Goal: Transaction & Acquisition: Book appointment/travel/reservation

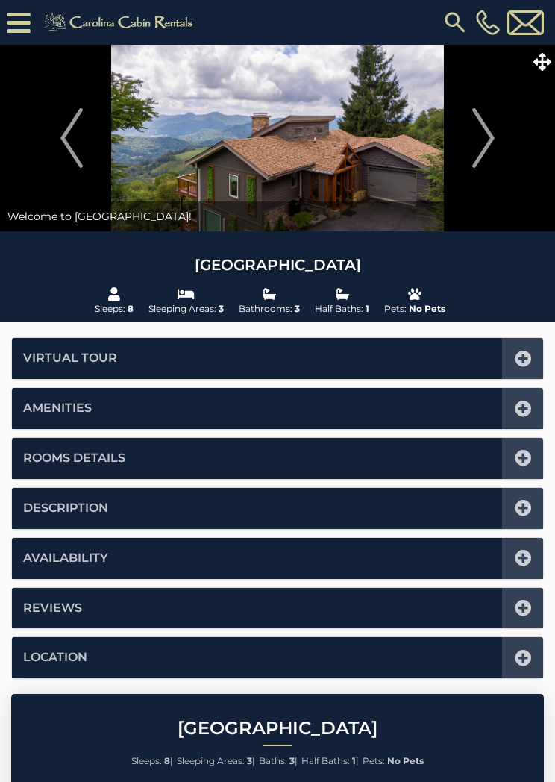
click at [475, 150] on img "Next" at bounding box center [483, 138] width 22 height 60
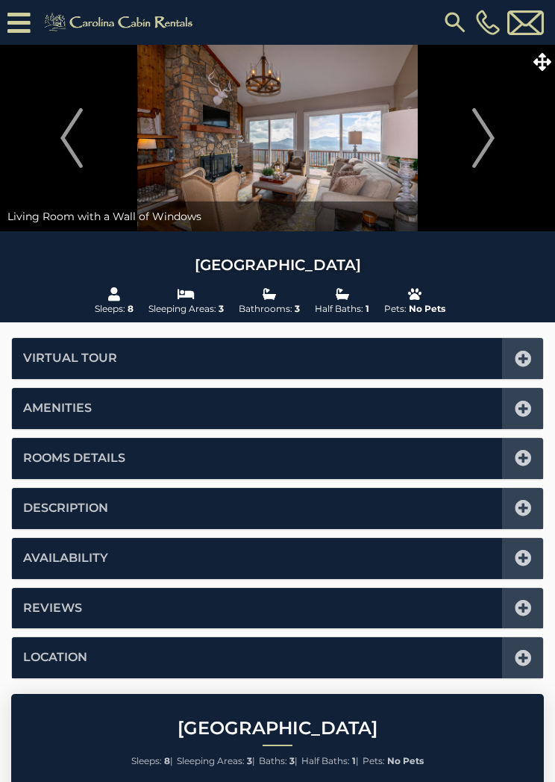
click at [473, 135] on img "Next" at bounding box center [483, 138] width 22 height 60
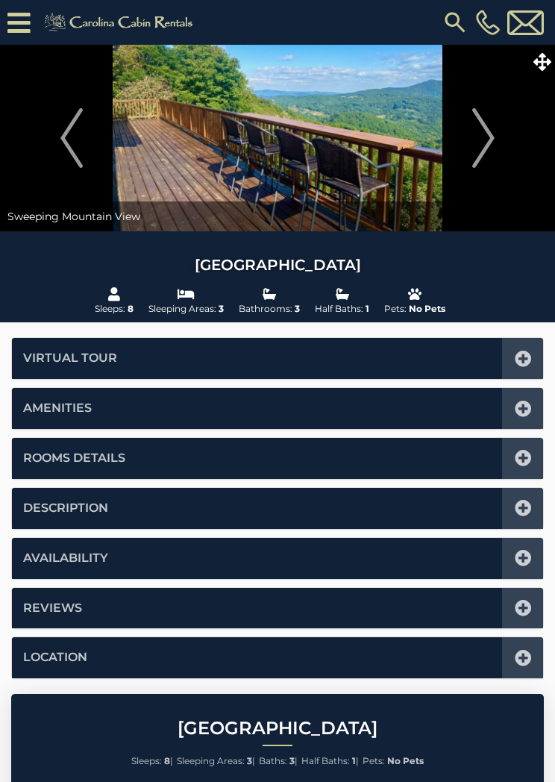
click at [473, 135] on img "Next" at bounding box center [483, 138] width 22 height 60
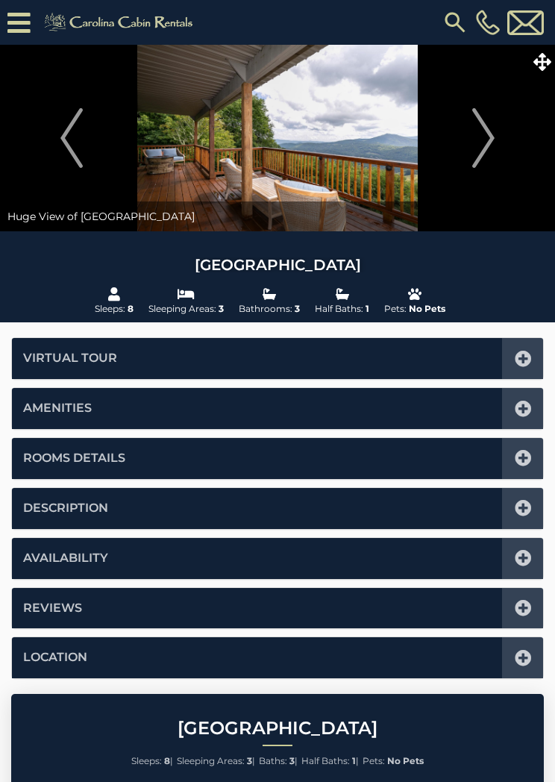
click at [475, 148] on img "Next" at bounding box center [483, 138] width 22 height 60
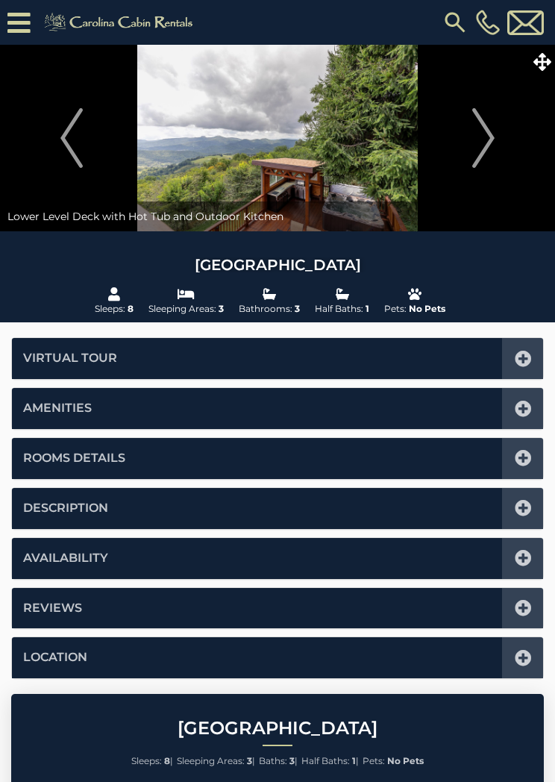
click at [466, 143] on button "Next" at bounding box center [483, 138] width 128 height 187
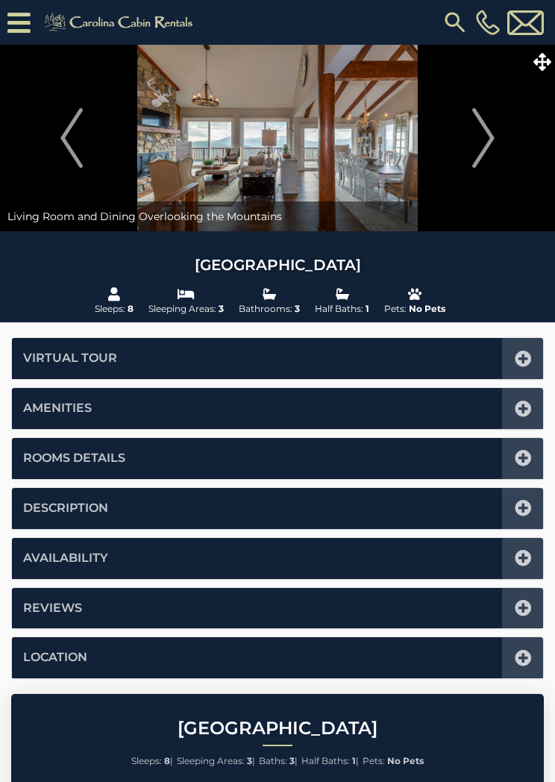
click at [465, 137] on button "Next" at bounding box center [483, 138] width 128 height 187
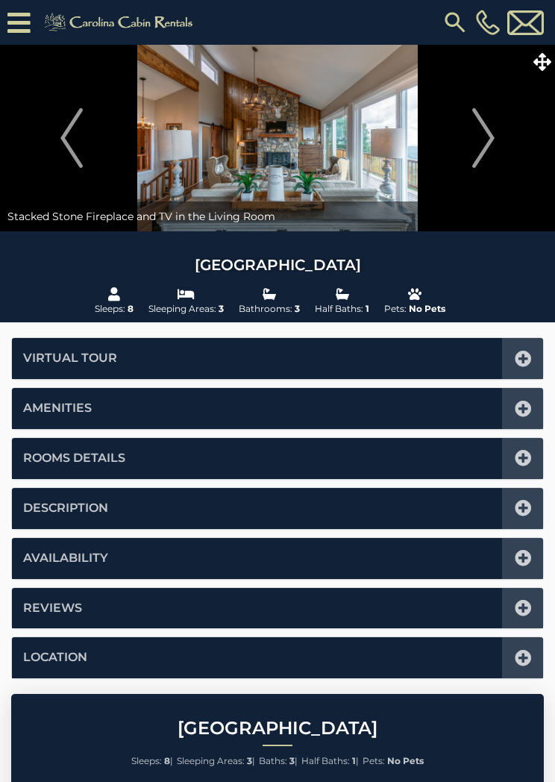
click at [465, 135] on button "Next" at bounding box center [483, 138] width 128 height 187
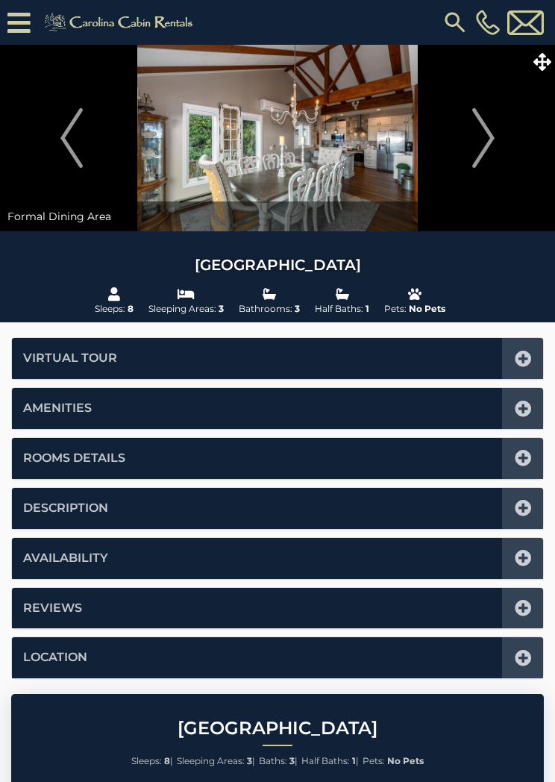
click at [469, 138] on button "Next" at bounding box center [483, 138] width 128 height 187
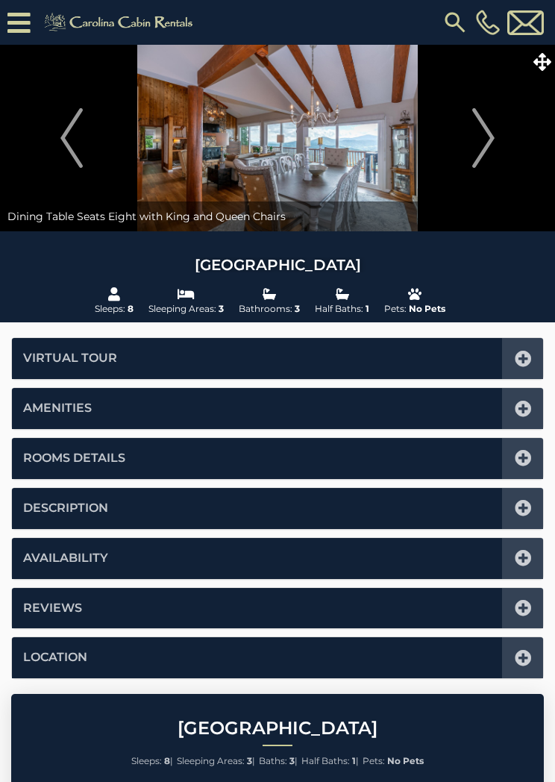
click at [463, 131] on button "Next" at bounding box center [483, 138] width 128 height 187
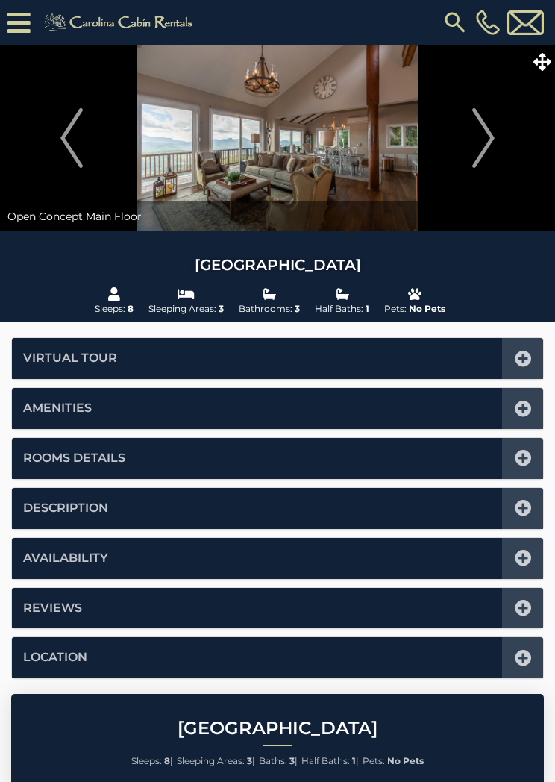
click at [466, 128] on button "Next" at bounding box center [483, 138] width 128 height 187
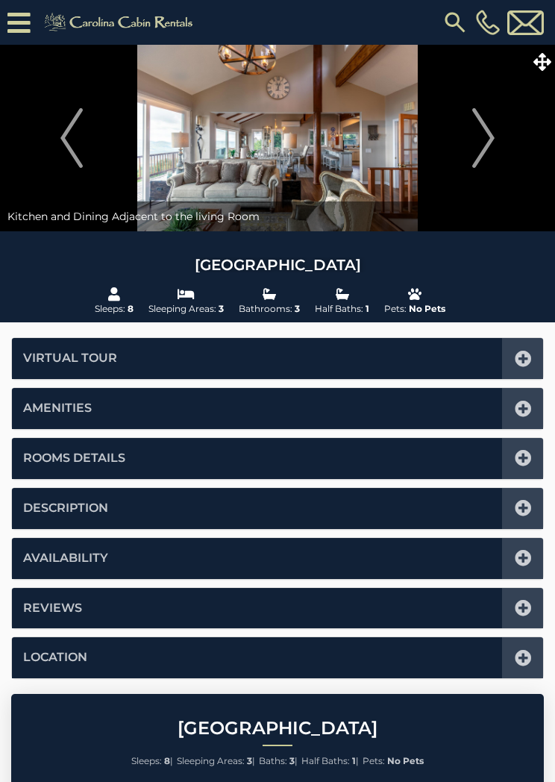
click at [469, 124] on button "Next" at bounding box center [483, 138] width 128 height 187
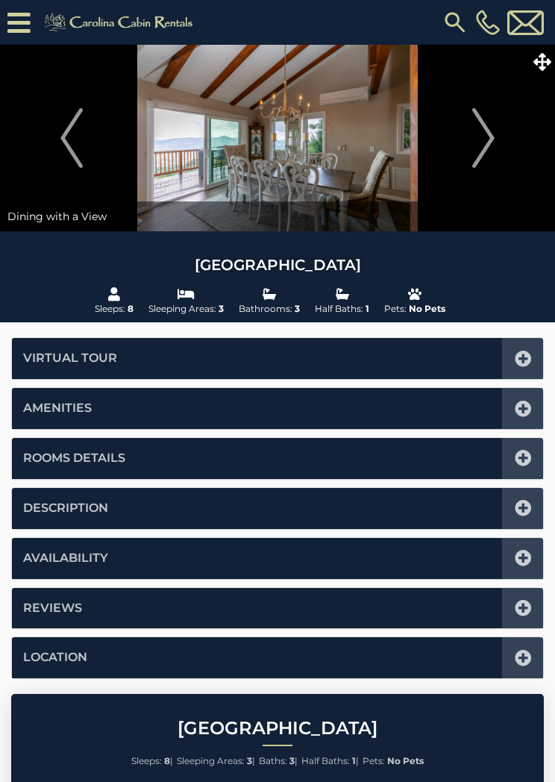
click at [475, 125] on img "Next" at bounding box center [483, 138] width 22 height 60
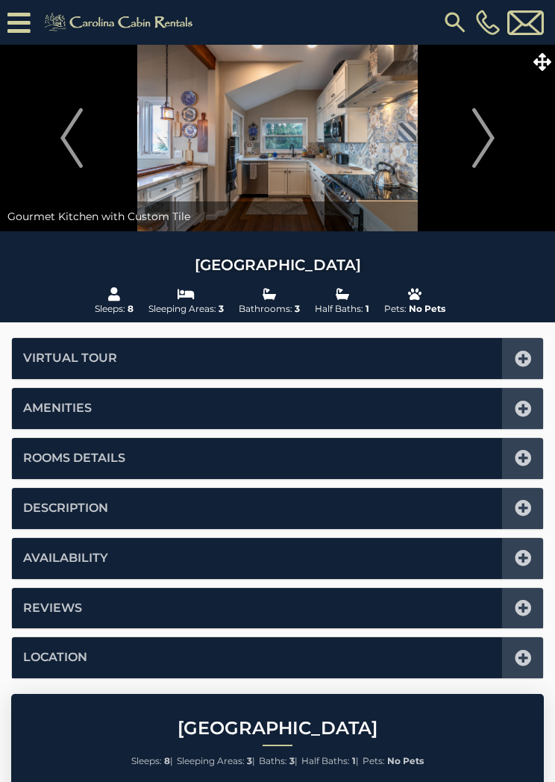
click at [472, 122] on img "Next" at bounding box center [483, 138] width 22 height 60
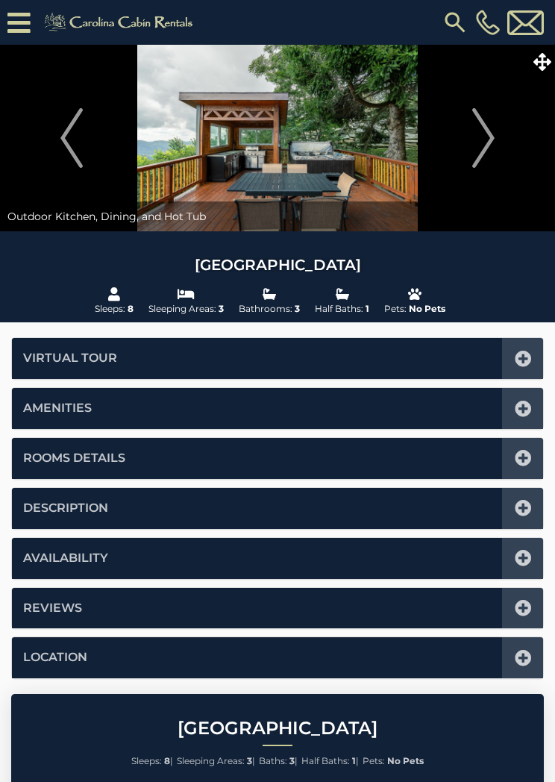
click at [475, 125] on img "Next" at bounding box center [483, 138] width 22 height 60
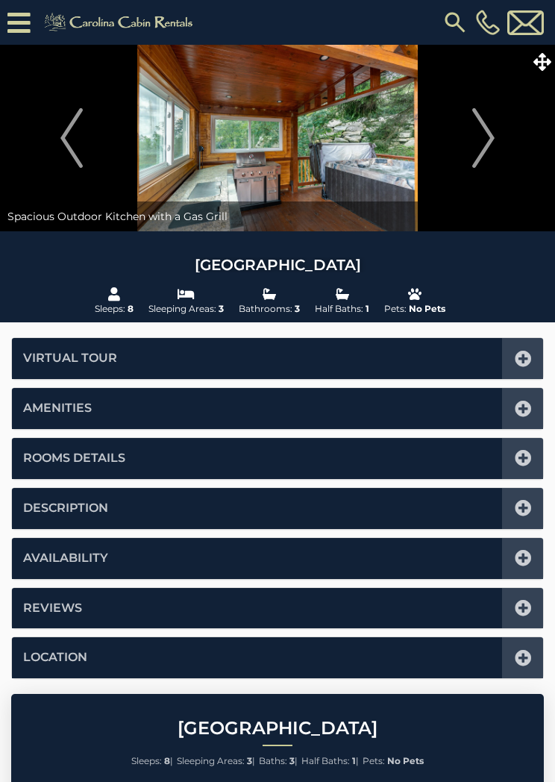
click at [474, 127] on img "Next" at bounding box center [483, 138] width 22 height 60
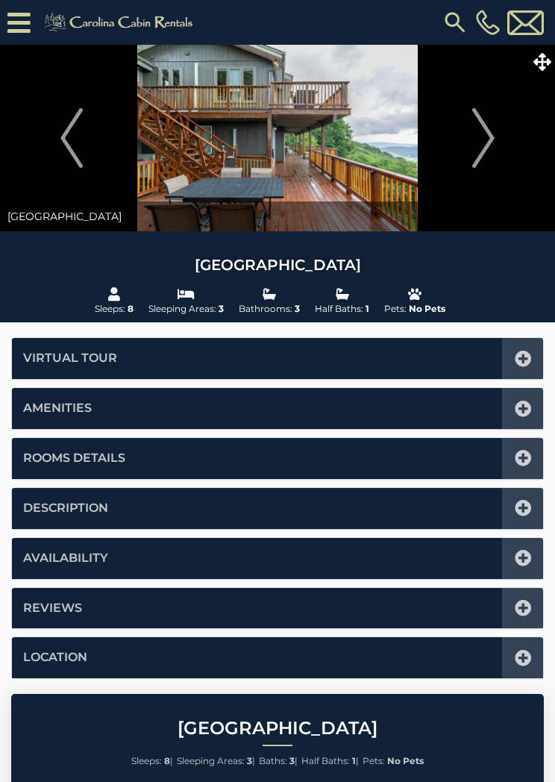
click at [472, 131] on button "Next" at bounding box center [483, 138] width 128 height 187
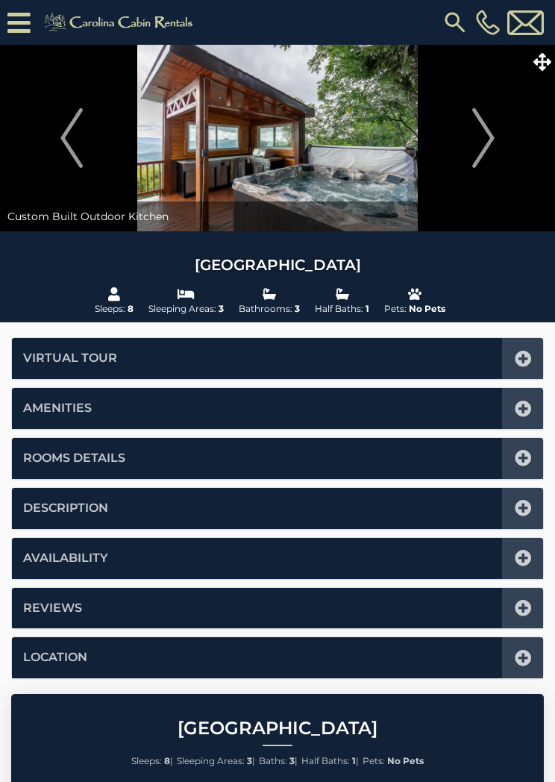
click at [469, 132] on button "Next" at bounding box center [483, 138] width 128 height 187
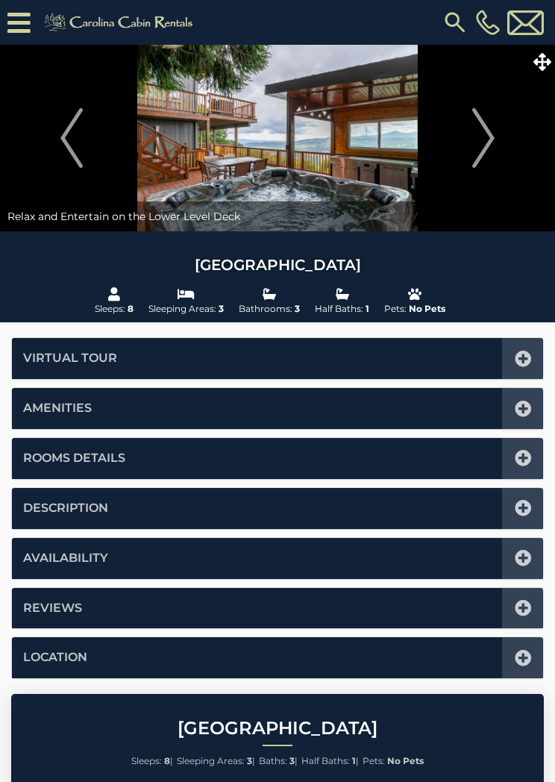
click at [473, 133] on img "Next" at bounding box center [483, 138] width 22 height 60
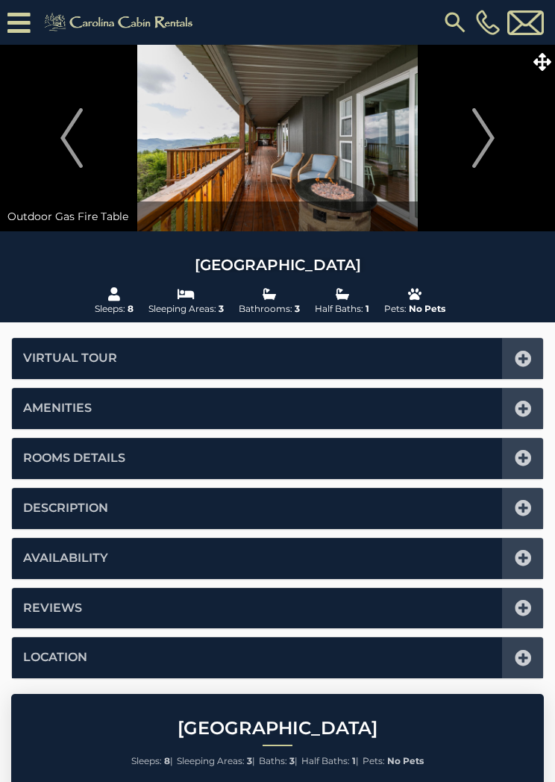
click at [474, 130] on img "Next" at bounding box center [483, 138] width 22 height 60
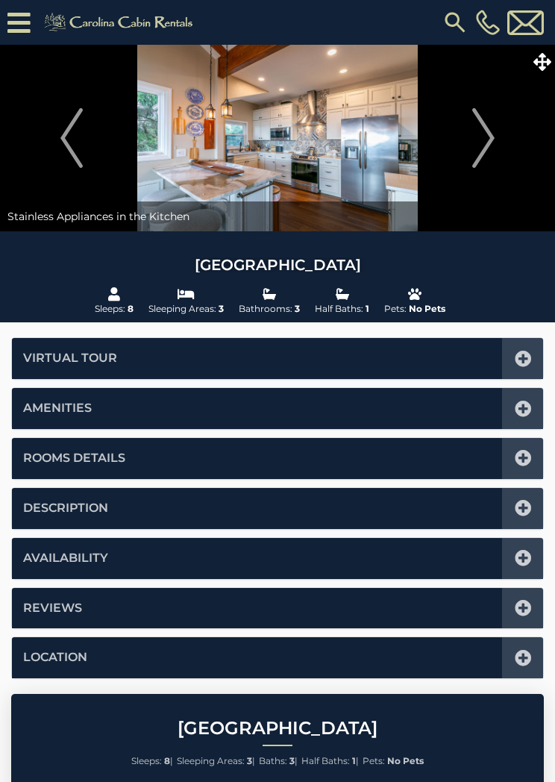
click at [469, 137] on button "Next" at bounding box center [483, 138] width 128 height 187
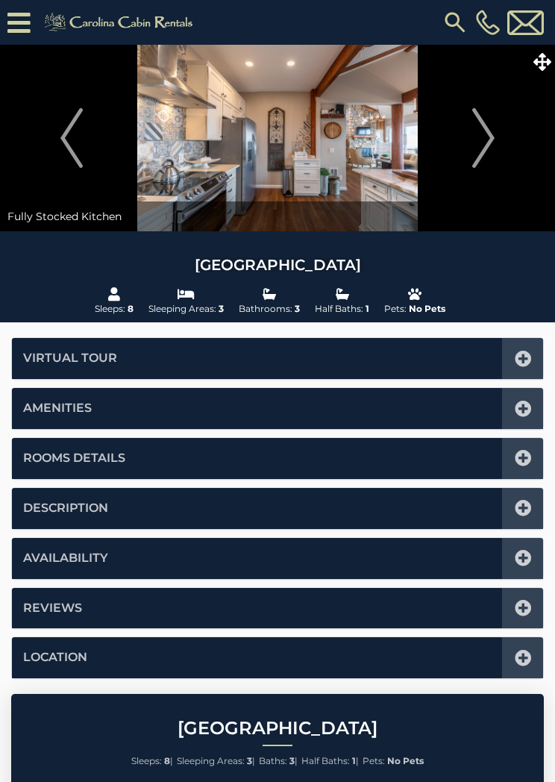
click at [472, 133] on img "Next" at bounding box center [483, 138] width 22 height 60
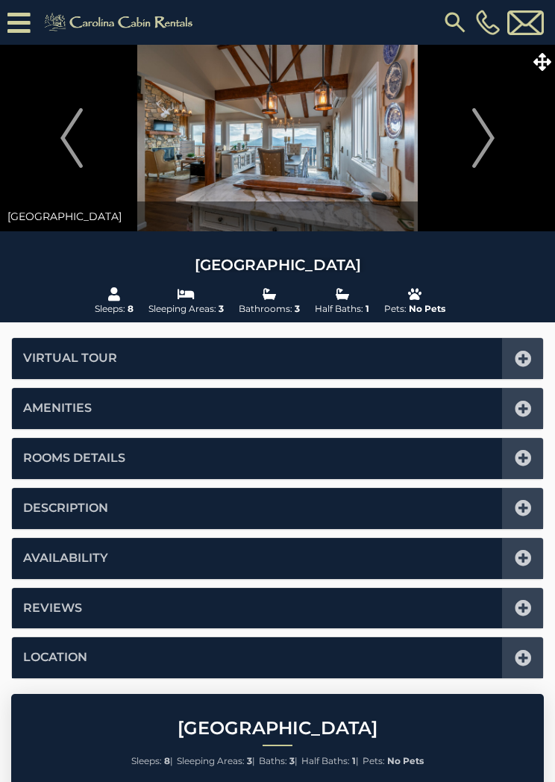
click at [469, 134] on button "Next" at bounding box center [483, 138] width 128 height 187
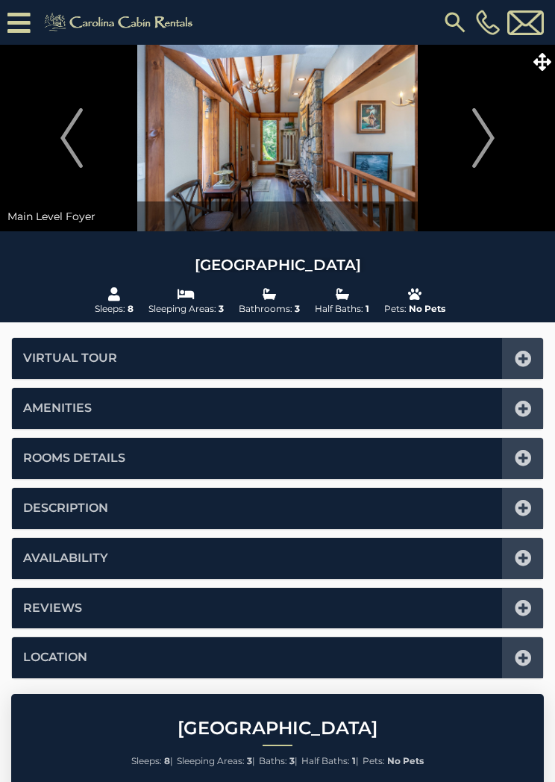
click at [469, 134] on button "Next" at bounding box center [483, 138] width 128 height 187
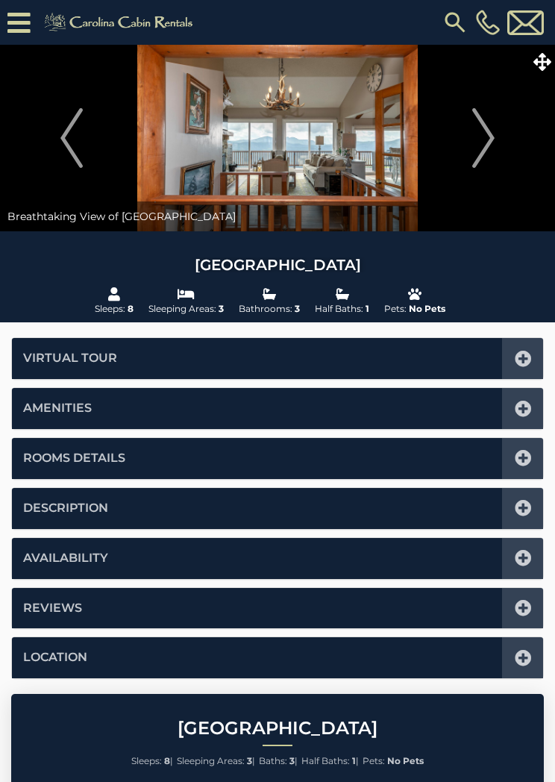
click at [469, 132] on button "Next" at bounding box center [483, 138] width 128 height 187
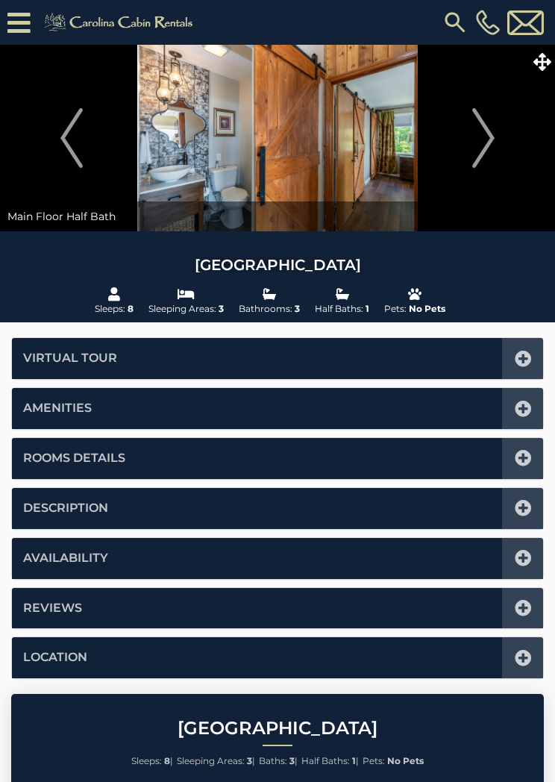
click at [467, 139] on button "Next" at bounding box center [483, 138] width 128 height 187
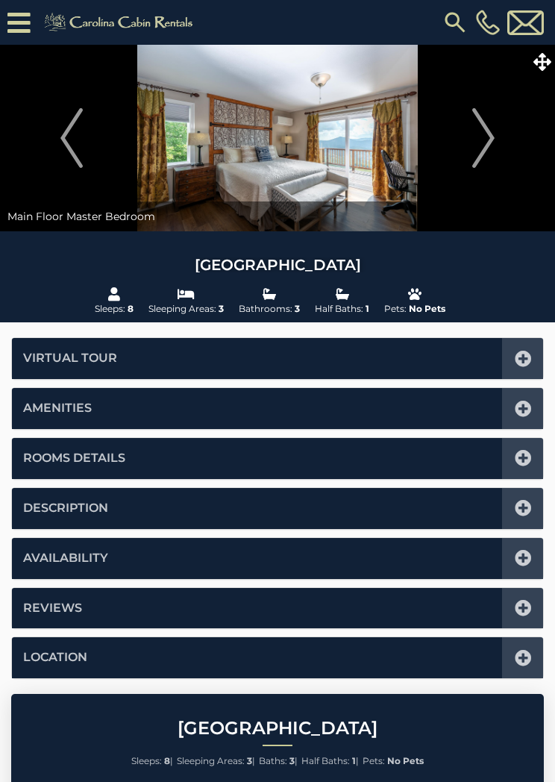
click at [468, 137] on button "Next" at bounding box center [483, 138] width 128 height 187
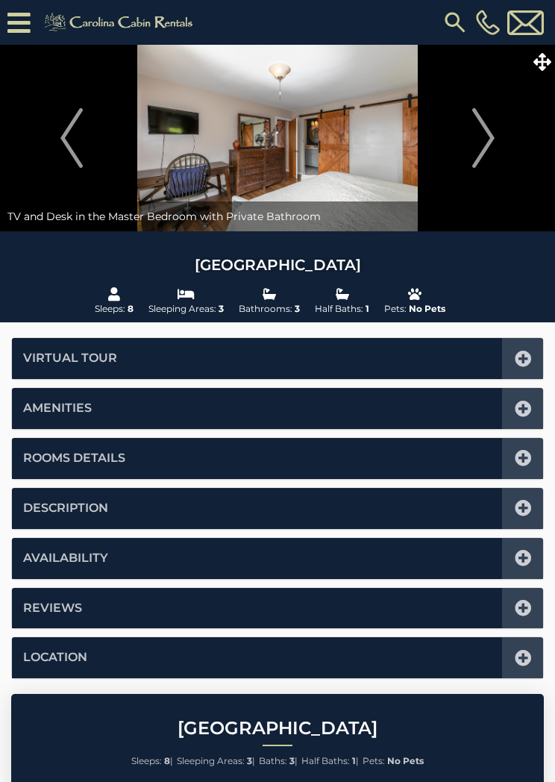
click at [466, 137] on button "Next" at bounding box center [483, 138] width 128 height 187
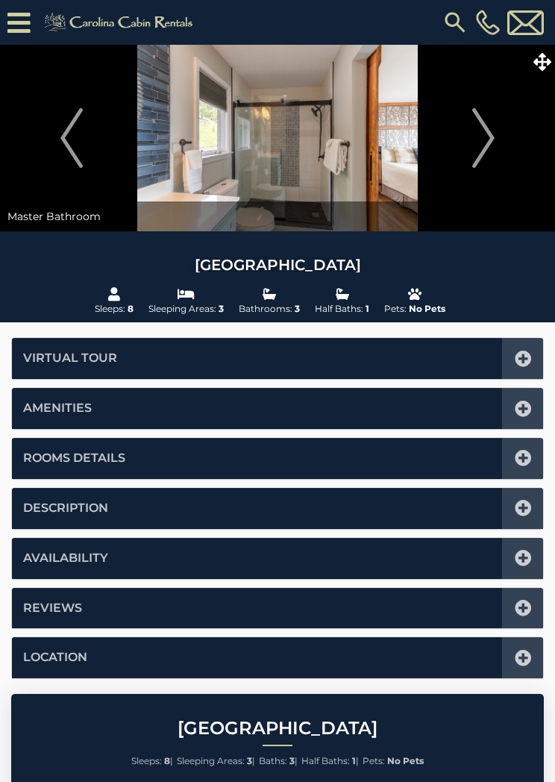
click at [464, 139] on button "Next" at bounding box center [483, 138] width 128 height 187
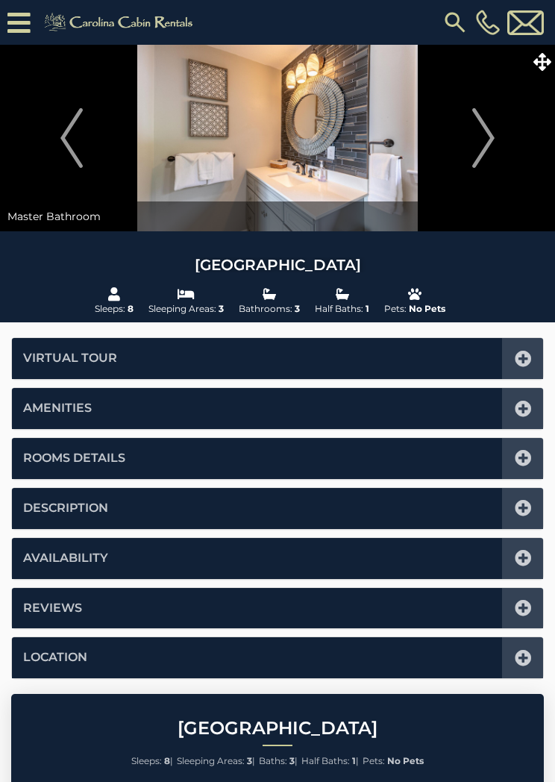
click at [459, 139] on button "Next" at bounding box center [483, 138] width 128 height 187
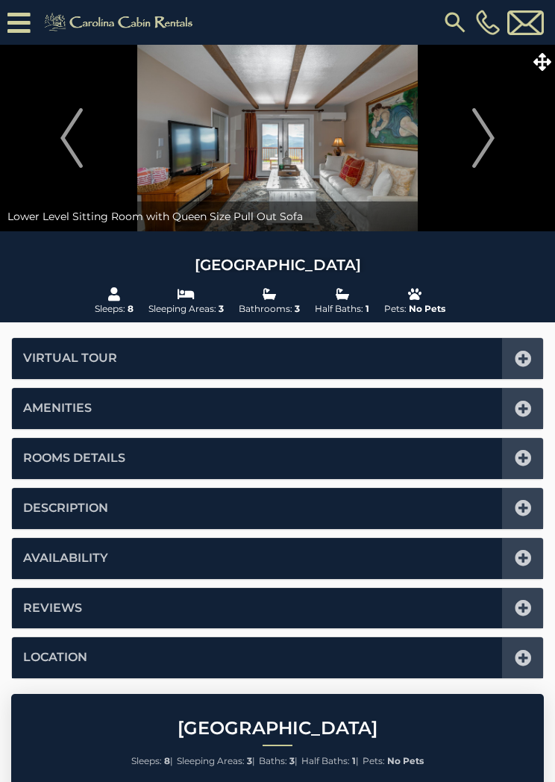
click at [463, 140] on button "Next" at bounding box center [483, 138] width 128 height 187
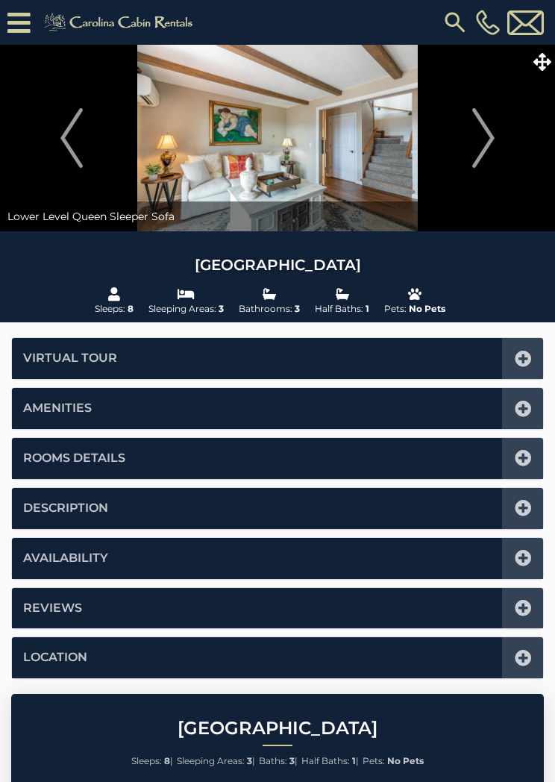
click at [475, 140] on img "Next" at bounding box center [483, 138] width 22 height 60
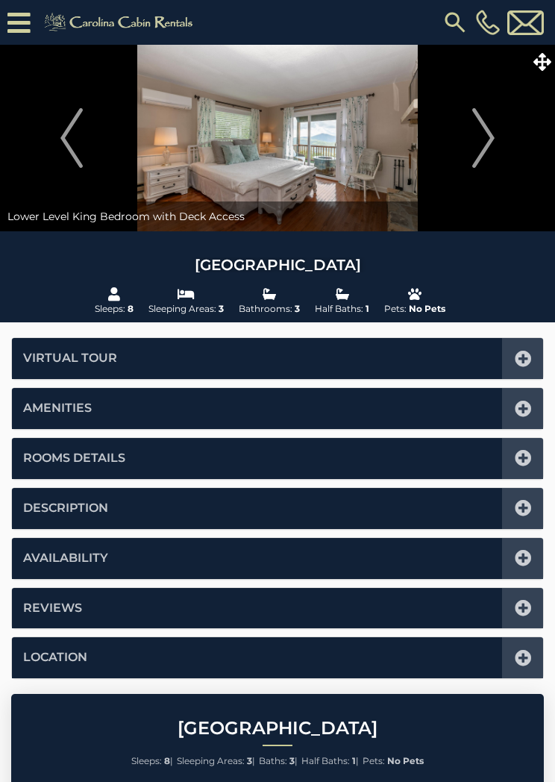
click at [469, 143] on button "Next" at bounding box center [483, 138] width 128 height 187
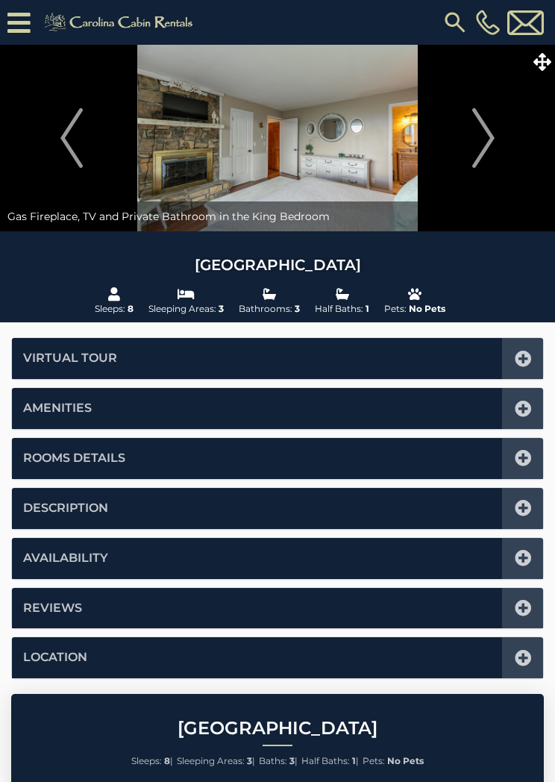
click at [475, 146] on img "Next" at bounding box center [483, 138] width 22 height 60
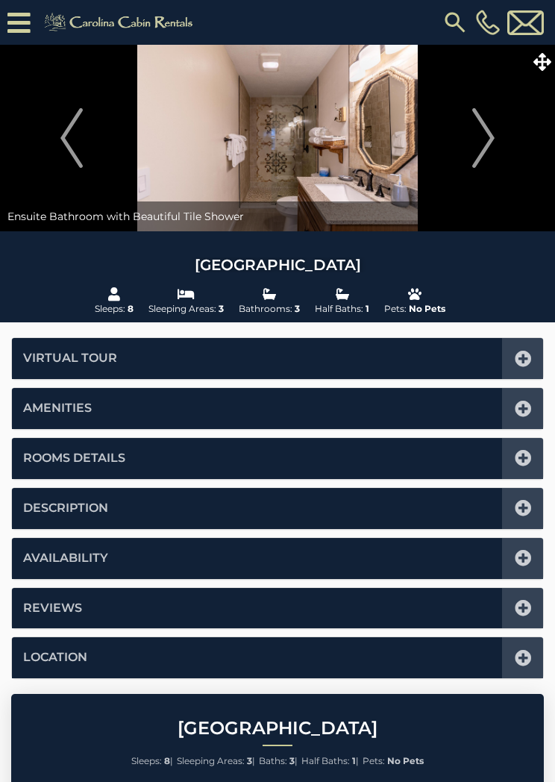
click at [479, 140] on img "Next" at bounding box center [483, 138] width 22 height 60
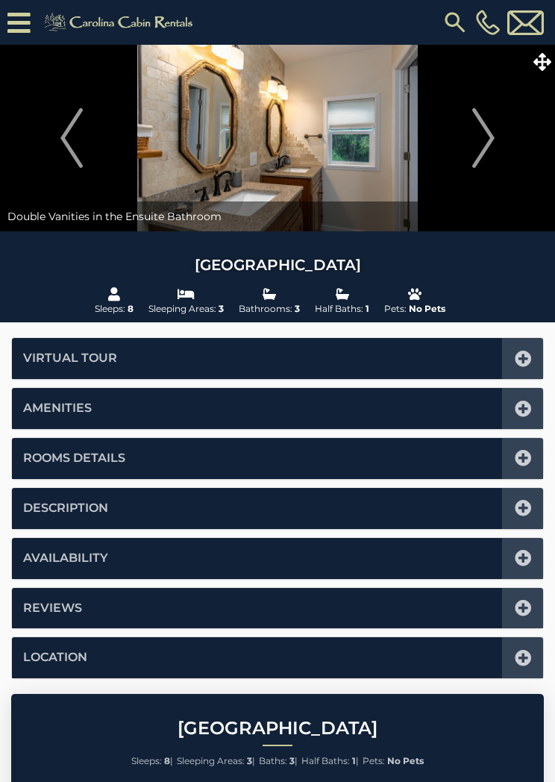
click at [471, 142] on button "Next" at bounding box center [483, 138] width 128 height 187
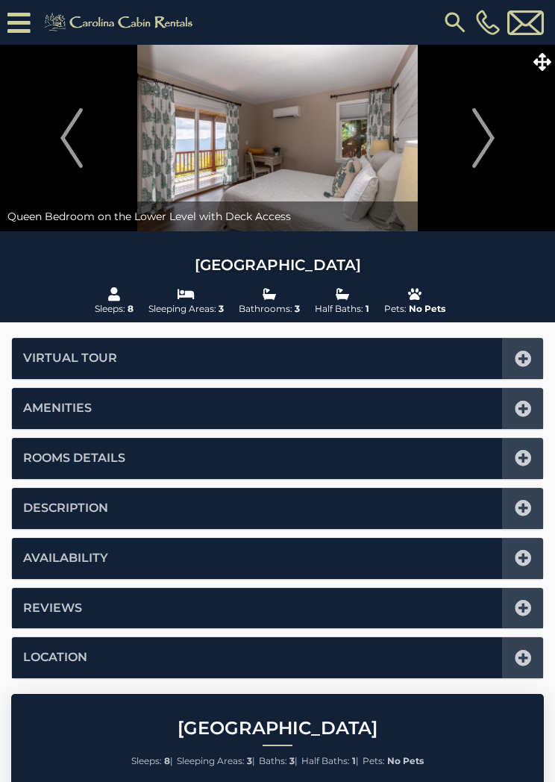
click at [483, 141] on img "Next" at bounding box center [483, 138] width 22 height 60
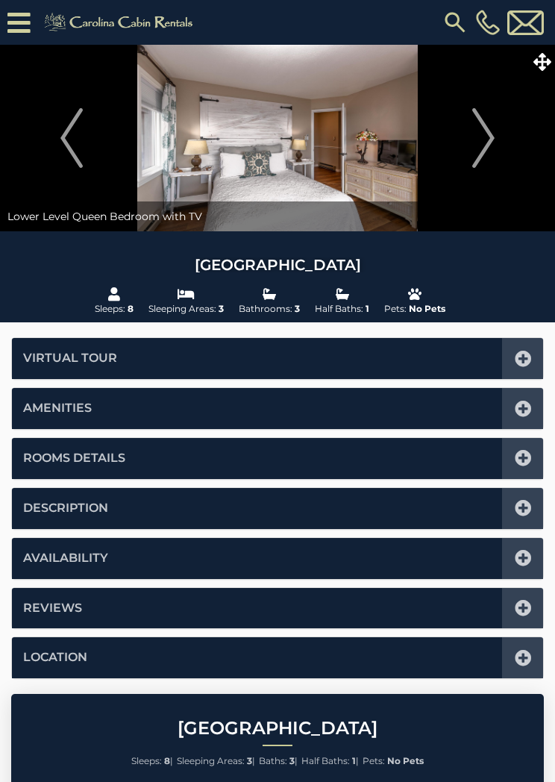
click at [476, 141] on img "Next" at bounding box center [483, 138] width 22 height 60
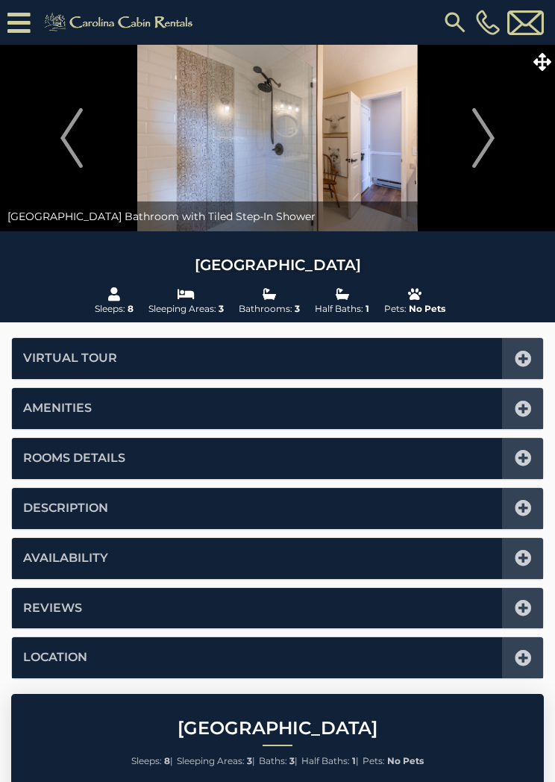
click at [28, 31] on icon at bounding box center [18, 23] width 23 height 26
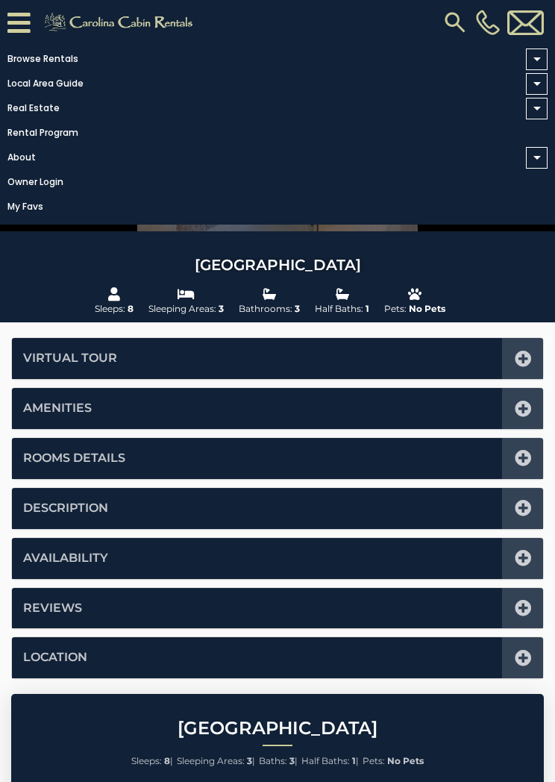
click at [542, 54] on span at bounding box center [537, 60] width 22 height 22
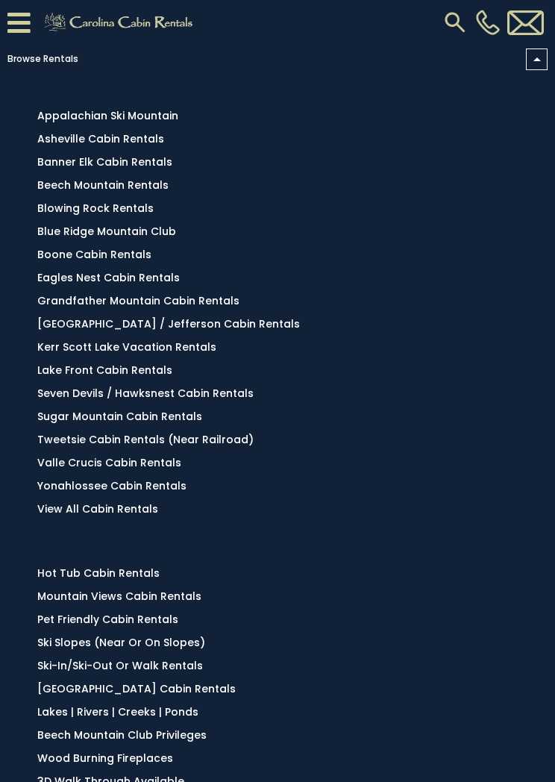
click at [138, 261] on link "Boone Cabin Rentals" at bounding box center [94, 254] width 114 height 15
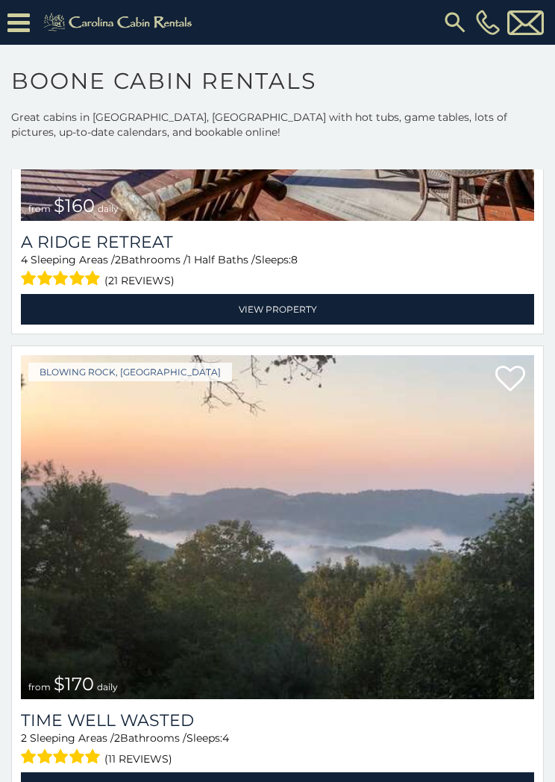
click at [10, 22] on icon at bounding box center [18, 23] width 22 height 26
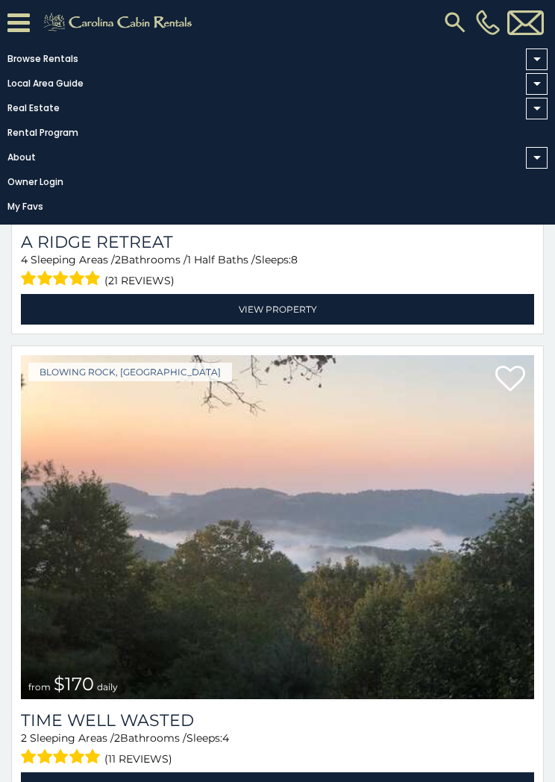
click at [546, 54] on span at bounding box center [537, 60] width 22 height 22
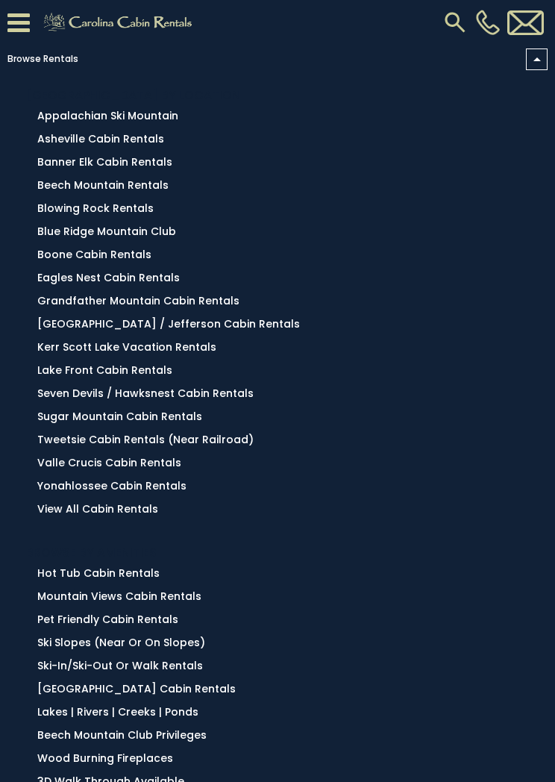
click at [75, 166] on link "Banner Elk Cabin Rentals" at bounding box center [104, 161] width 135 height 15
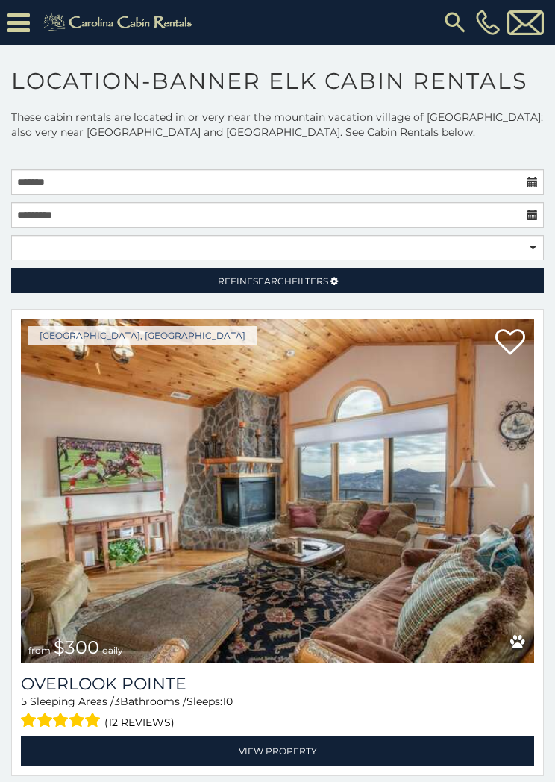
click at [28, 22] on icon at bounding box center [18, 23] width 22 height 26
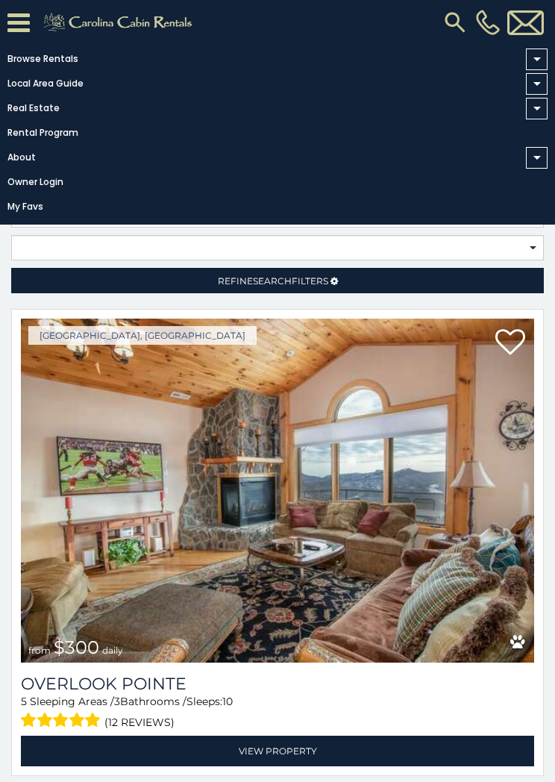
click at [540, 57] on span at bounding box center [537, 59] width 7 height 4
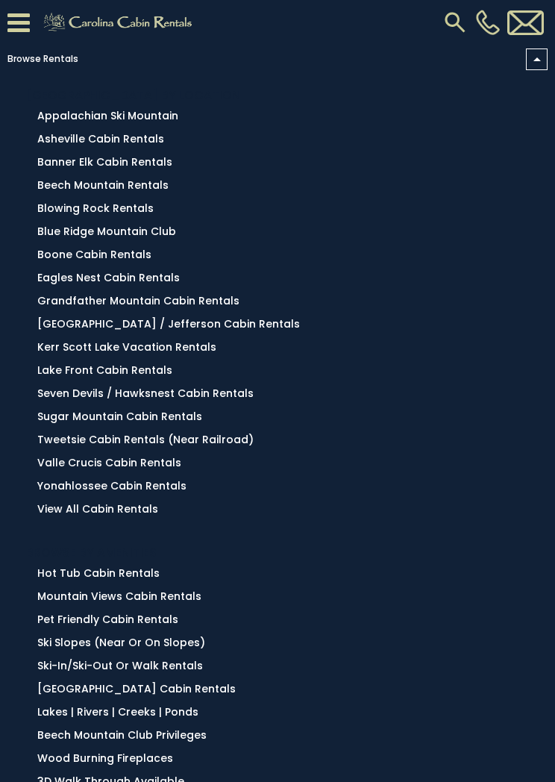
click at [155, 188] on link "Beech Mountain Rentals" at bounding box center [102, 185] width 131 height 15
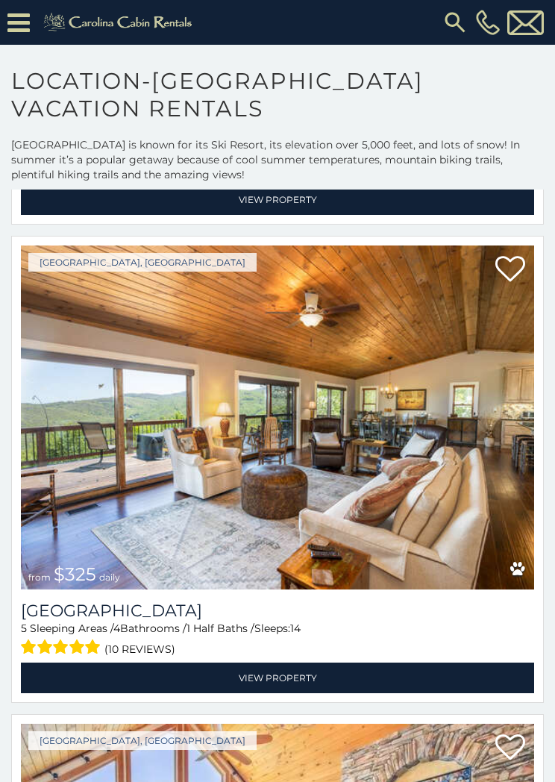
scroll to position [2008, 0]
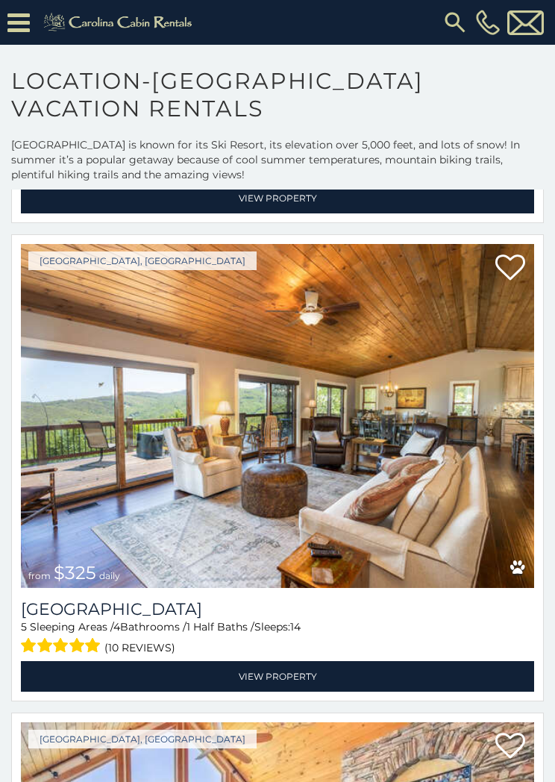
click at [277, 680] on link "View Property" at bounding box center [277, 676] width 513 height 31
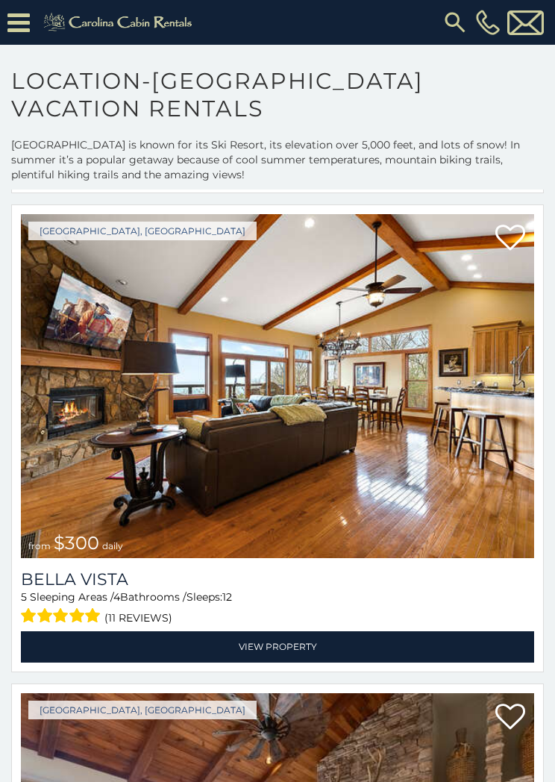
scroll to position [7301, 0]
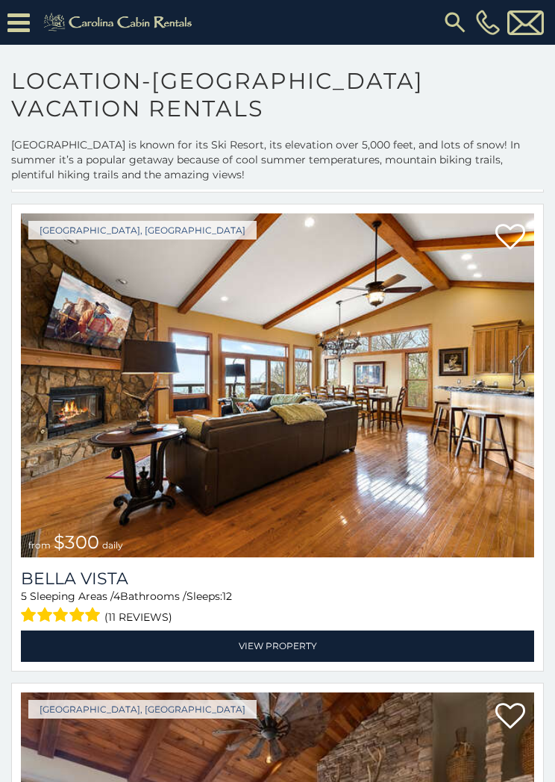
click at [284, 633] on link "View Property" at bounding box center [277, 646] width 513 height 31
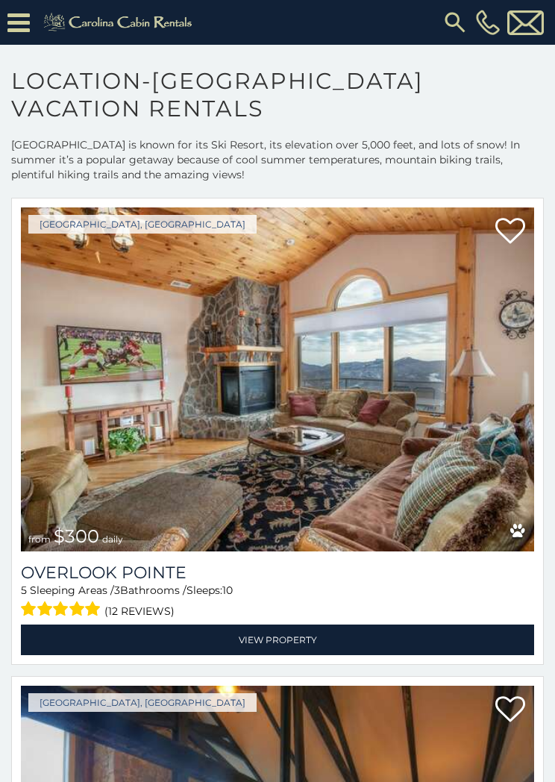
scroll to position [11135, 0]
click at [289, 639] on link "View Property" at bounding box center [277, 640] width 513 height 31
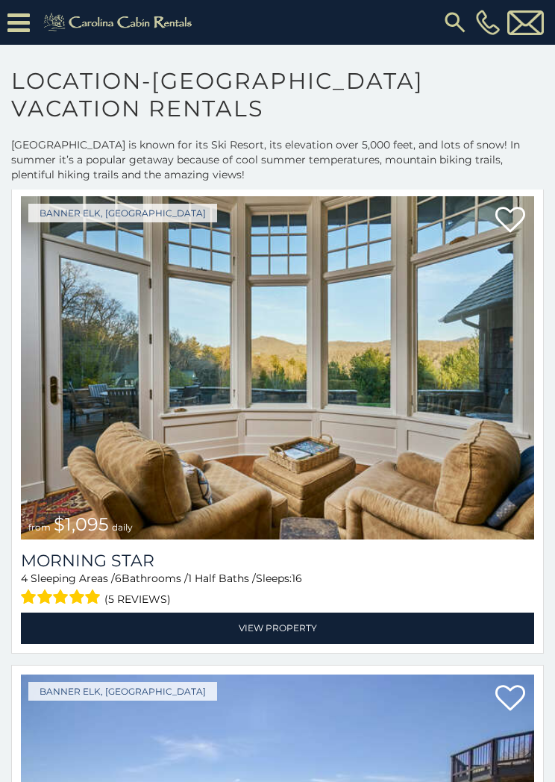
scroll to position [13120, 0]
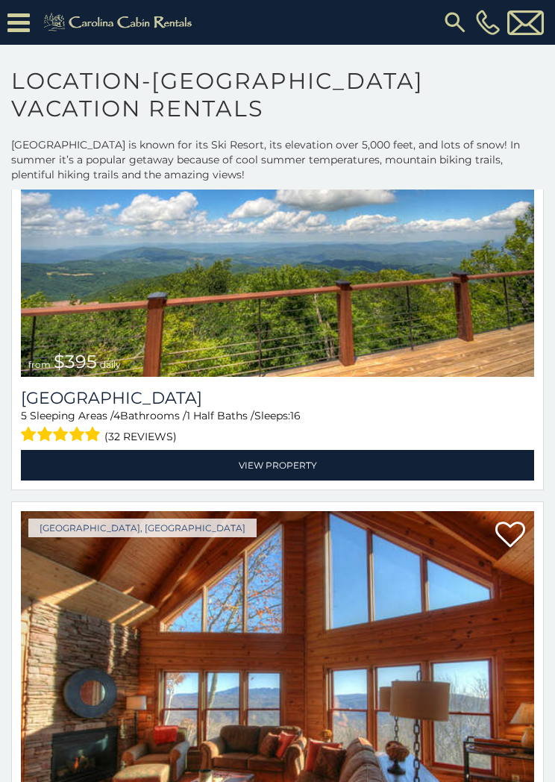
scroll to position [16571, 0]
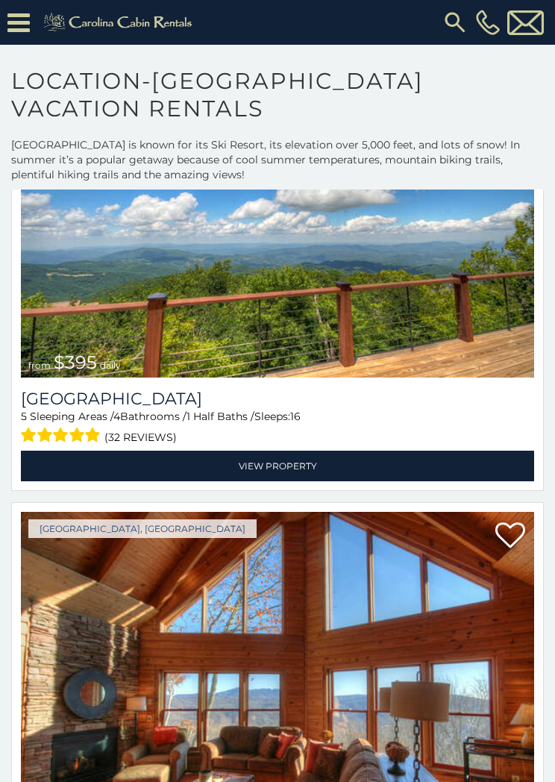
click at [296, 476] on link "View Property" at bounding box center [277, 466] width 513 height 31
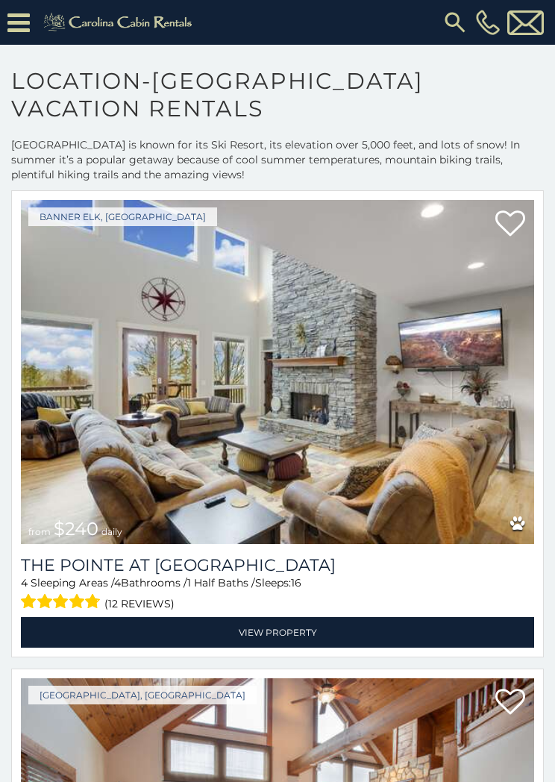
scroll to position [17371, 0]
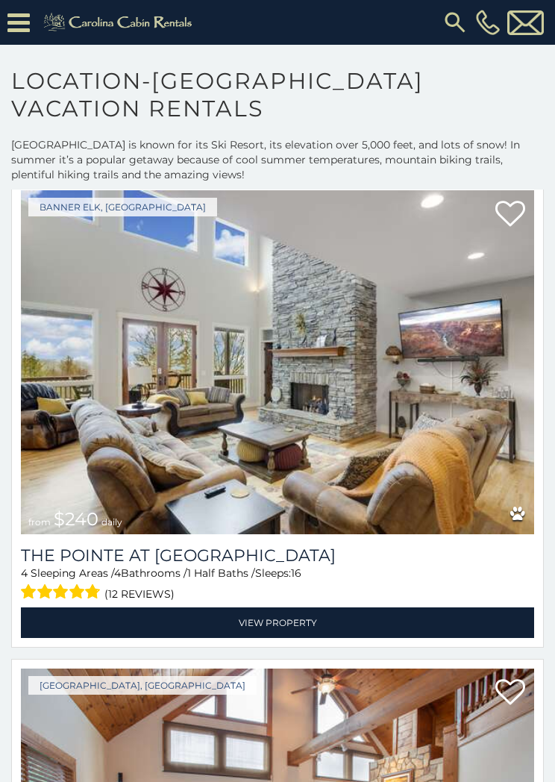
click at [307, 618] on link "View Property" at bounding box center [277, 622] width 513 height 31
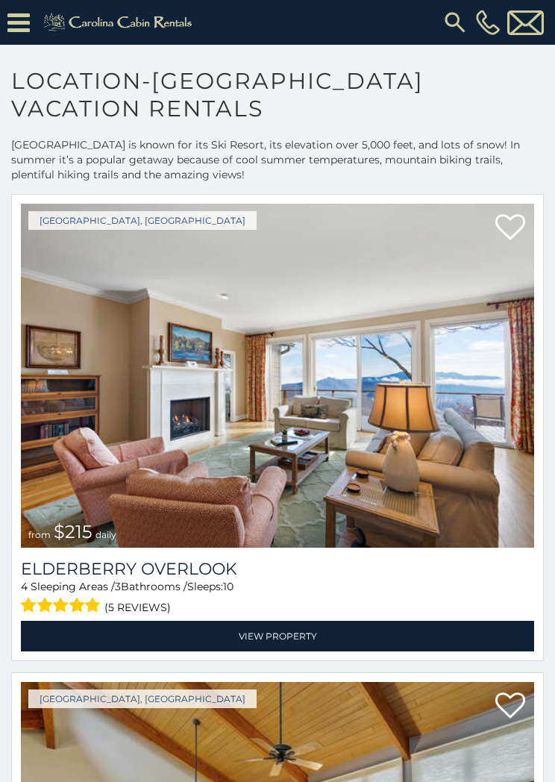
scroll to position [18316, 0]
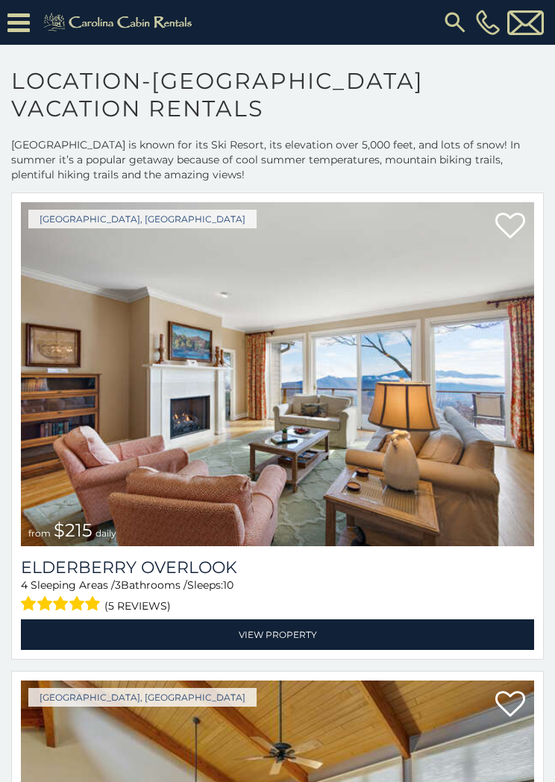
click at [281, 628] on link "View Property" at bounding box center [277, 634] width 513 height 31
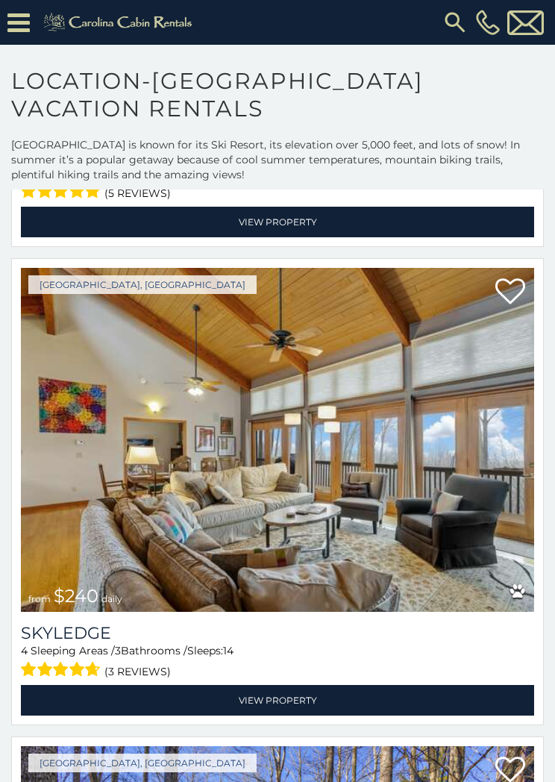
scroll to position [18730, 0]
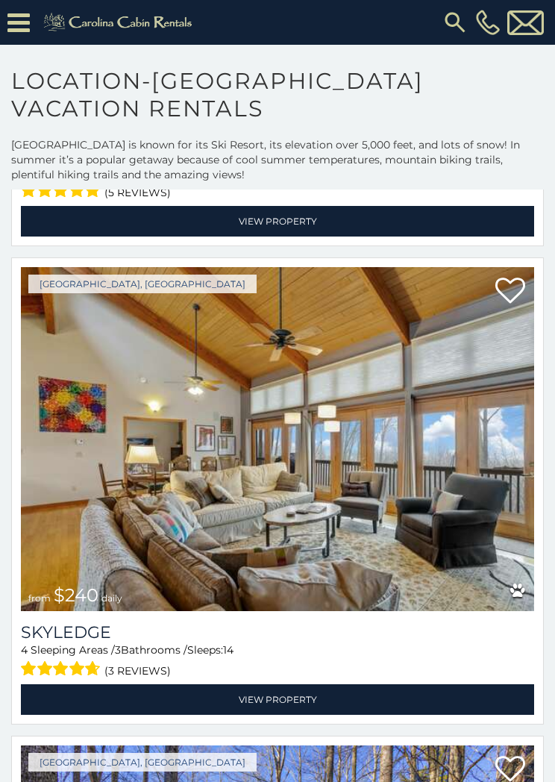
click at [297, 694] on link "View Property" at bounding box center [277, 699] width 513 height 31
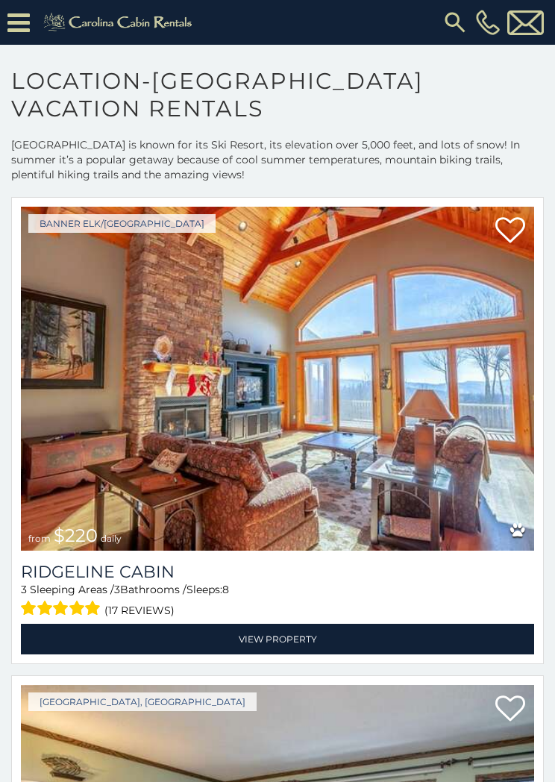
scroll to position [22140, 0]
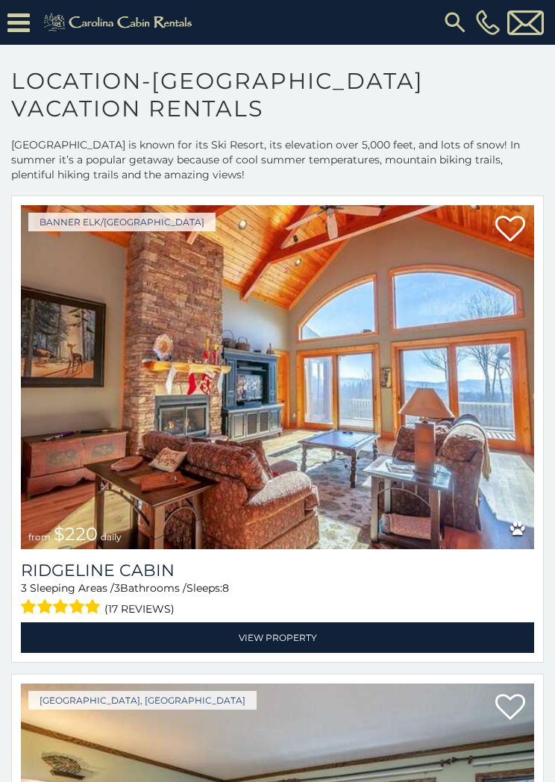
click at [297, 630] on link "View Property" at bounding box center [277, 637] width 513 height 31
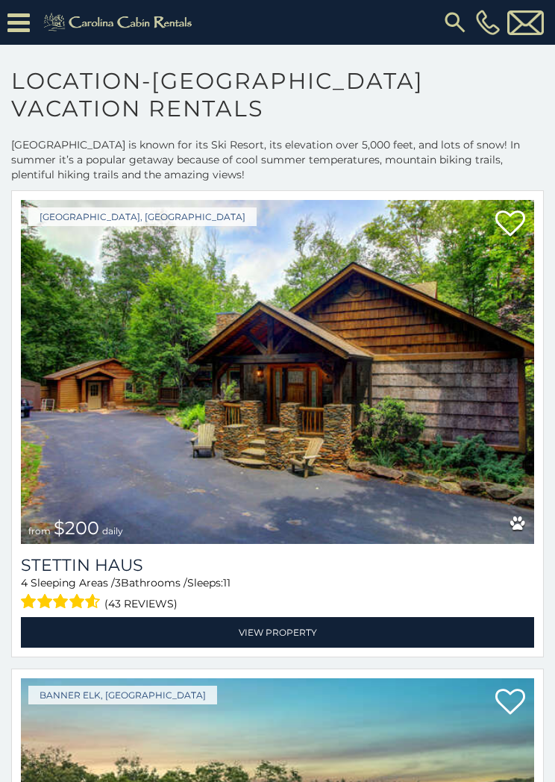
scroll to position [25017, 0]
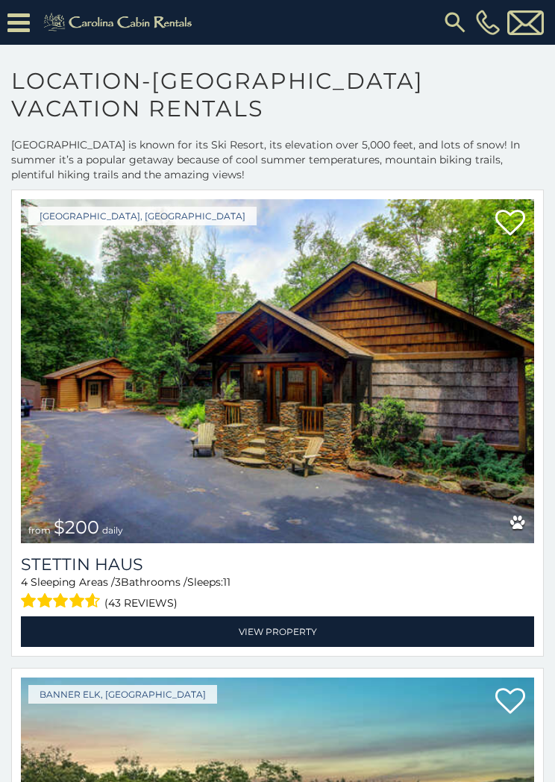
click at [289, 626] on link "View Property" at bounding box center [277, 631] width 513 height 31
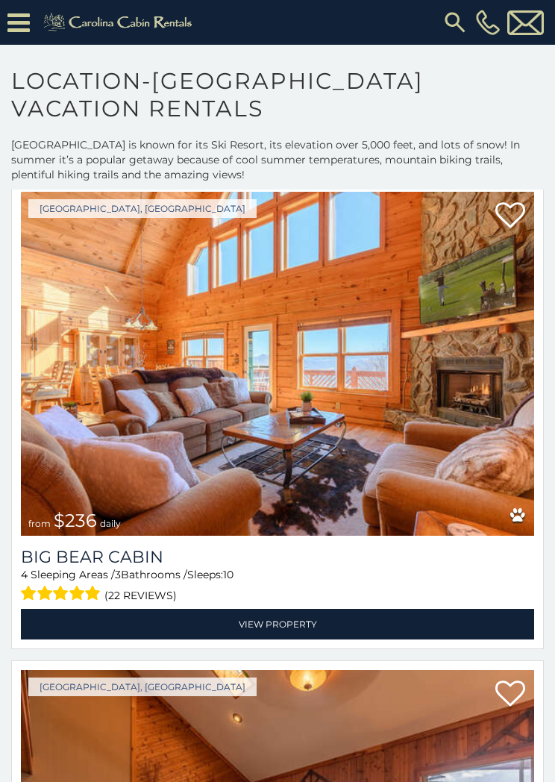
scroll to position [31706, 0]
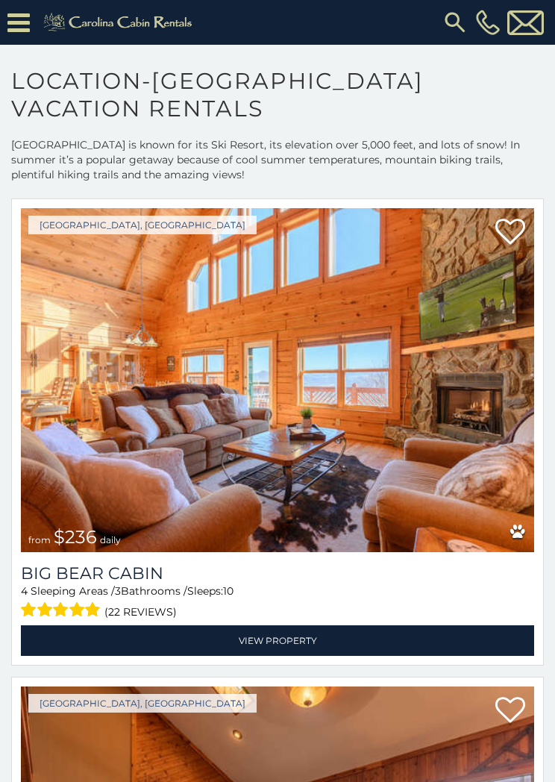
click at [292, 637] on link "View Property" at bounding box center [277, 640] width 513 height 31
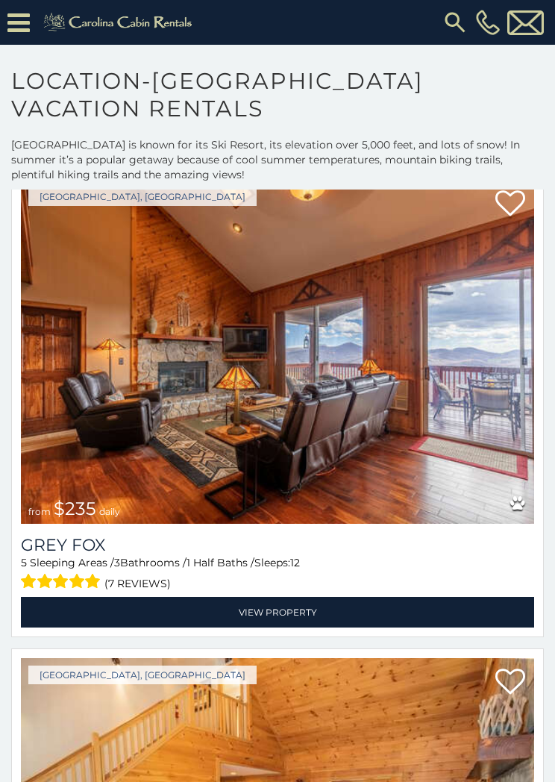
scroll to position [32248, 0]
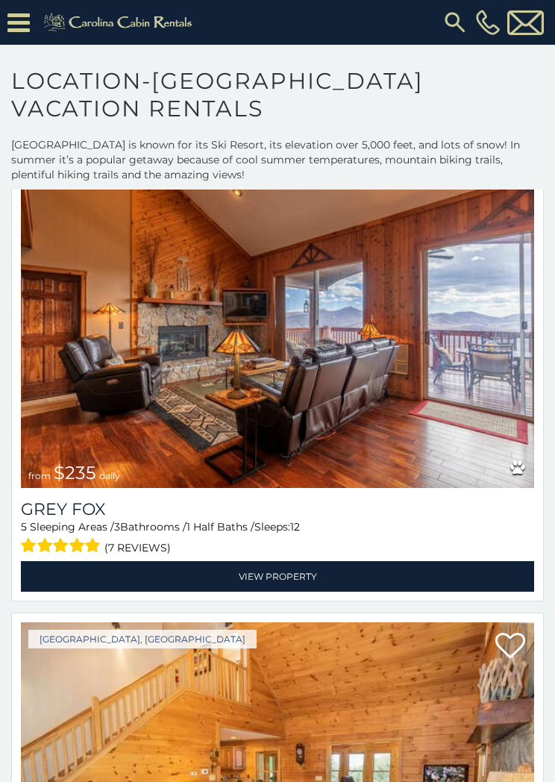
click at [281, 575] on link "View Property" at bounding box center [277, 576] width 513 height 31
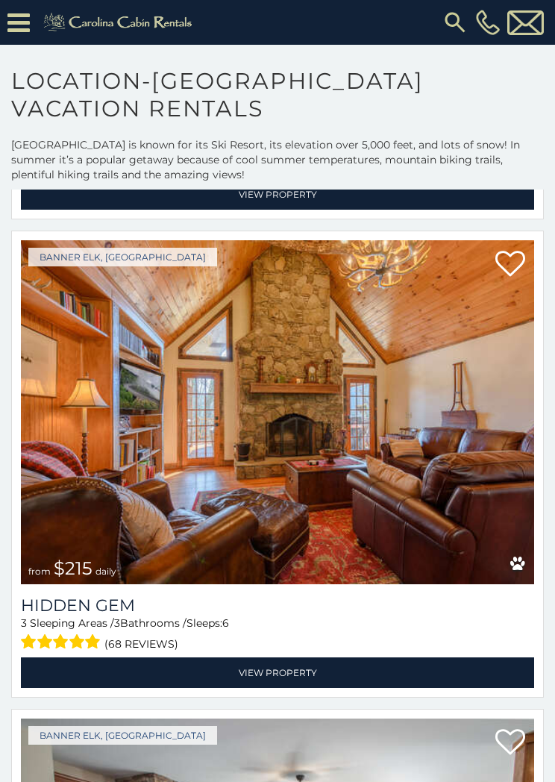
scroll to position [34067, 0]
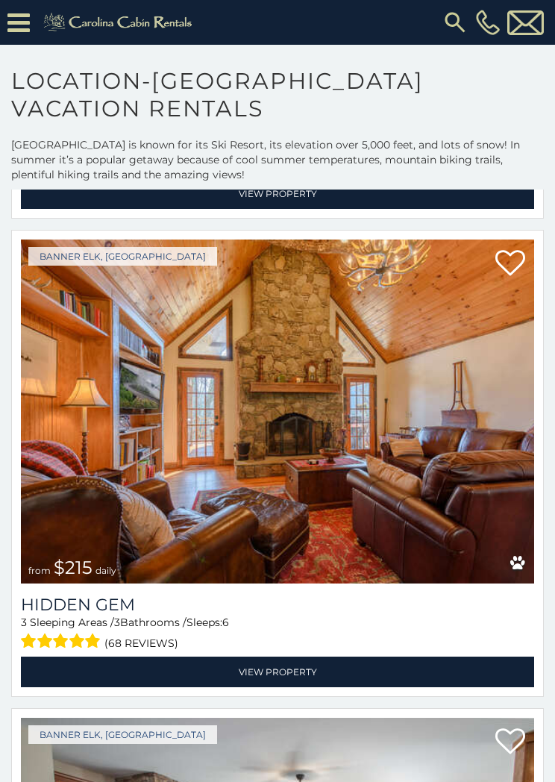
click at [277, 666] on link "View Property" at bounding box center [277, 672] width 513 height 31
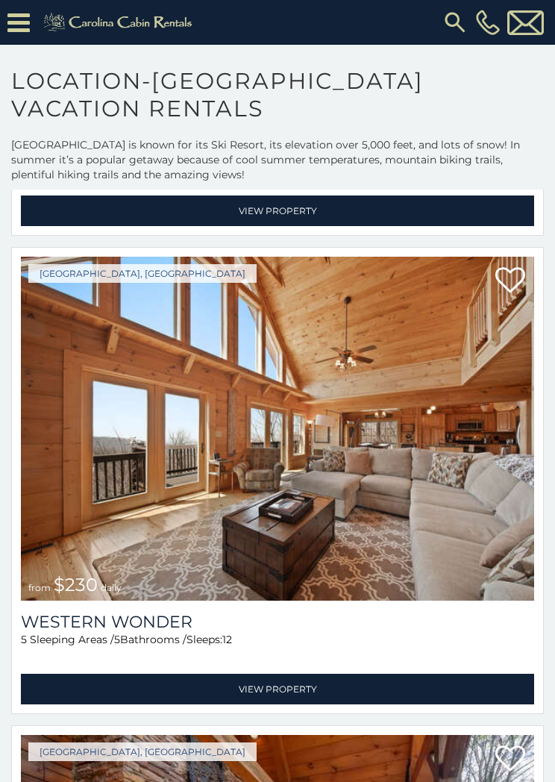
scroll to position [39792, 0]
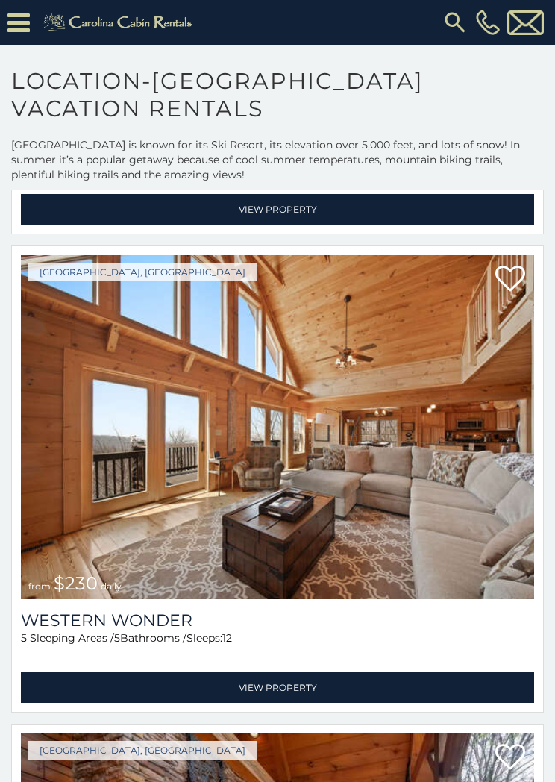
click at [276, 685] on link "View Property" at bounding box center [277, 687] width 513 height 31
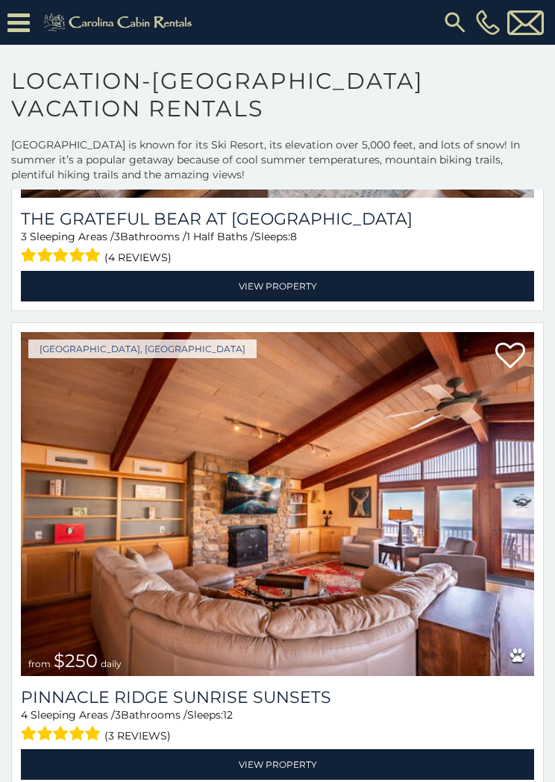
scroll to position [41630, 0]
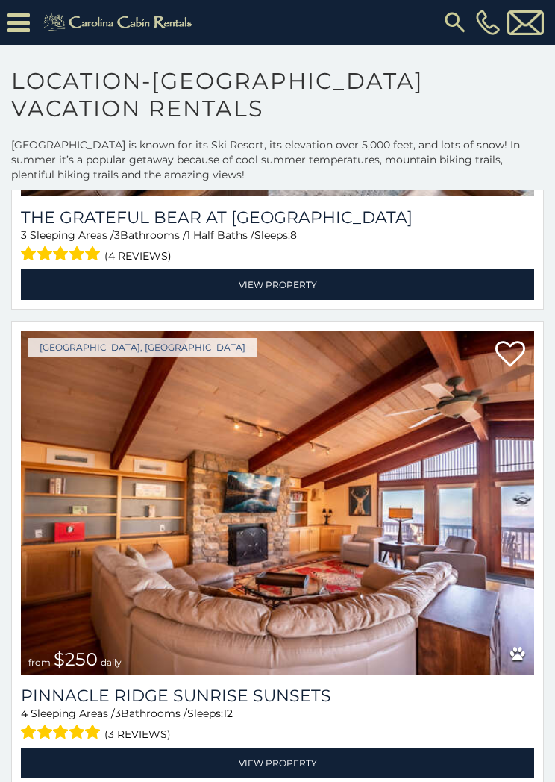
click at [278, 760] on link "View Property" at bounding box center [277, 763] width 513 height 31
click at [28, 16] on icon at bounding box center [18, 23] width 22 height 26
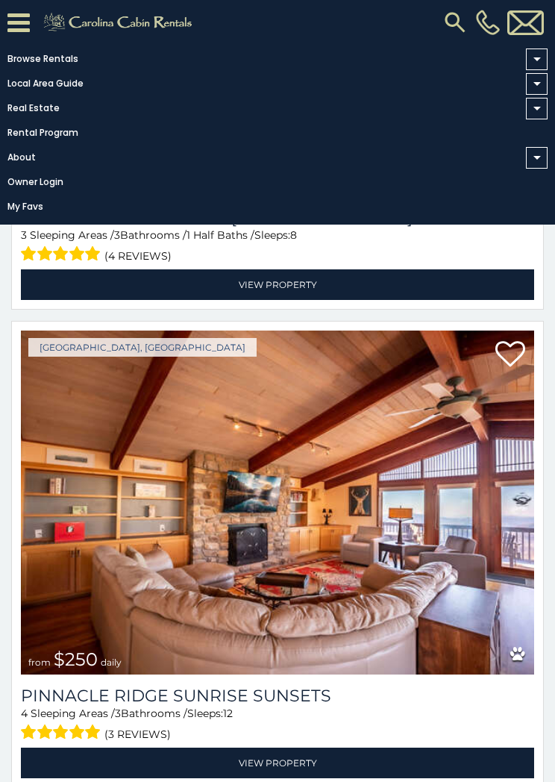
click at [545, 57] on span at bounding box center [537, 60] width 22 height 22
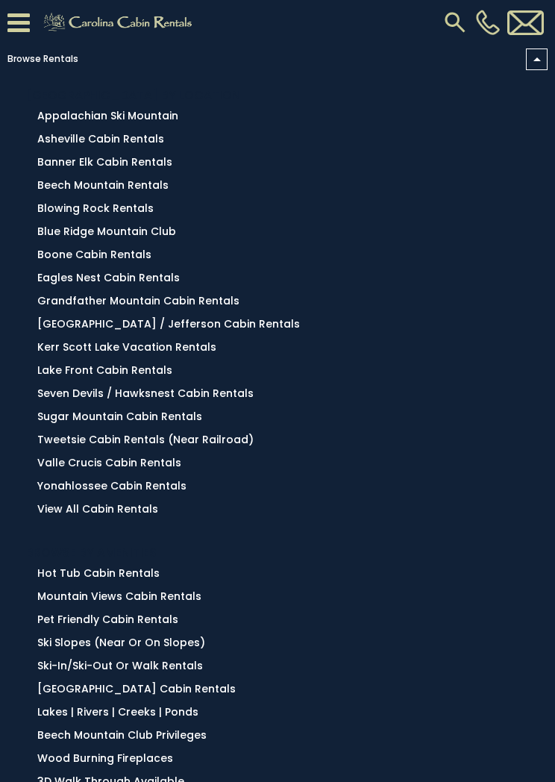
click at [88, 424] on link "Sugar Mountain Cabin Rentals" at bounding box center [119, 416] width 165 height 15
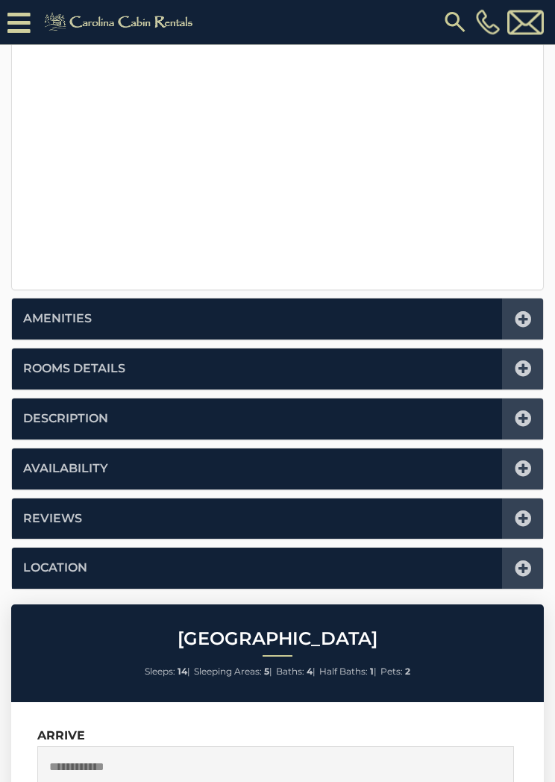
scroll to position [540, 0]
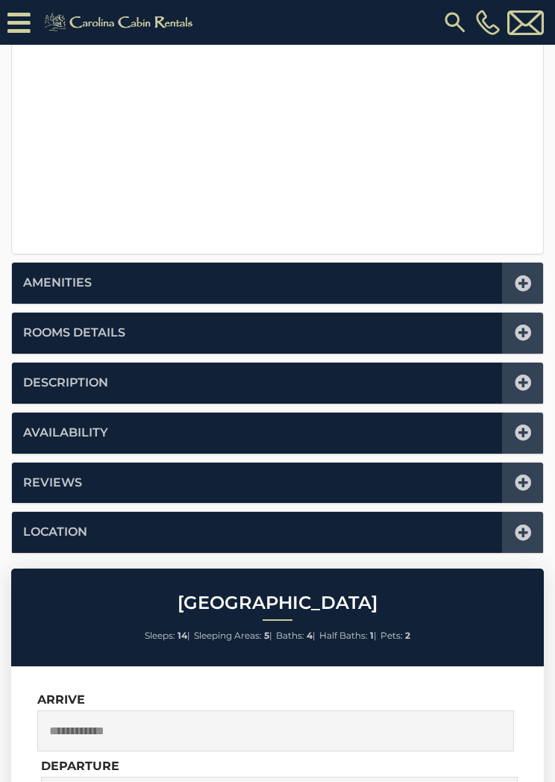
click at [525, 433] on icon at bounding box center [523, 433] width 16 height 16
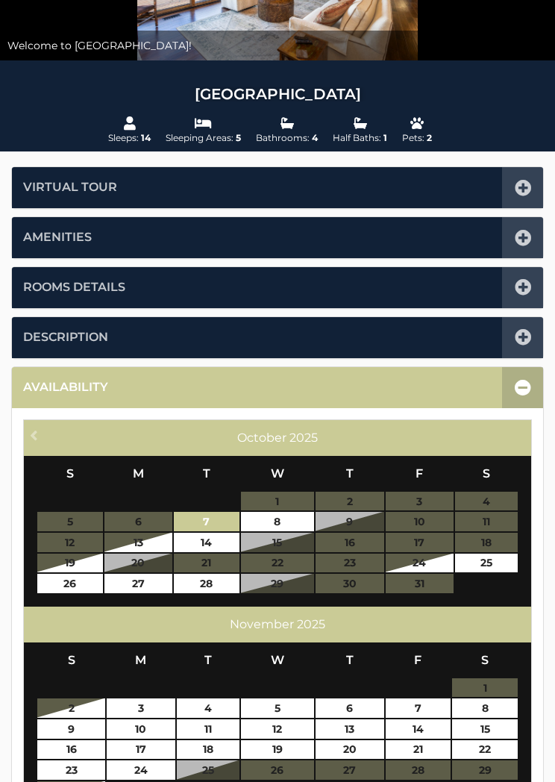
scroll to position [0, 0]
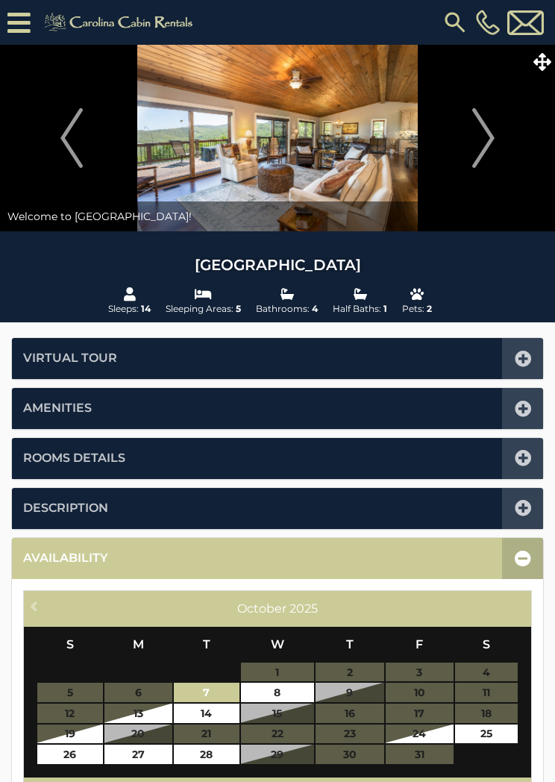
click at [507, 559] on div at bounding box center [522, 558] width 41 height 41
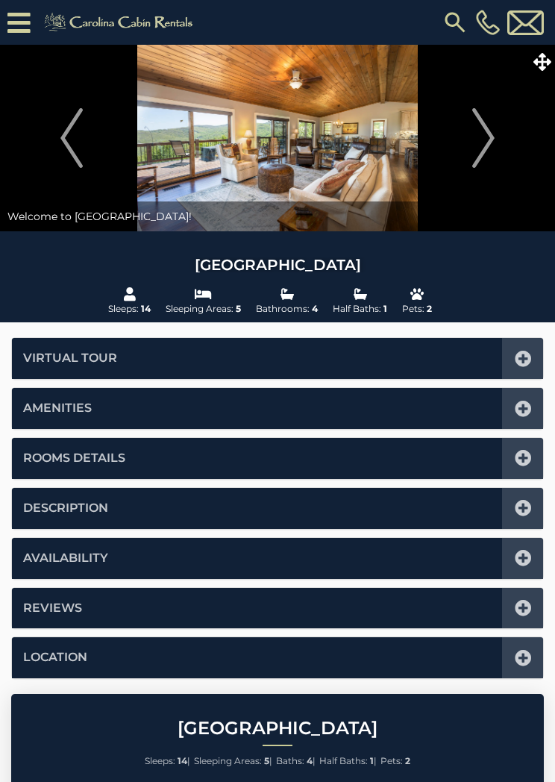
scroll to position [337, 0]
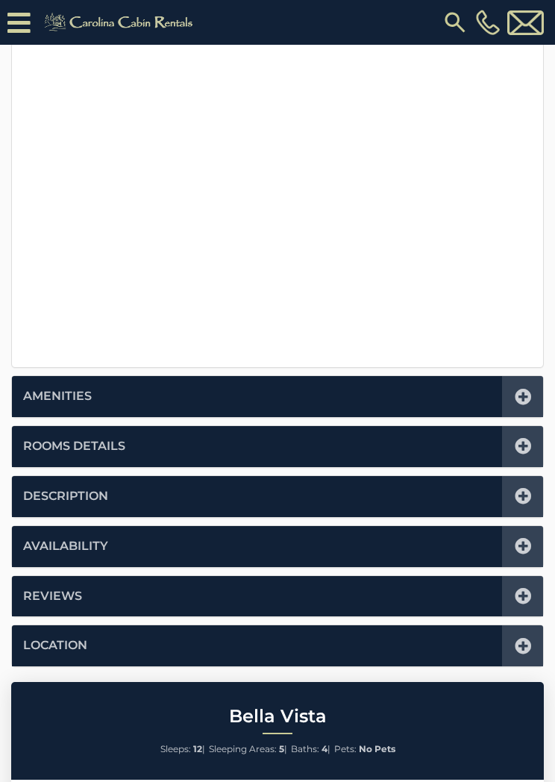
scroll to position [425, 0]
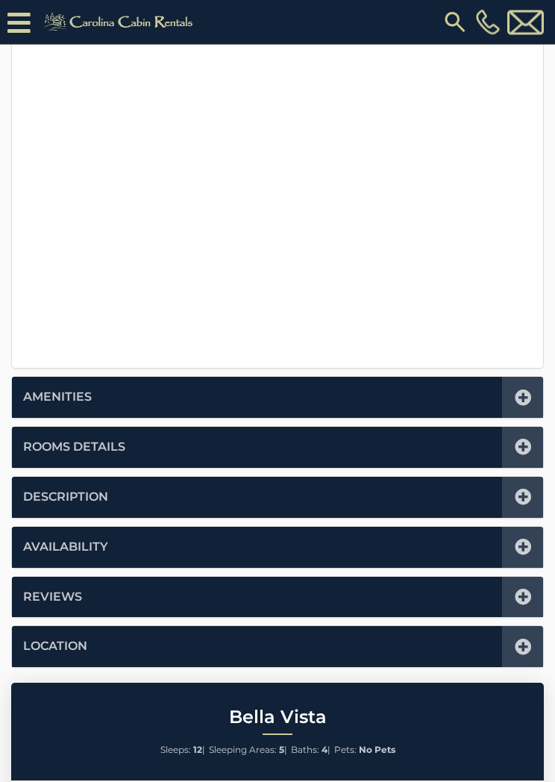
click at [529, 545] on icon at bounding box center [523, 548] width 16 height 16
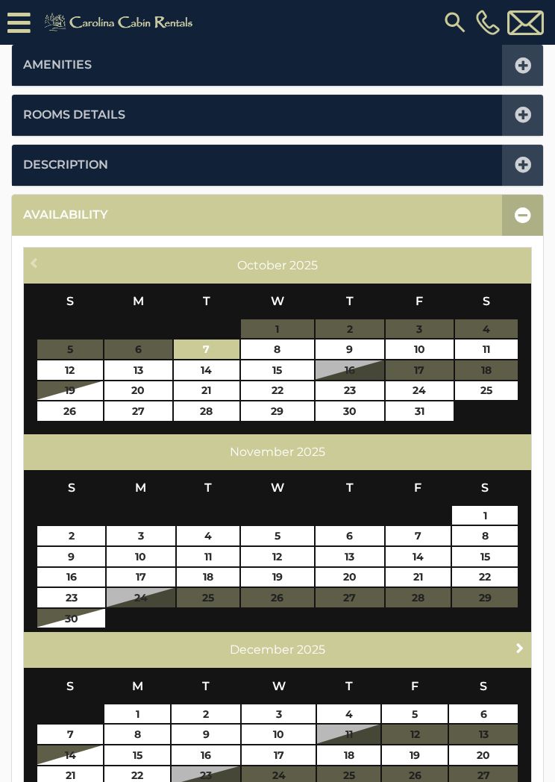
scroll to position [367, 0]
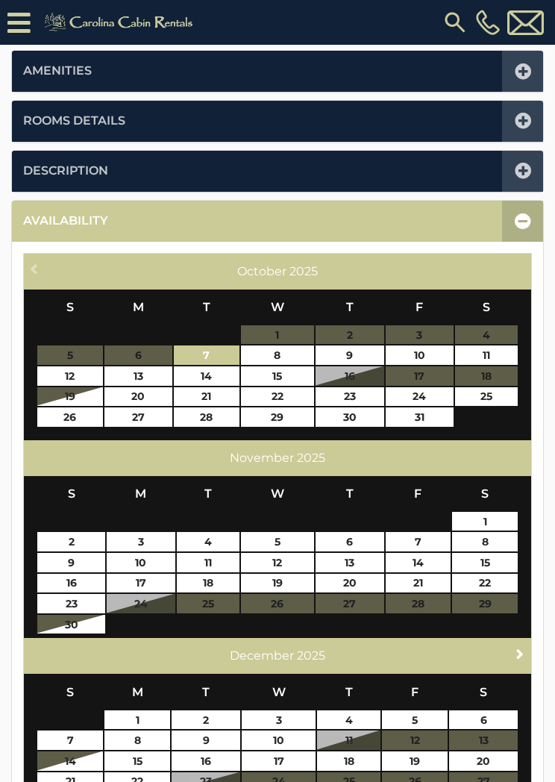
click at [520, 648] on span "Next" at bounding box center [520, 654] width 12 height 12
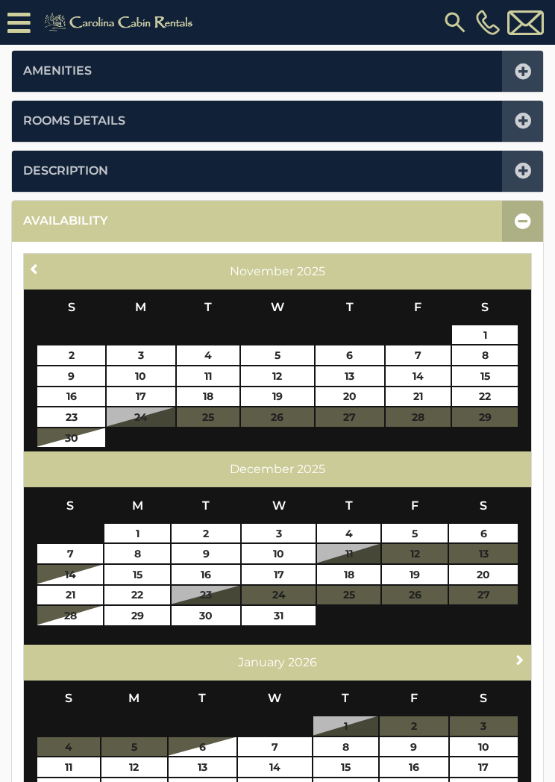
click at [522, 654] on span "Next" at bounding box center [520, 660] width 12 height 12
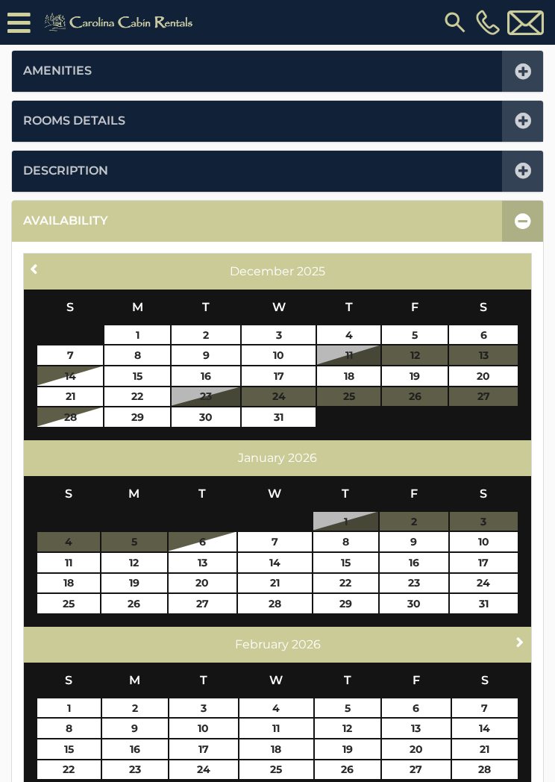
click at [517, 640] on span "Next" at bounding box center [520, 642] width 12 height 12
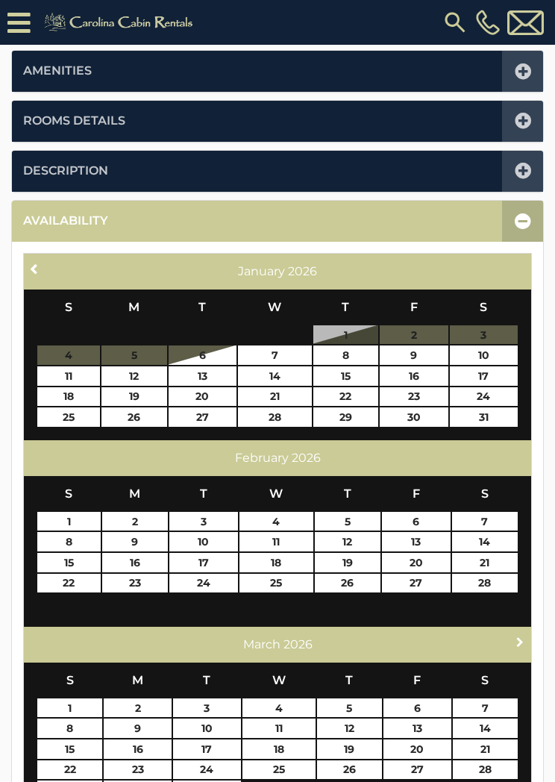
click at [522, 642] on span "Next" at bounding box center [520, 642] width 12 height 12
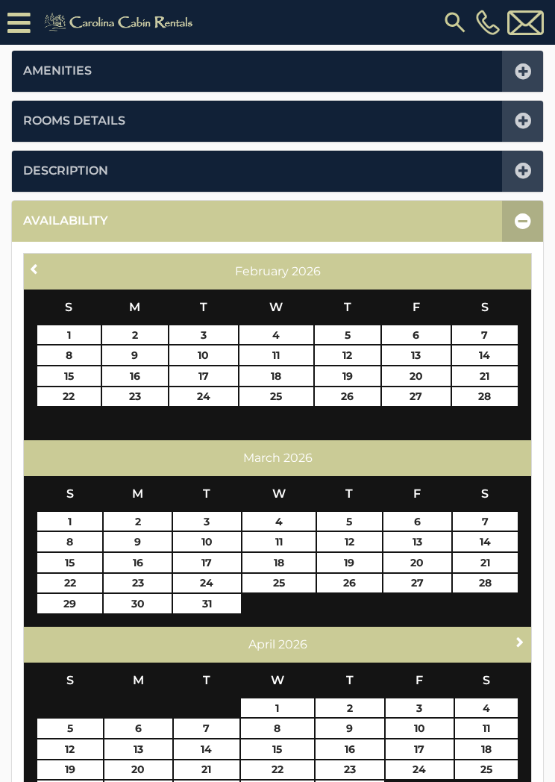
click at [522, 641] on span "Next" at bounding box center [520, 642] width 12 height 12
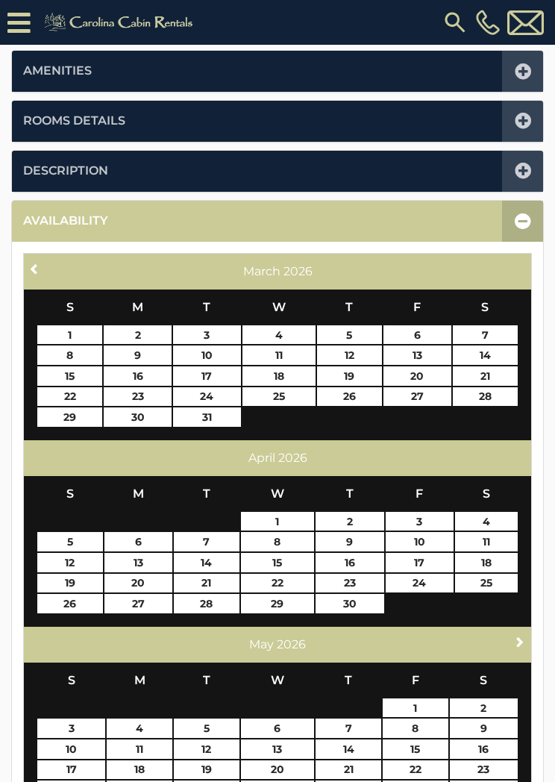
click at [523, 638] on span "Next" at bounding box center [520, 642] width 12 height 12
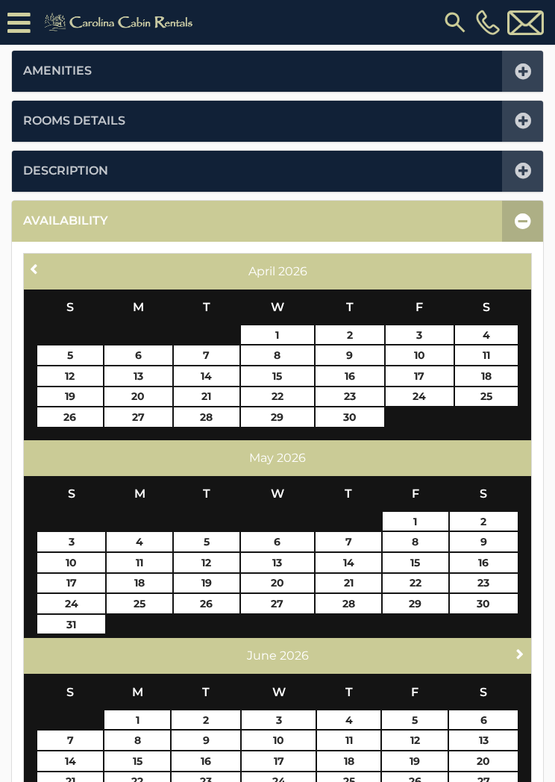
click at [522, 650] on span "Next" at bounding box center [520, 654] width 12 height 12
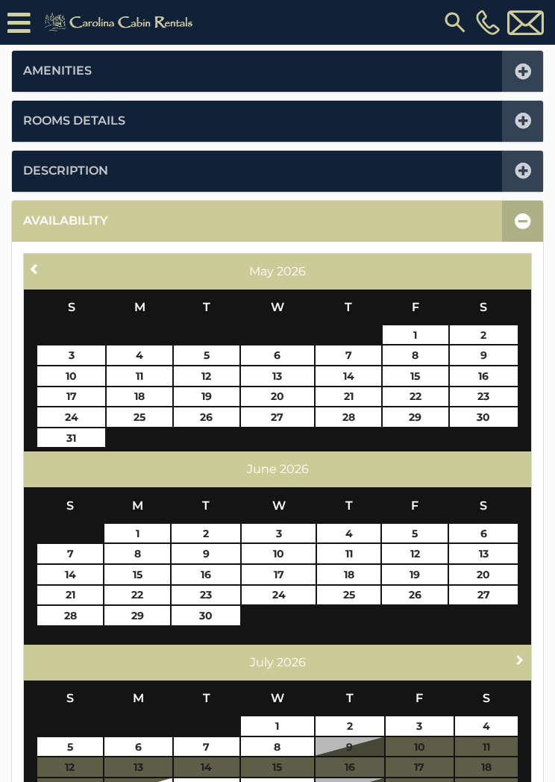
click at [520, 655] on span "Next" at bounding box center [520, 660] width 12 height 12
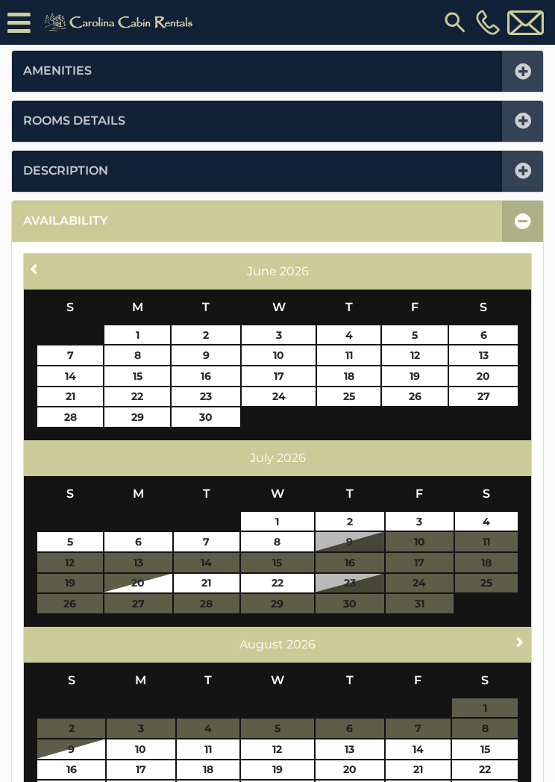
click at [518, 645] on link "Next" at bounding box center [520, 642] width 19 height 19
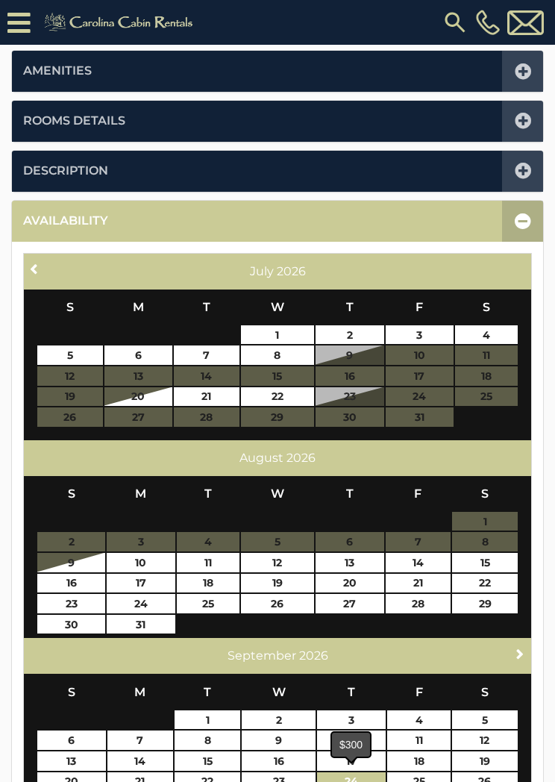
click at [359, 775] on link "24" at bounding box center [351, 781] width 69 height 19
type input "**********"
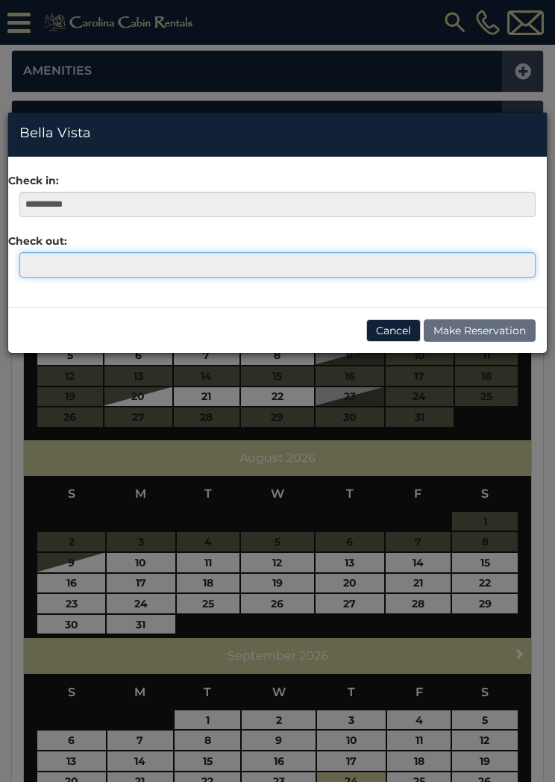
click at [42, 269] on input "text" at bounding box center [277, 264] width 516 height 25
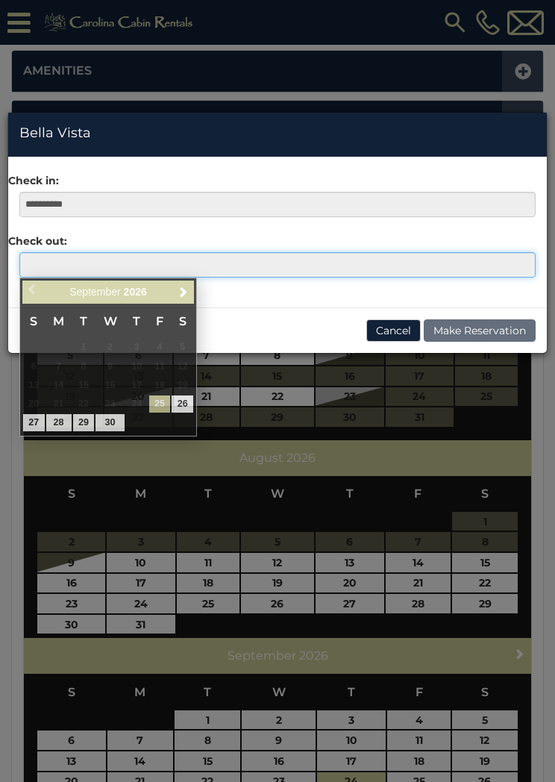
click at [42, 266] on input "text" at bounding box center [277, 264] width 516 height 25
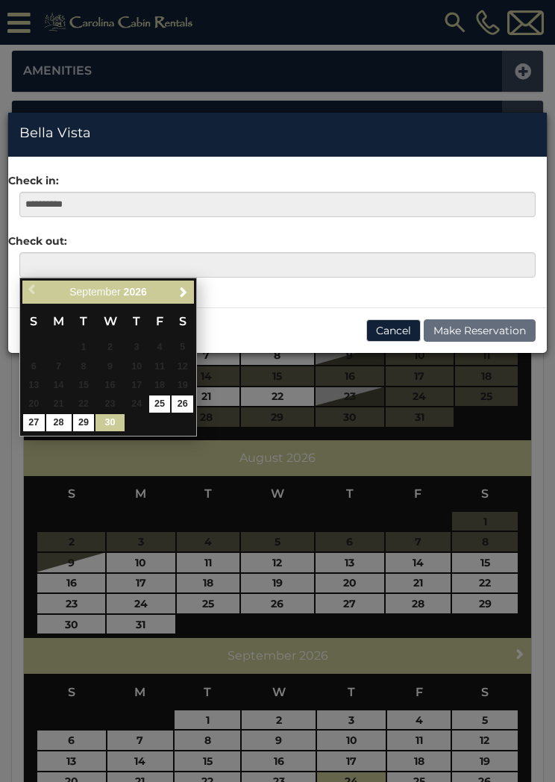
click at [114, 425] on link "30" at bounding box center [110, 422] width 28 height 17
type input "**********"
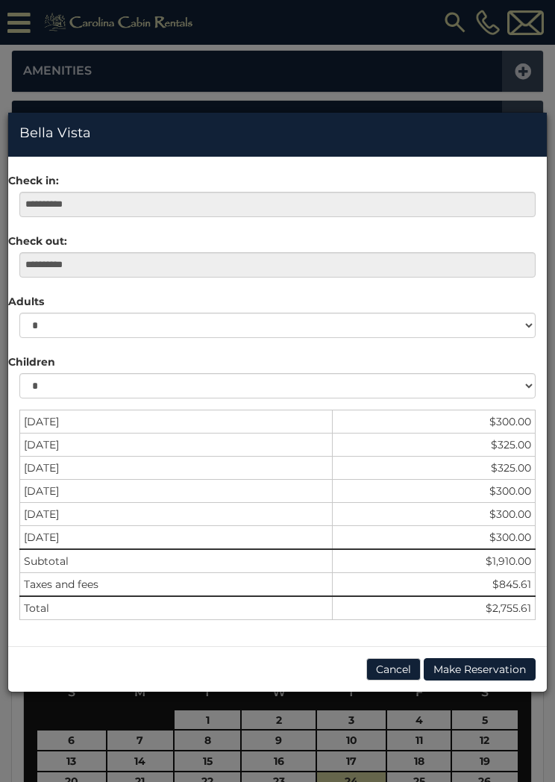
click at [400, 669] on button "Cancel" at bounding box center [393, 669] width 54 height 22
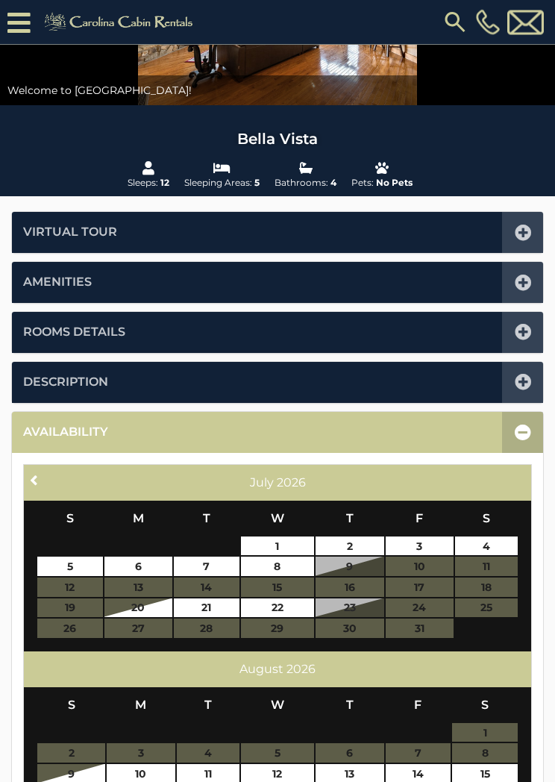
scroll to position [0, 0]
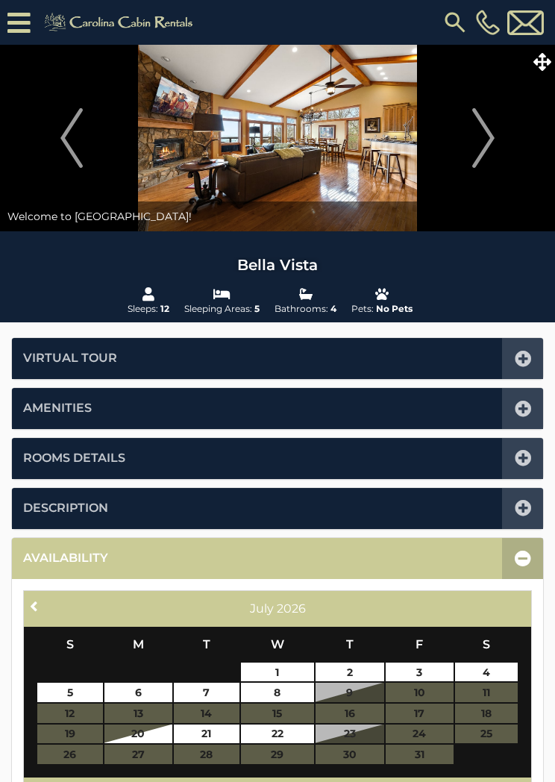
click at [544, 58] on icon at bounding box center [543, 62] width 18 height 18
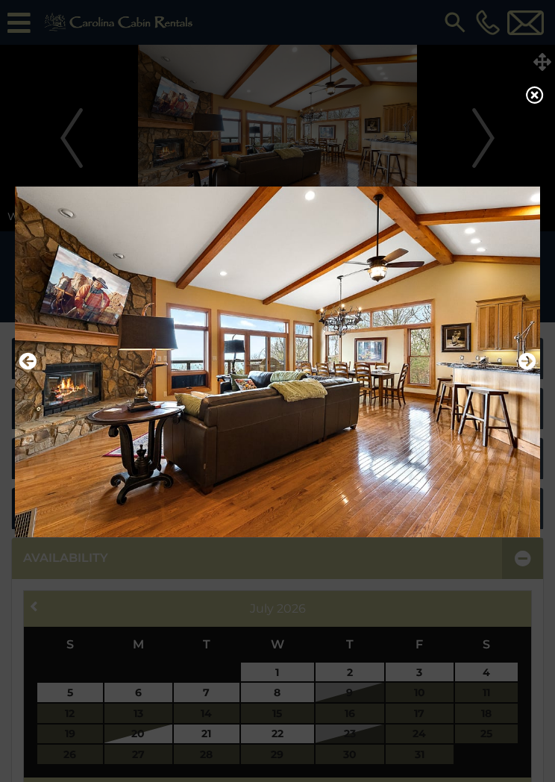
click at [528, 104] on icon at bounding box center [535, 95] width 18 height 18
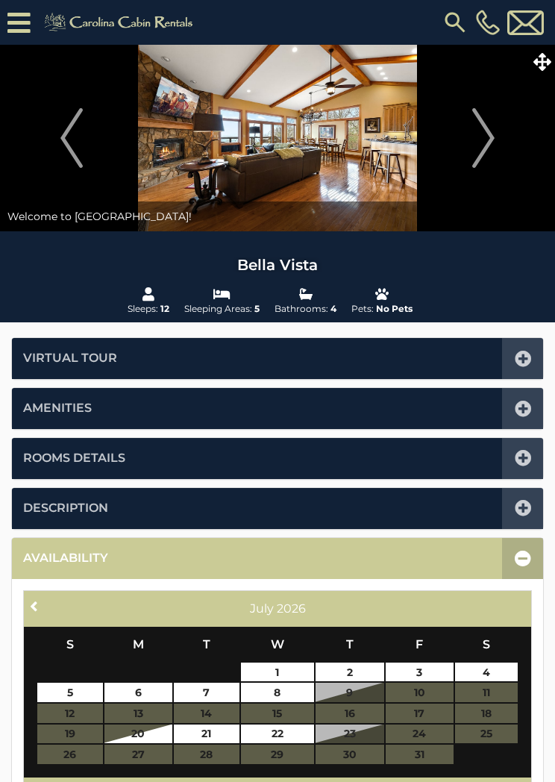
click at [524, 551] on icon at bounding box center [523, 558] width 16 height 16
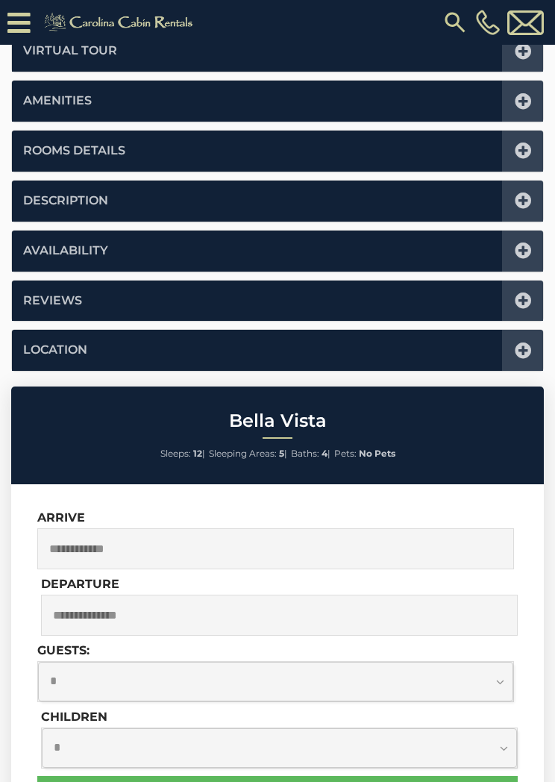
click at [516, 149] on icon at bounding box center [523, 151] width 16 height 16
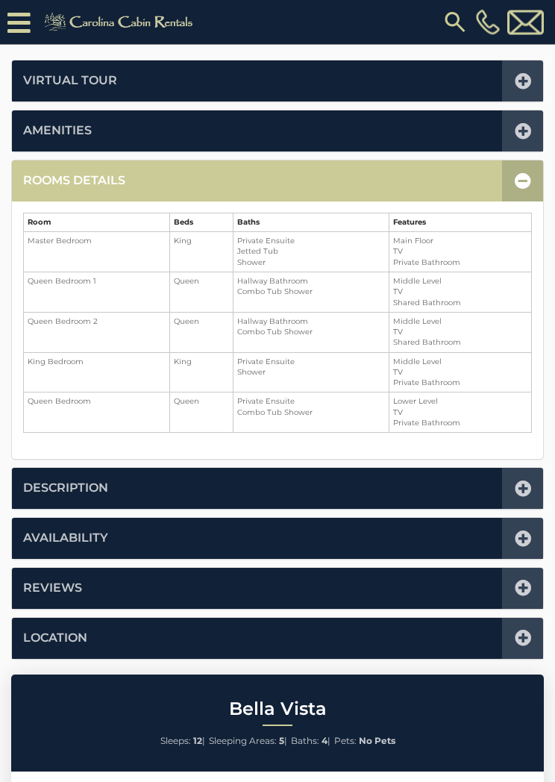
scroll to position [304, 0]
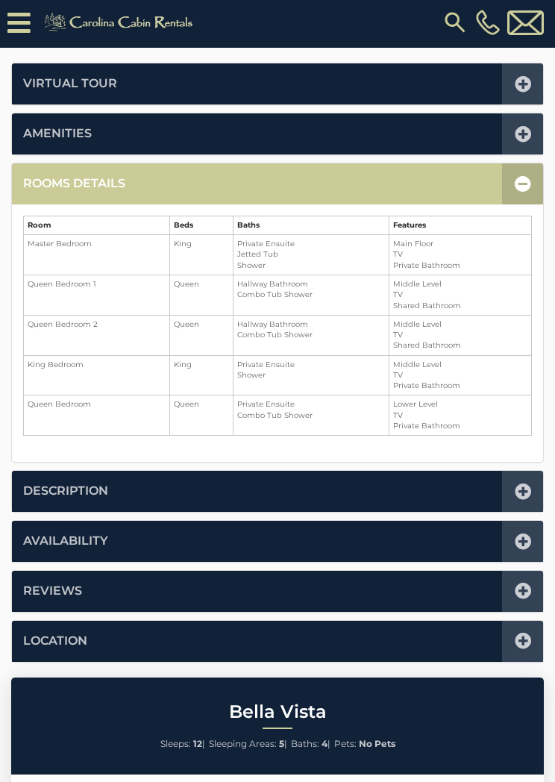
click at [522, 184] on icon at bounding box center [523, 183] width 16 height 16
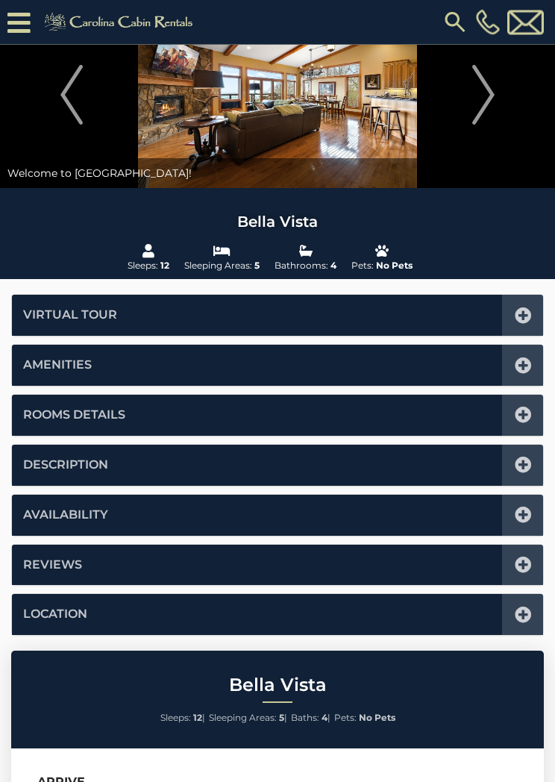
scroll to position [0, 0]
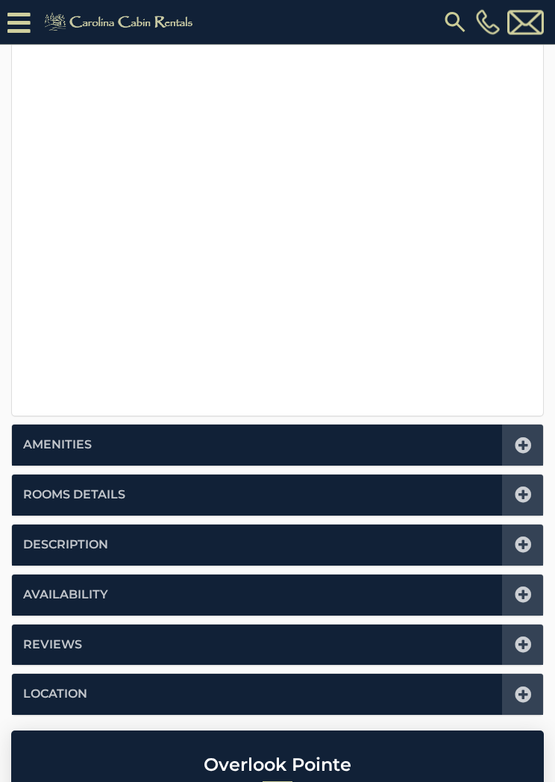
scroll to position [378, 0]
click at [521, 498] on icon at bounding box center [523, 495] width 16 height 16
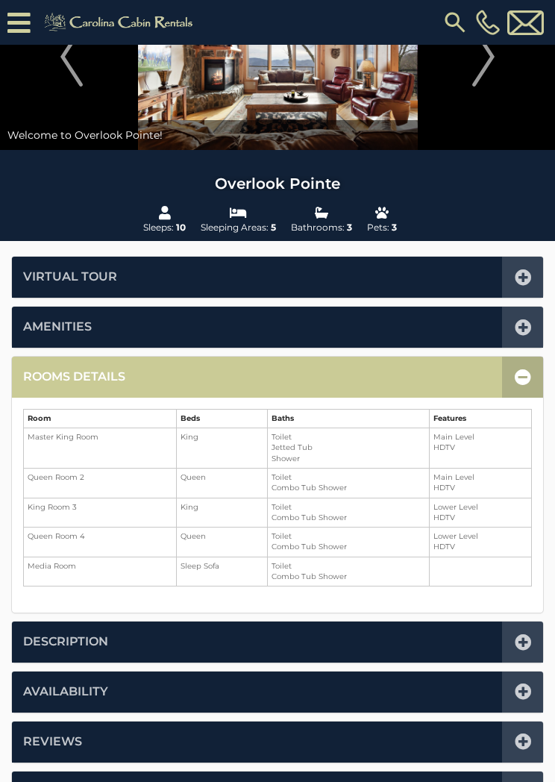
scroll to position [0, 0]
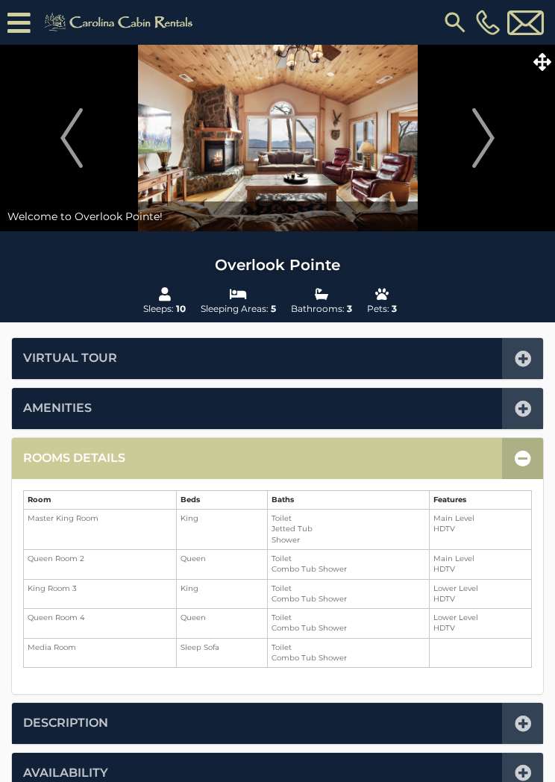
click at [527, 458] on icon at bounding box center [523, 458] width 16 height 16
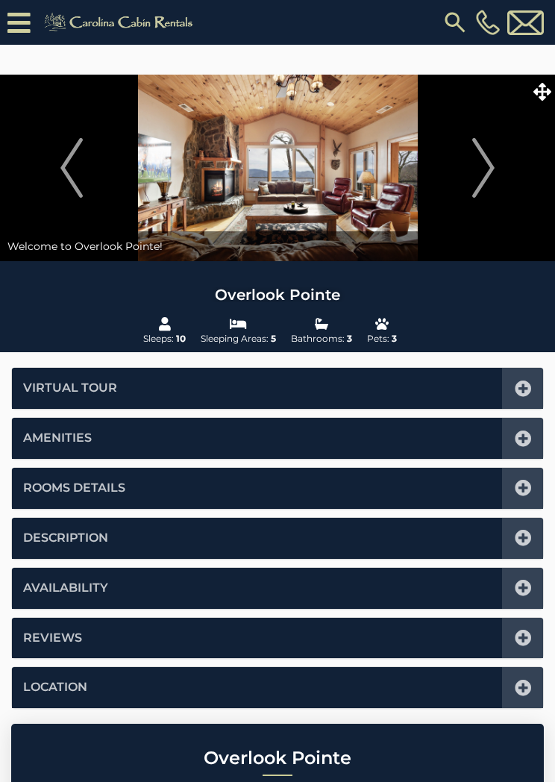
scroll to position [337, 0]
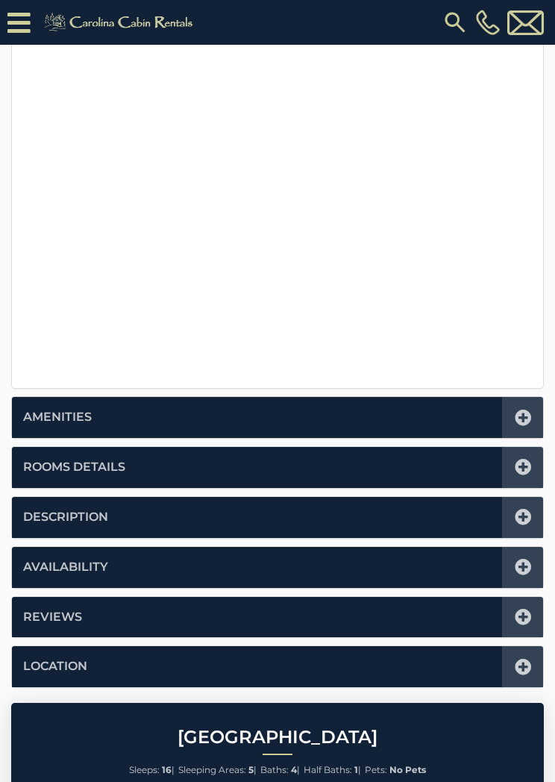
click at [520, 459] on icon at bounding box center [523, 467] width 16 height 16
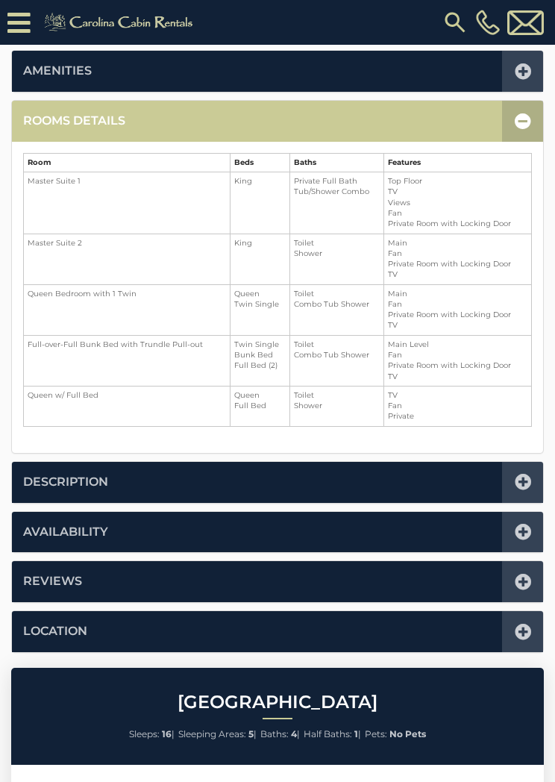
click at [522, 120] on icon at bounding box center [523, 121] width 16 height 16
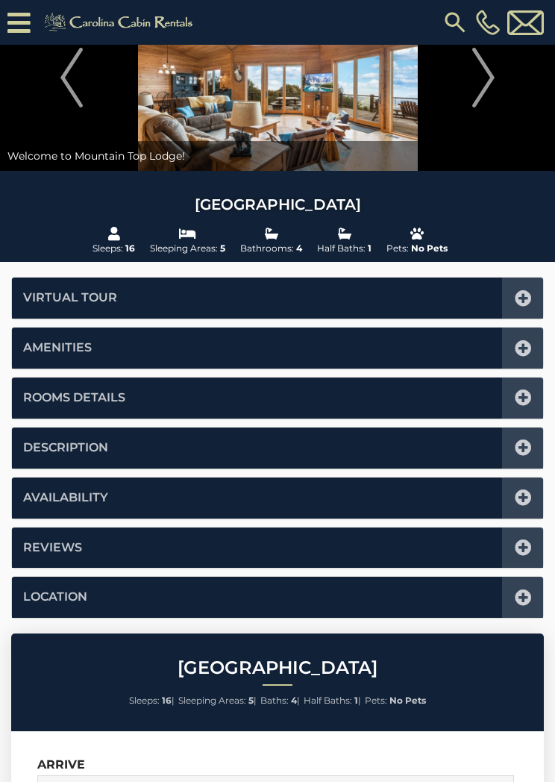
scroll to position [0, 0]
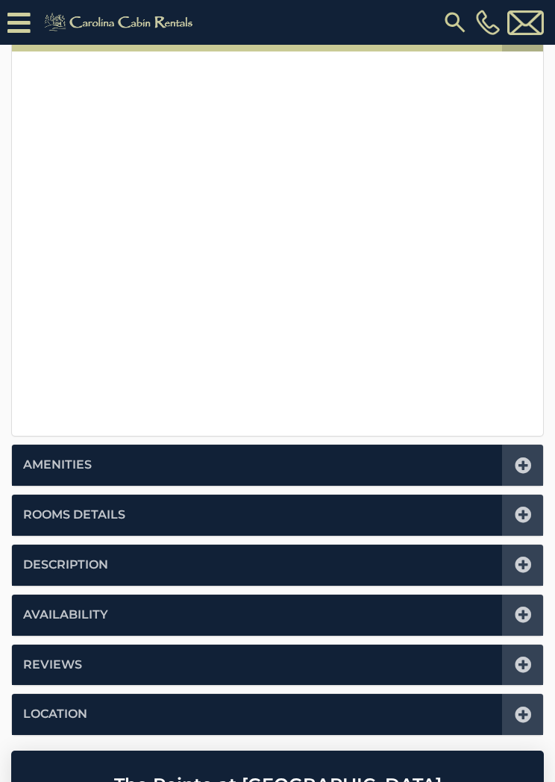
click at [522, 516] on icon at bounding box center [523, 515] width 16 height 16
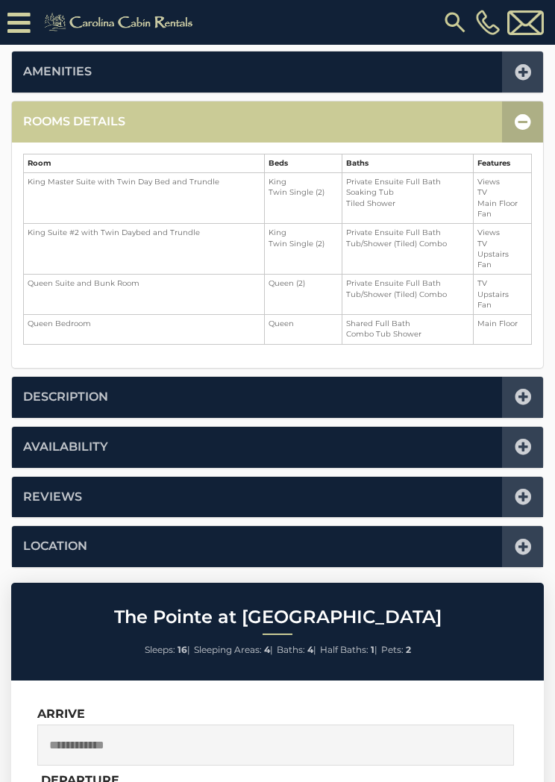
scroll to position [367, 0]
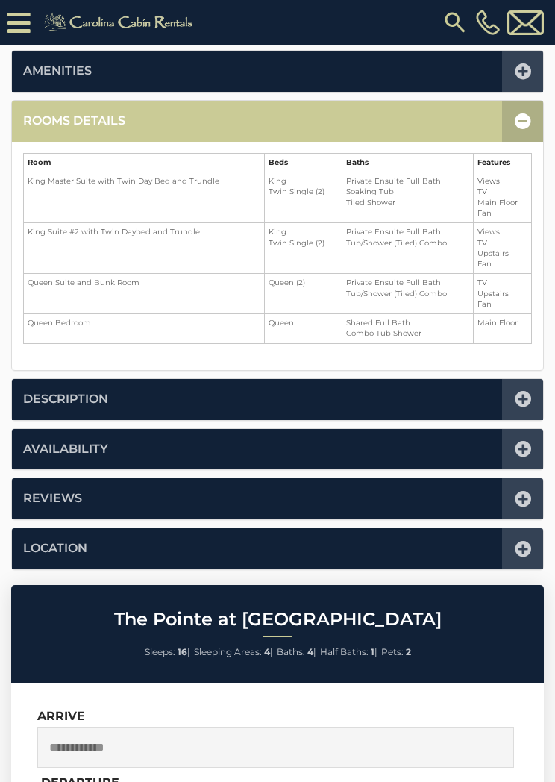
click at [521, 121] on icon at bounding box center [523, 121] width 16 height 16
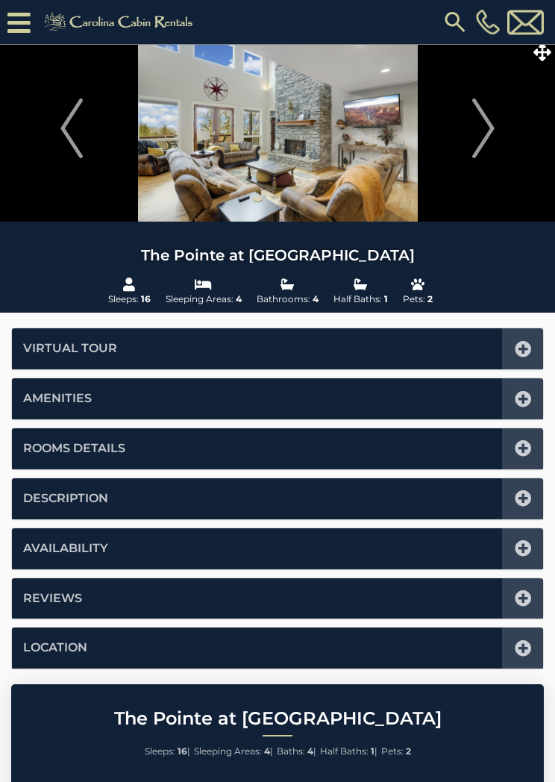
scroll to position [0, 0]
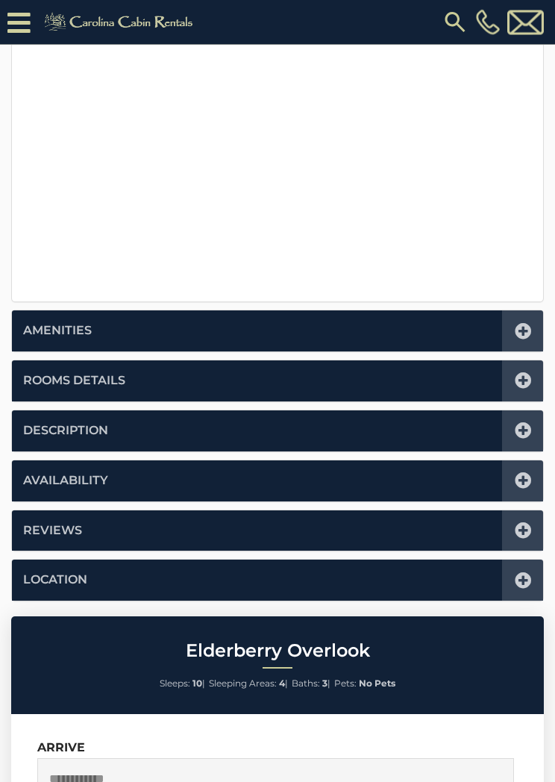
scroll to position [477, 0]
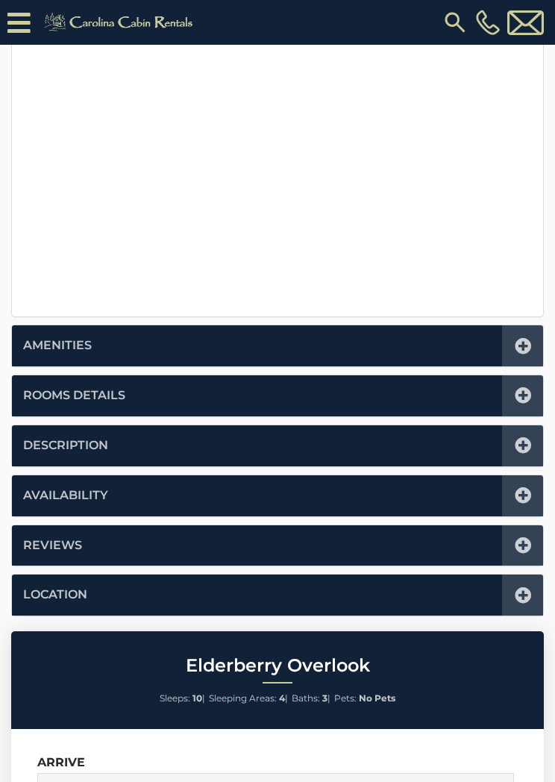
click at [522, 395] on icon at bounding box center [523, 395] width 16 height 16
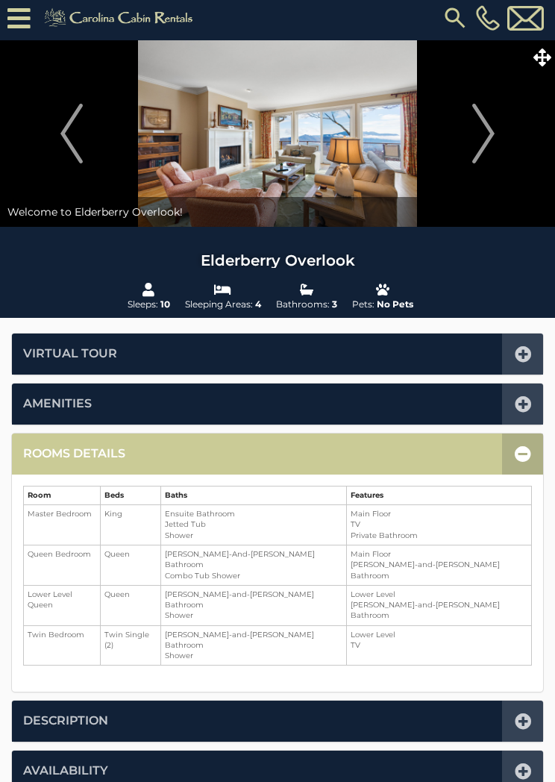
scroll to position [0, 0]
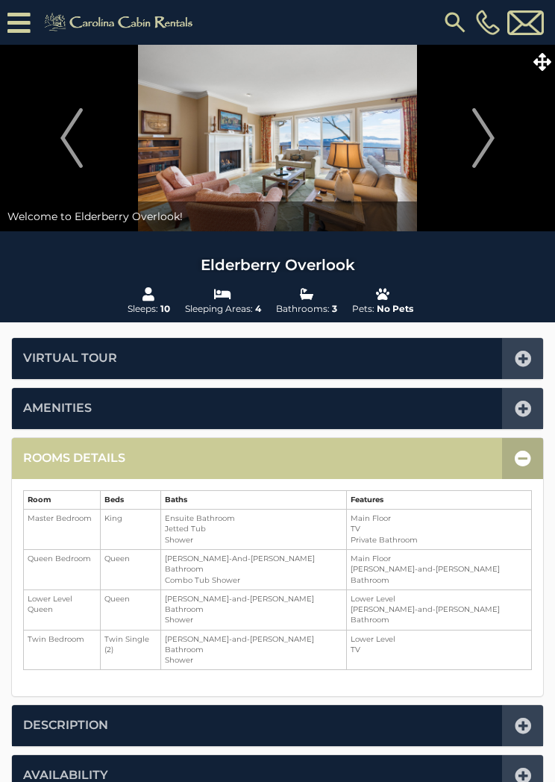
click at [548, 70] on icon at bounding box center [543, 62] width 18 height 18
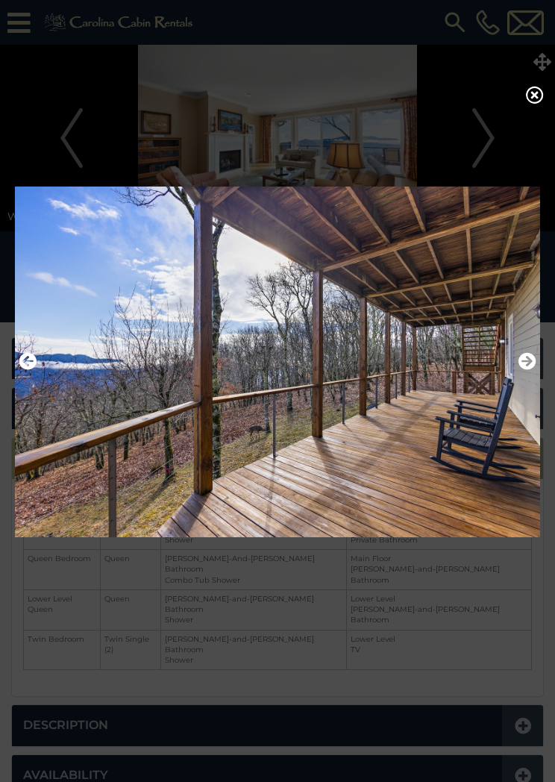
click at [520, 97] on div at bounding box center [277, 391] width 555 height 782
click at [543, 93] on icon at bounding box center [535, 95] width 18 height 18
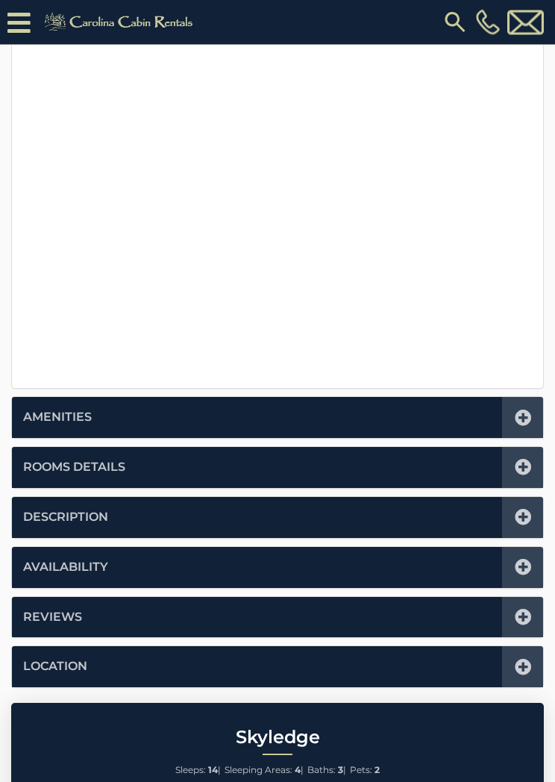
scroll to position [404, 0]
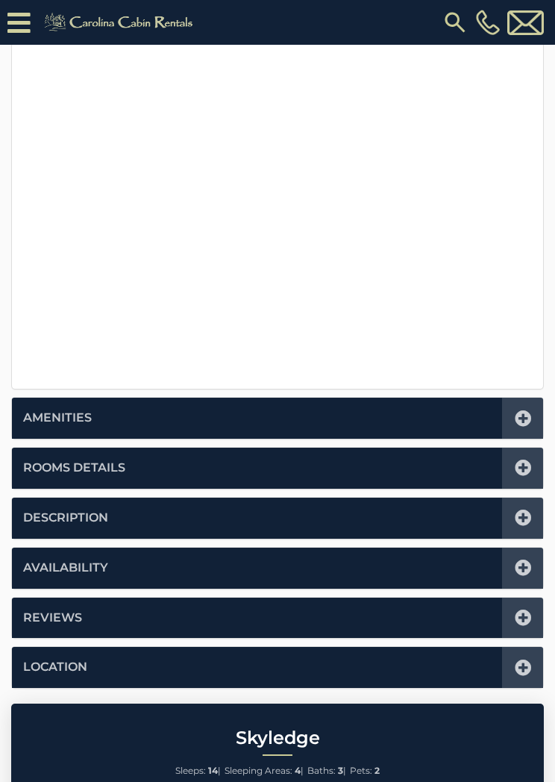
click at [523, 469] on icon at bounding box center [523, 468] width 16 height 16
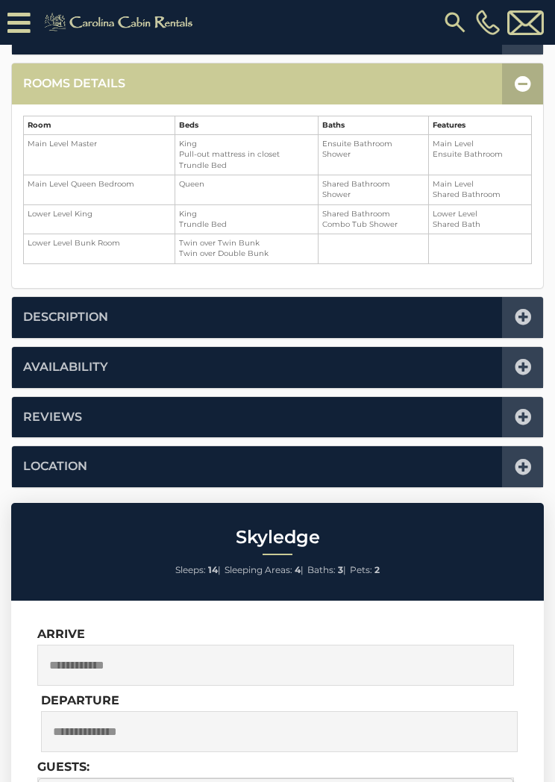
scroll to position [367, 0]
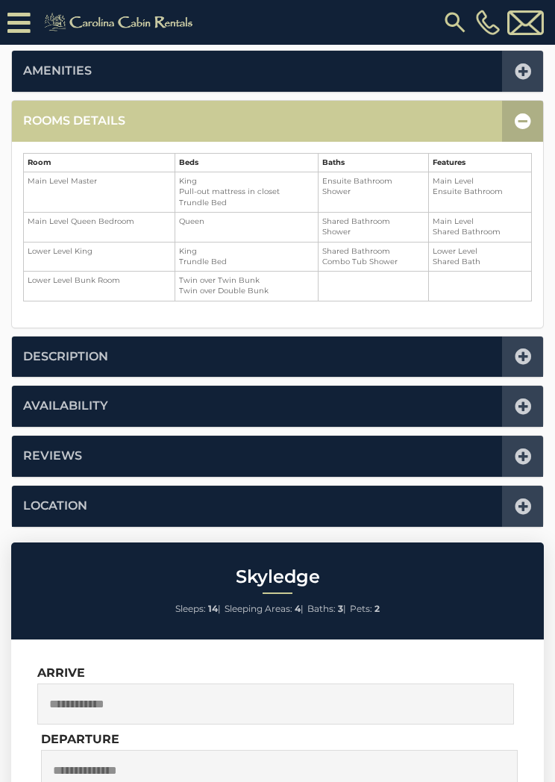
click at [522, 116] on icon at bounding box center [523, 121] width 16 height 16
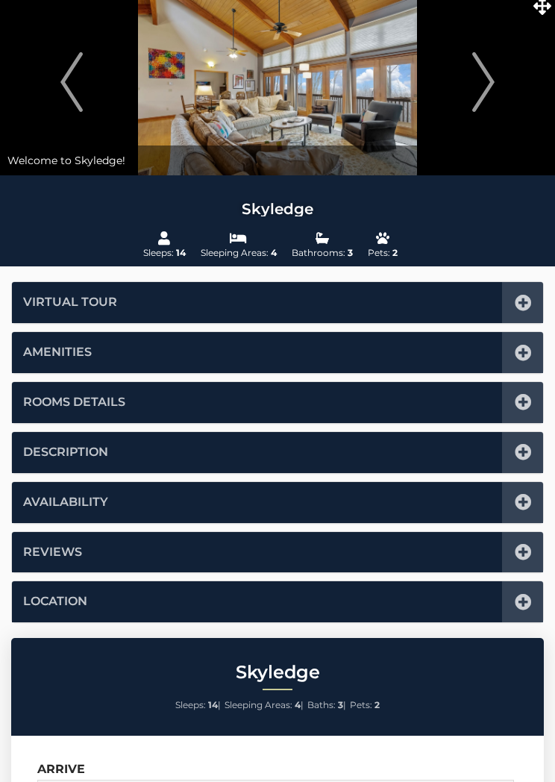
scroll to position [0, 0]
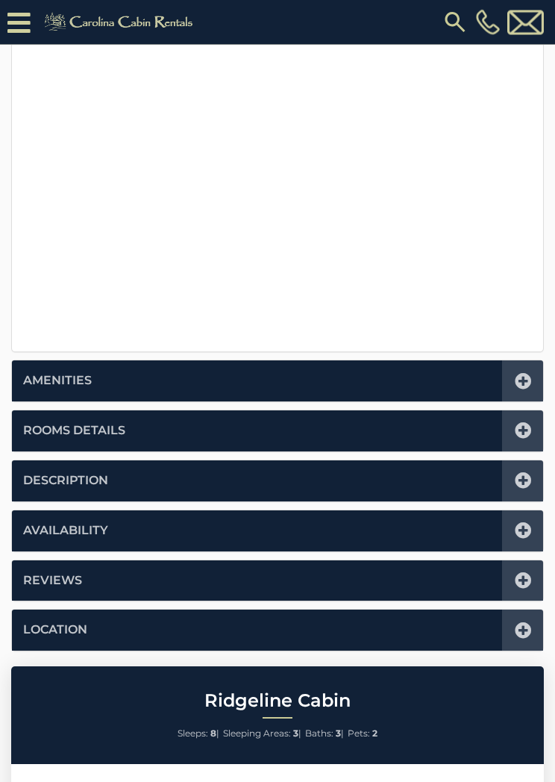
scroll to position [442, 0]
click at [526, 439] on div at bounding box center [522, 430] width 41 height 41
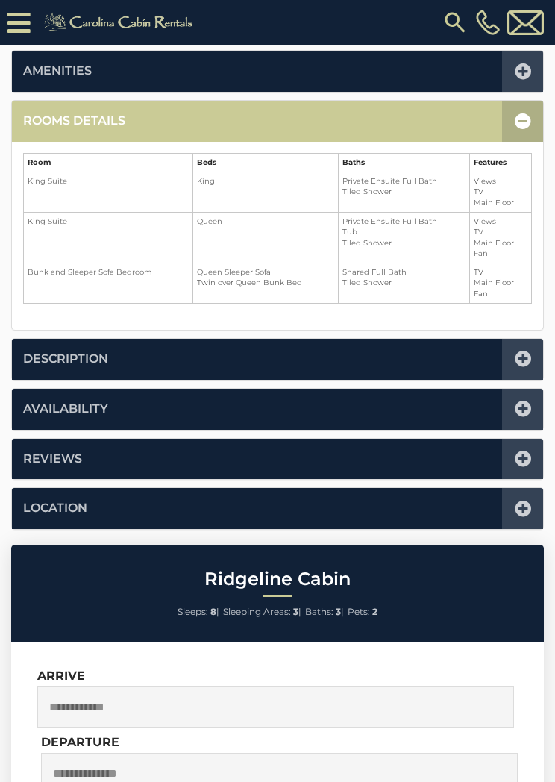
click at [527, 121] on icon at bounding box center [523, 121] width 16 height 16
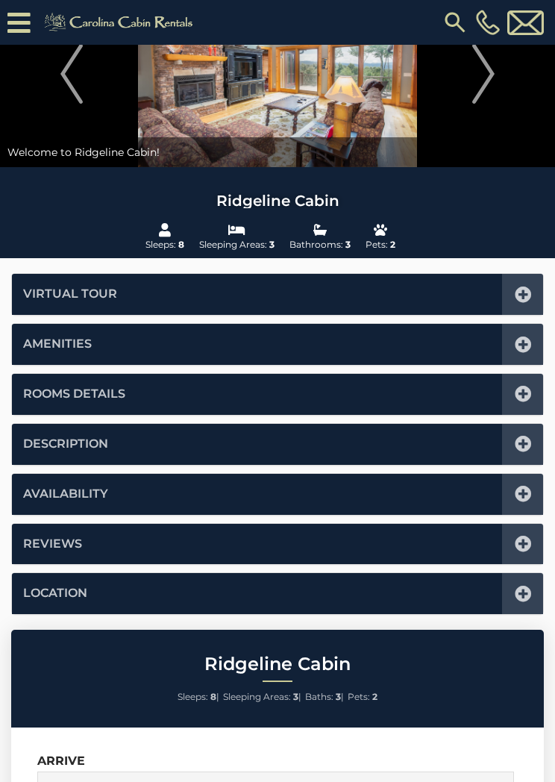
scroll to position [0, 0]
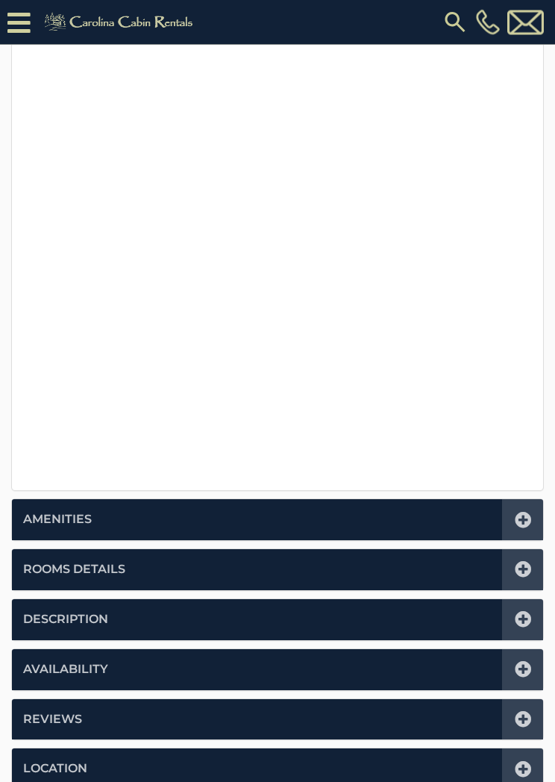
scroll to position [666, 0]
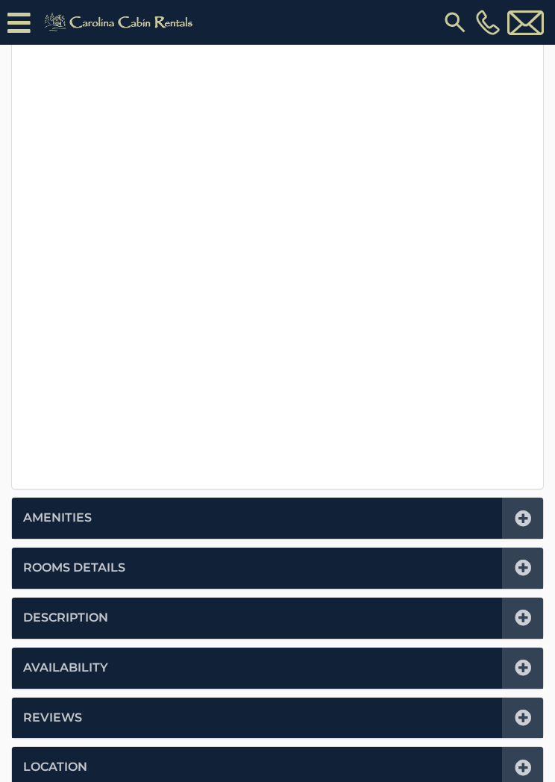
click at [524, 569] on icon at bounding box center [523, 568] width 16 height 16
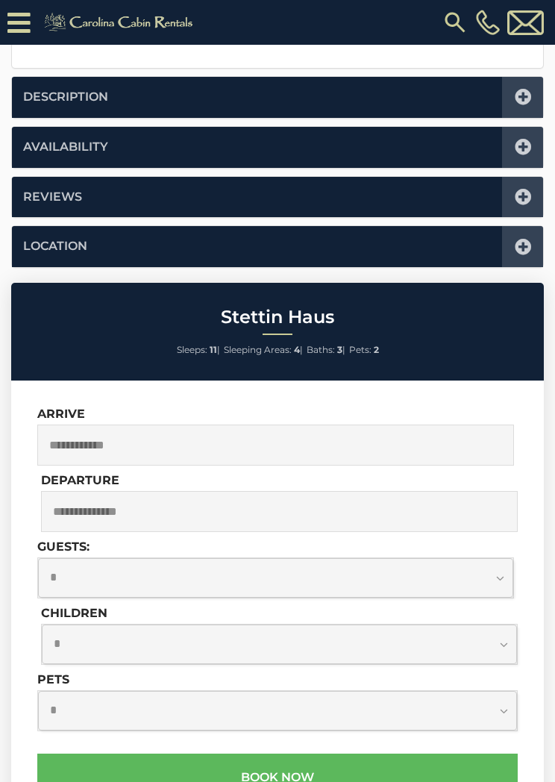
scroll to position [367, 0]
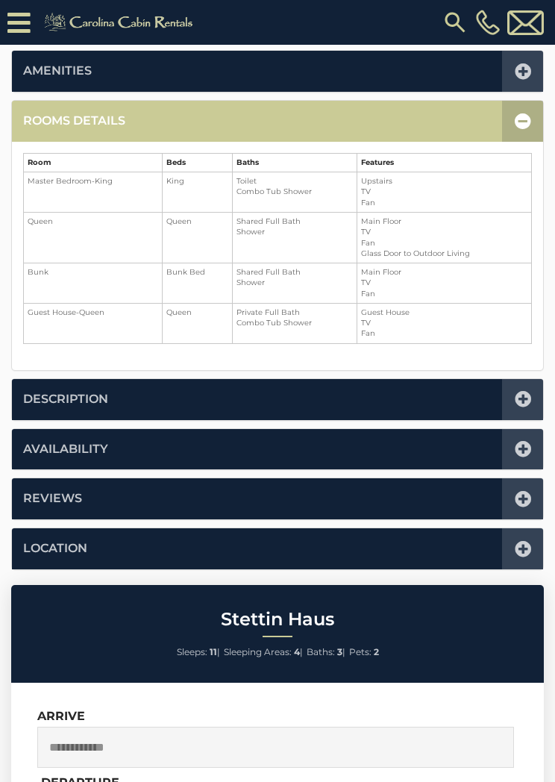
click at [522, 125] on icon at bounding box center [523, 121] width 16 height 16
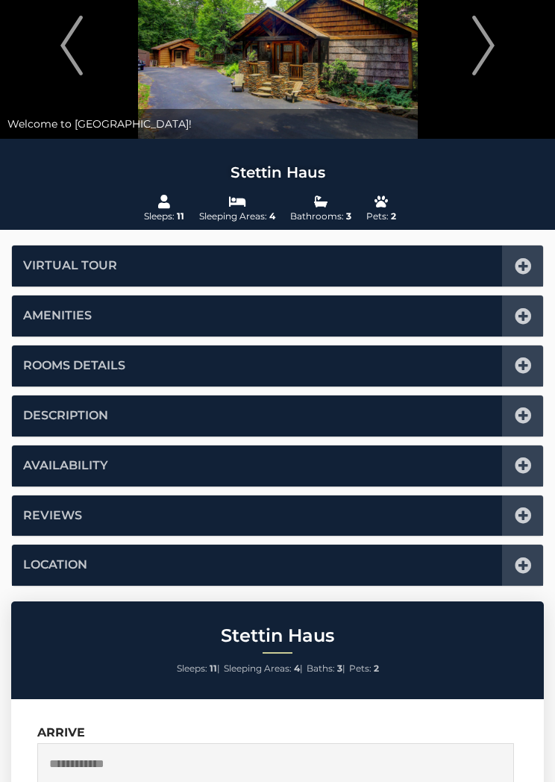
scroll to position [0, 0]
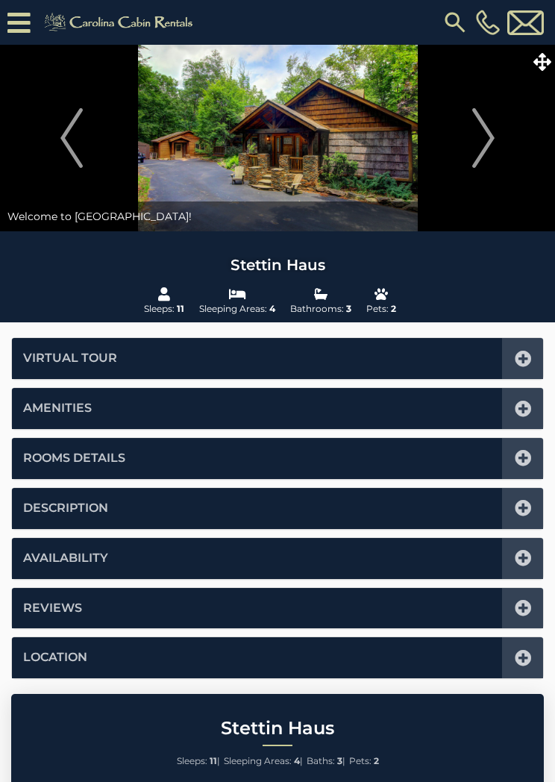
click at [484, 146] on img "Next" at bounding box center [483, 138] width 22 height 60
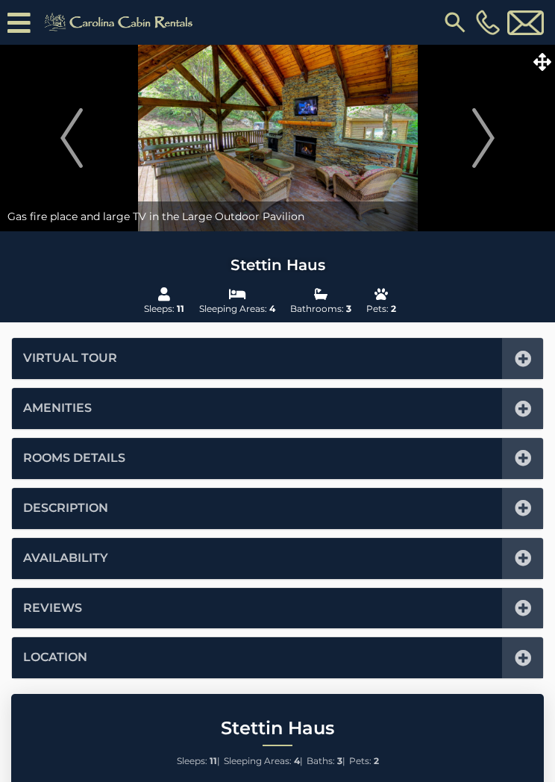
click at [498, 137] on button "Next" at bounding box center [483, 138] width 128 height 187
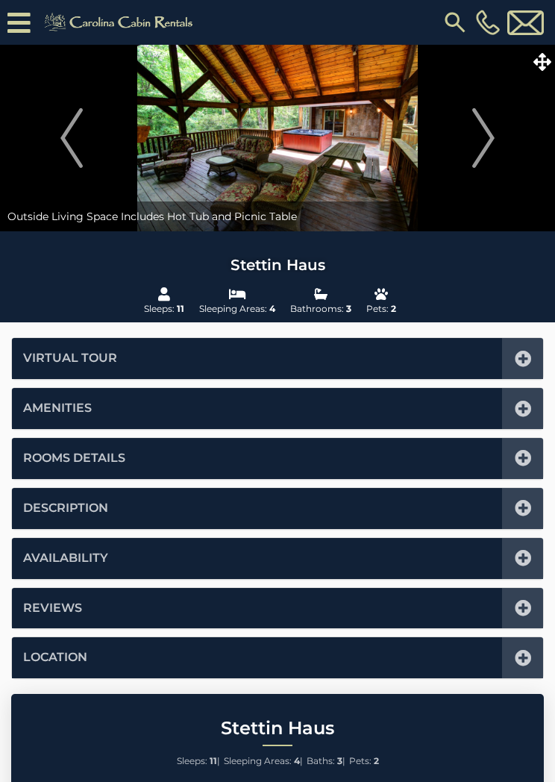
click at [506, 135] on button "Next" at bounding box center [483, 138] width 128 height 187
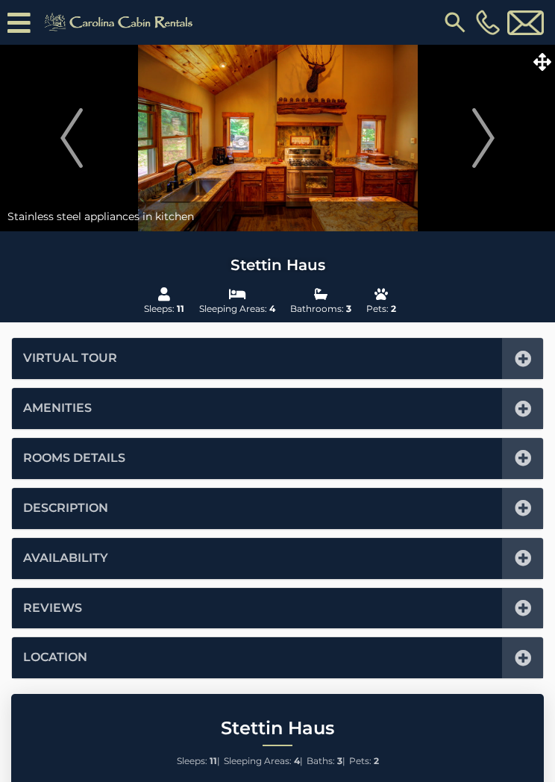
click at [512, 132] on button "Next" at bounding box center [483, 138] width 128 height 187
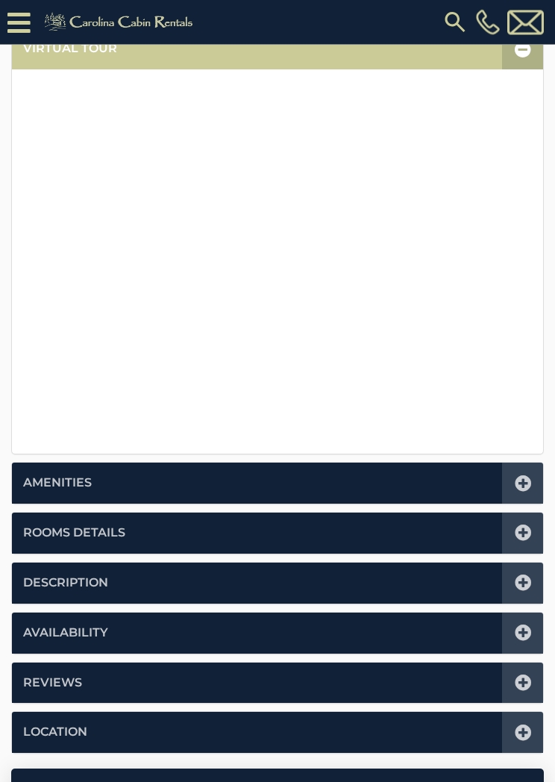
scroll to position [340, 0]
click at [525, 532] on icon at bounding box center [523, 533] width 16 height 16
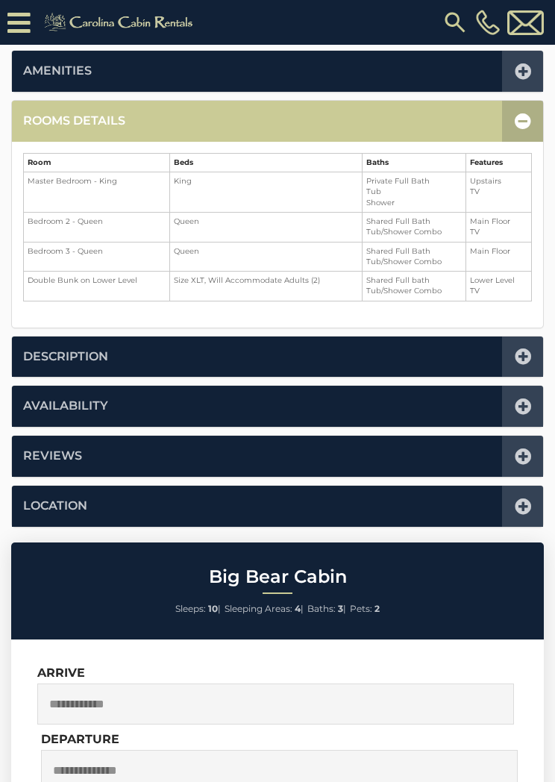
click at [552, 100] on div "Virtual Tour Amenities Amenities Game Room Air Conditioning: Central Heat: Cent…" at bounding box center [277, 264] width 555 height 528
click at [523, 120] on icon at bounding box center [523, 121] width 16 height 16
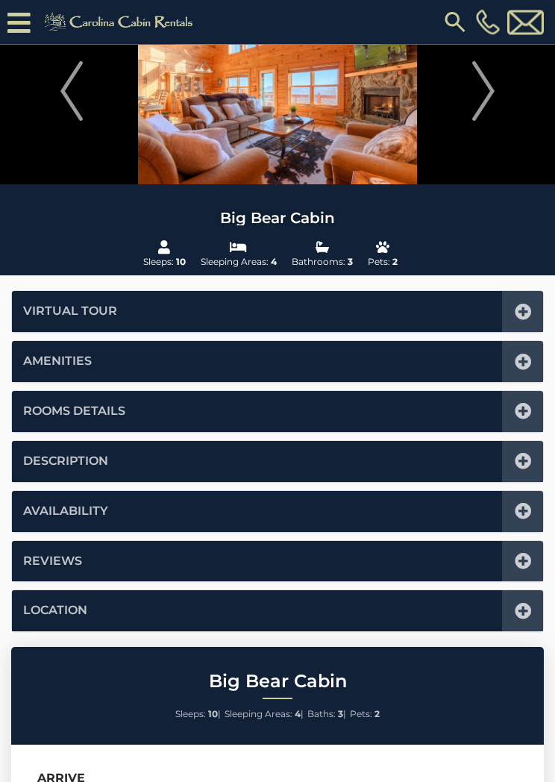
scroll to position [0, 0]
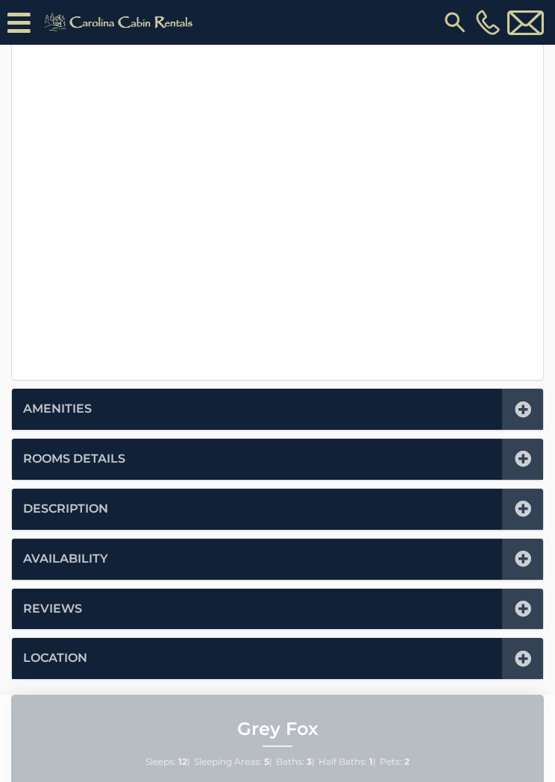
click at [527, 461] on icon at bounding box center [523, 459] width 16 height 16
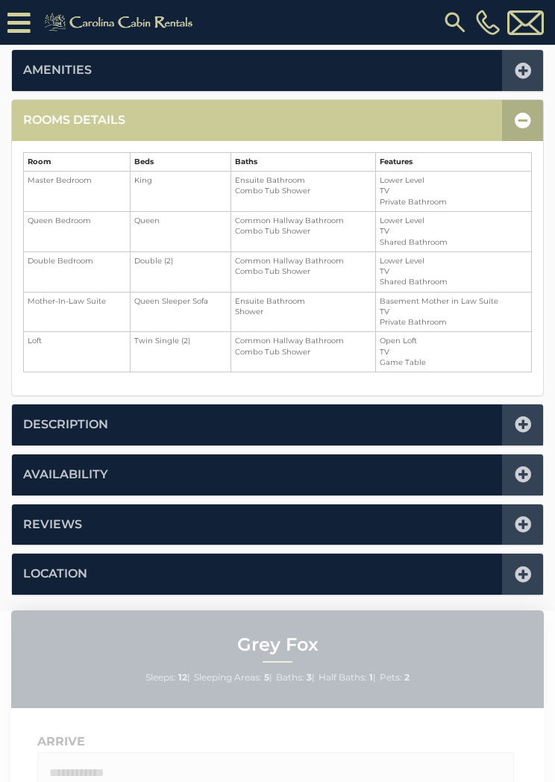
scroll to position [367, 0]
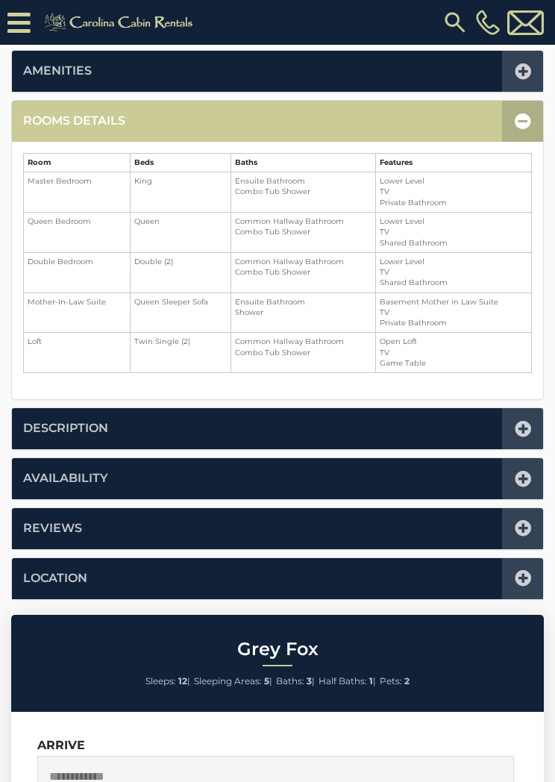
click at [528, 110] on div at bounding box center [522, 121] width 41 height 41
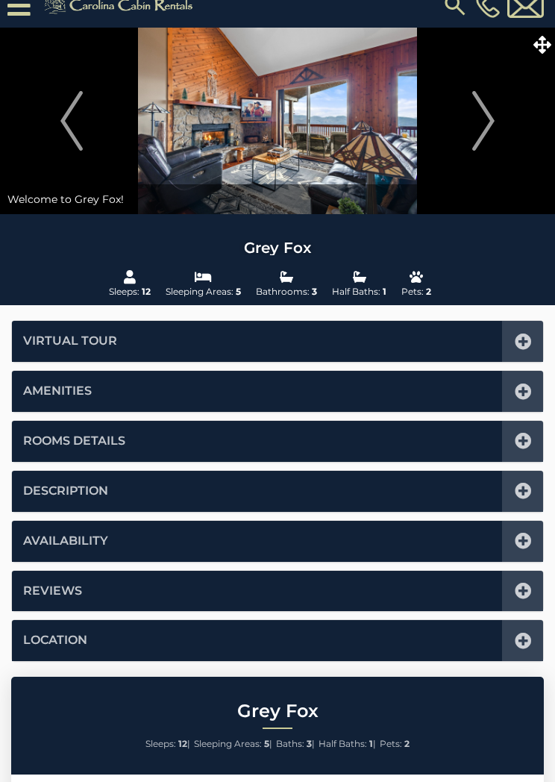
scroll to position [0, 0]
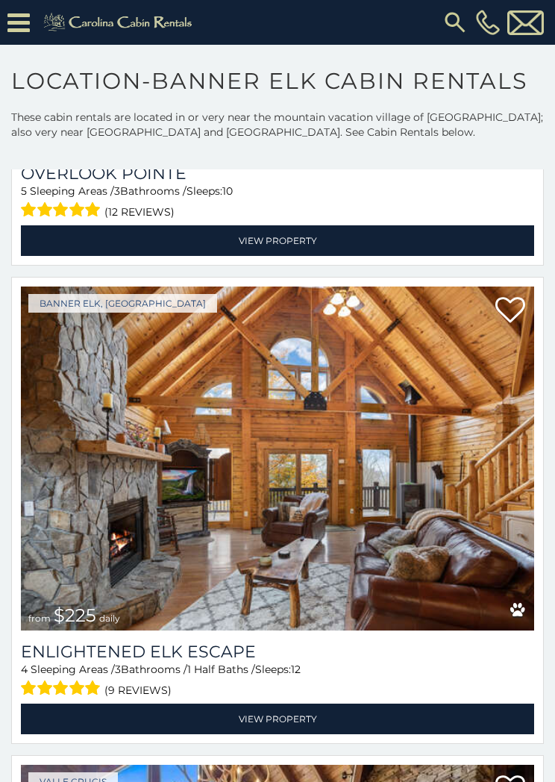
scroll to position [511, 0]
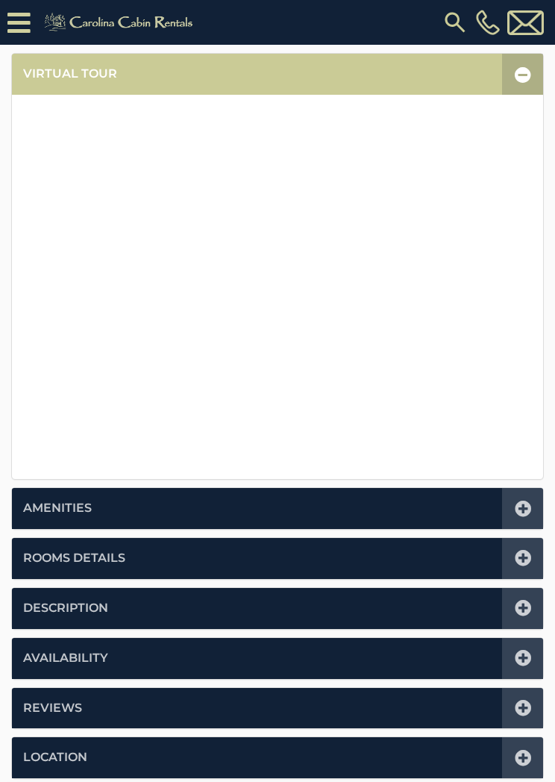
scroll to position [313, 0]
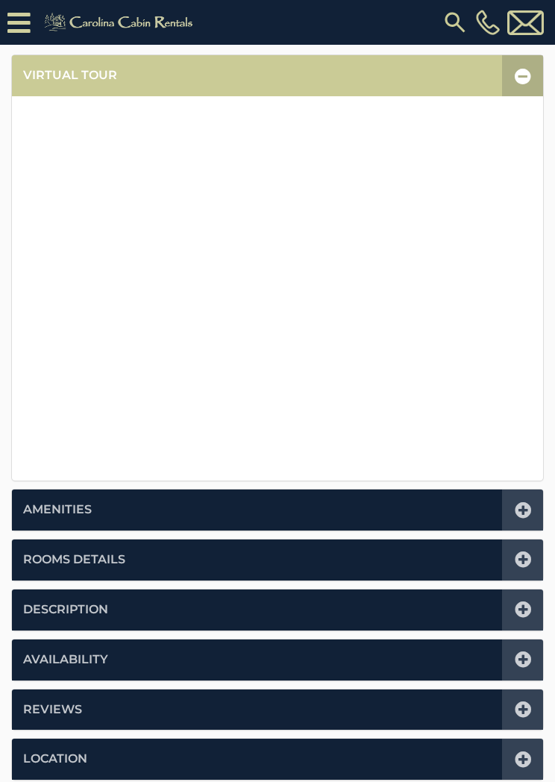
click at [521, 556] on icon at bounding box center [523, 559] width 16 height 16
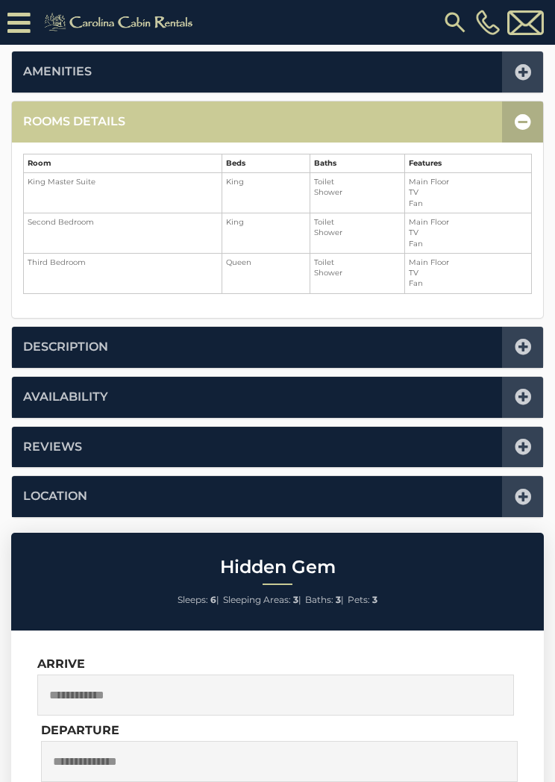
scroll to position [367, 0]
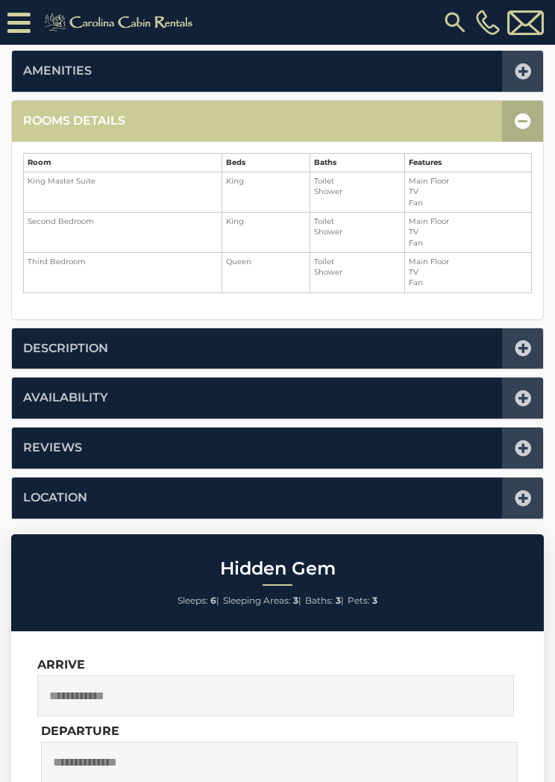
click at [524, 121] on icon at bounding box center [523, 121] width 16 height 16
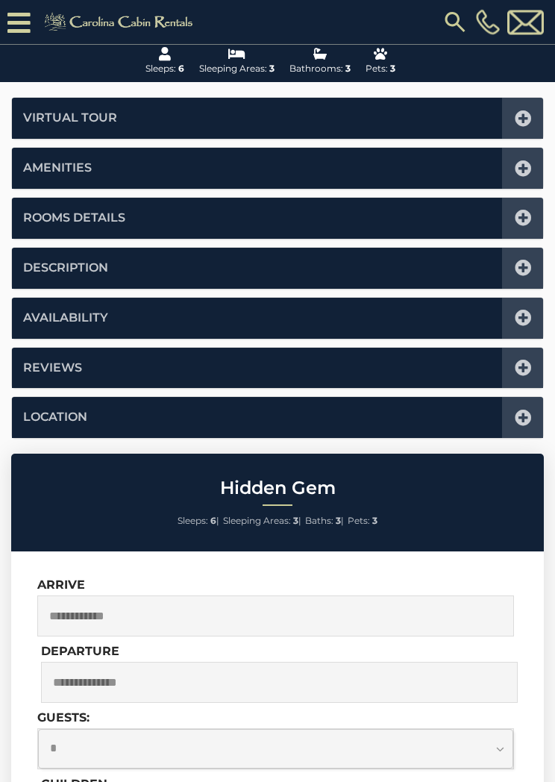
scroll to position [0, 0]
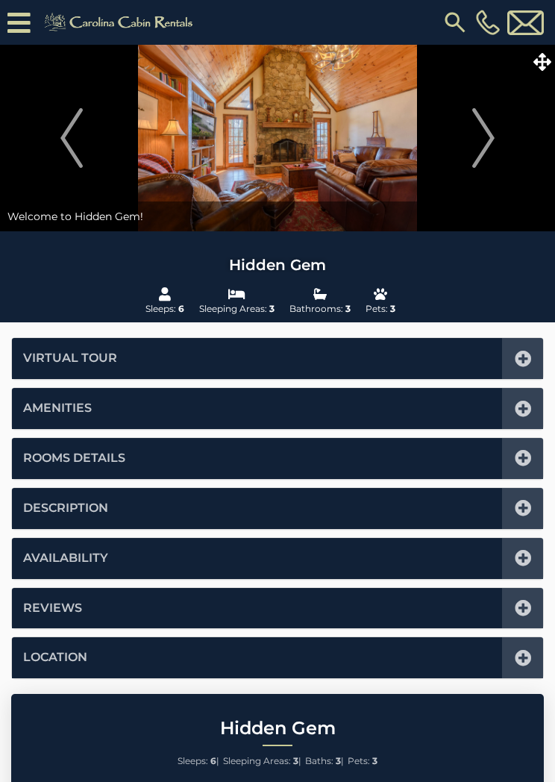
click at [548, 63] on icon at bounding box center [543, 62] width 18 height 18
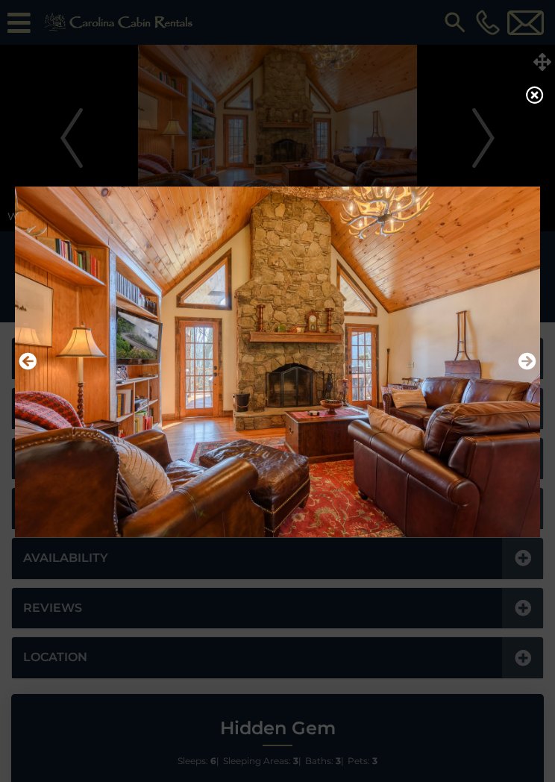
click at [522, 375] on button "Next" at bounding box center [528, 361] width 18 height 25
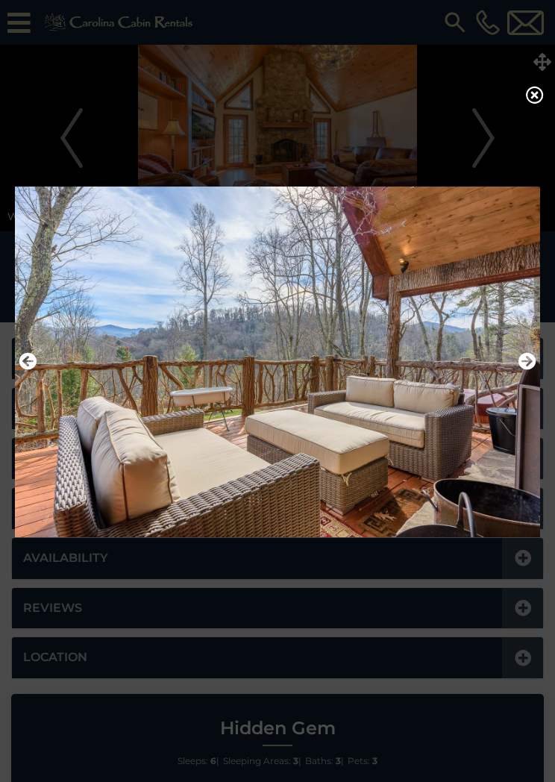
click at [523, 366] on icon "Next" at bounding box center [528, 361] width 18 height 18
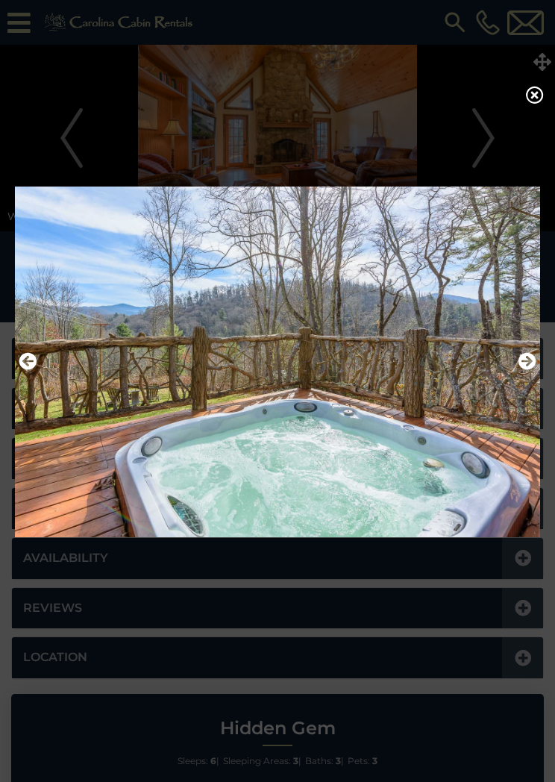
click at [534, 359] on icon "Next" at bounding box center [528, 361] width 18 height 18
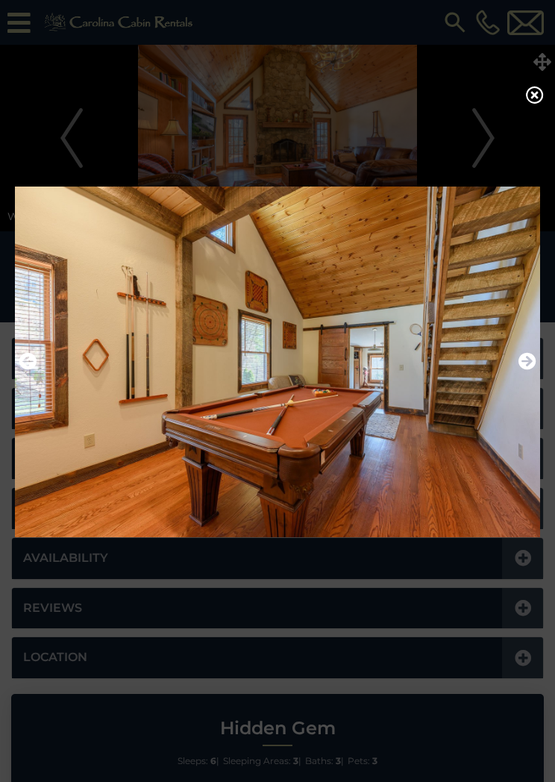
click at [525, 365] on icon "Next" at bounding box center [528, 361] width 18 height 18
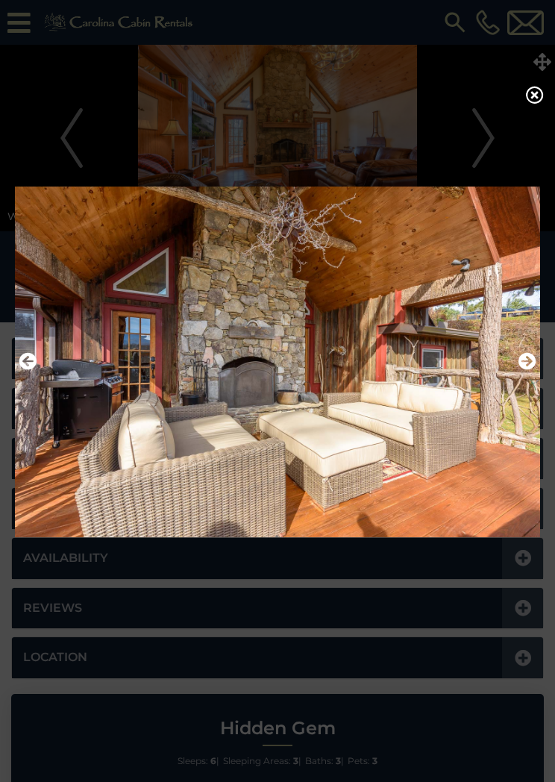
click at [537, 365] on img at bounding box center [277, 362] width 525 height 370
click at [537, 360] on img at bounding box center [277, 362] width 525 height 370
click at [537, 357] on img at bounding box center [277, 362] width 525 height 370
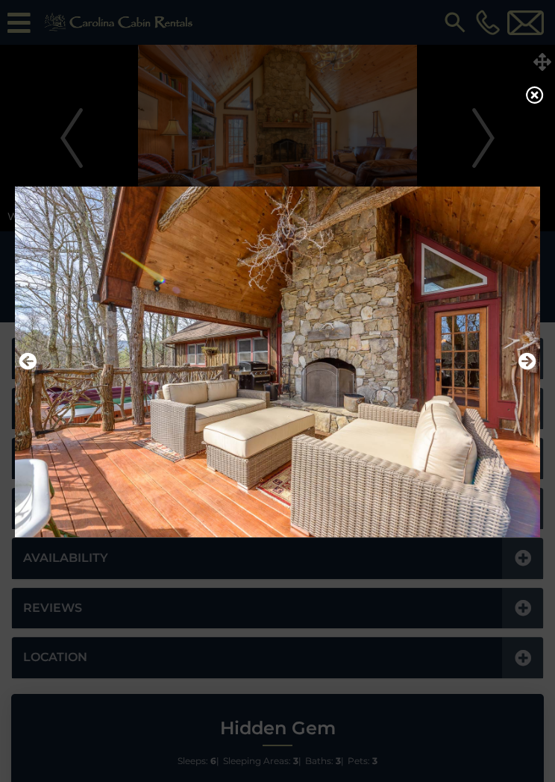
click at [536, 103] on icon at bounding box center [535, 95] width 18 height 18
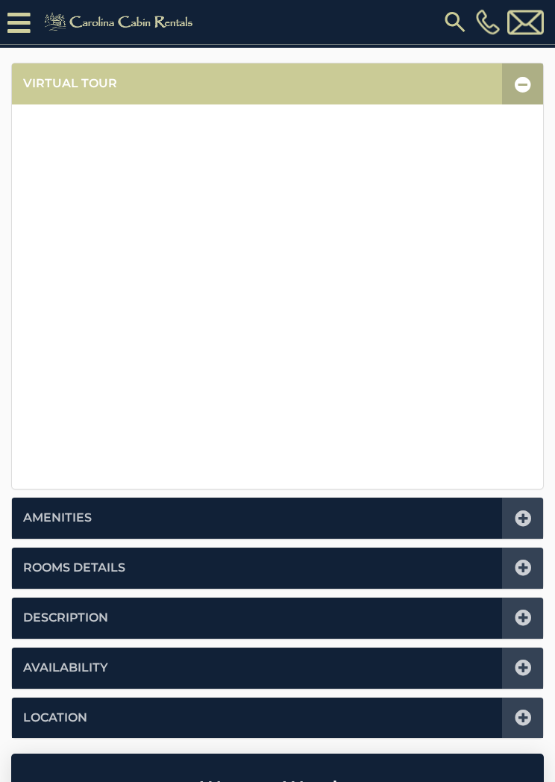
scroll to position [317, 0]
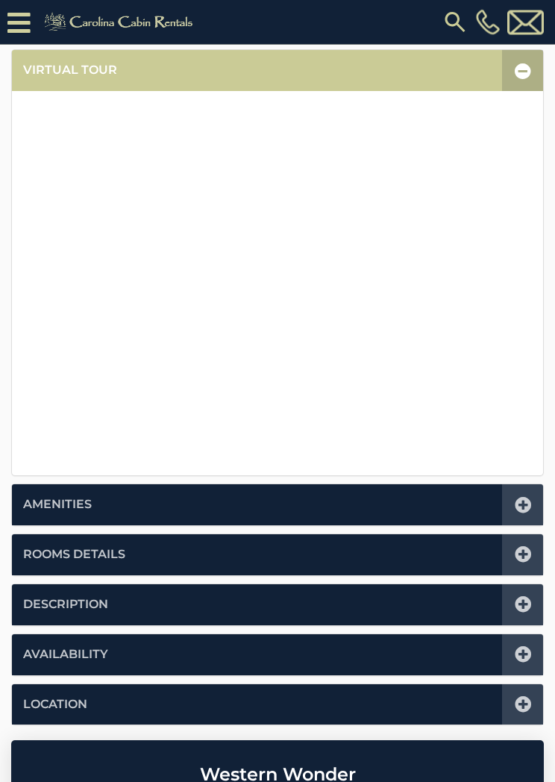
click at [527, 554] on icon at bounding box center [523, 555] width 16 height 16
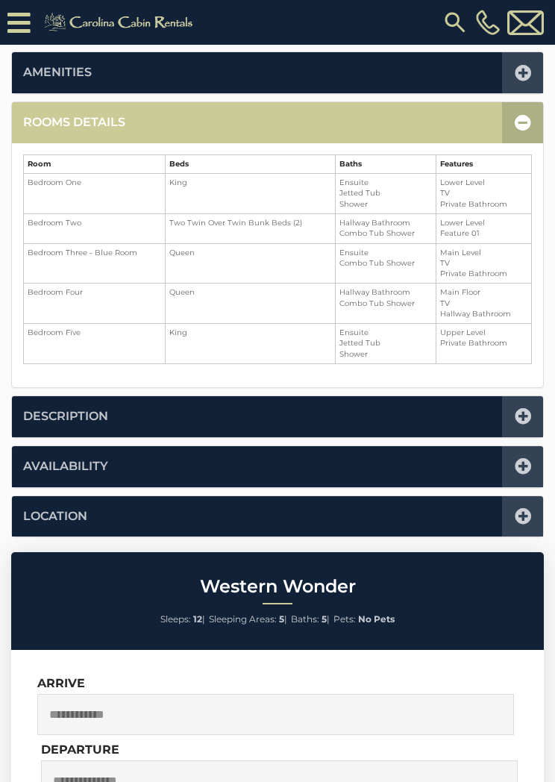
scroll to position [367, 0]
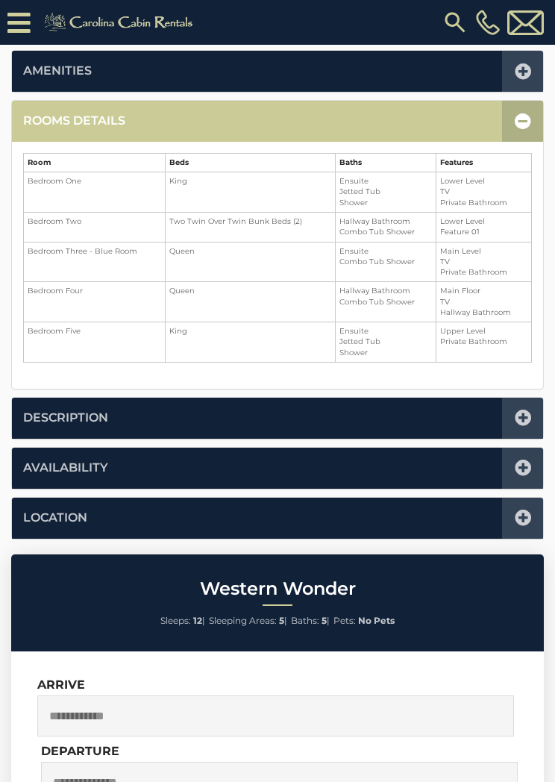
click at [516, 120] on icon at bounding box center [523, 121] width 16 height 16
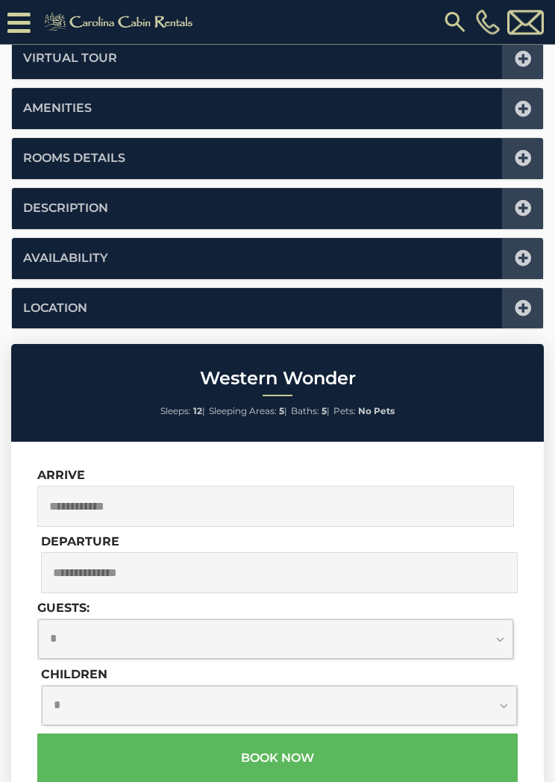
scroll to position [0, 0]
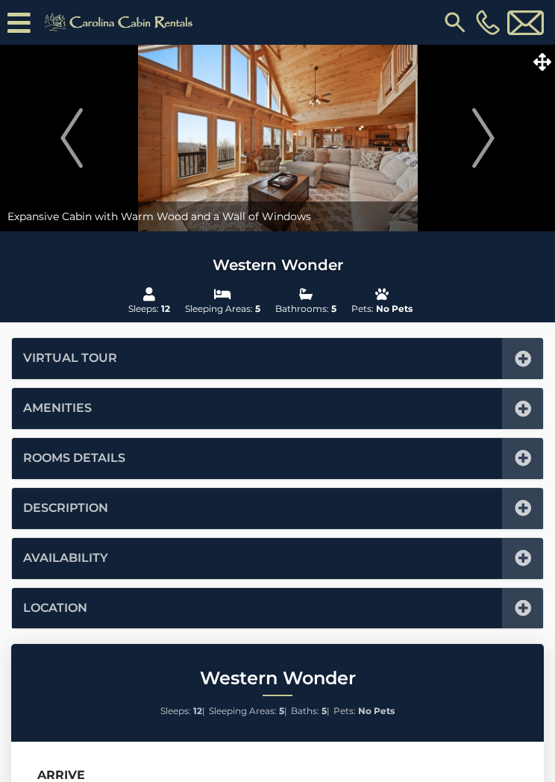
click at [546, 63] on icon at bounding box center [543, 62] width 18 height 18
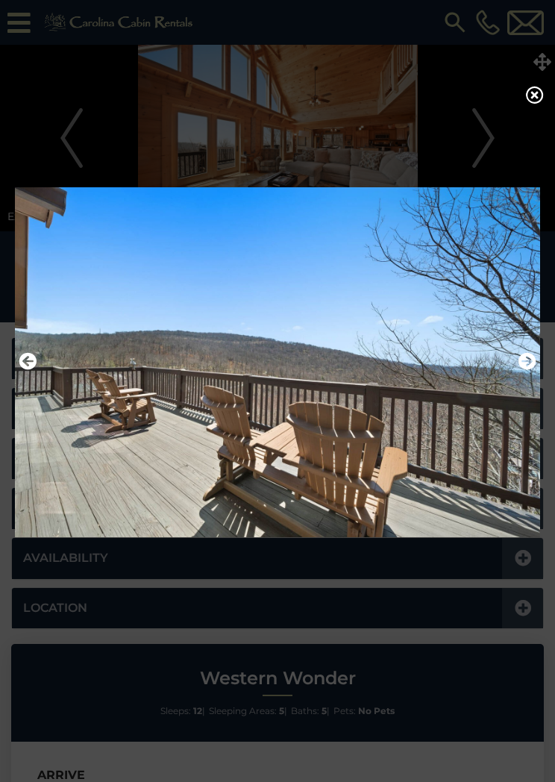
click at [531, 100] on icon at bounding box center [535, 95] width 18 height 18
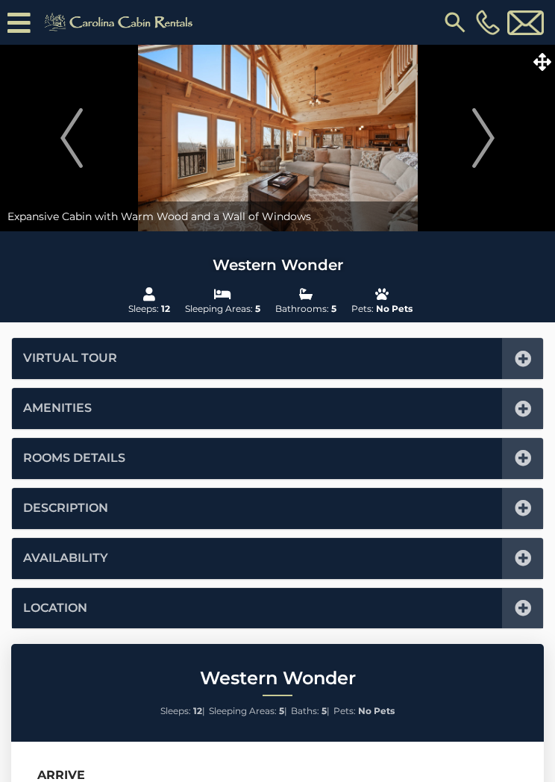
click at [528, 552] on icon at bounding box center [523, 558] width 16 height 16
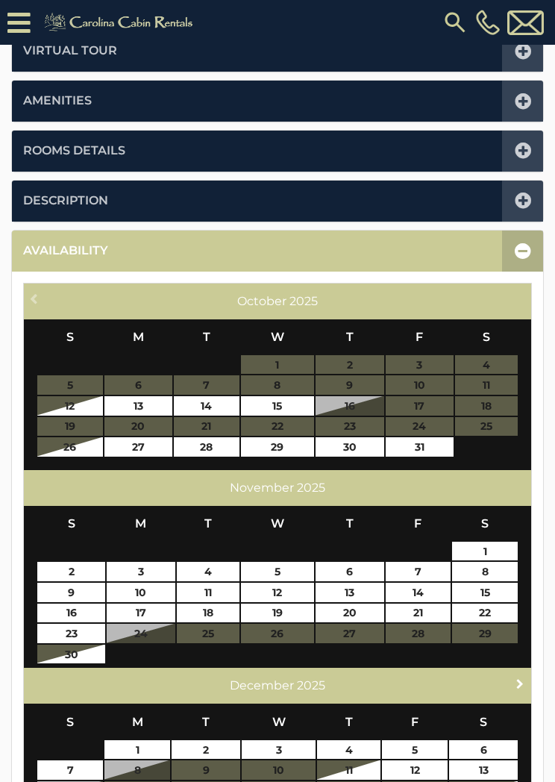
click at [519, 684] on span "Next" at bounding box center [520, 684] width 12 height 12
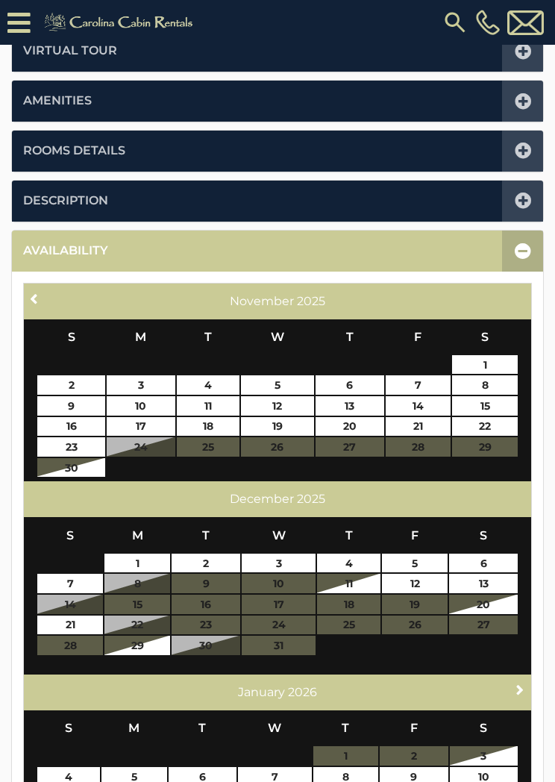
click at [519, 684] on span "Next" at bounding box center [520, 690] width 12 height 12
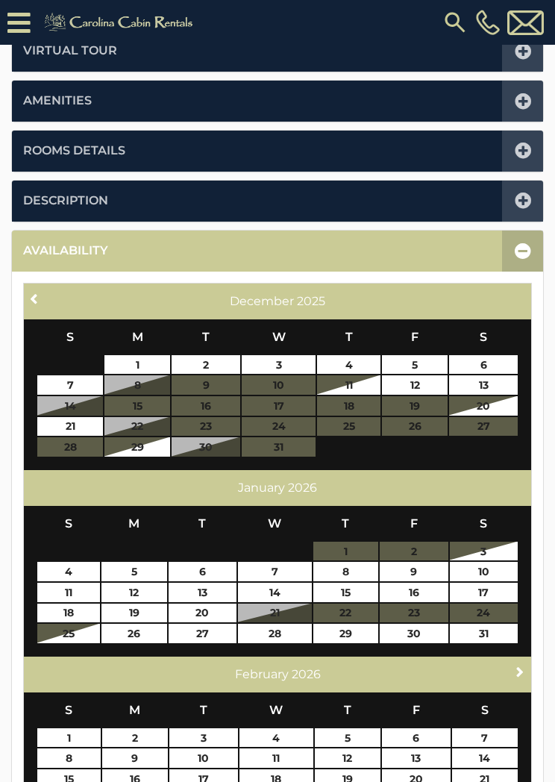
click at [524, 666] on span "Next" at bounding box center [520, 672] width 12 height 12
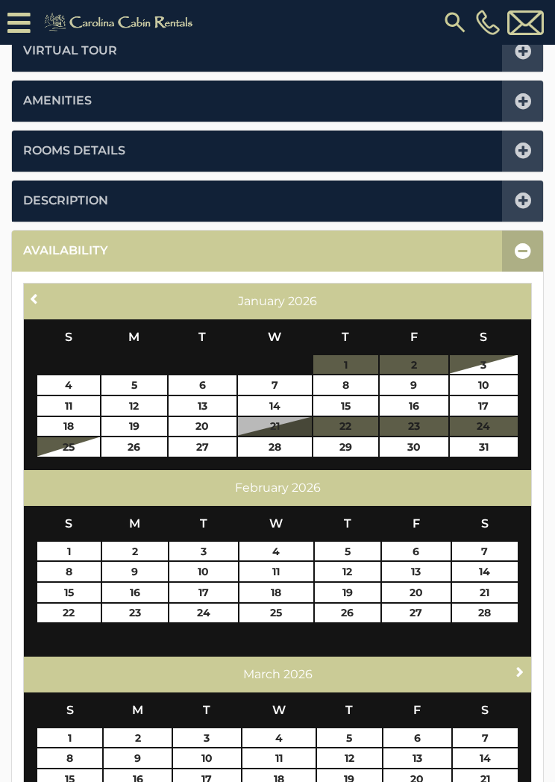
click at [519, 668] on span "Next" at bounding box center [520, 672] width 12 height 12
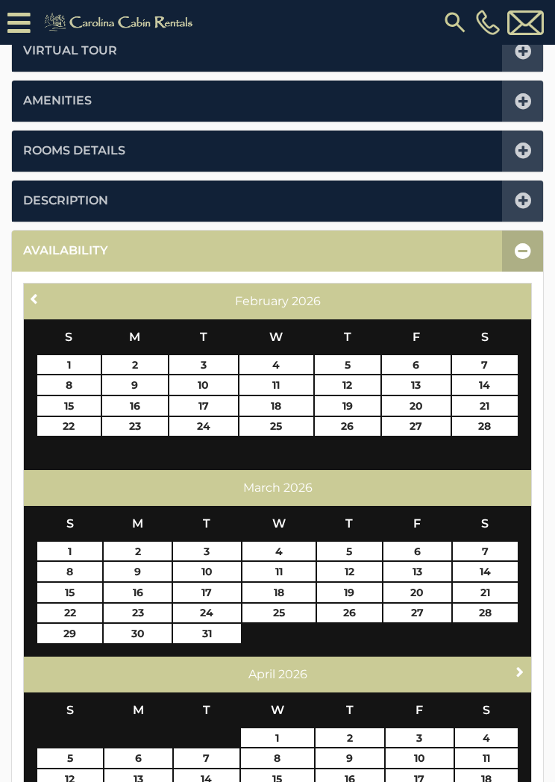
click at [519, 670] on span "Next" at bounding box center [520, 672] width 12 height 12
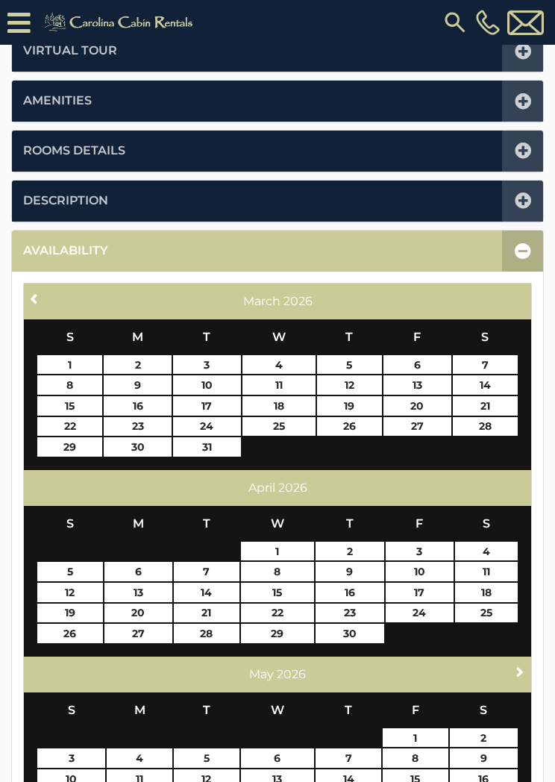
click at [518, 666] on span "Next" at bounding box center [520, 672] width 12 height 12
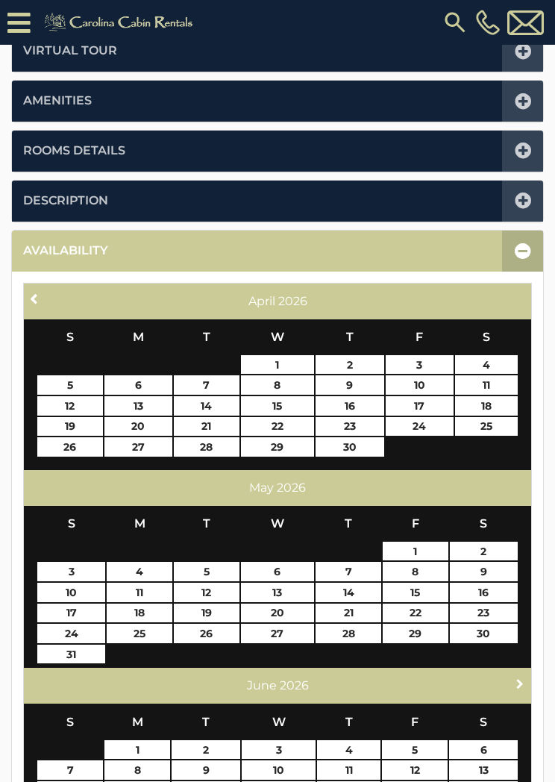
click at [523, 678] on span "Next" at bounding box center [520, 684] width 12 height 12
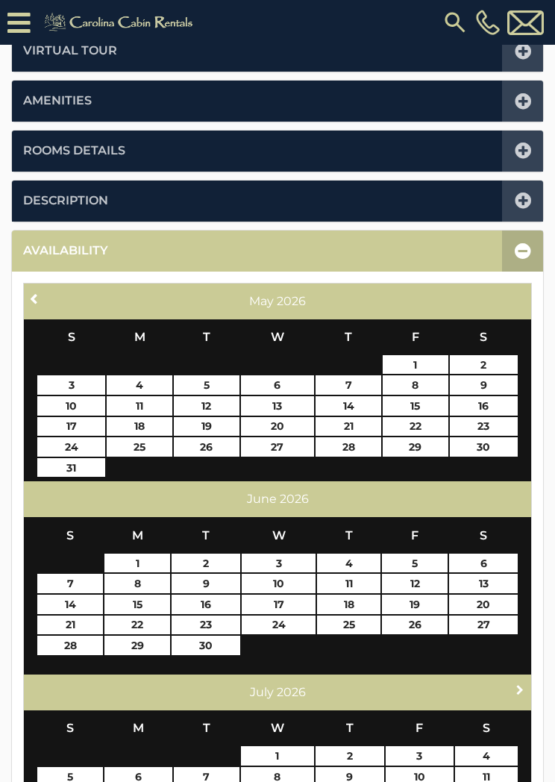
click at [523, 684] on span "Next" at bounding box center [520, 690] width 12 height 12
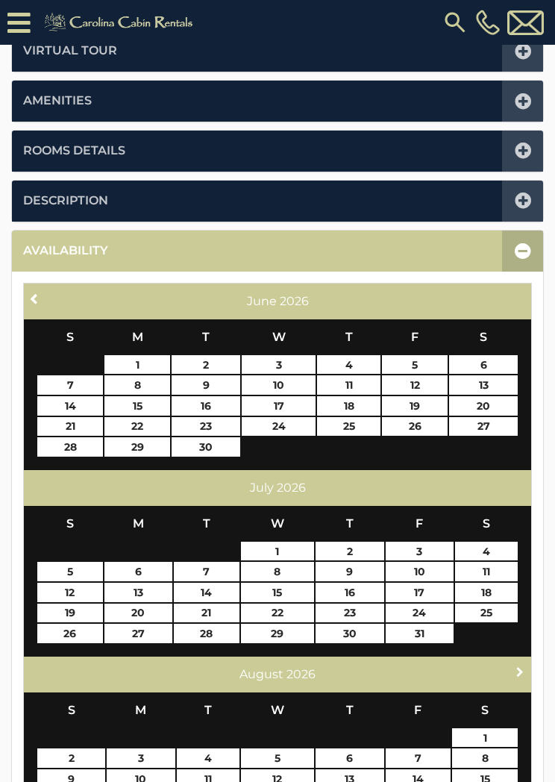
click at [521, 671] on span "Next" at bounding box center [520, 672] width 12 height 12
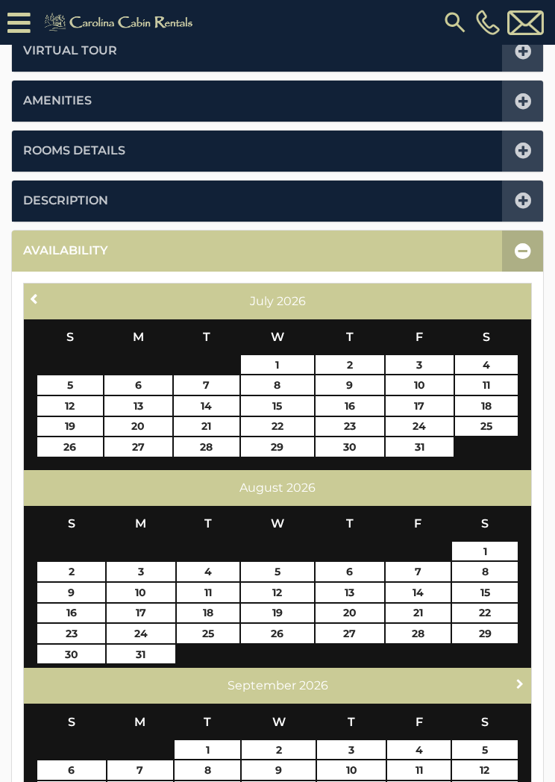
click at [521, 678] on span "Next" at bounding box center [520, 684] width 12 height 12
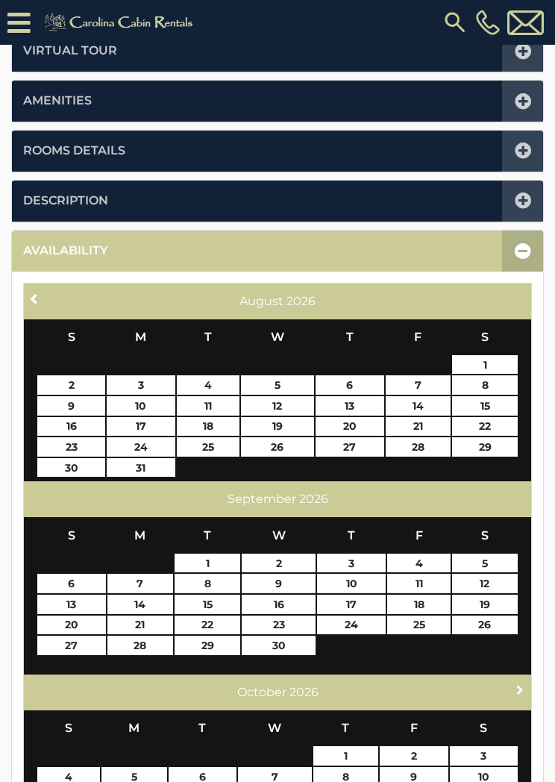
click at [529, 681] on link "Next" at bounding box center [520, 690] width 19 height 19
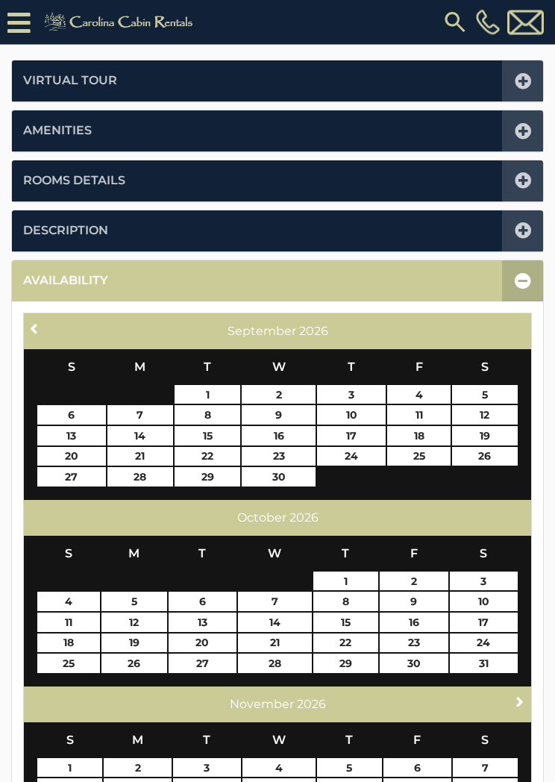
scroll to position [307, 0]
click at [348, 447] on link "24" at bounding box center [351, 456] width 69 height 19
type input "**********"
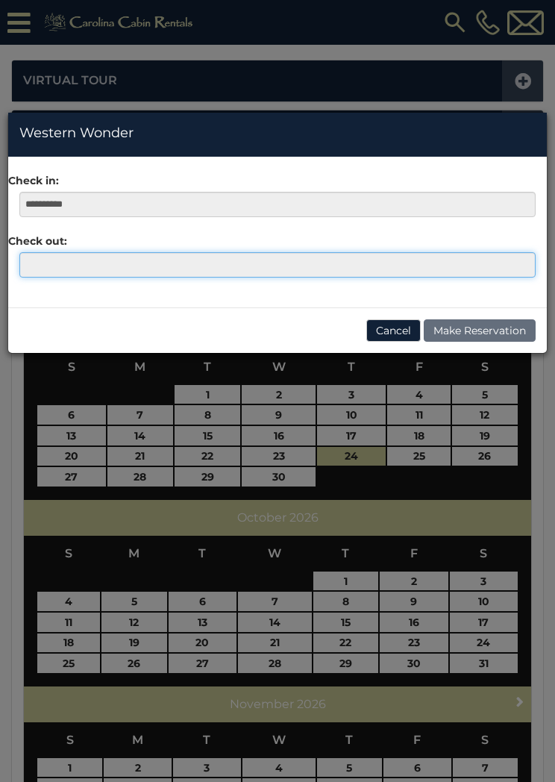
click at [40, 266] on input "text" at bounding box center [277, 264] width 516 height 25
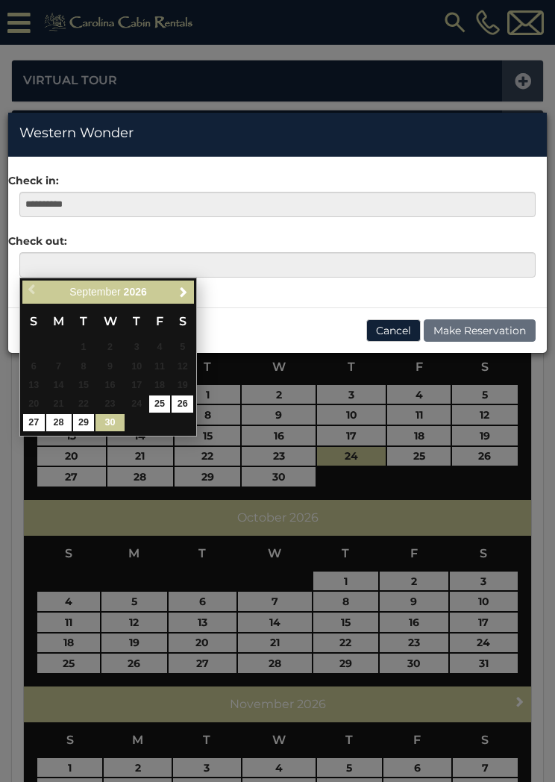
click at [119, 423] on link "30" at bounding box center [110, 422] width 28 height 17
type input "**********"
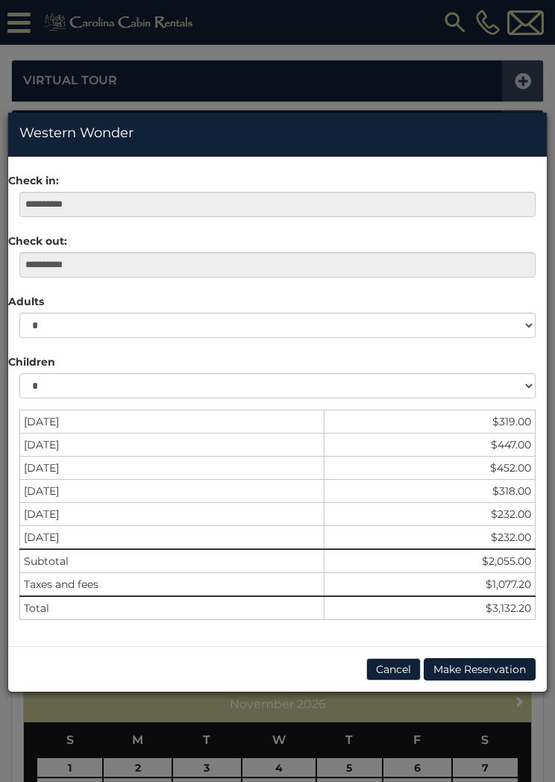
click at [397, 673] on button "Cancel" at bounding box center [393, 669] width 54 height 22
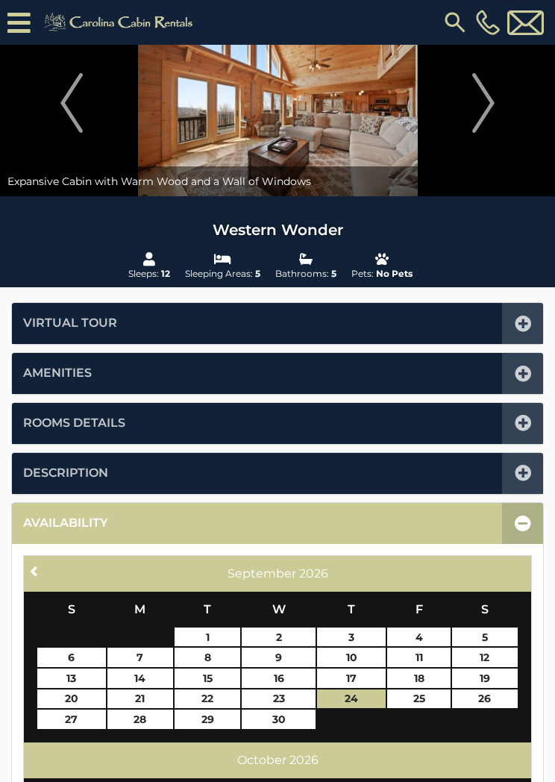
scroll to position [0, 0]
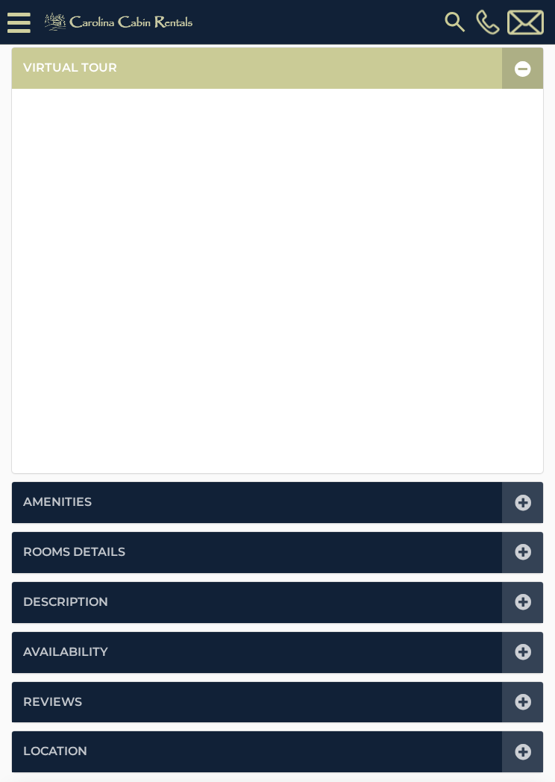
scroll to position [320, 0]
click at [523, 544] on icon at bounding box center [523, 552] width 16 height 16
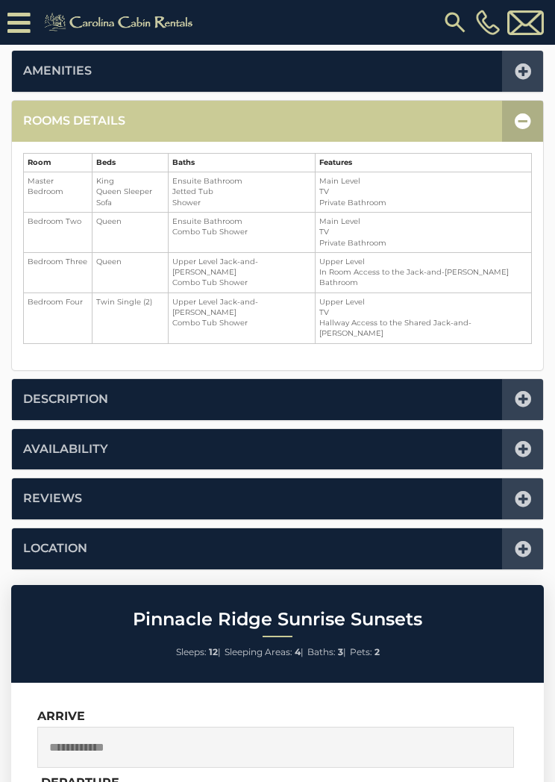
click at [522, 110] on div at bounding box center [522, 121] width 41 height 41
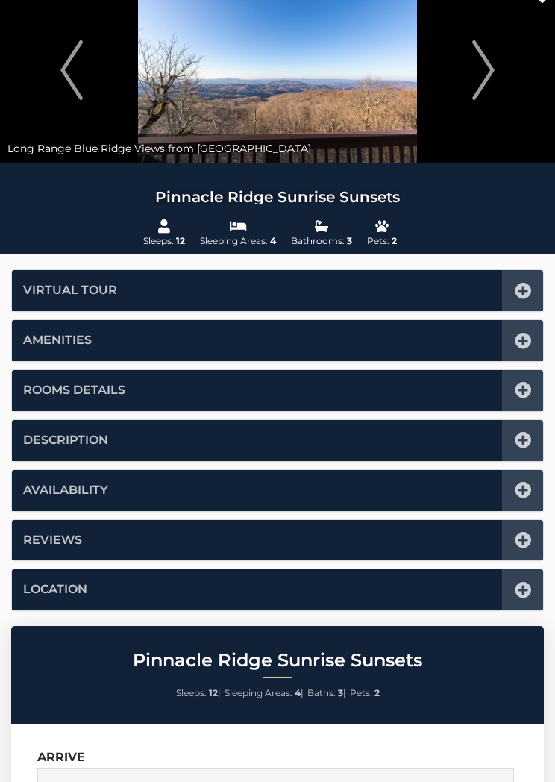
scroll to position [0, 0]
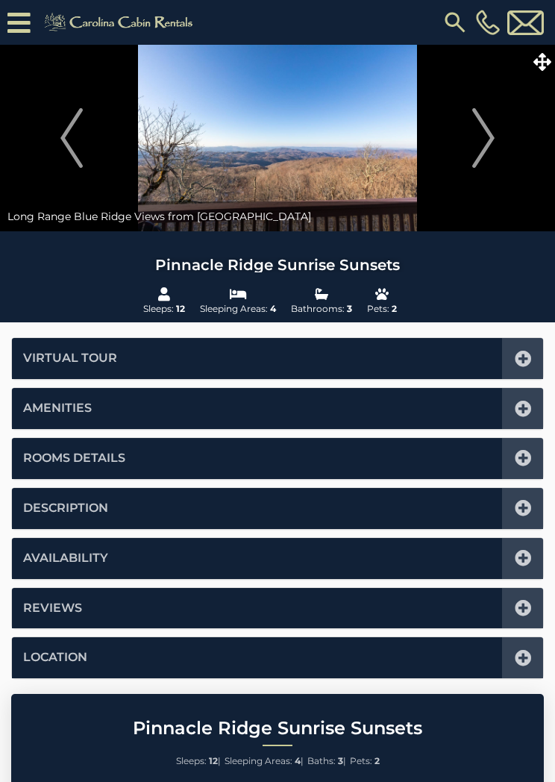
click at [474, 131] on img "Next" at bounding box center [483, 138] width 22 height 60
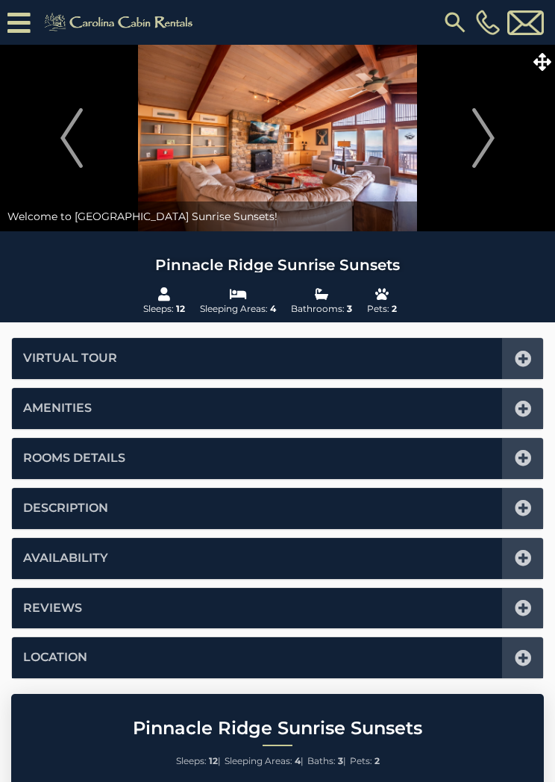
click at [485, 132] on img "Next" at bounding box center [483, 138] width 22 height 60
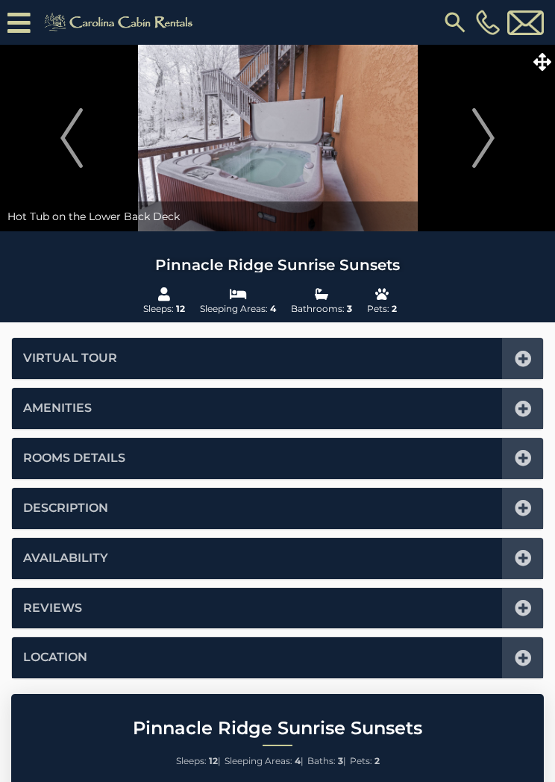
click at [479, 126] on img "Next" at bounding box center [483, 138] width 22 height 60
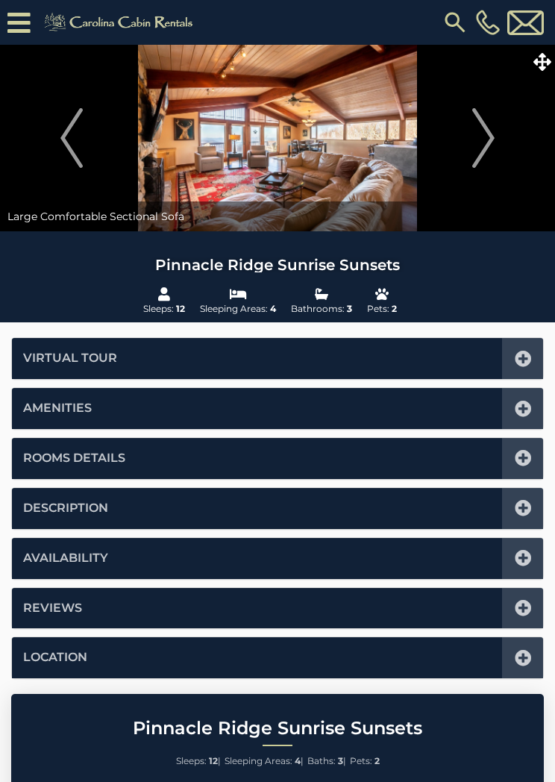
click at [490, 127] on img "Next" at bounding box center [483, 138] width 22 height 60
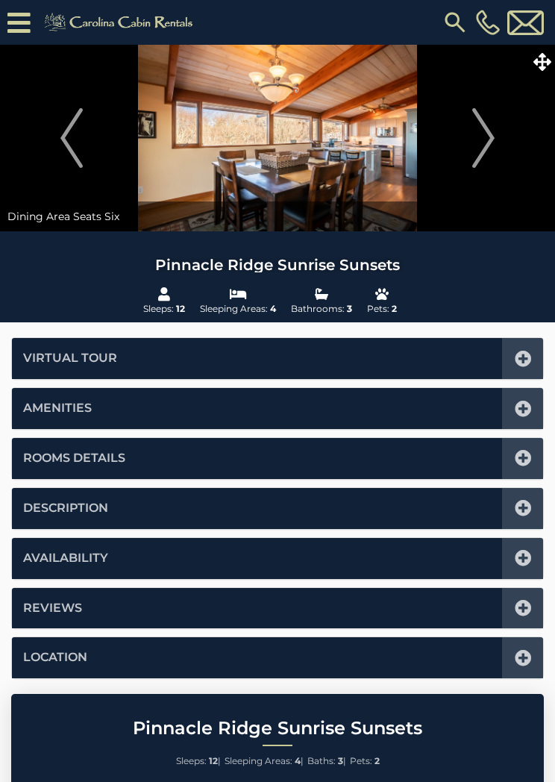
click at [484, 132] on img "Next" at bounding box center [483, 138] width 22 height 60
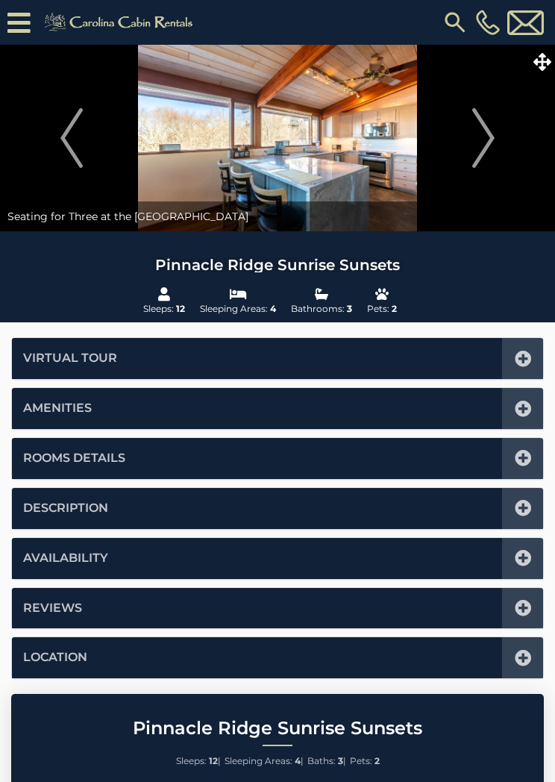
click at [482, 128] on img "Next" at bounding box center [483, 138] width 22 height 60
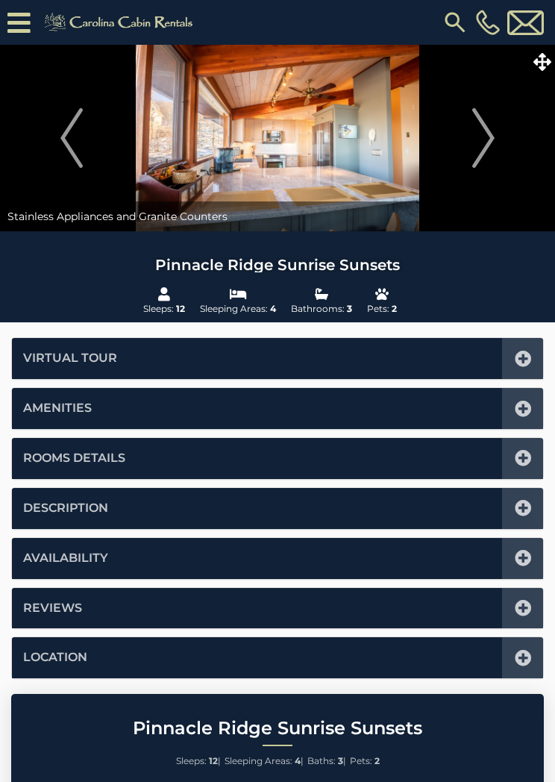
click at [548, 57] on icon at bounding box center [543, 62] width 18 height 18
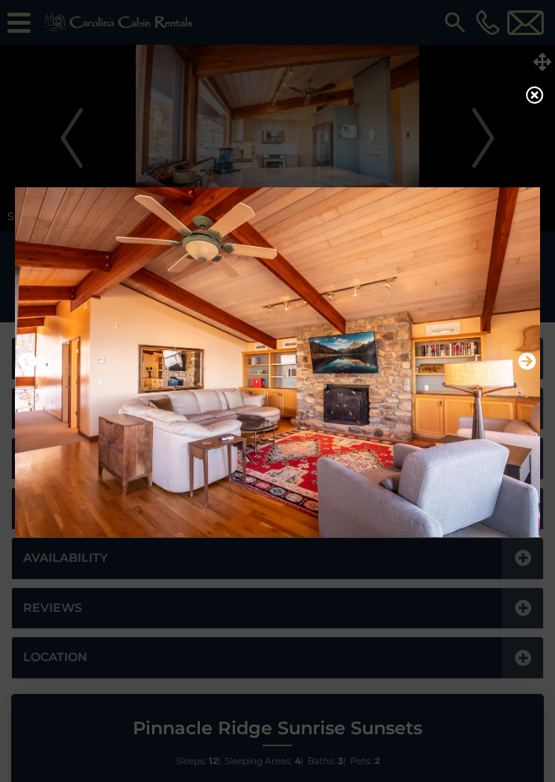
click at [543, 88] on div at bounding box center [277, 391] width 555 height 782
click at [540, 100] on icon at bounding box center [535, 95] width 18 height 18
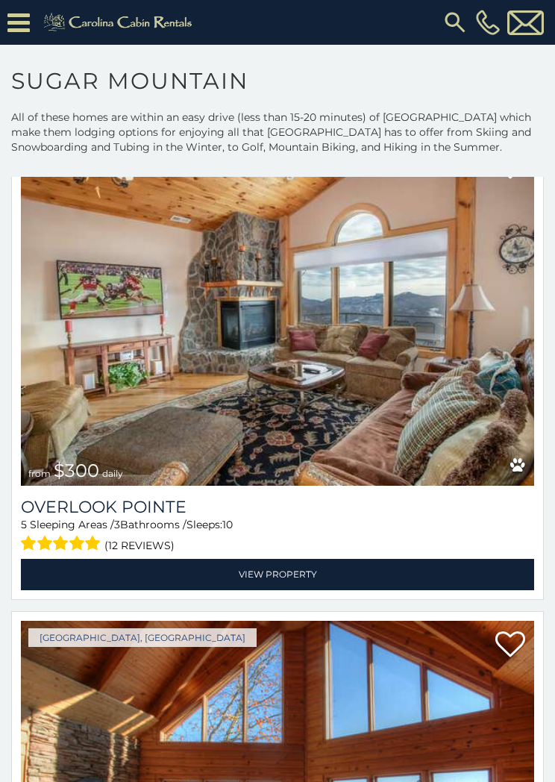
scroll to position [13102, 0]
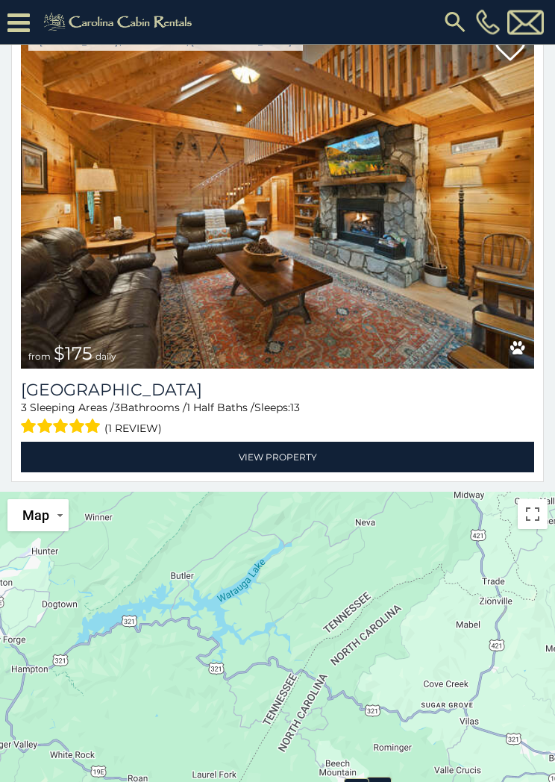
scroll to position [365, 0]
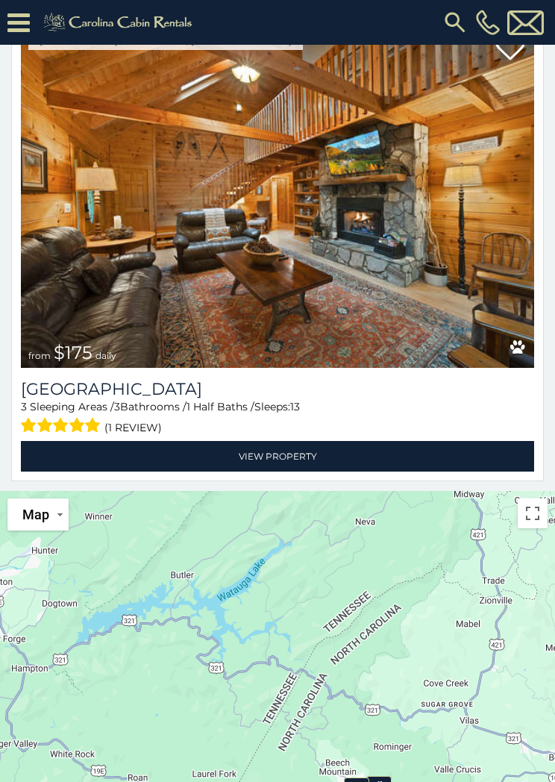
click at [287, 457] on link "View Property" at bounding box center [277, 456] width 513 height 31
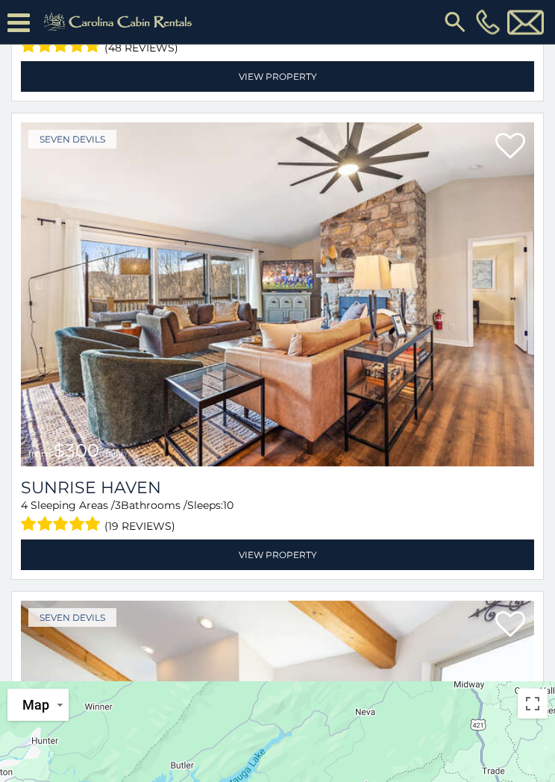
scroll to position [175, 0]
click at [277, 551] on link "View Property" at bounding box center [277, 555] width 513 height 31
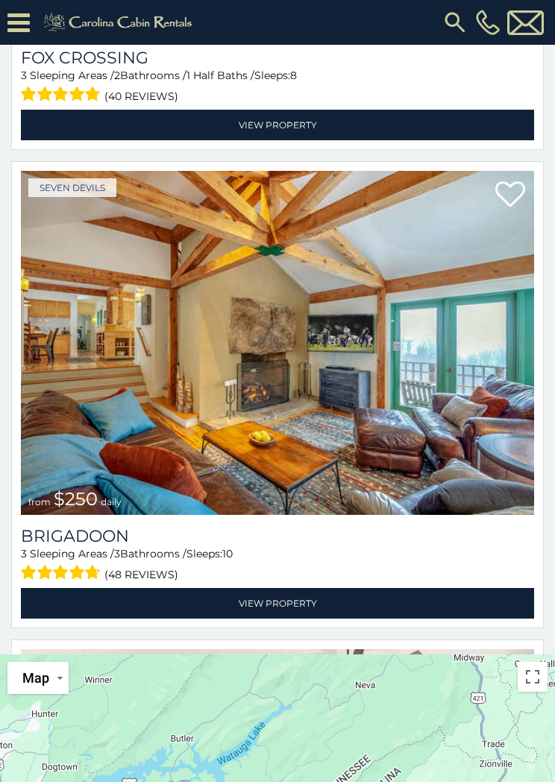
scroll to position [14335, 0]
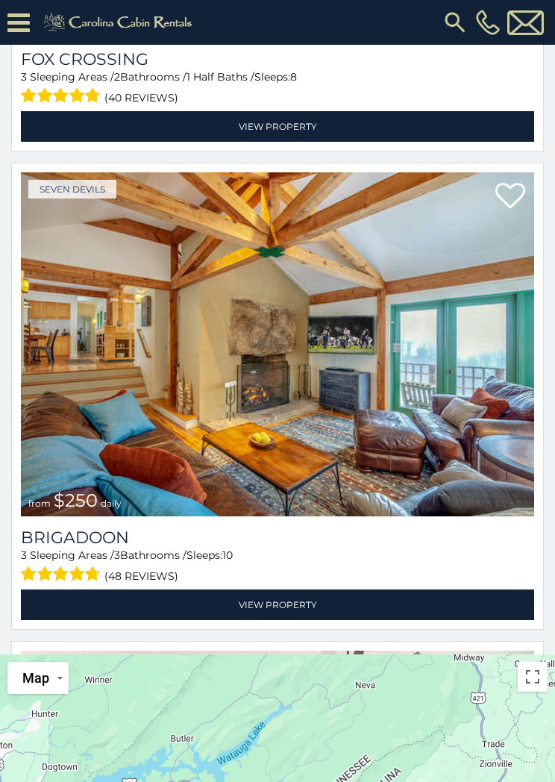
click at [299, 596] on link "View Property" at bounding box center [277, 605] width 513 height 31
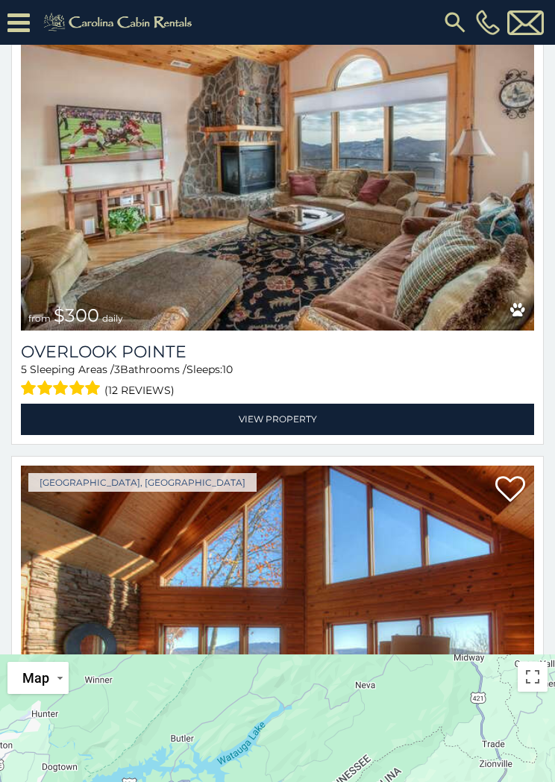
scroll to position [13080, 0]
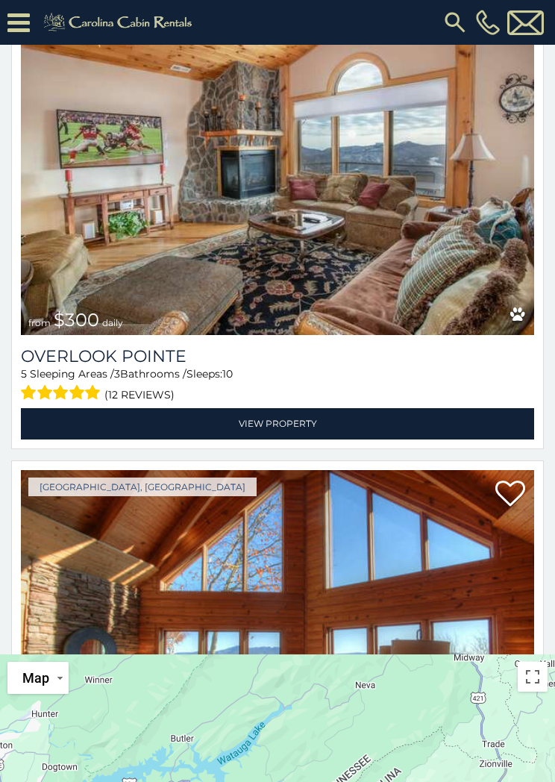
click at [313, 413] on link "View Property" at bounding box center [277, 423] width 513 height 31
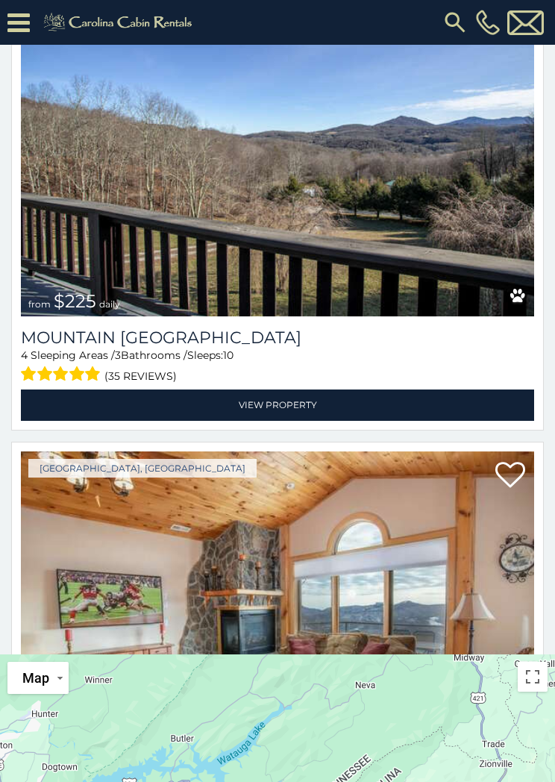
scroll to position [12621, 0]
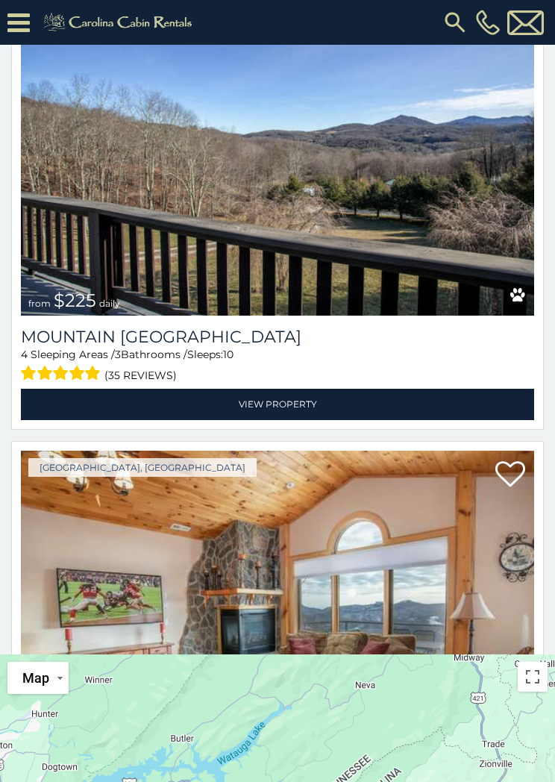
click at [288, 402] on link "View Property" at bounding box center [277, 404] width 513 height 31
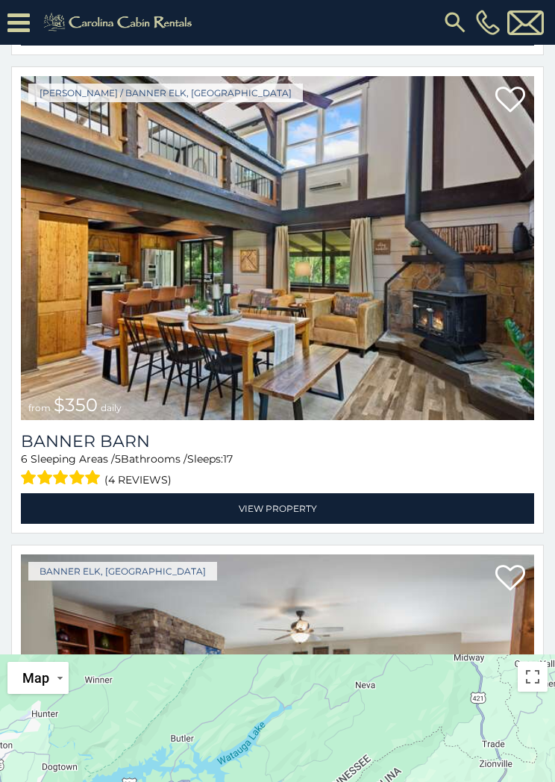
scroll to position [11081, 0]
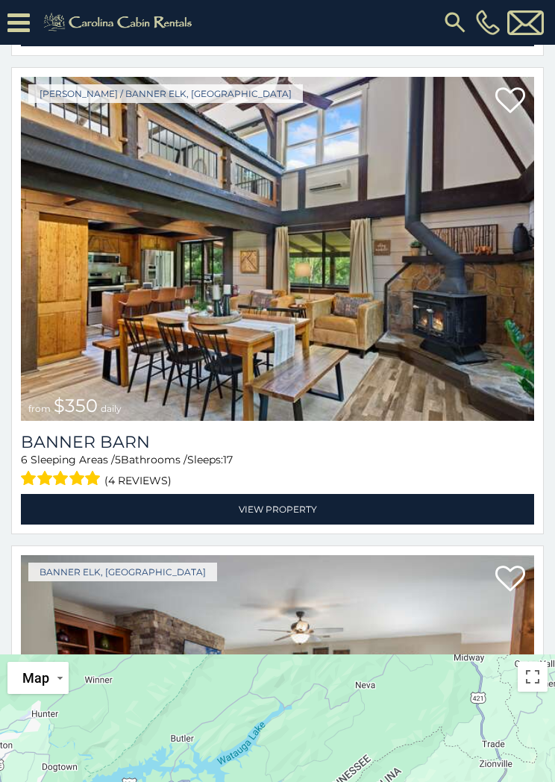
click at [297, 501] on link "View Property" at bounding box center [277, 509] width 513 height 31
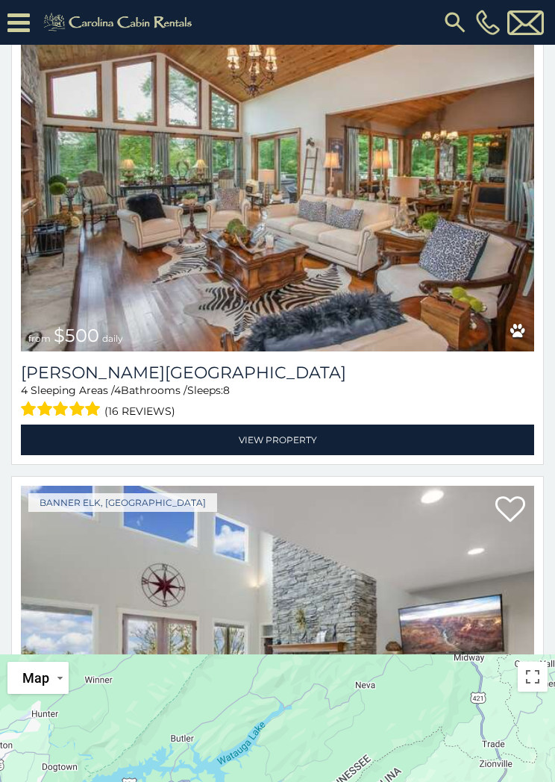
scroll to position [9709, 0]
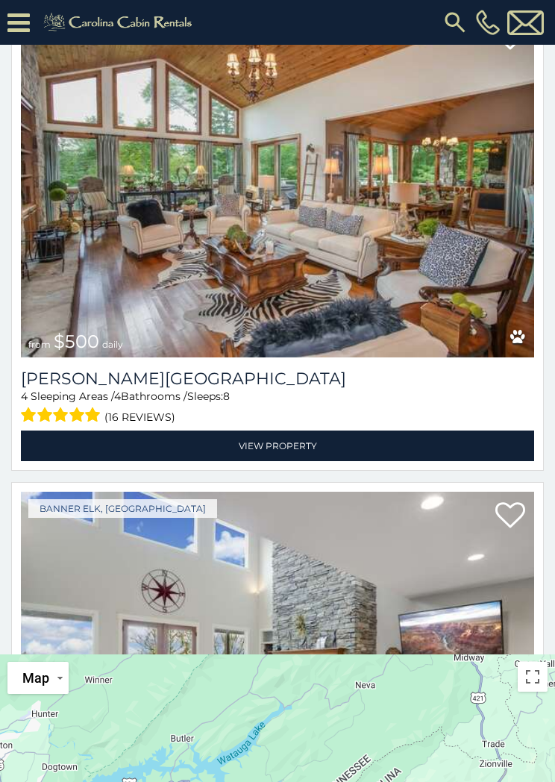
click at [288, 439] on link "View Property" at bounding box center [277, 446] width 513 height 31
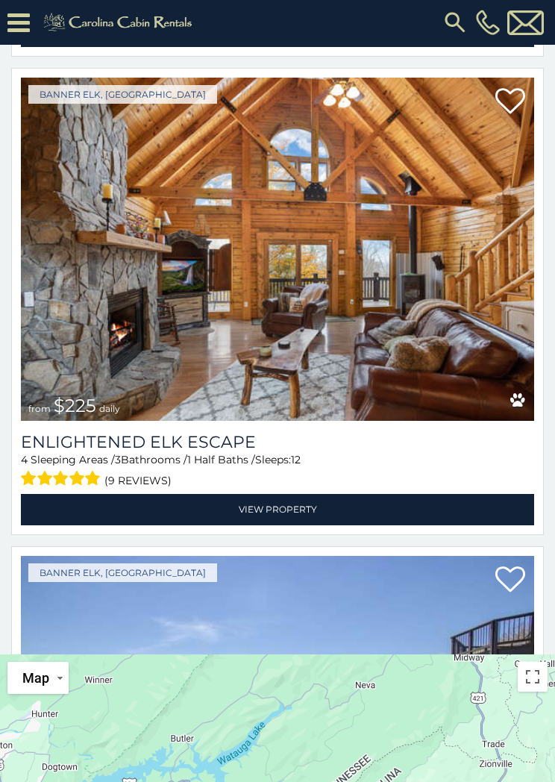
scroll to position [7733, 0]
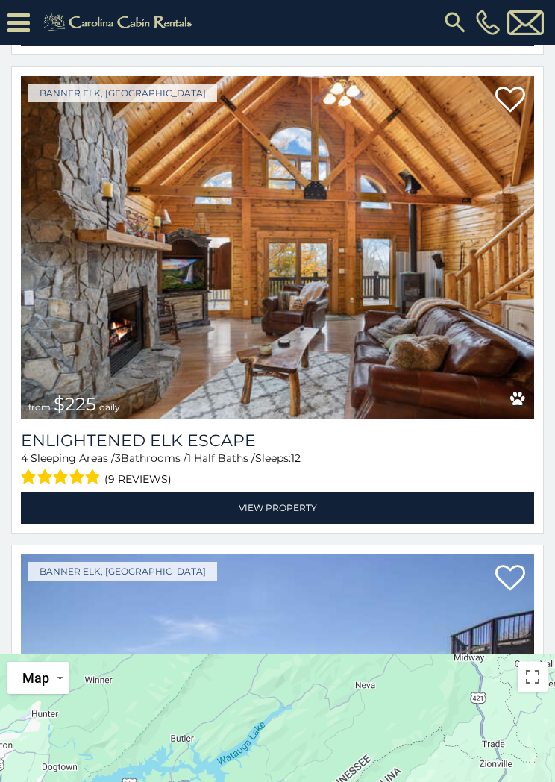
click at [252, 493] on link "View Property" at bounding box center [277, 508] width 513 height 31
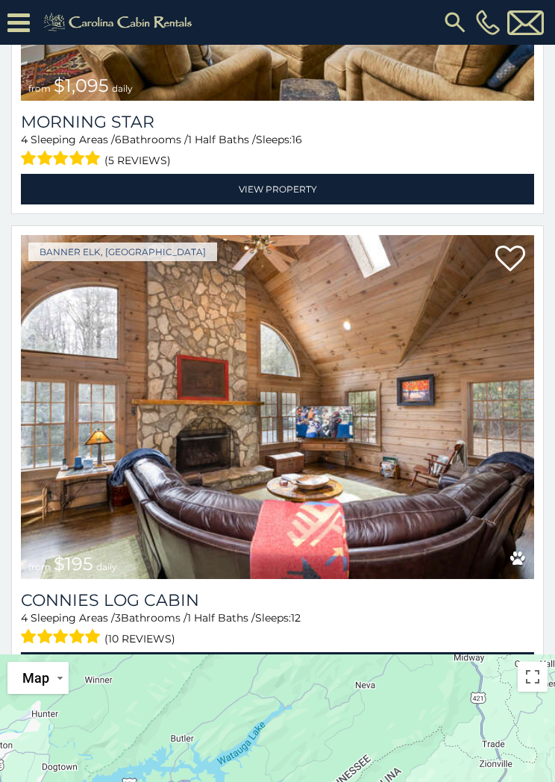
scroll to position [7094, 0]
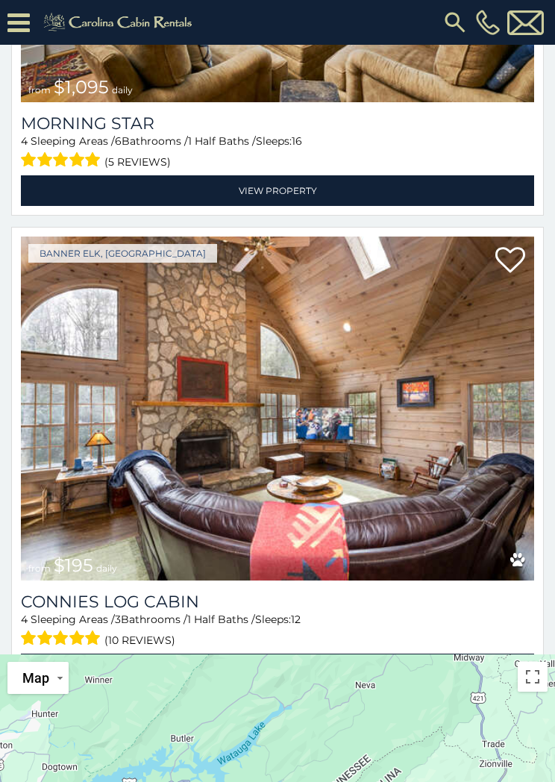
click at [540, 678] on button "Toggle fullscreen view" at bounding box center [533, 677] width 30 height 30
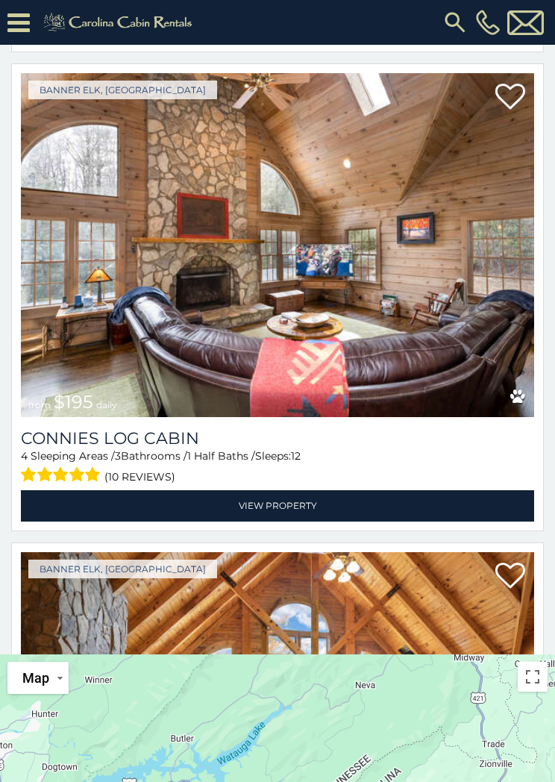
scroll to position [7263, 0]
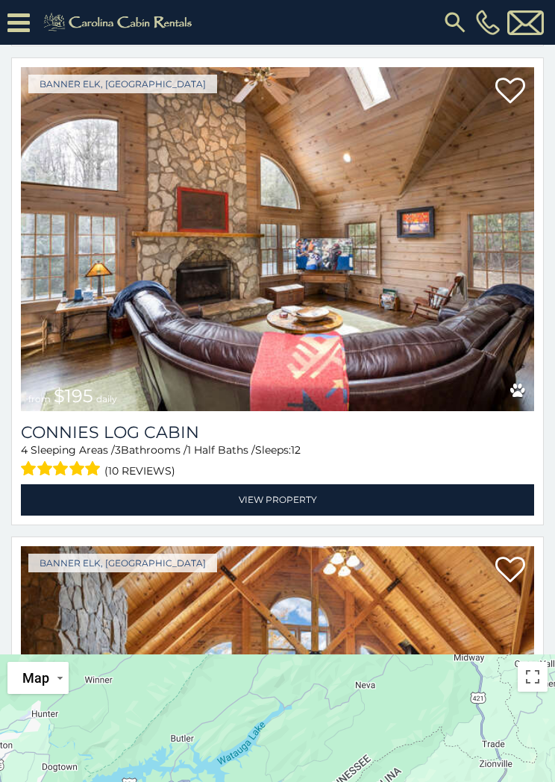
click at [287, 496] on link "View Property" at bounding box center [277, 499] width 513 height 31
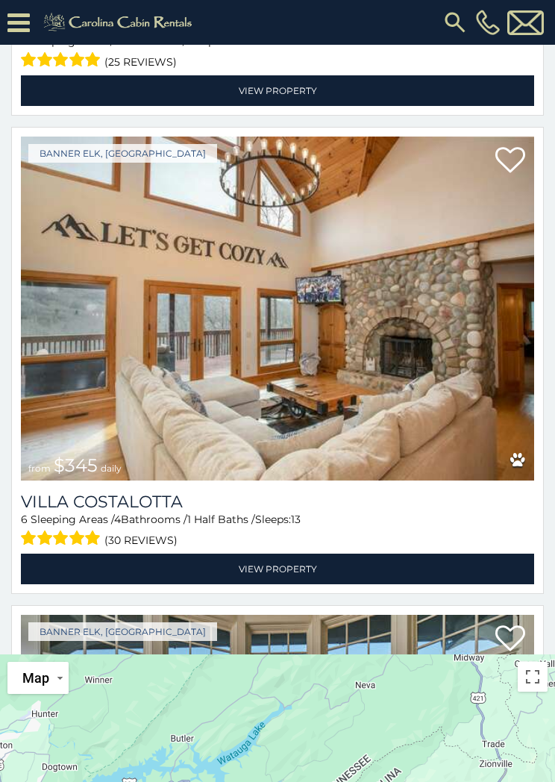
scroll to position [6239, 0]
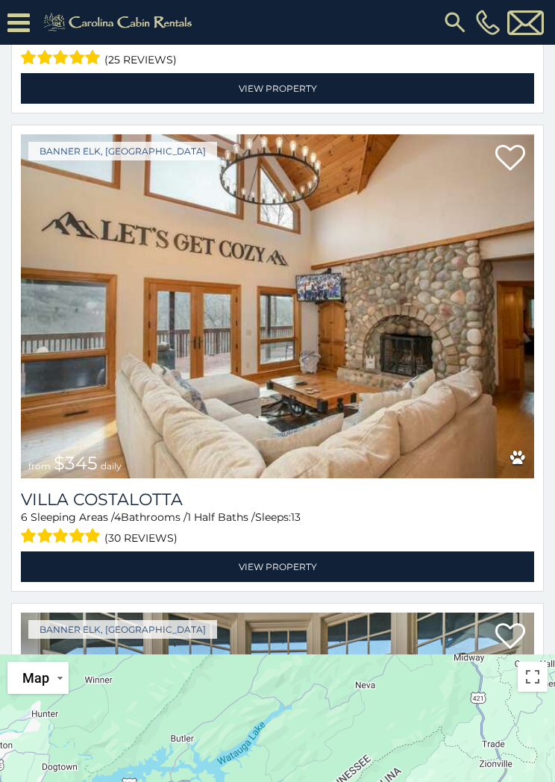
click at [295, 557] on link "View Property" at bounding box center [277, 566] width 513 height 31
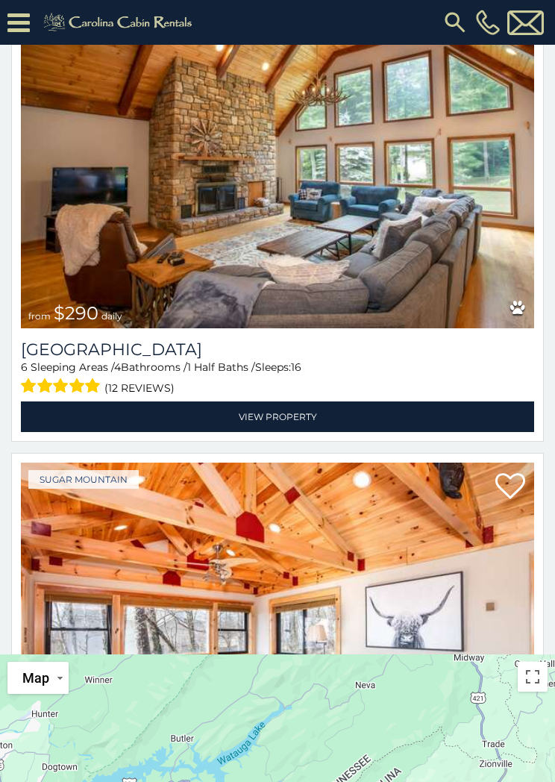
scroll to position [4953, 0]
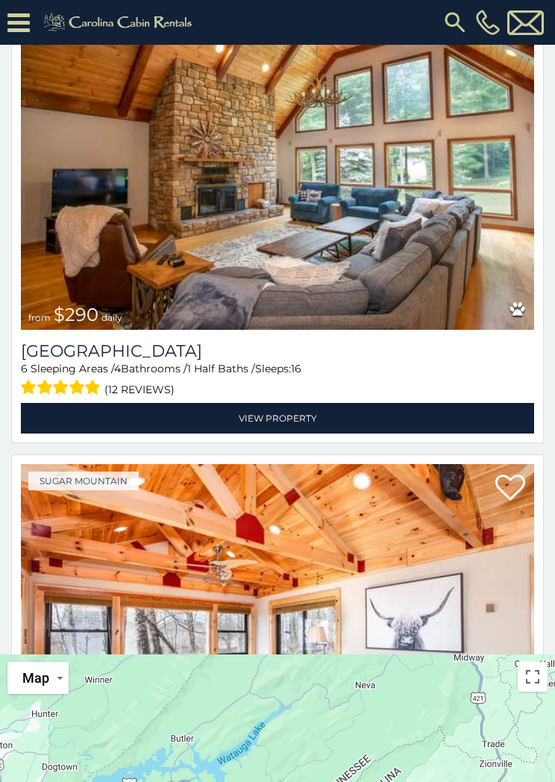
click at [284, 404] on link "View Property" at bounding box center [277, 418] width 513 height 31
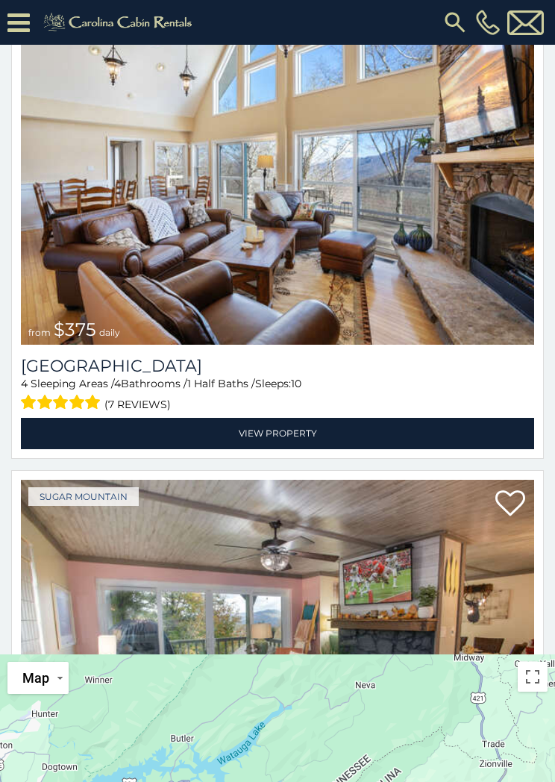
scroll to position [2539, 0]
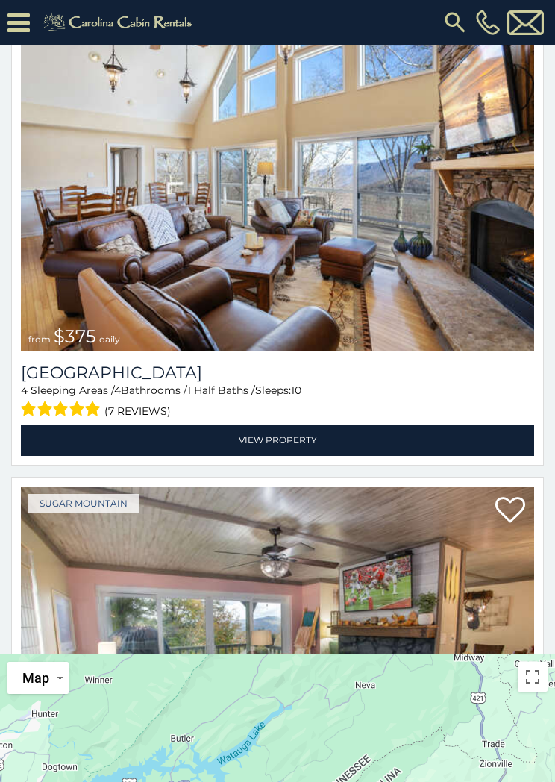
click at [281, 429] on link "View Property" at bounding box center [277, 440] width 513 height 31
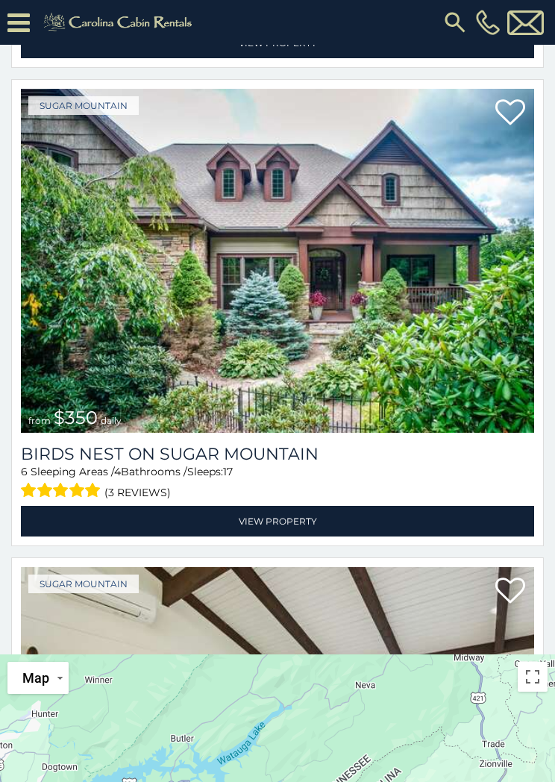
scroll to position [1500, 0]
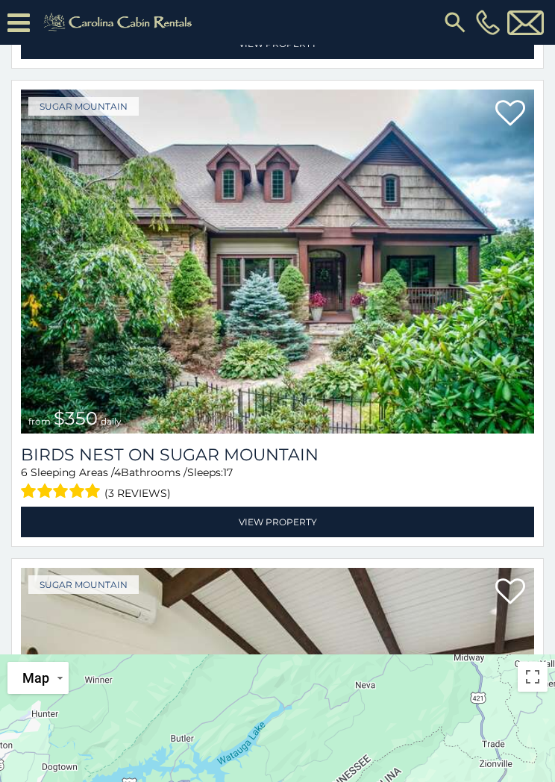
click at [305, 512] on link "View Property" at bounding box center [277, 522] width 513 height 31
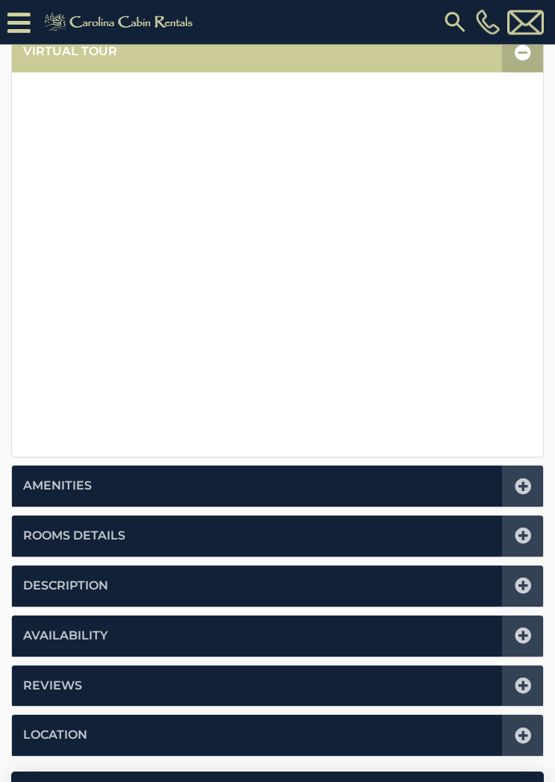
scroll to position [337, 0]
click at [526, 532] on icon at bounding box center [523, 536] width 16 height 16
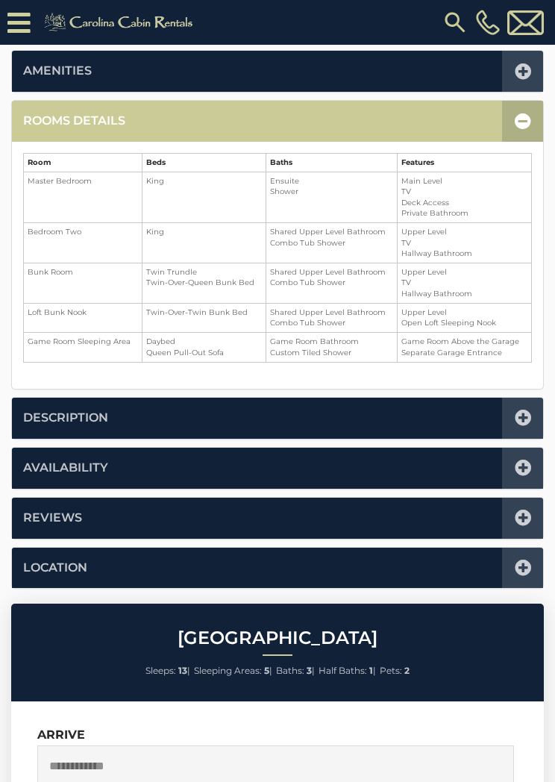
click at [522, 117] on icon at bounding box center [523, 121] width 16 height 16
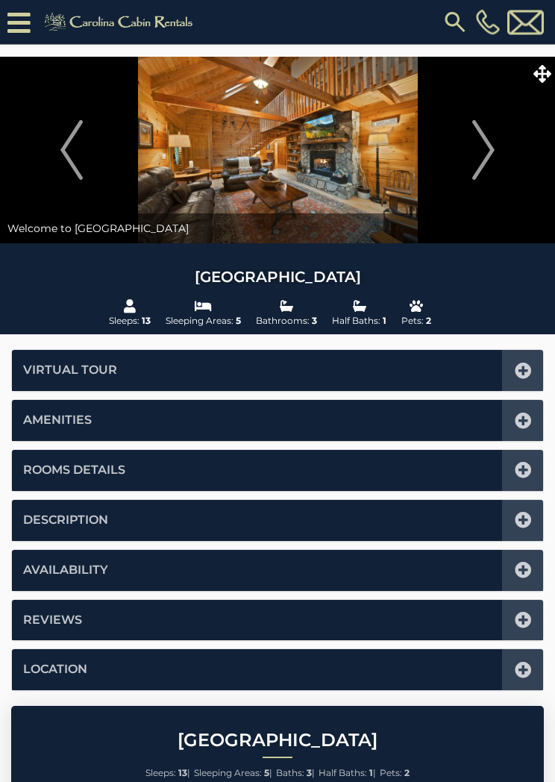
scroll to position [0, 0]
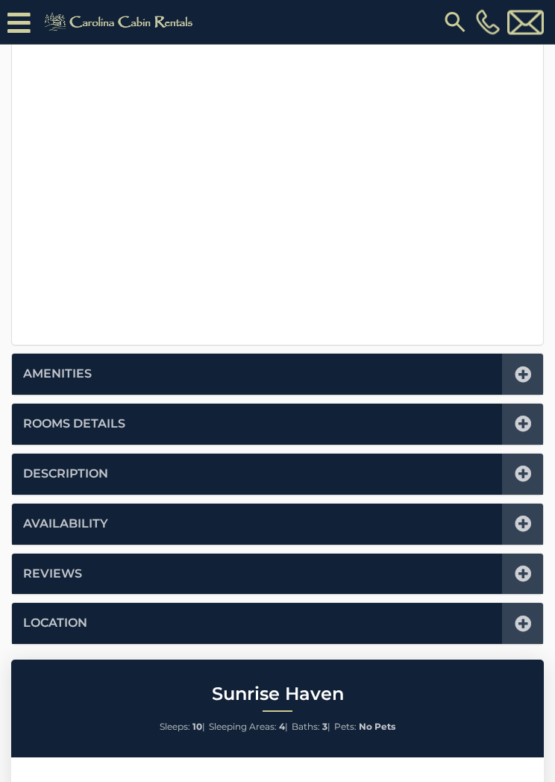
scroll to position [448, 0]
click at [528, 416] on icon at bounding box center [523, 424] width 16 height 16
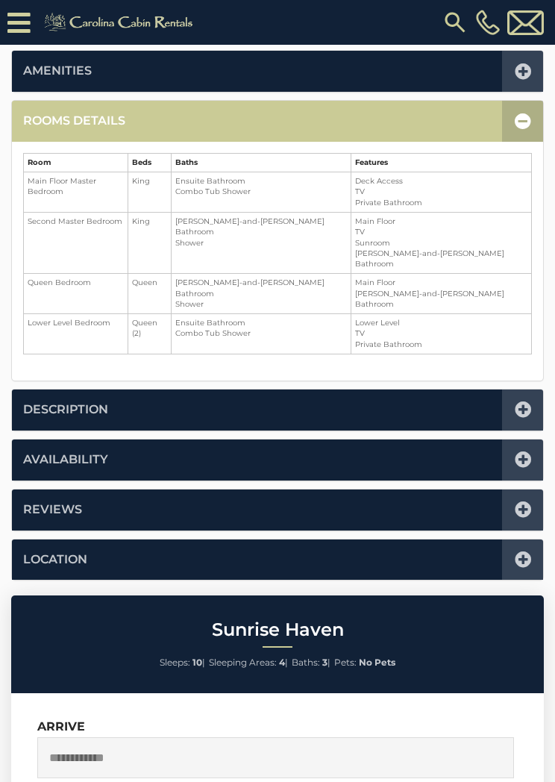
click at [520, 120] on icon at bounding box center [523, 121] width 16 height 16
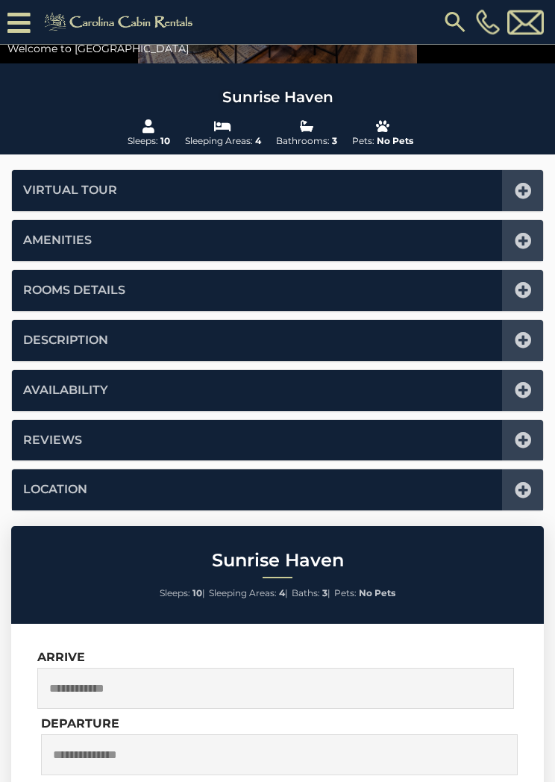
scroll to position [193, 0]
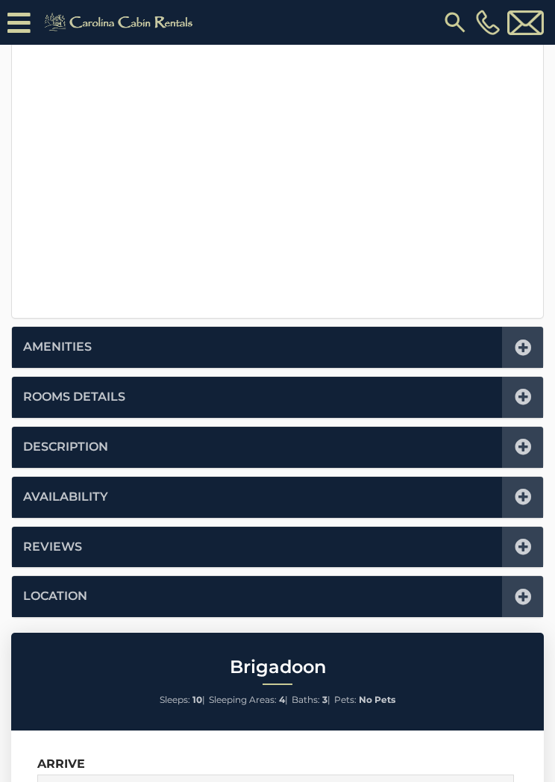
scroll to position [476, 0]
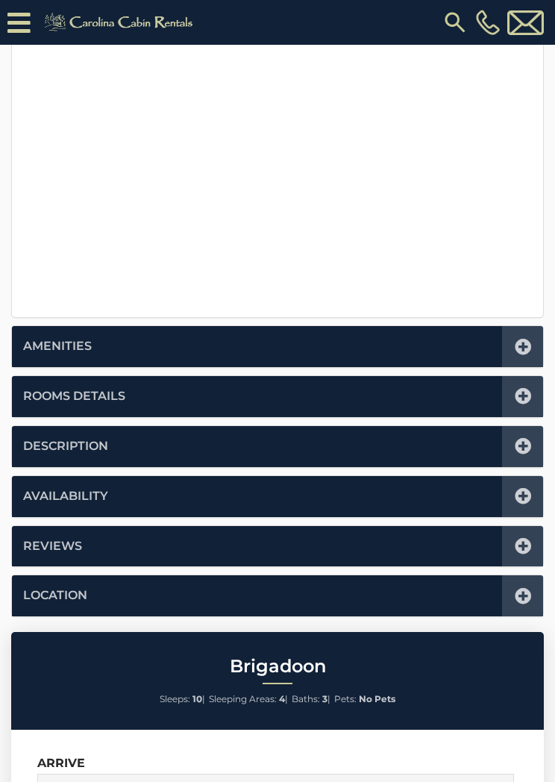
click at [529, 390] on icon at bounding box center [523, 396] width 16 height 16
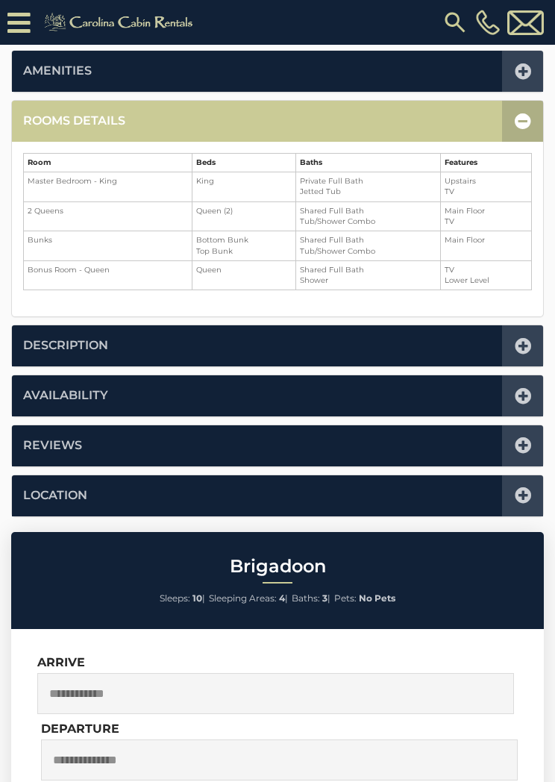
scroll to position [361, 0]
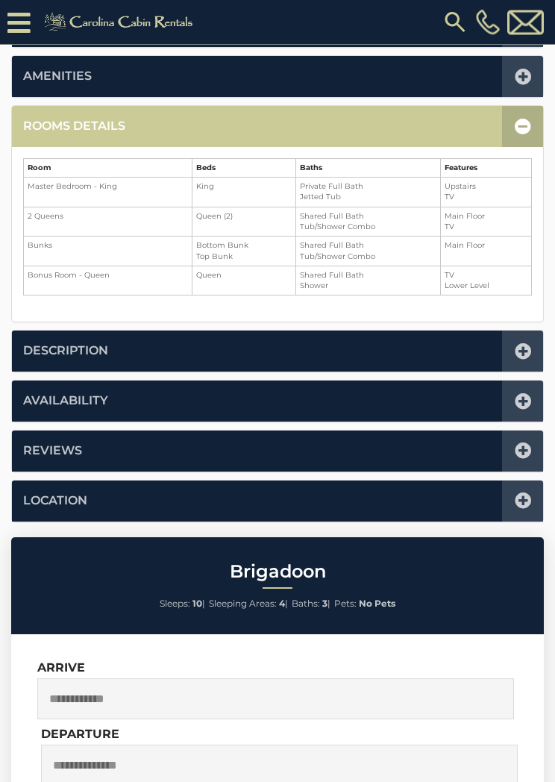
click at [528, 125] on icon at bounding box center [523, 127] width 16 height 16
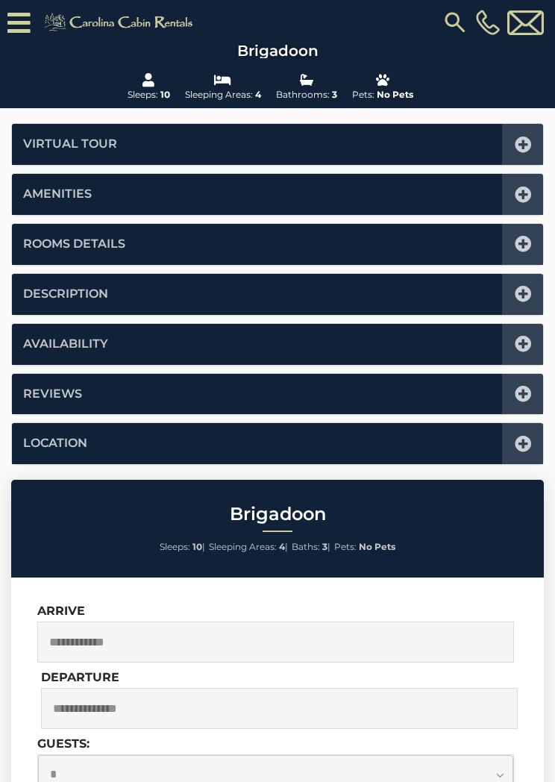
scroll to position [0, 0]
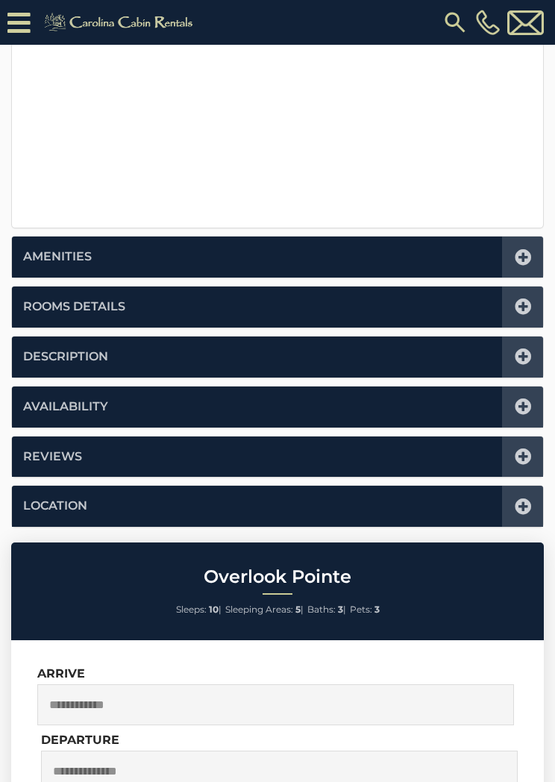
scroll to position [565, 0]
click at [522, 306] on icon at bounding box center [523, 307] width 16 height 16
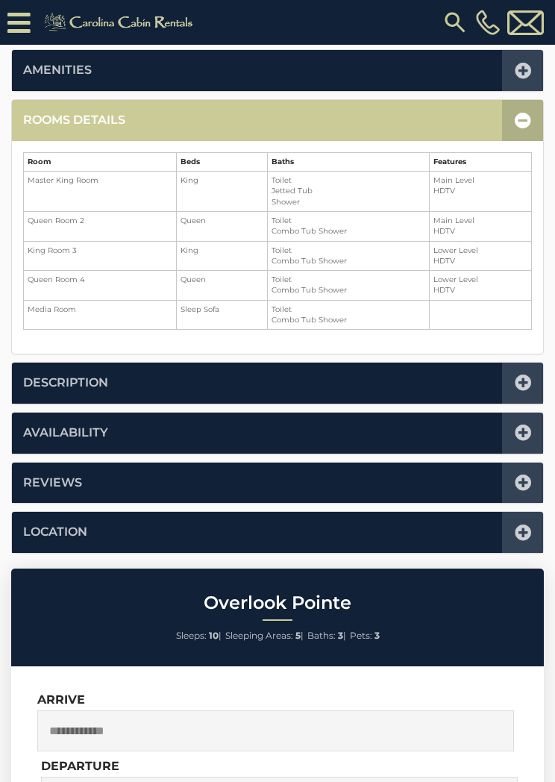
scroll to position [367, 0]
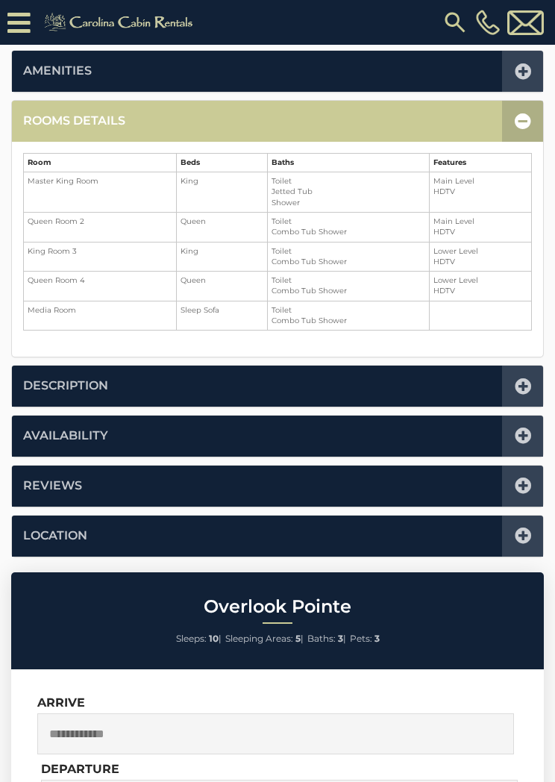
click at [519, 119] on icon at bounding box center [523, 121] width 16 height 16
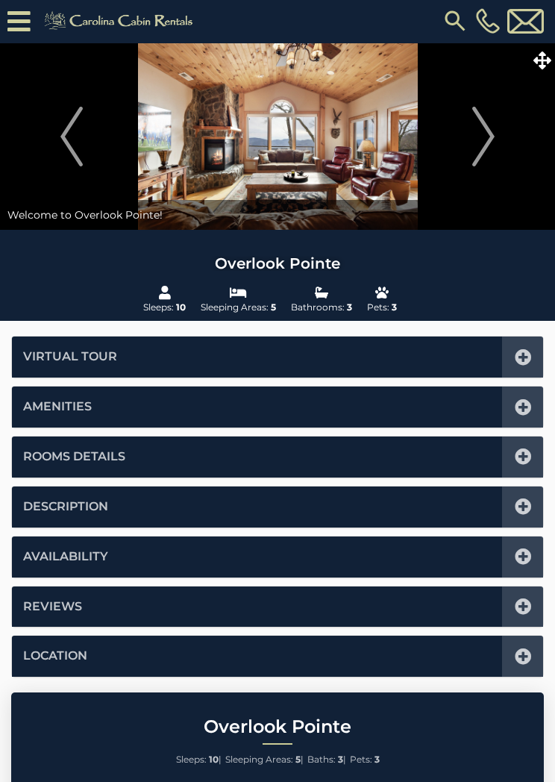
scroll to position [0, 0]
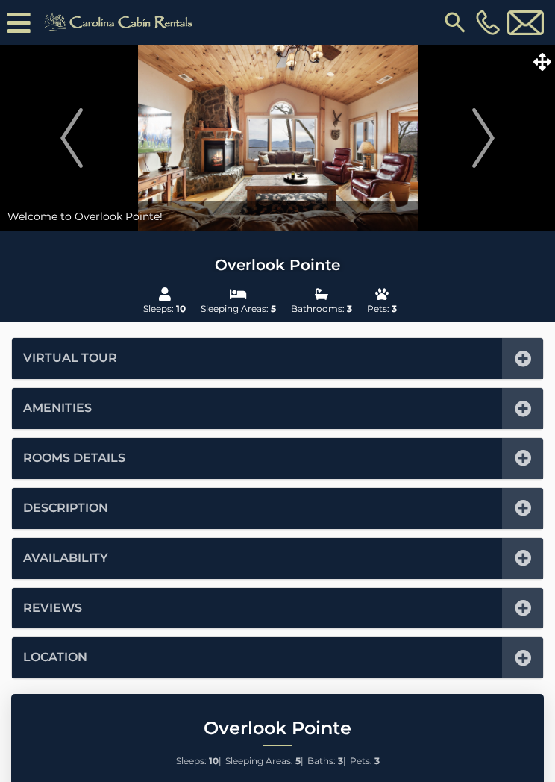
click at [545, 61] on icon at bounding box center [543, 62] width 18 height 18
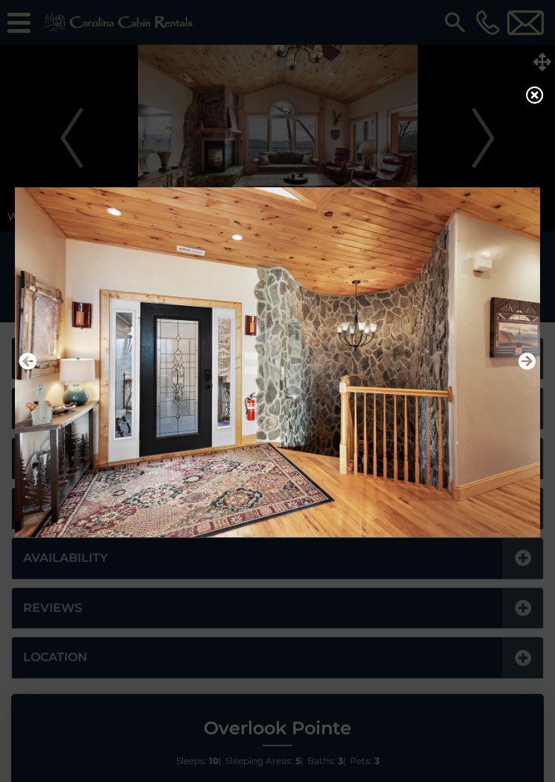
click at [528, 94] on icon at bounding box center [535, 95] width 18 height 18
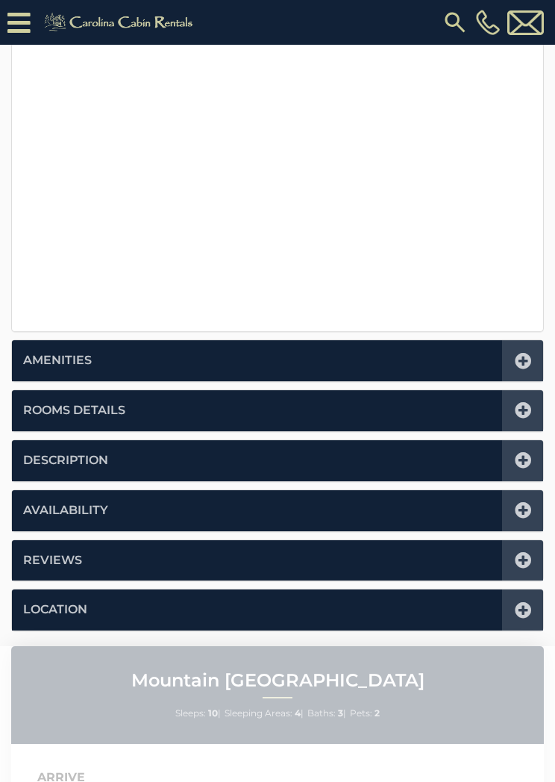
click at [524, 407] on icon at bounding box center [523, 410] width 16 height 16
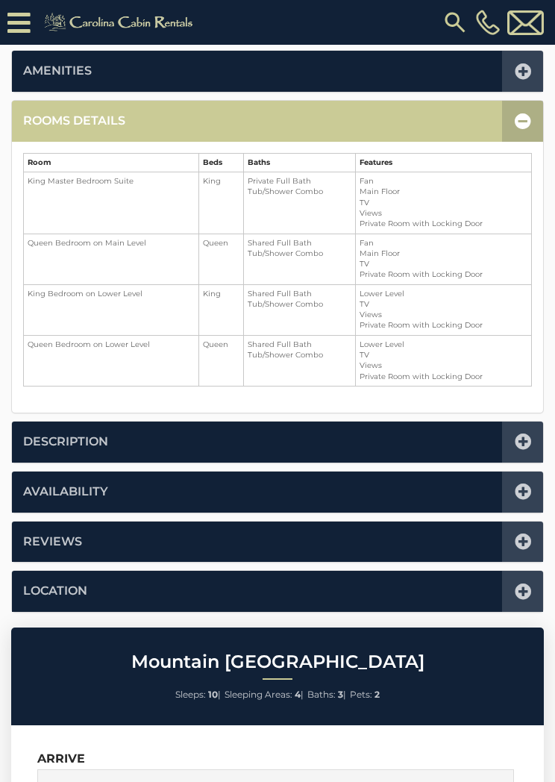
click at [515, 119] on icon at bounding box center [523, 121] width 16 height 16
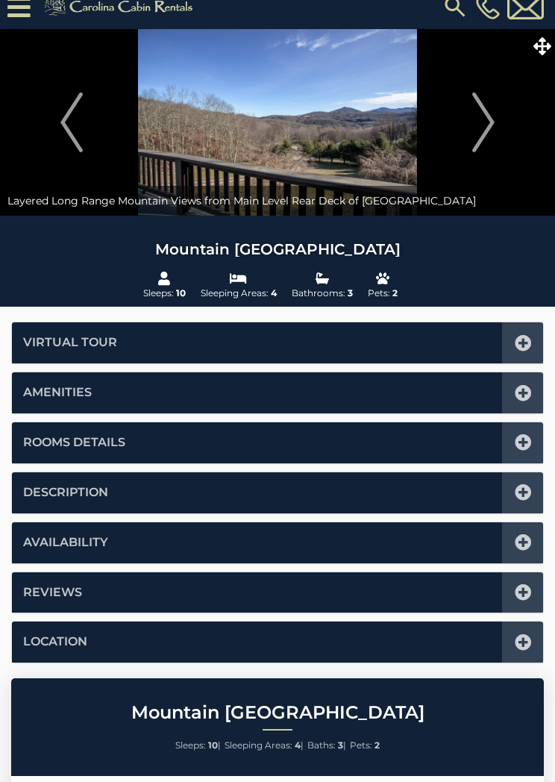
scroll to position [0, 0]
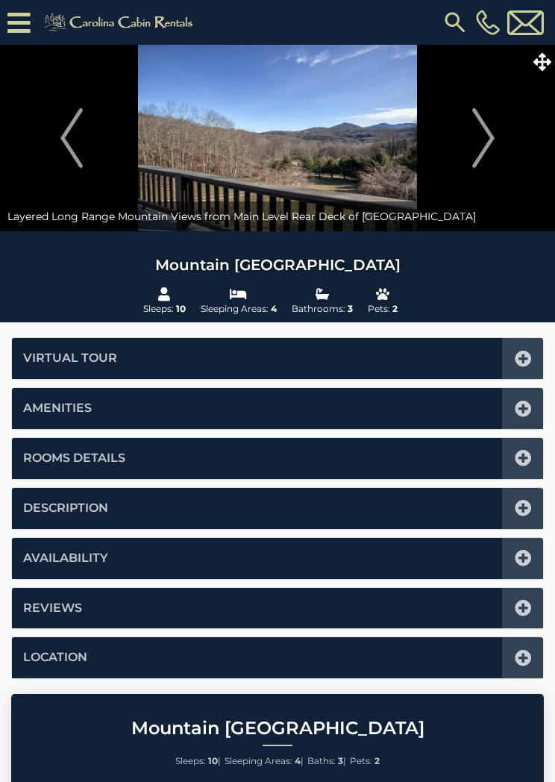
click at [543, 66] on icon at bounding box center [543, 62] width 18 height 18
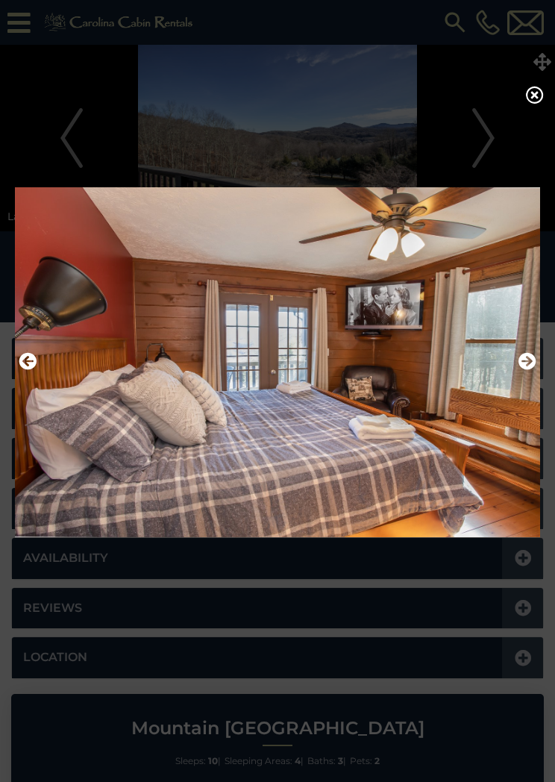
click at [531, 100] on icon at bounding box center [535, 95] width 18 height 18
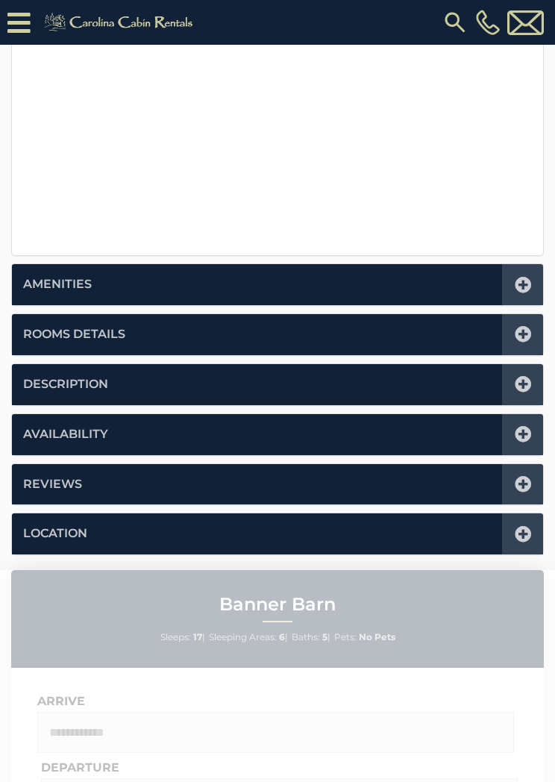
click at [525, 429] on icon at bounding box center [523, 434] width 16 height 16
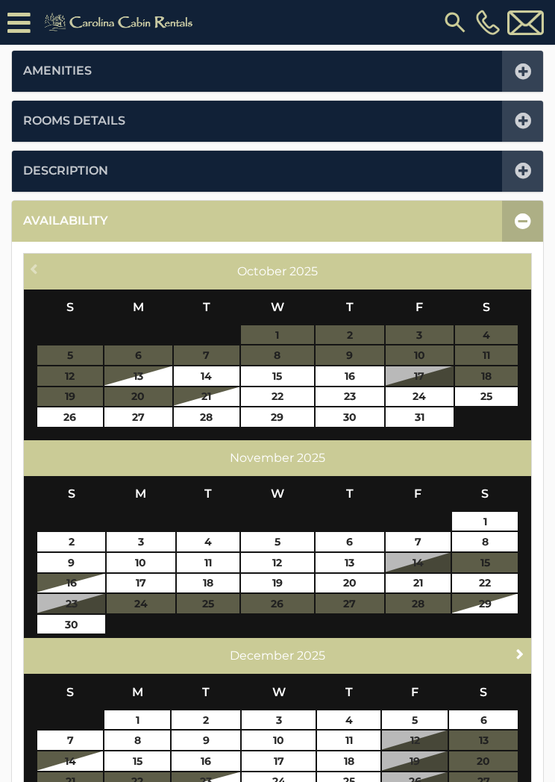
click at [519, 648] on span "Next" at bounding box center [520, 654] width 12 height 12
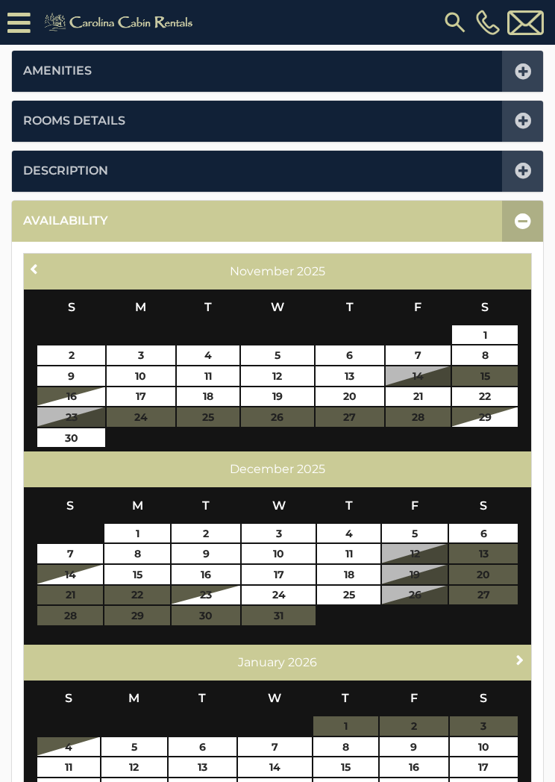
click at [521, 651] on link "Next" at bounding box center [520, 660] width 19 height 19
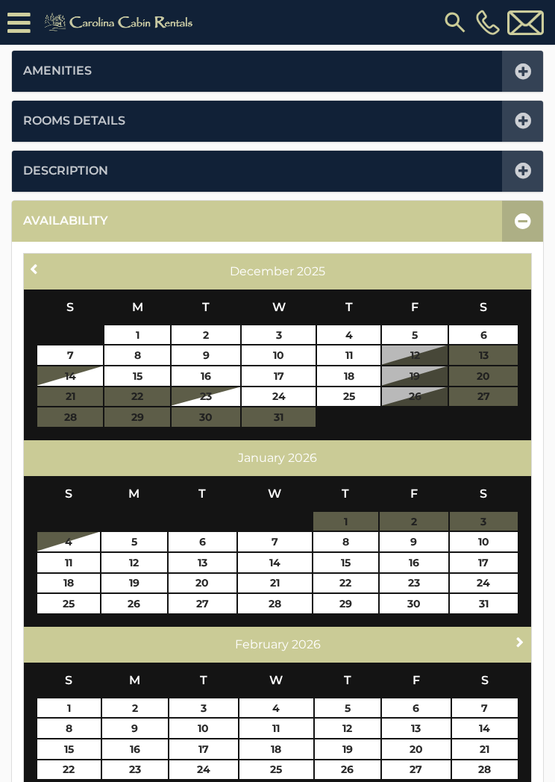
click at [519, 636] on span "Next" at bounding box center [520, 642] width 12 height 12
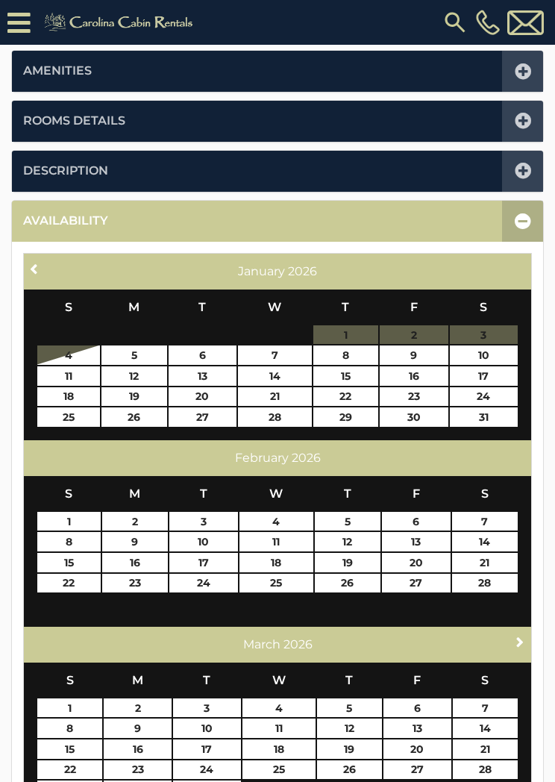
click at [516, 627] on div "Next [DATE]" at bounding box center [277, 645] width 507 height 36
click at [513, 640] on link "Next" at bounding box center [520, 642] width 19 height 19
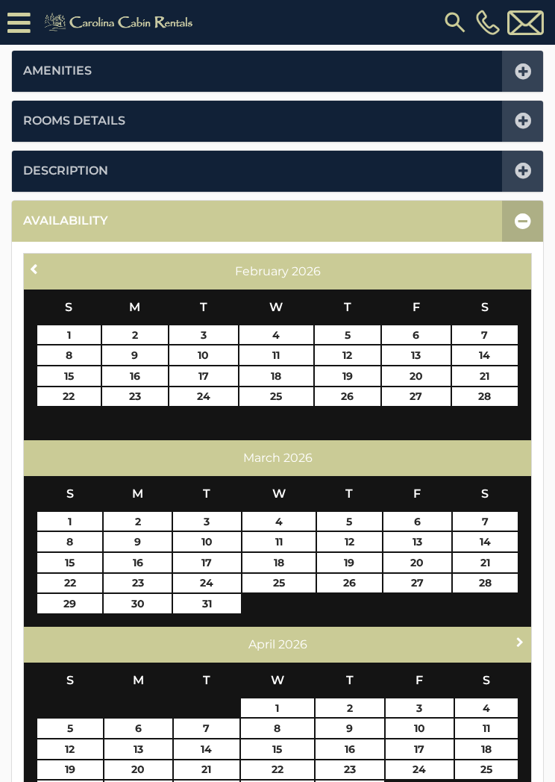
click at [522, 637] on span "Next" at bounding box center [520, 642] width 12 height 12
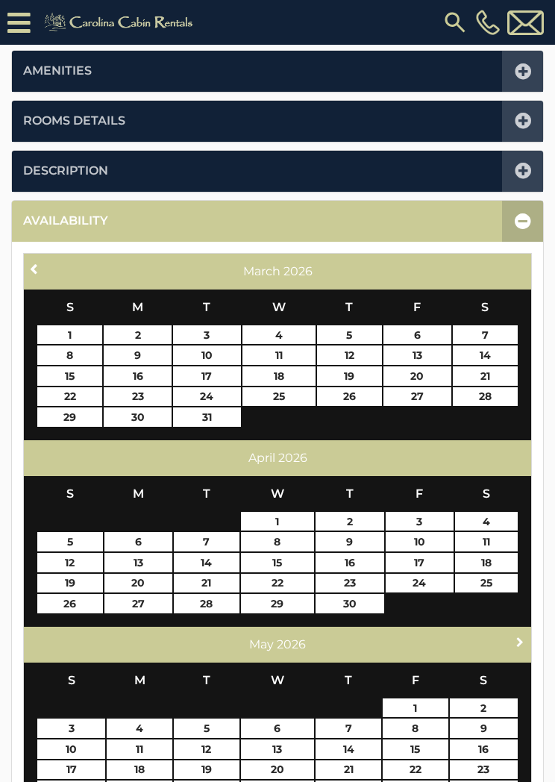
click at [517, 637] on span "Next" at bounding box center [520, 642] width 12 height 12
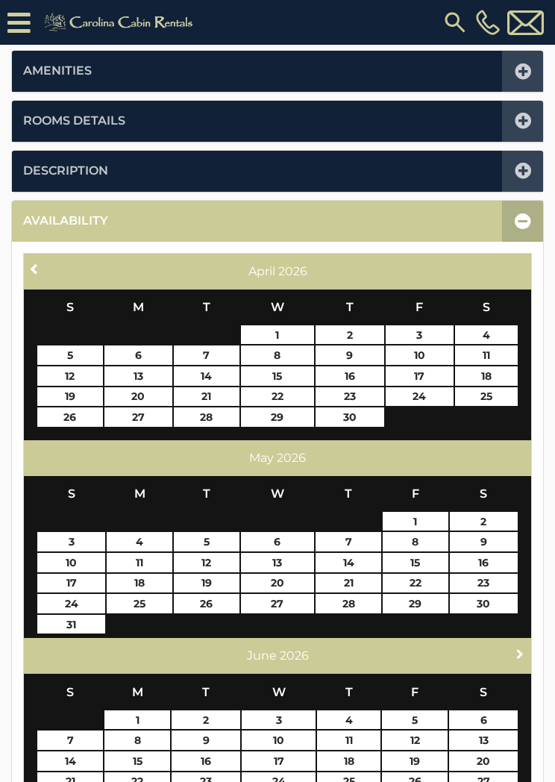
click at [524, 652] on span "Next" at bounding box center [520, 654] width 12 height 12
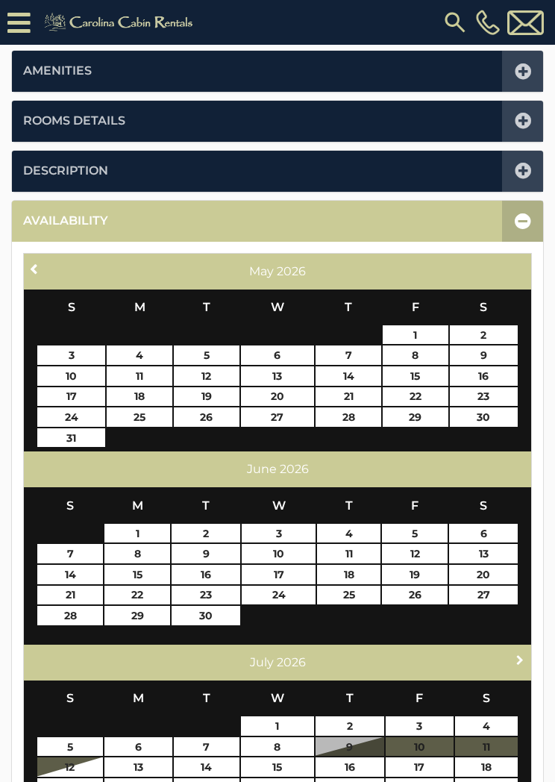
click at [524, 656] on span "Next" at bounding box center [520, 660] width 12 height 12
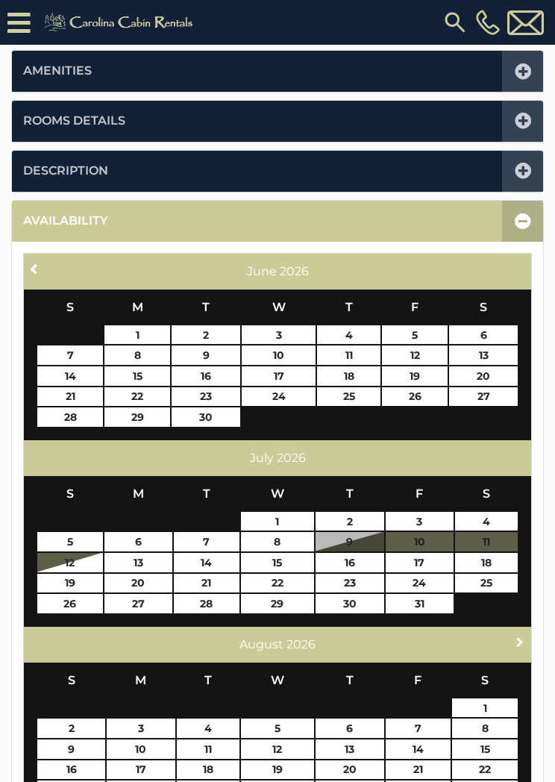
click at [519, 642] on span "Next" at bounding box center [520, 642] width 12 height 12
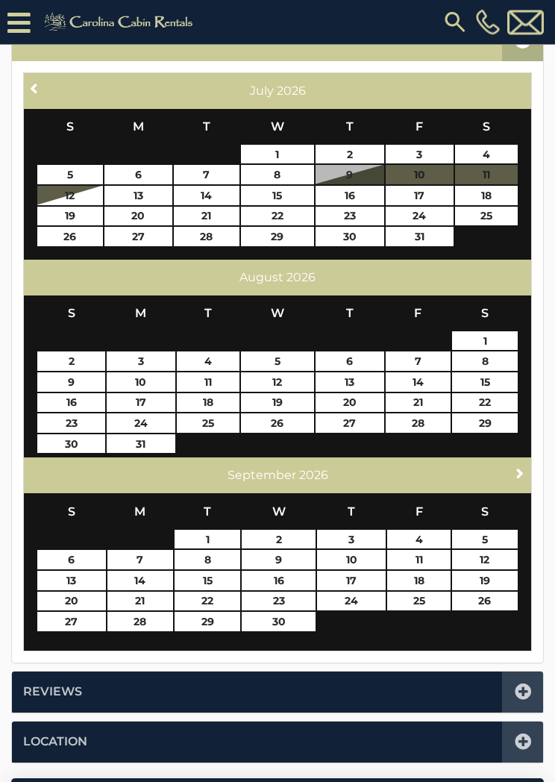
scroll to position [548, 0]
click at [360, 599] on link "24" at bounding box center [351, 601] width 69 height 19
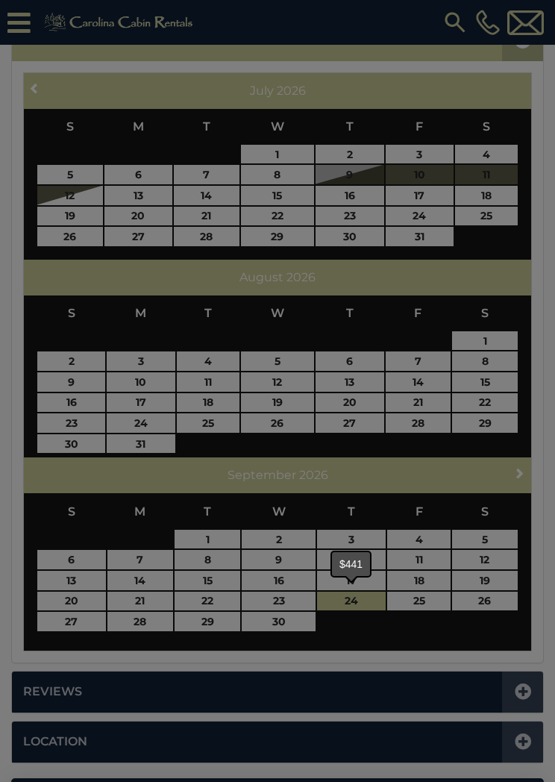
type input "**********"
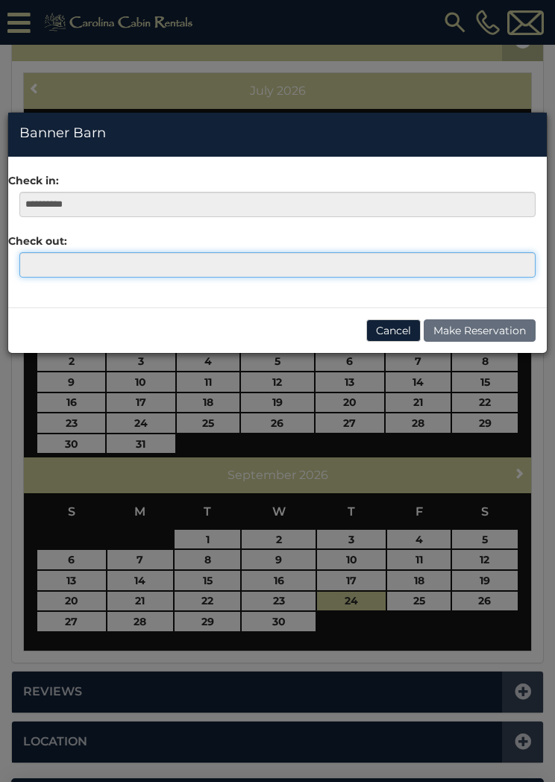
click at [41, 266] on input "text" at bounding box center [277, 264] width 516 height 25
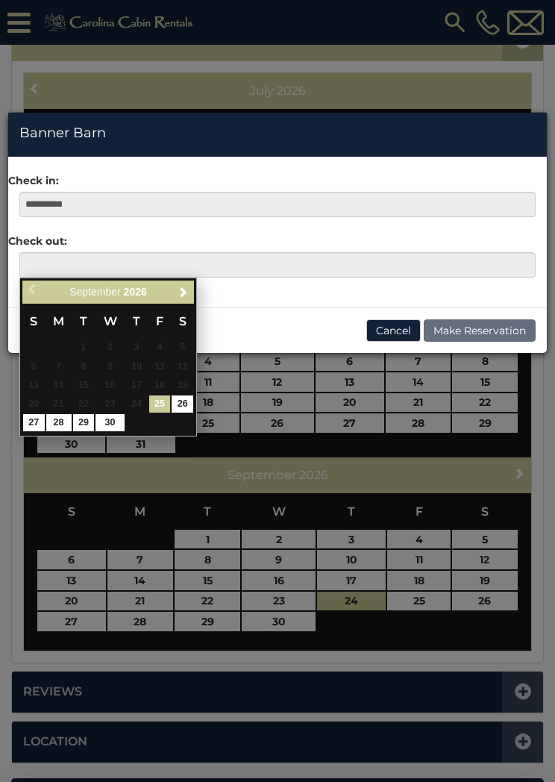
click at [116, 421] on link "30" at bounding box center [110, 422] width 28 height 17
type input "**********"
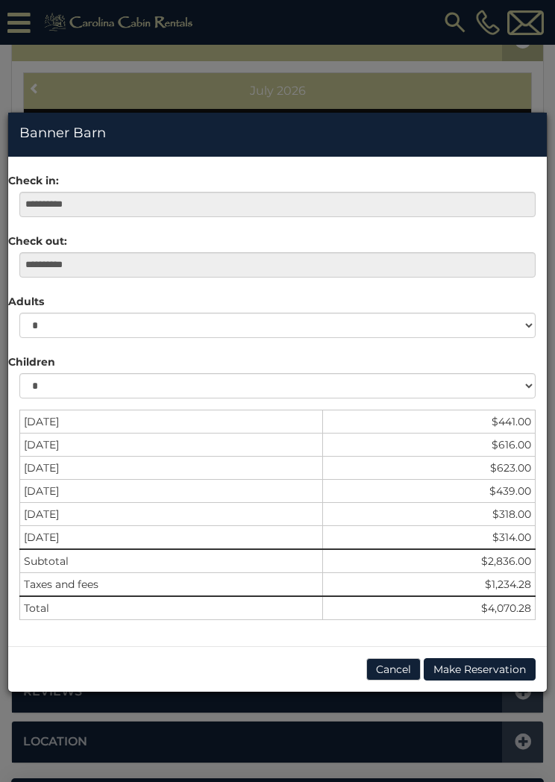
click at [399, 674] on button "Cancel" at bounding box center [393, 669] width 54 height 22
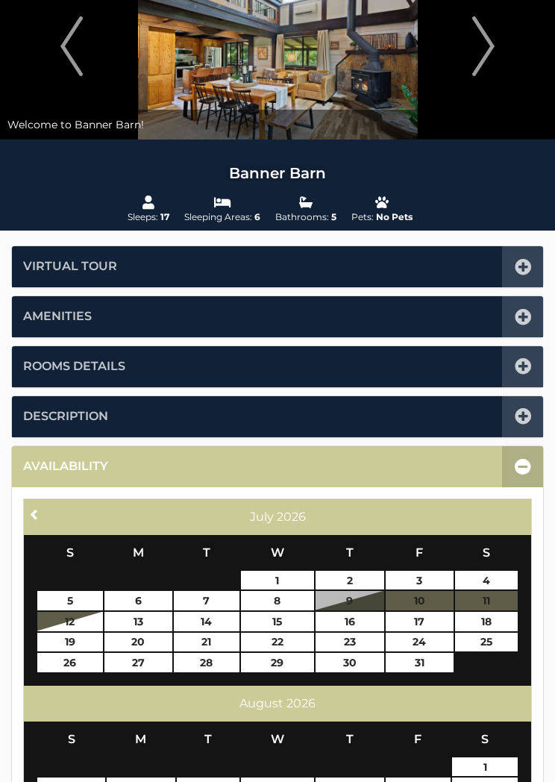
scroll to position [0, 0]
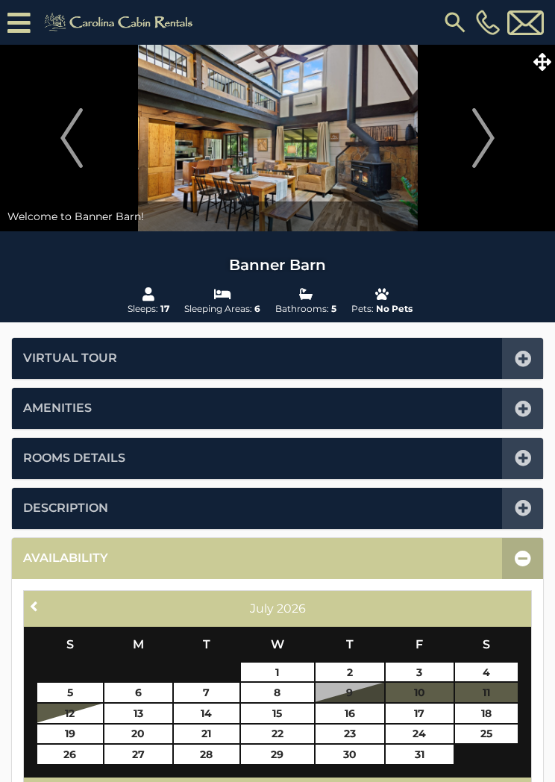
click at [549, 57] on icon at bounding box center [543, 62] width 18 height 18
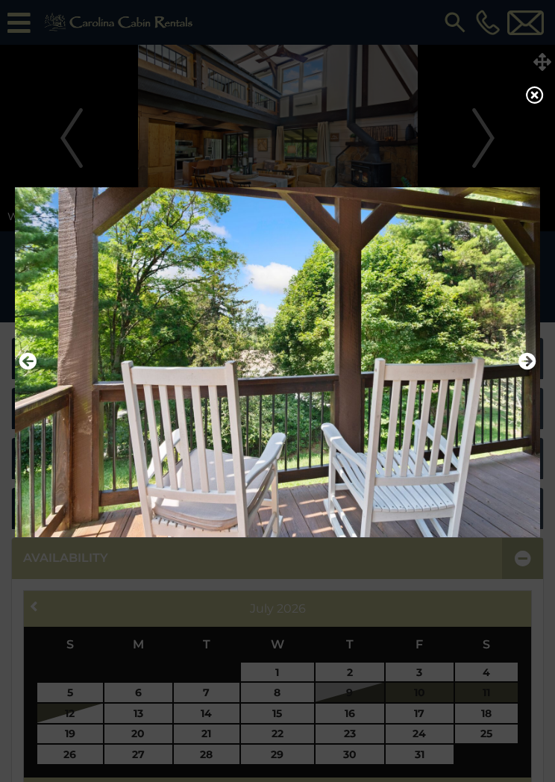
click at [532, 97] on icon at bounding box center [535, 95] width 18 height 18
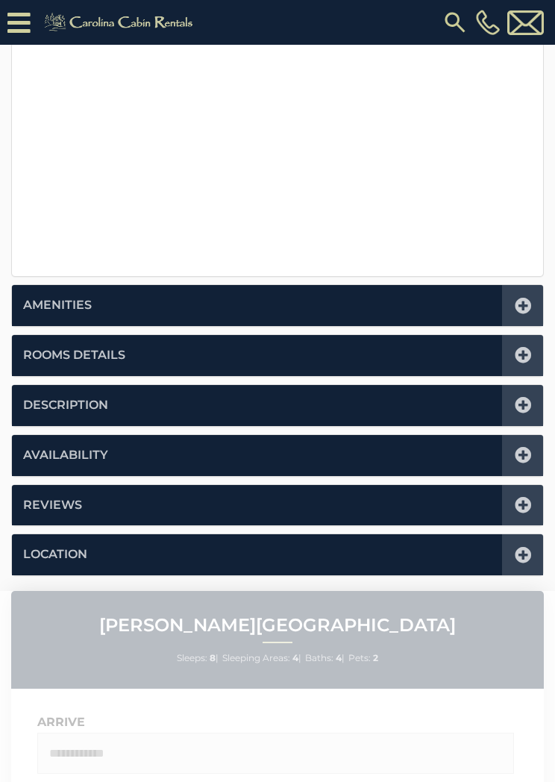
scroll to position [514, 0]
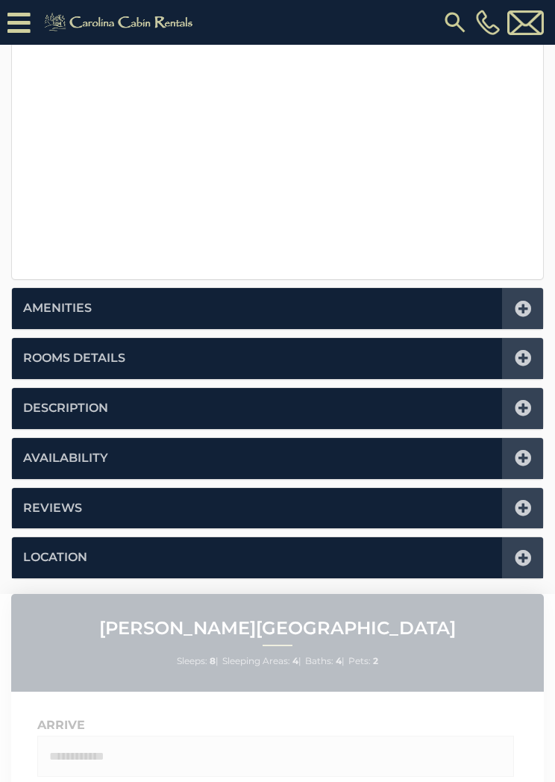
click at [526, 451] on icon at bounding box center [523, 458] width 16 height 16
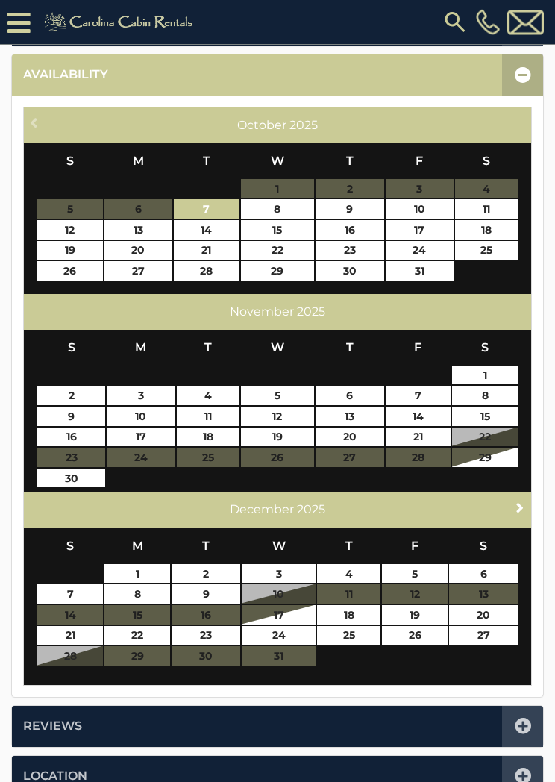
scroll to position [513, 0]
click at [525, 501] on span "Next" at bounding box center [520, 507] width 12 height 12
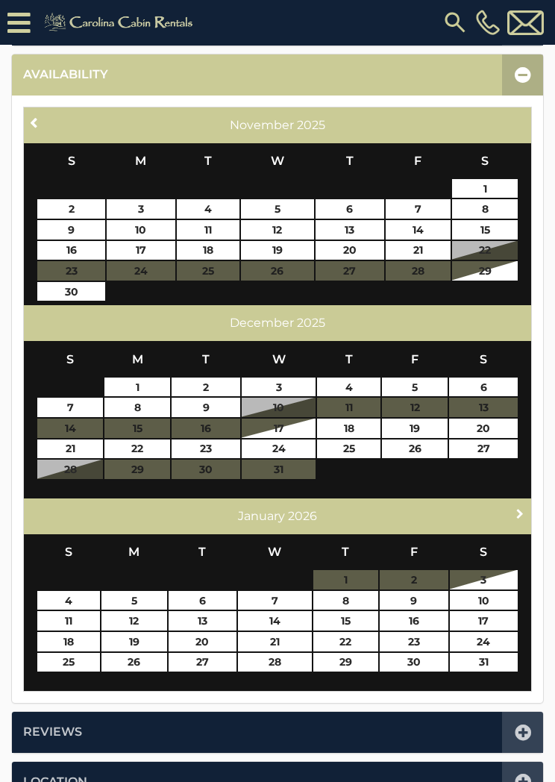
click at [523, 511] on span "Next" at bounding box center [520, 513] width 12 height 12
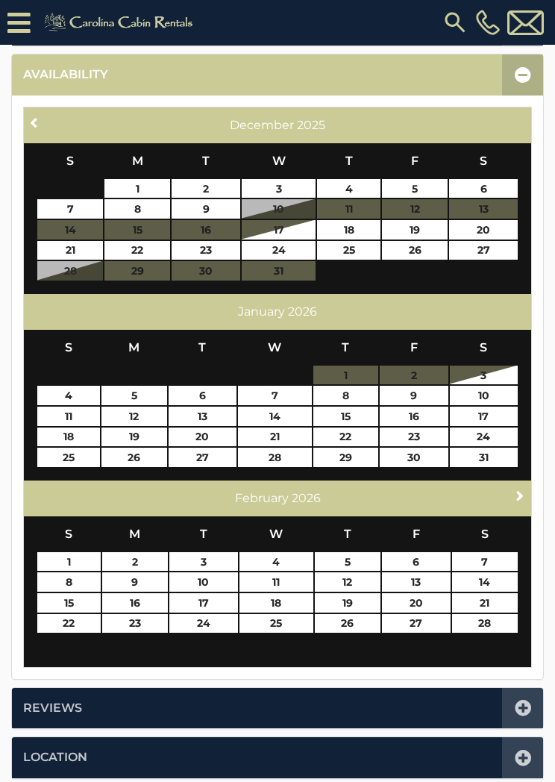
click at [524, 493] on span "Next" at bounding box center [520, 496] width 12 height 12
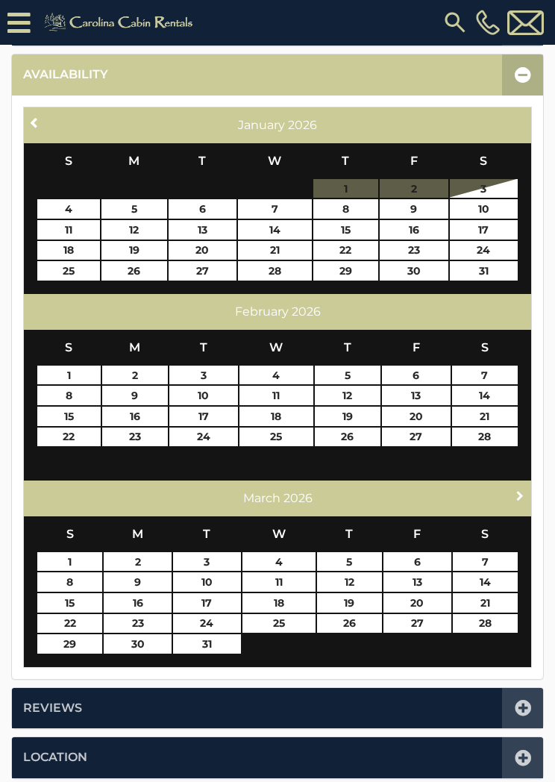
click at [522, 494] on span "Next" at bounding box center [520, 496] width 12 height 12
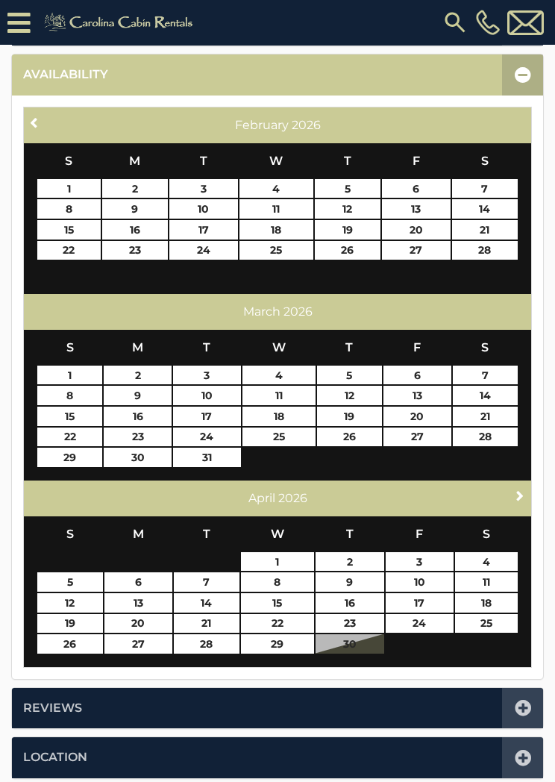
click at [525, 496] on span "Next" at bounding box center [520, 496] width 12 height 12
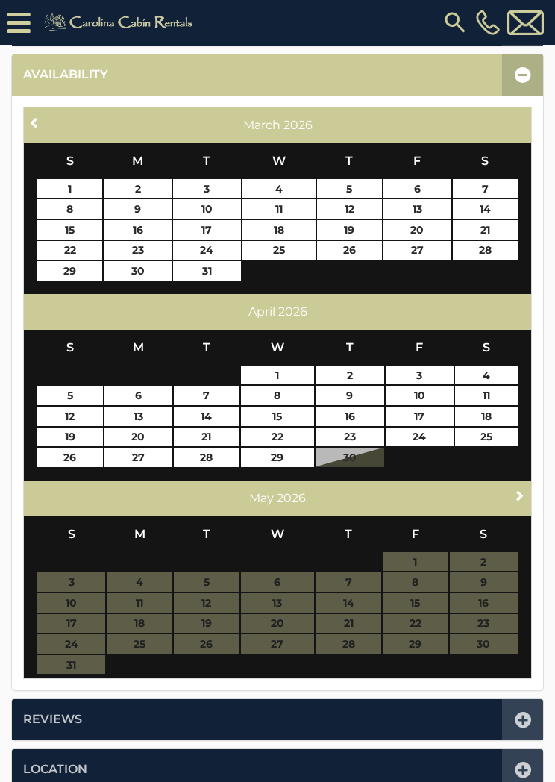
click at [522, 495] on span "Next" at bounding box center [520, 496] width 12 height 12
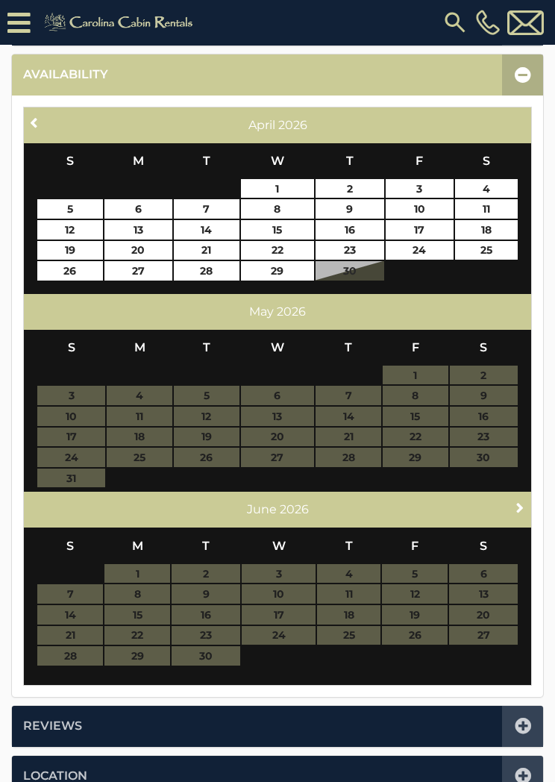
click at [525, 501] on span "Next" at bounding box center [520, 507] width 12 height 12
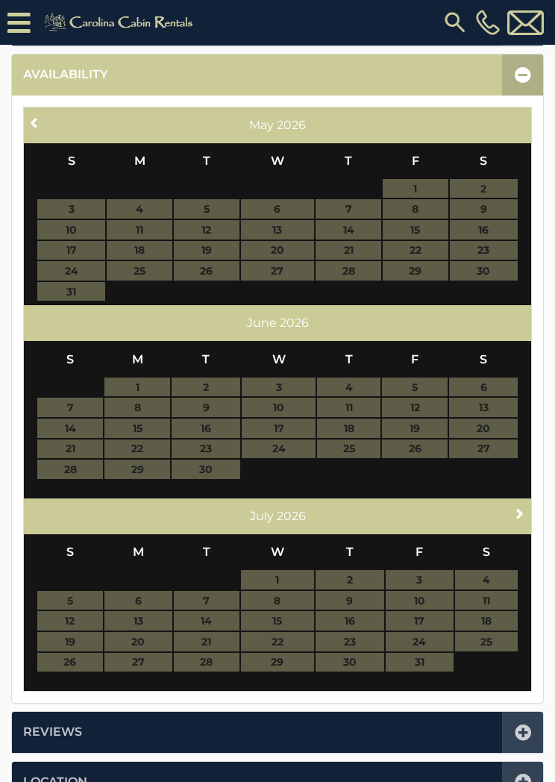
click at [524, 508] on span "Next" at bounding box center [520, 513] width 12 height 12
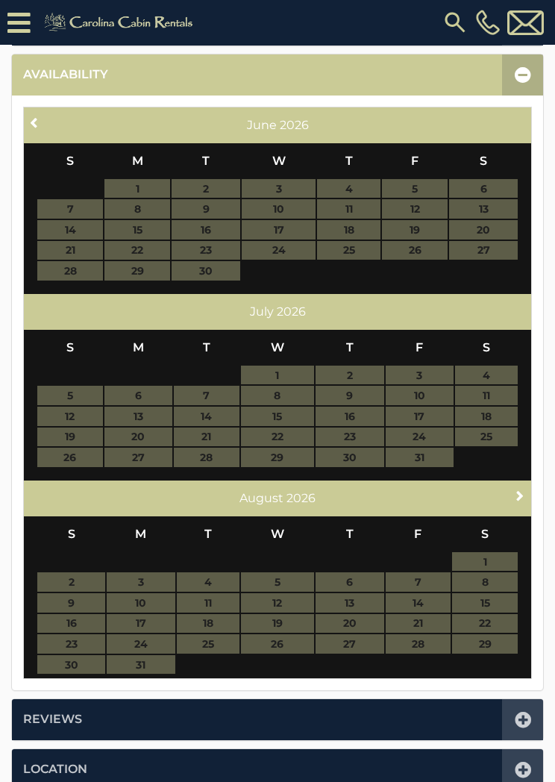
click at [520, 497] on span "Next" at bounding box center [520, 496] width 12 height 12
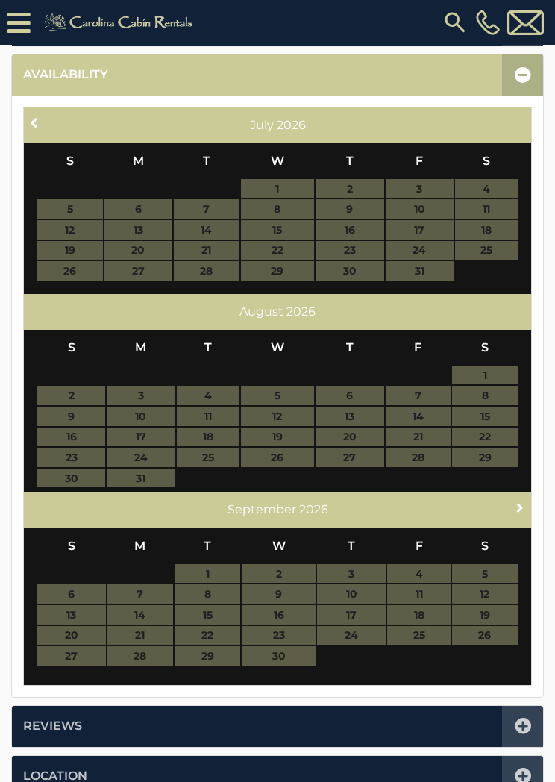
click at [525, 504] on span "Next" at bounding box center [520, 507] width 12 height 12
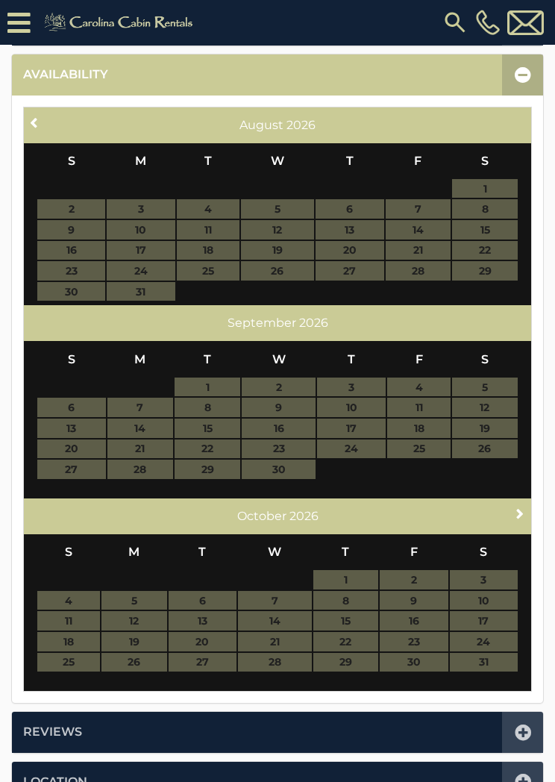
click at [522, 509] on span "Next" at bounding box center [520, 513] width 12 height 12
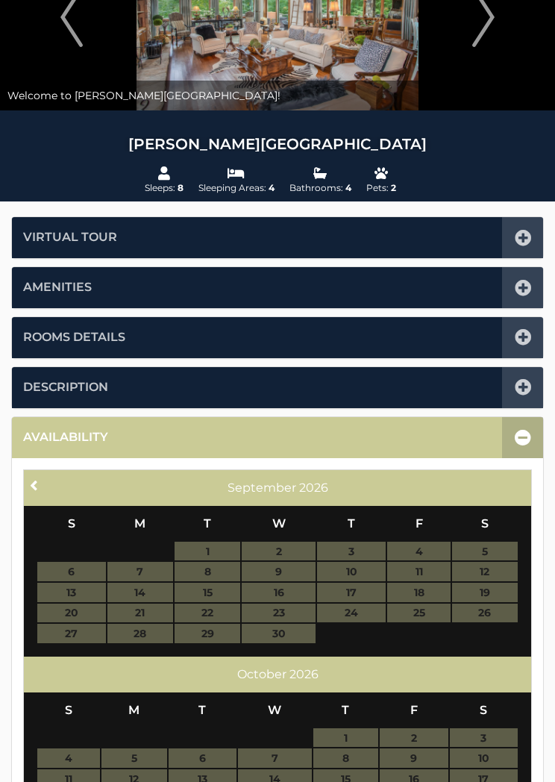
scroll to position [0, 0]
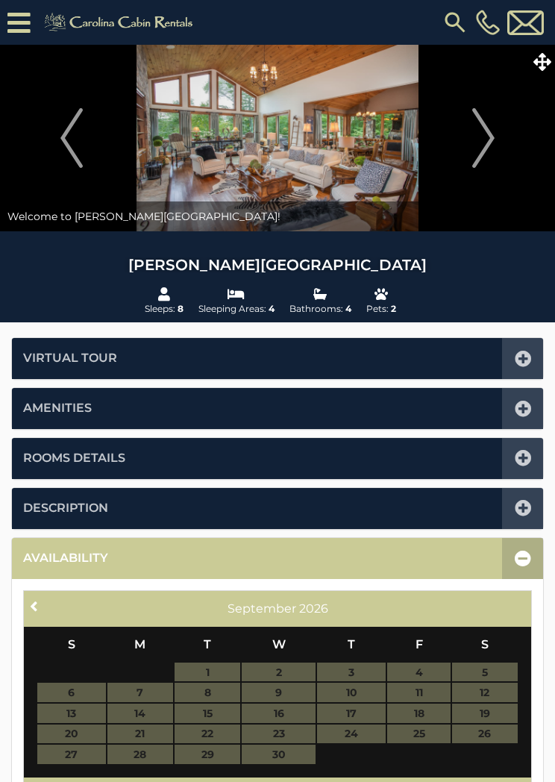
click at [543, 54] on icon at bounding box center [543, 62] width 18 height 18
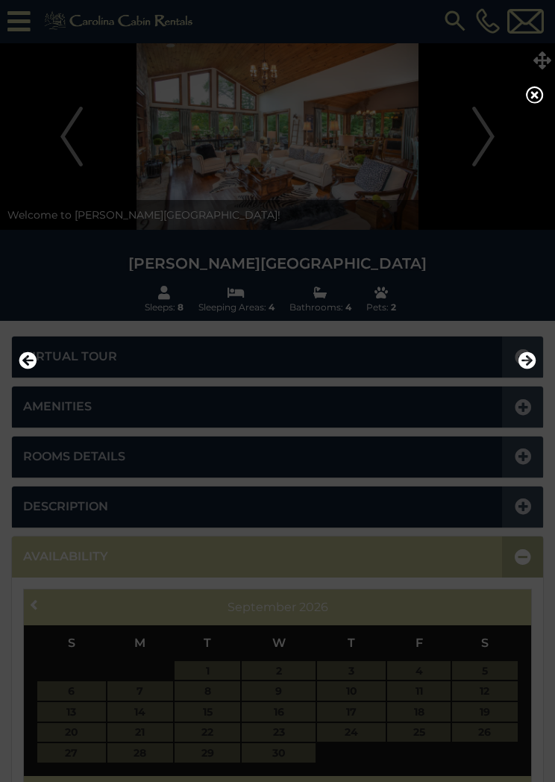
scroll to position [1, 0]
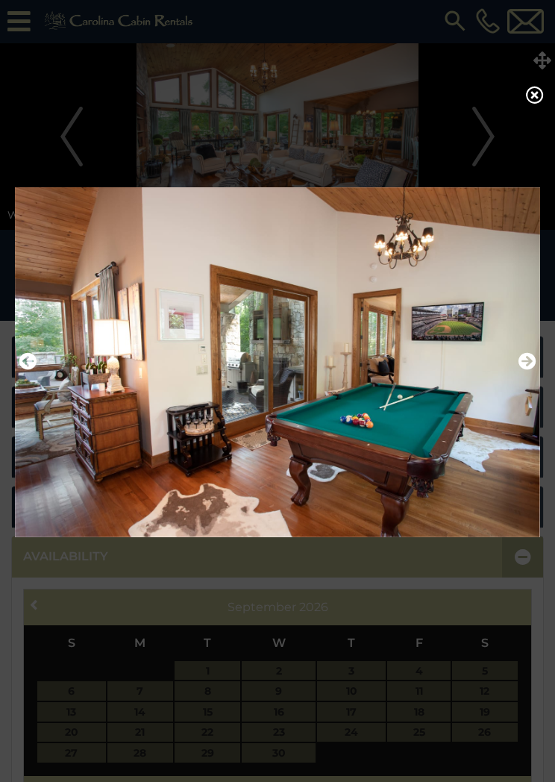
click at [551, 92] on div at bounding box center [277, 391] width 555 height 782
click at [540, 99] on icon at bounding box center [535, 95] width 18 height 18
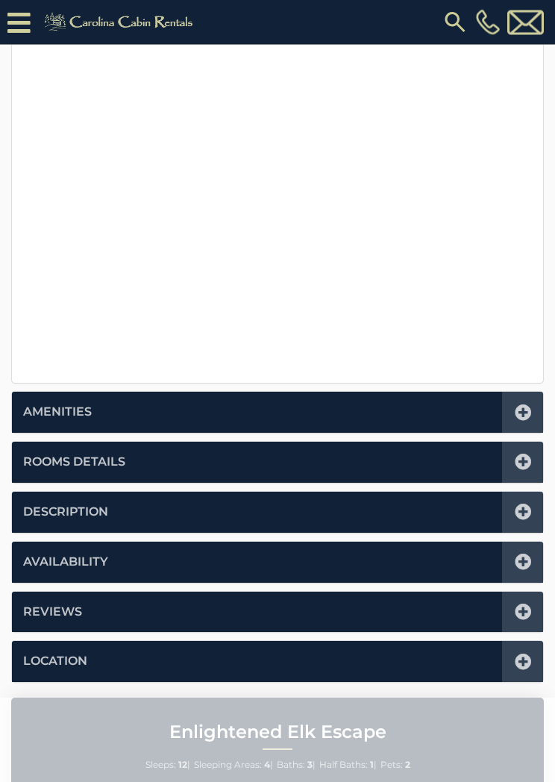
scroll to position [411, 0]
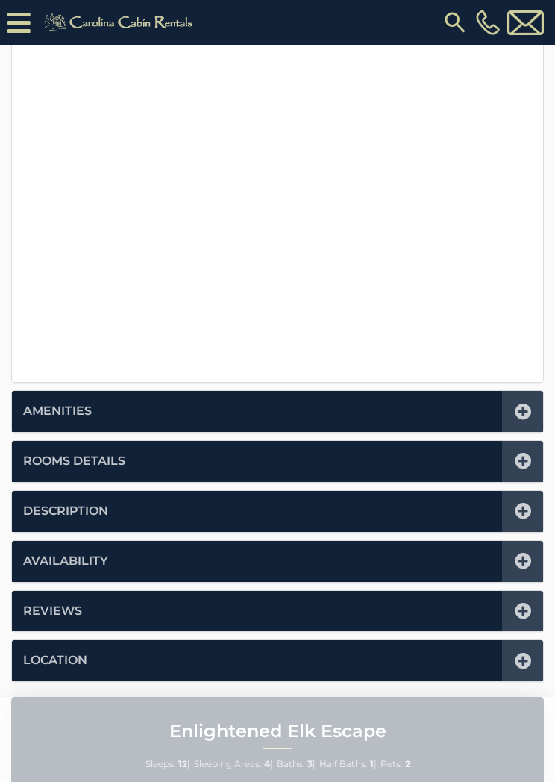
click at [523, 463] on icon at bounding box center [523, 461] width 16 height 16
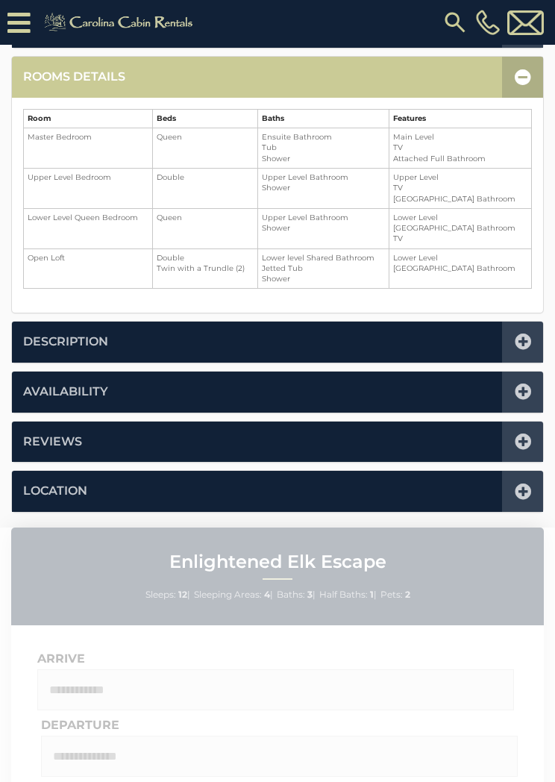
scroll to position [367, 0]
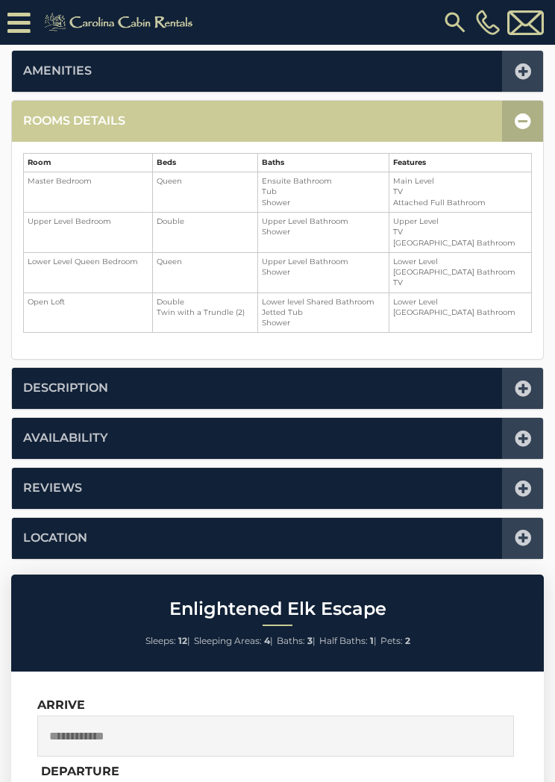
click at [501, 272] on li "Shared Hallway Bathroom" at bounding box center [460, 272] width 134 height 10
click at [521, 122] on icon at bounding box center [523, 121] width 16 height 16
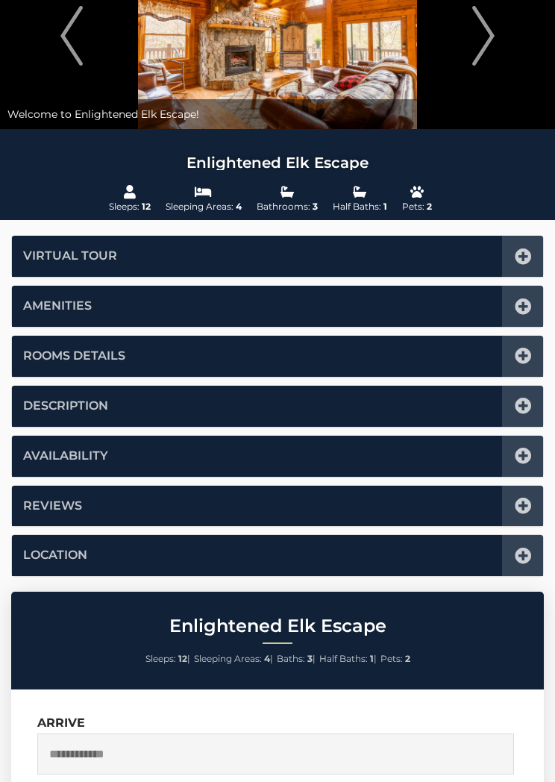
scroll to position [0, 0]
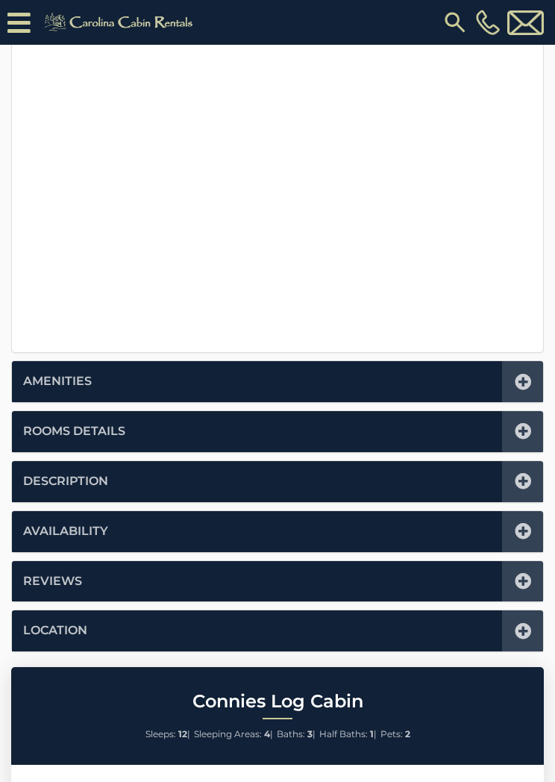
scroll to position [443, 0]
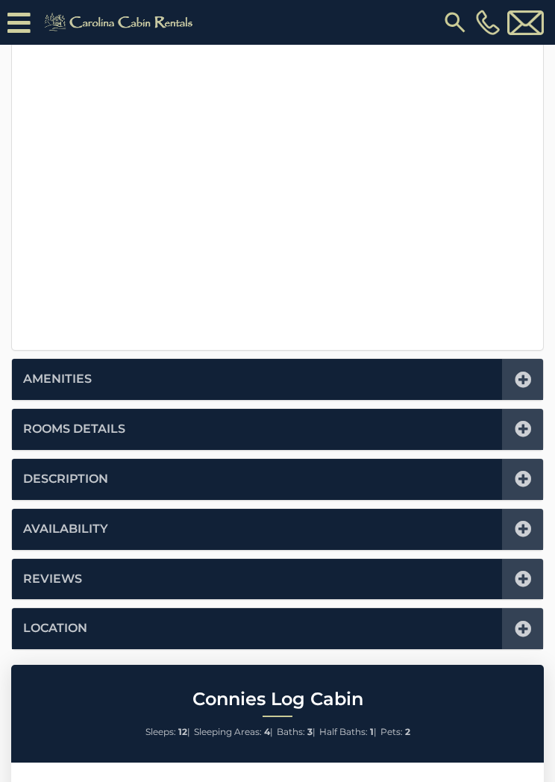
click at [522, 425] on icon at bounding box center [523, 429] width 16 height 16
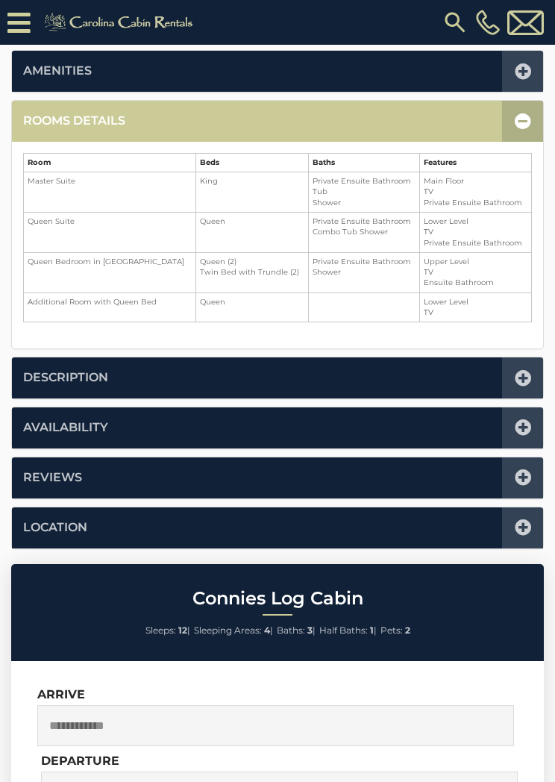
click at [520, 119] on icon at bounding box center [523, 121] width 16 height 16
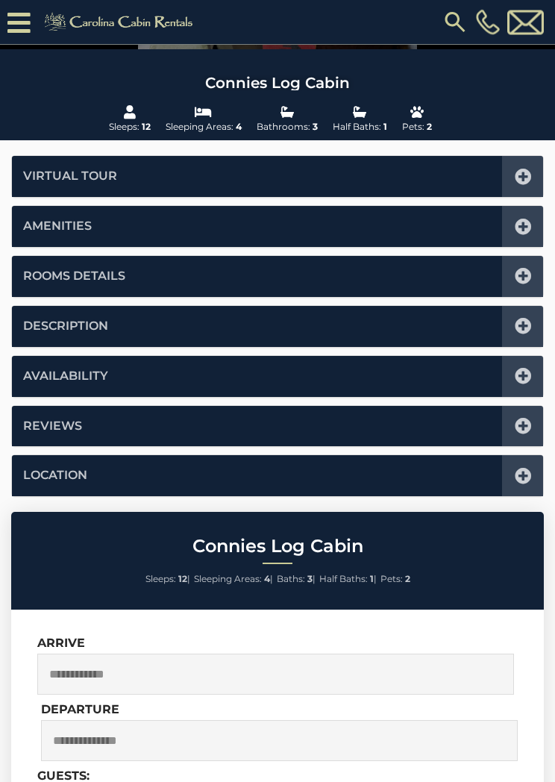
scroll to position [0, 0]
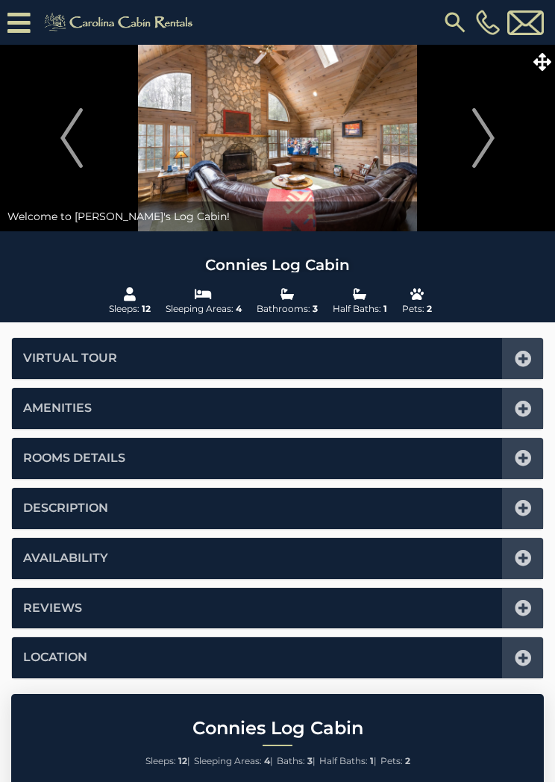
click at [548, 65] on icon at bounding box center [543, 62] width 18 height 18
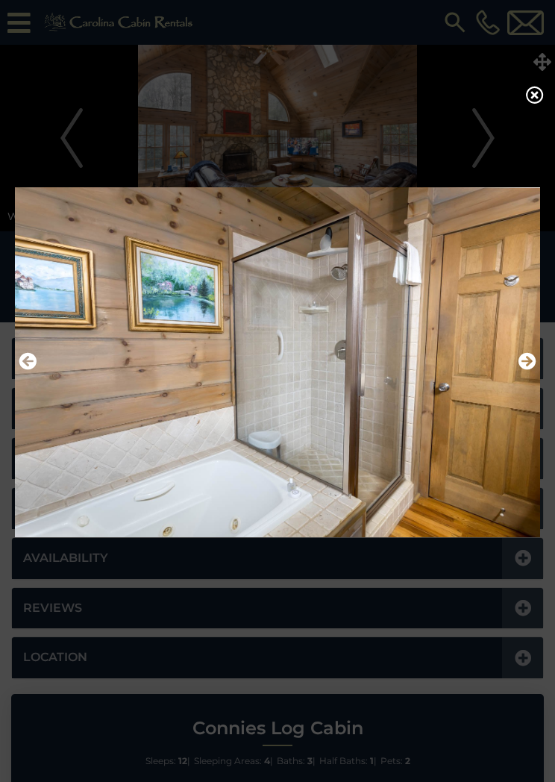
click at [542, 102] on icon at bounding box center [535, 95] width 18 height 18
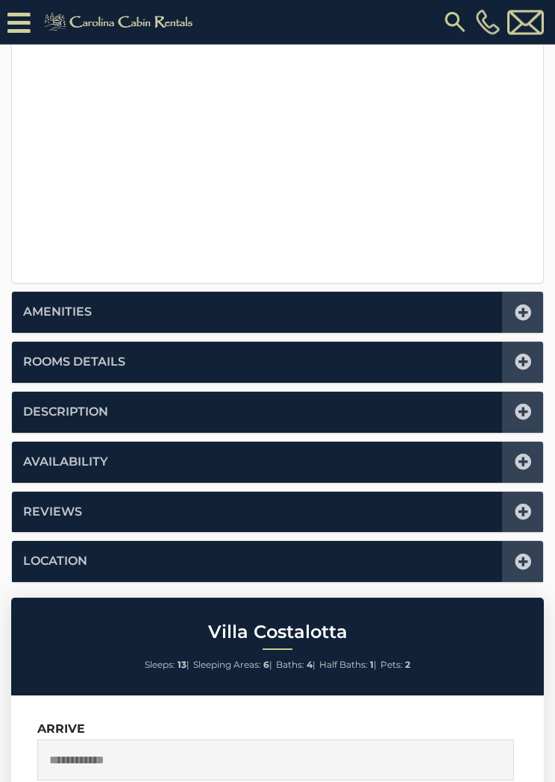
click at [526, 454] on icon at bounding box center [523, 462] width 16 height 16
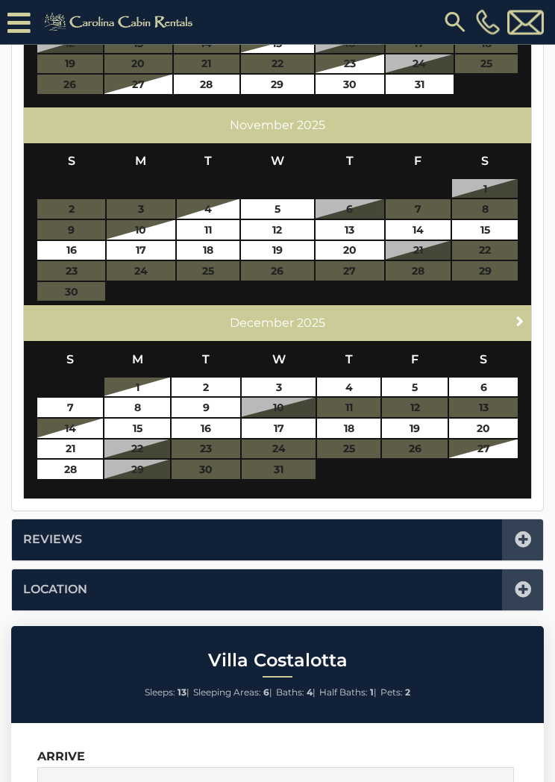
scroll to position [700, 0]
click at [521, 311] on link "Next" at bounding box center [520, 320] width 19 height 19
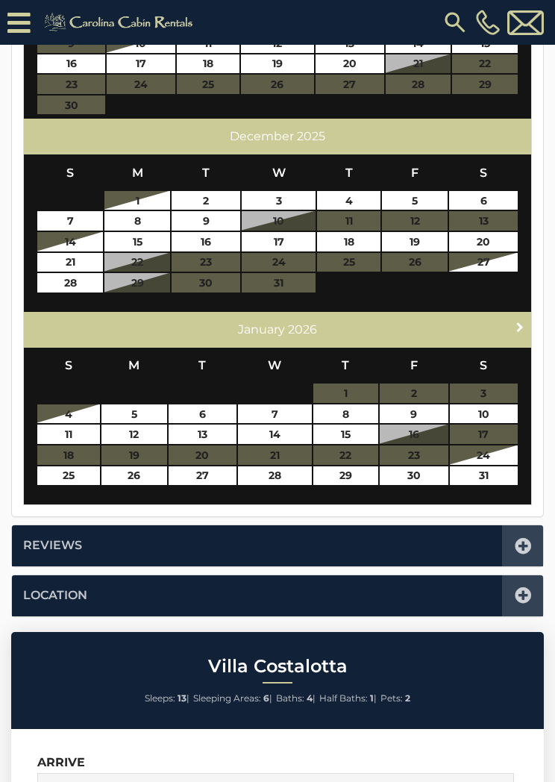
click at [519, 323] on span "Next" at bounding box center [520, 327] width 12 height 12
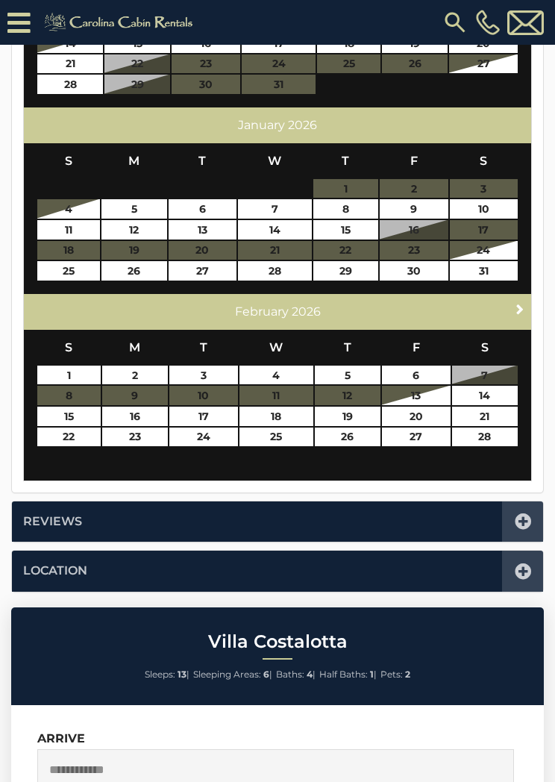
click at [524, 305] on span "Next" at bounding box center [520, 309] width 12 height 12
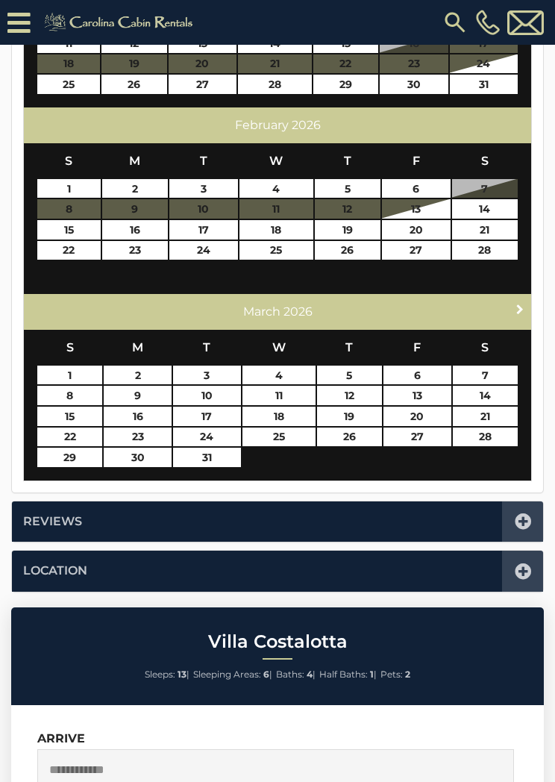
click at [524, 304] on span "Next" at bounding box center [520, 309] width 12 height 12
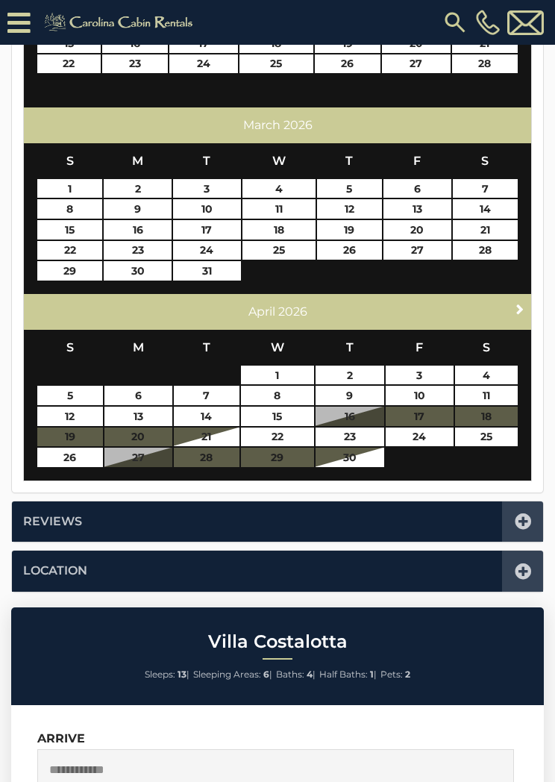
click at [527, 300] on link "Next" at bounding box center [520, 309] width 19 height 19
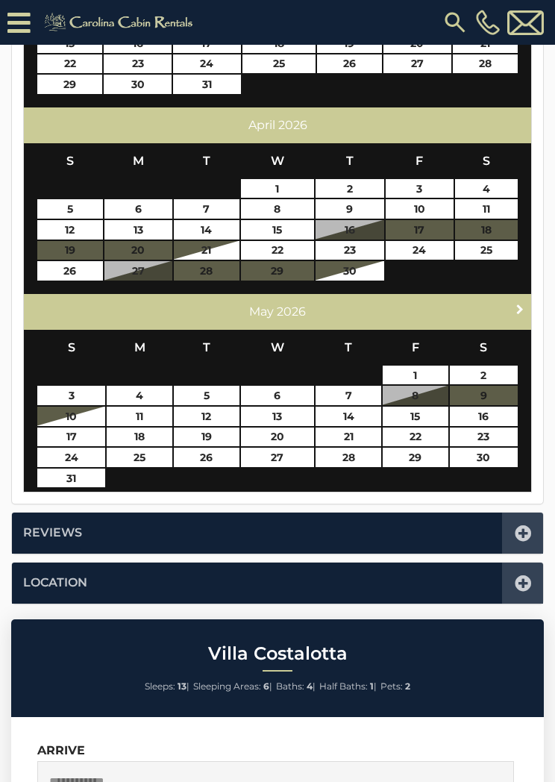
click at [518, 304] on span "Next" at bounding box center [520, 309] width 12 height 12
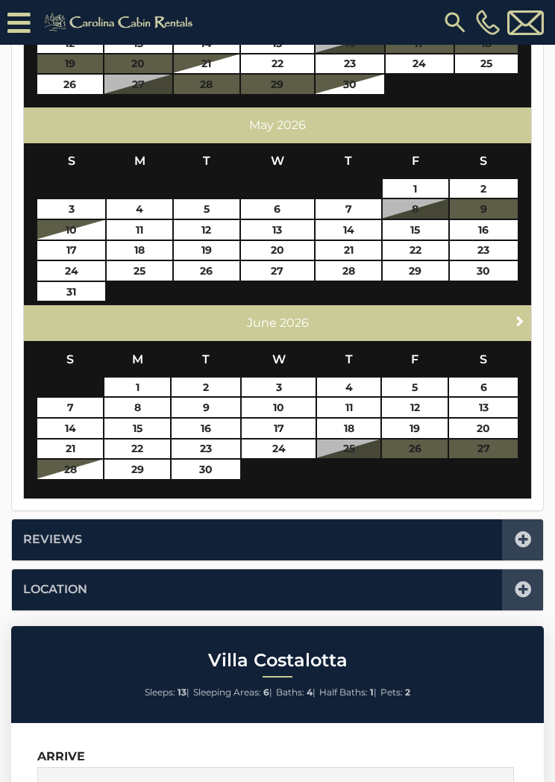
click at [528, 317] on link "Next" at bounding box center [520, 320] width 19 height 19
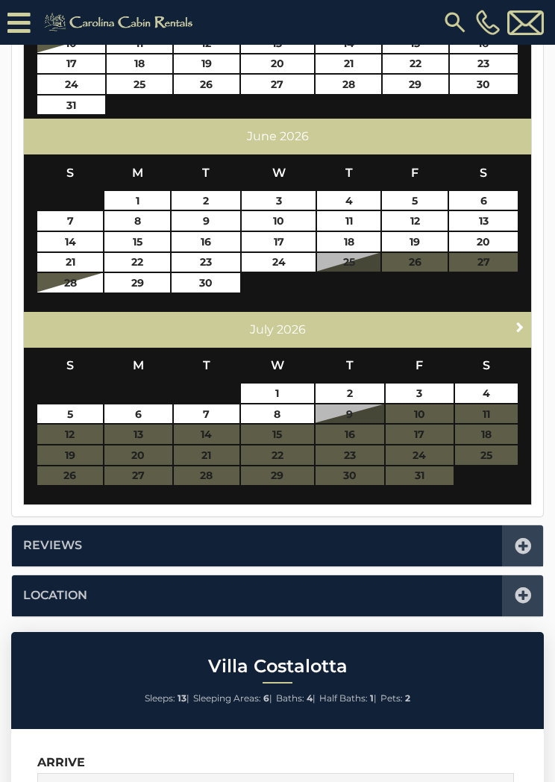
click at [525, 318] on link "Next" at bounding box center [520, 327] width 19 height 19
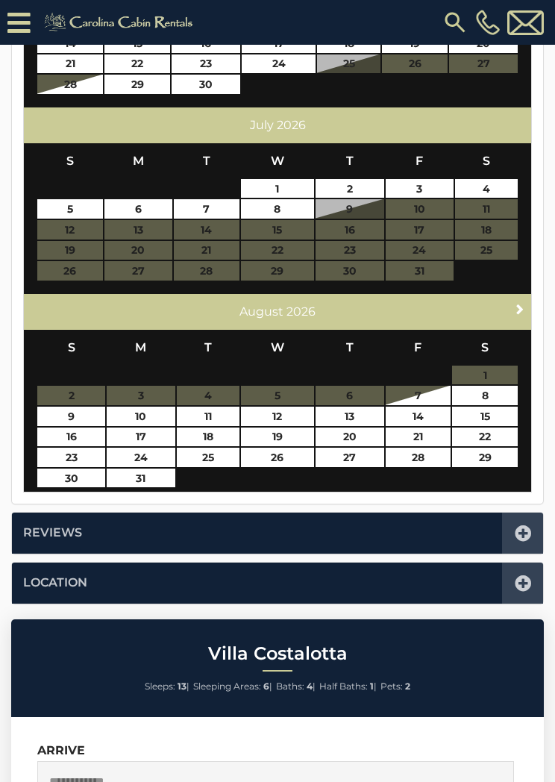
click at [525, 305] on span "Next" at bounding box center [520, 309] width 12 height 12
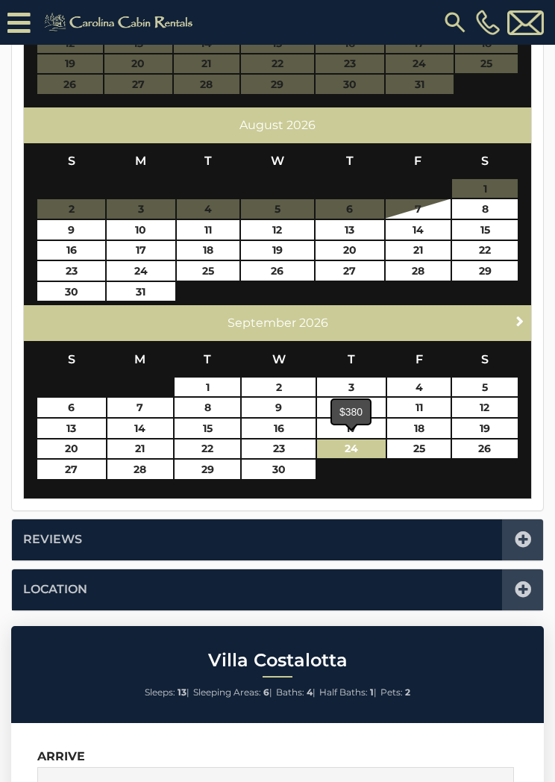
click at [360, 442] on link "24" at bounding box center [351, 449] width 69 height 19
type input "**********"
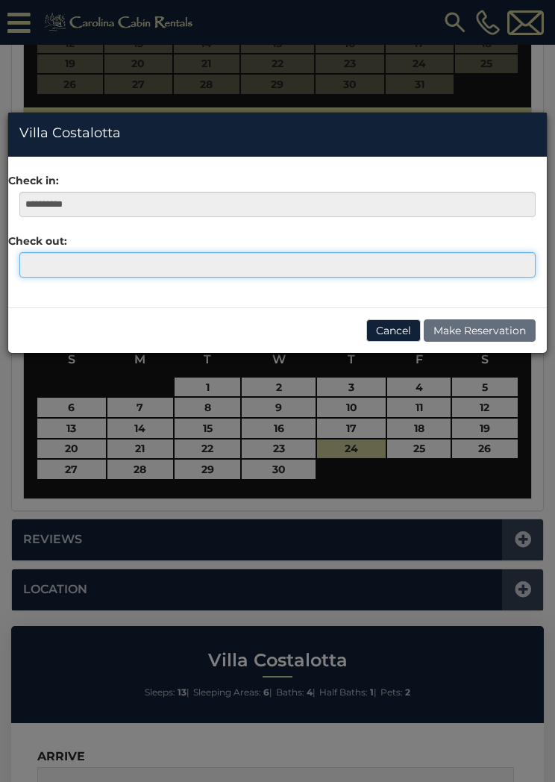
click at [43, 258] on input "text" at bounding box center [277, 264] width 516 height 25
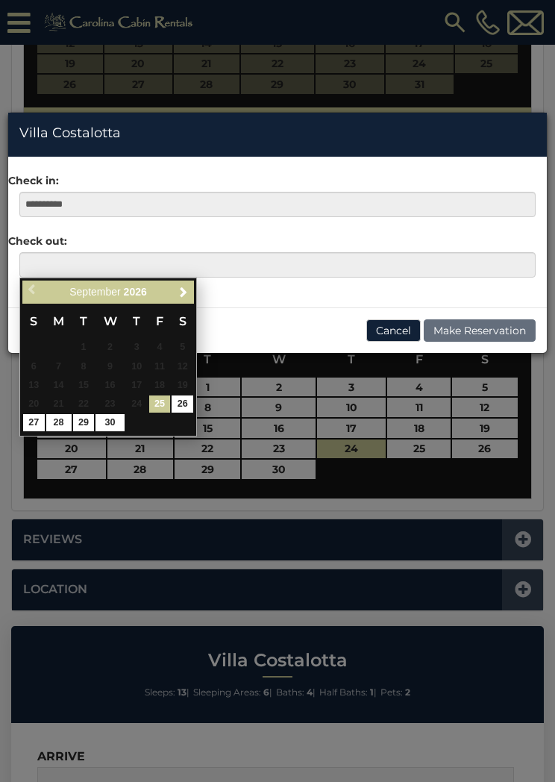
click at [121, 419] on link "30" at bounding box center [110, 422] width 28 height 17
type input "**********"
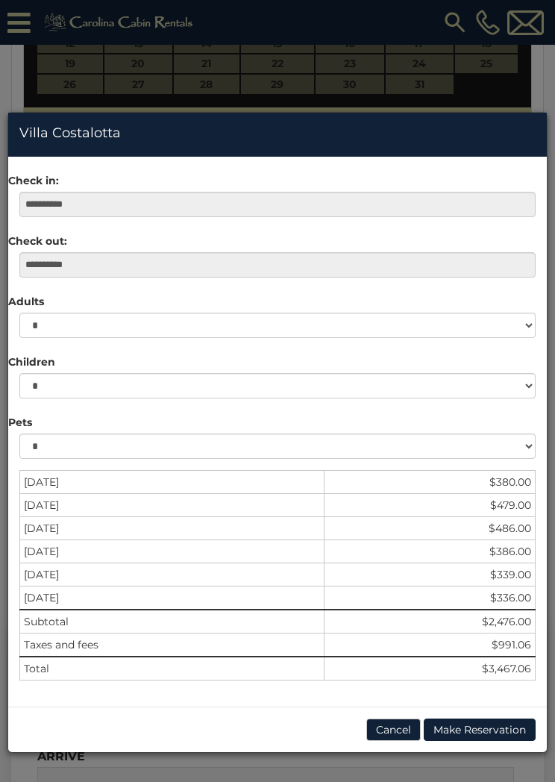
scroll to position [701, 0]
click at [393, 727] on button "Cancel" at bounding box center [393, 730] width 54 height 22
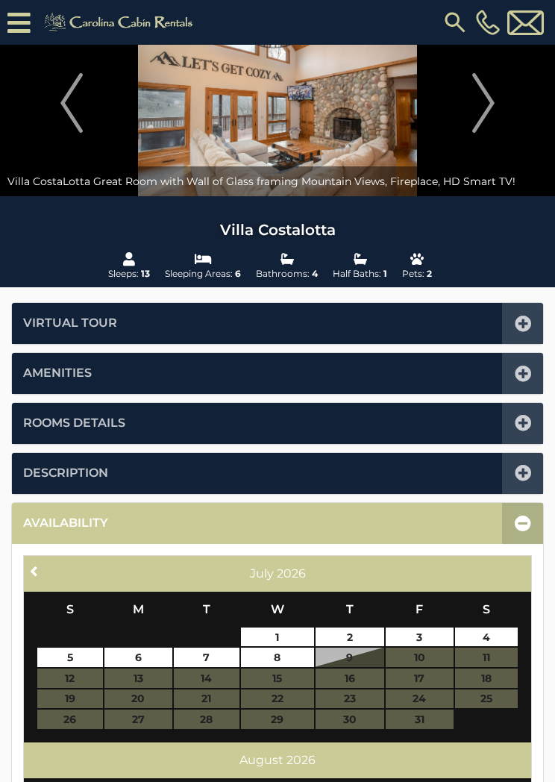
scroll to position [0, 0]
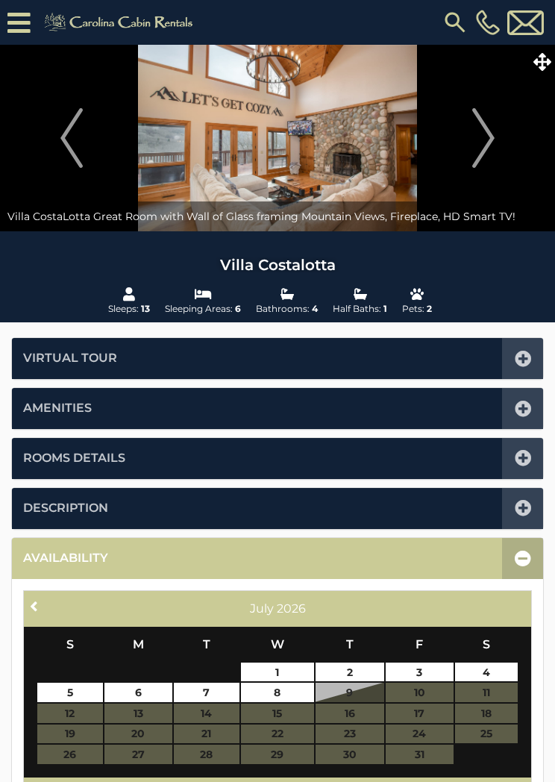
click at [549, 62] on icon at bounding box center [543, 62] width 18 height 18
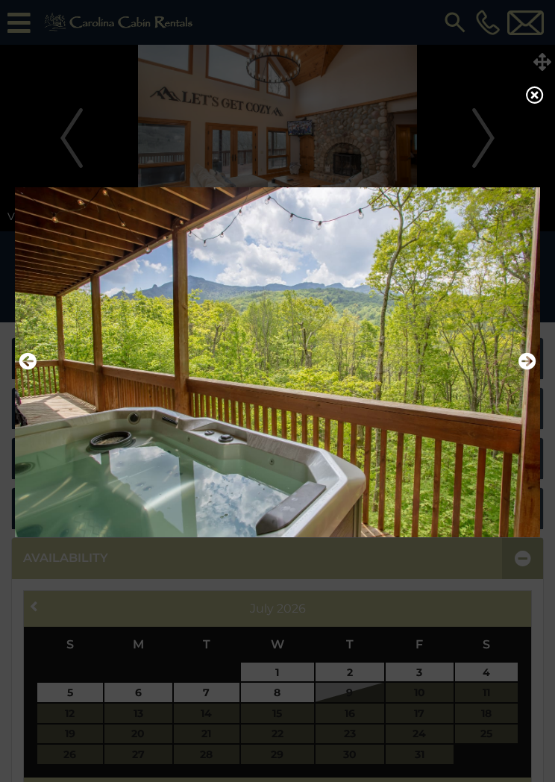
click at [543, 96] on icon at bounding box center [535, 95] width 18 height 18
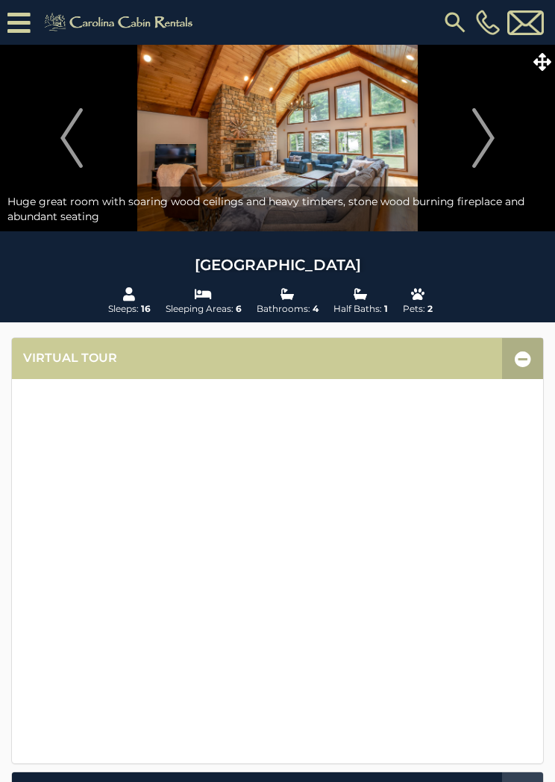
click at [550, 63] on icon at bounding box center [543, 62] width 18 height 18
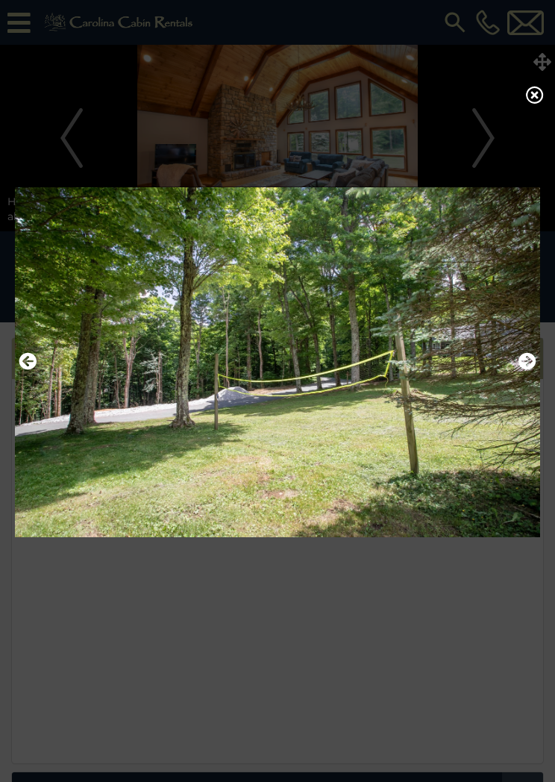
click at [537, 104] on icon at bounding box center [535, 95] width 18 height 18
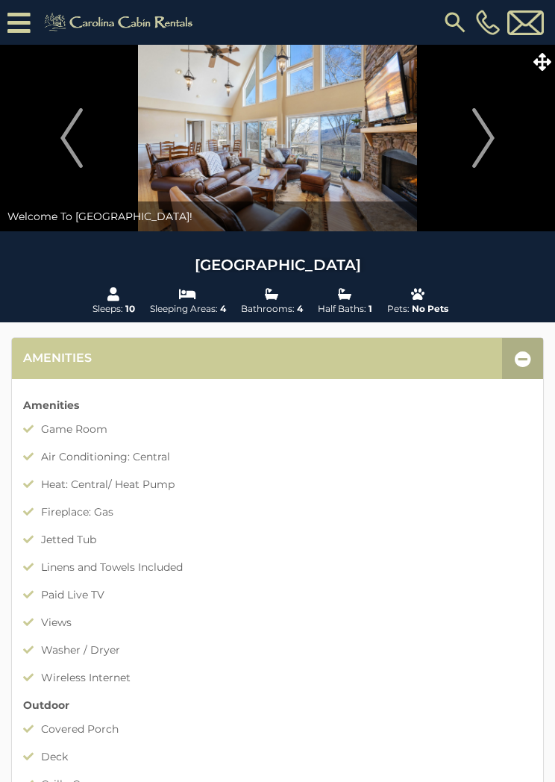
click at [521, 361] on icon at bounding box center [523, 359] width 16 height 16
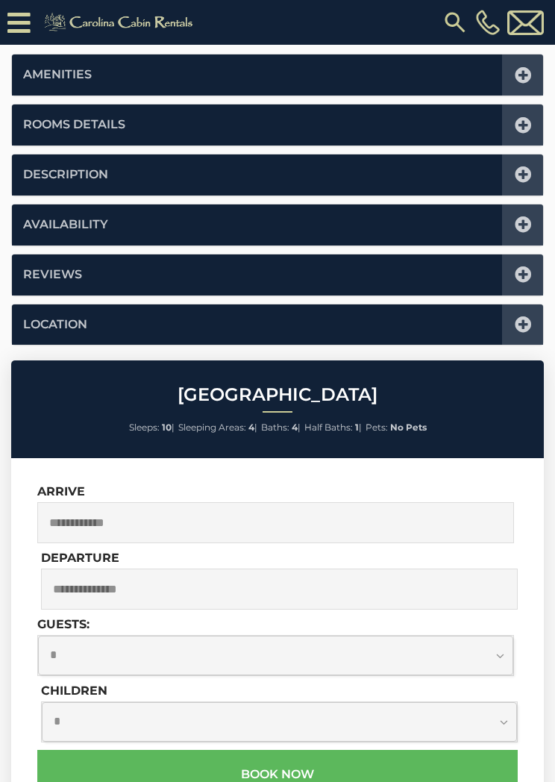
scroll to position [337, 0]
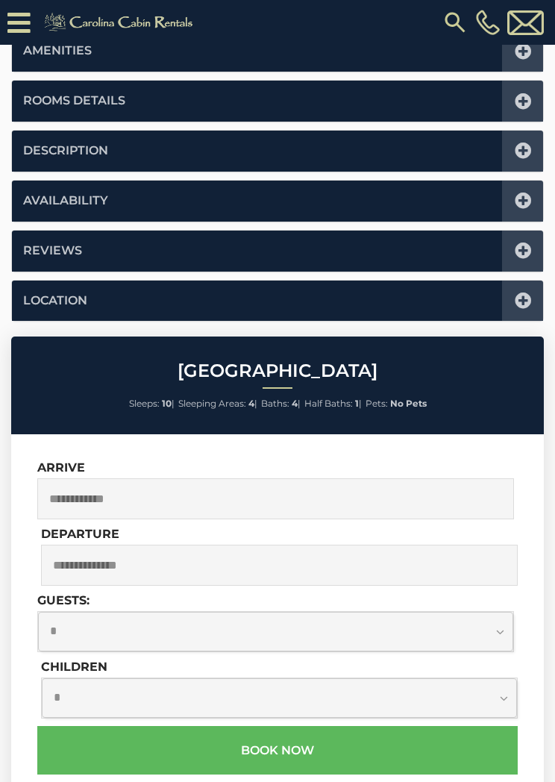
click at [523, 202] on icon at bounding box center [523, 201] width 16 height 16
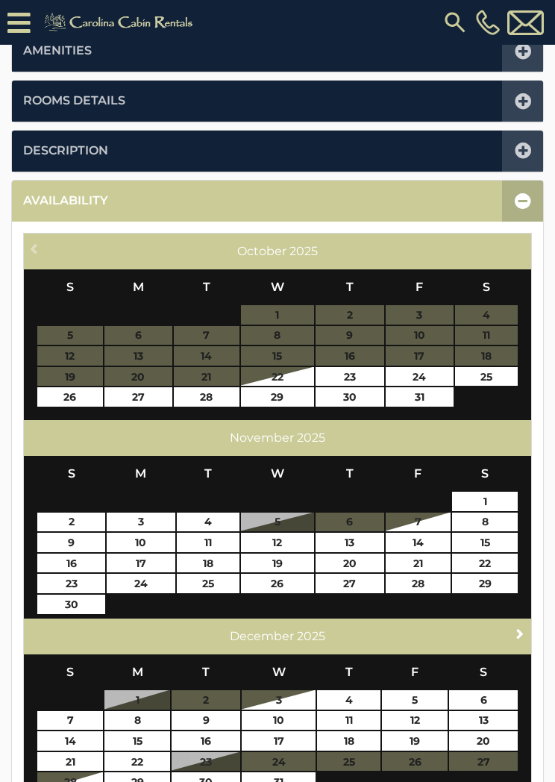
scroll to position [367, 0]
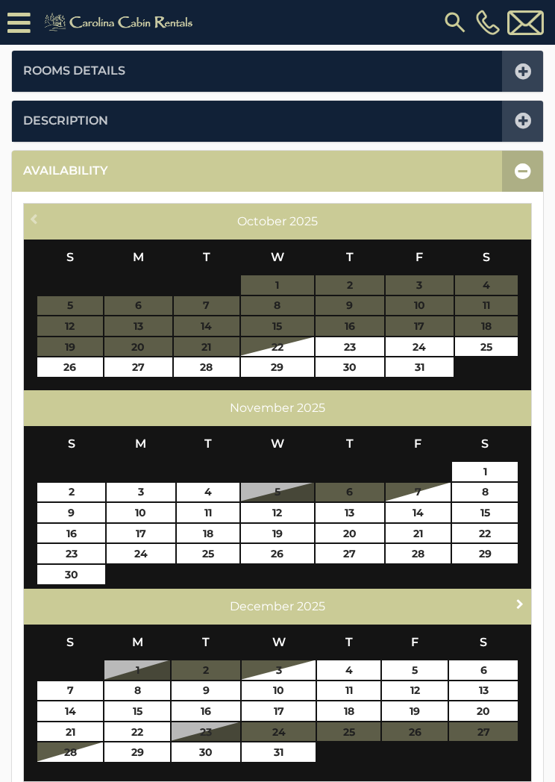
click at [519, 602] on span "Next" at bounding box center [520, 604] width 12 height 12
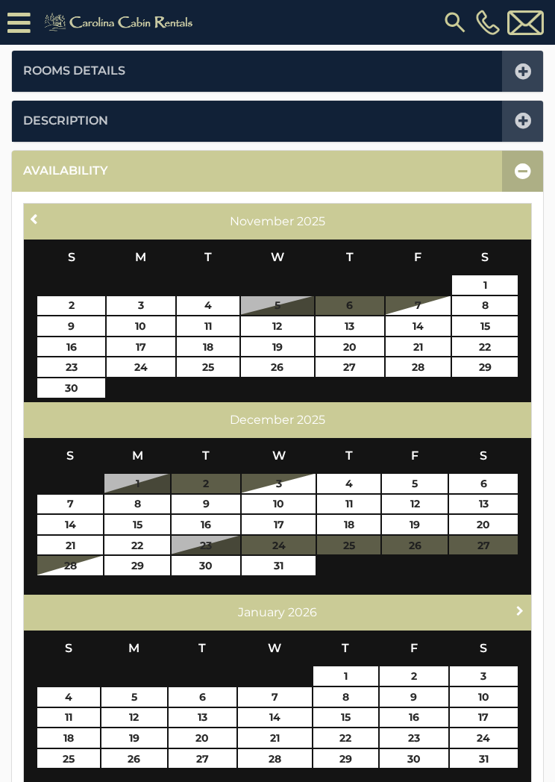
click at [522, 608] on span "Next" at bounding box center [520, 610] width 12 height 12
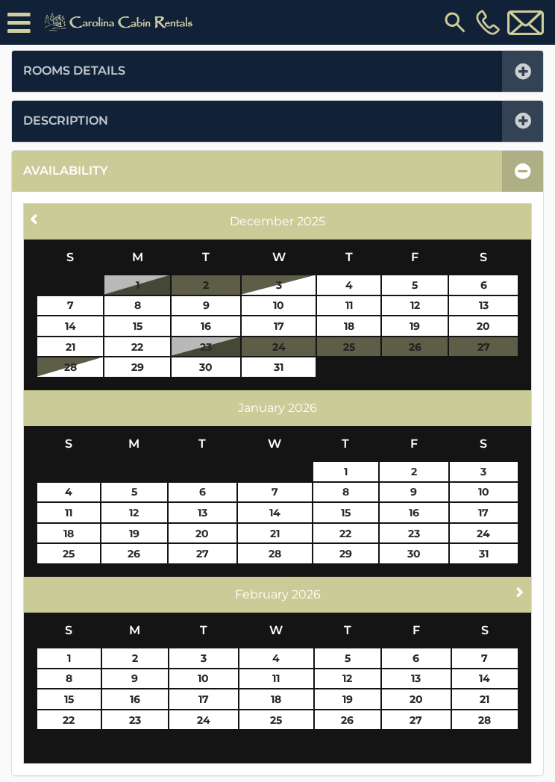
click at [517, 596] on link "Next" at bounding box center [520, 592] width 19 height 19
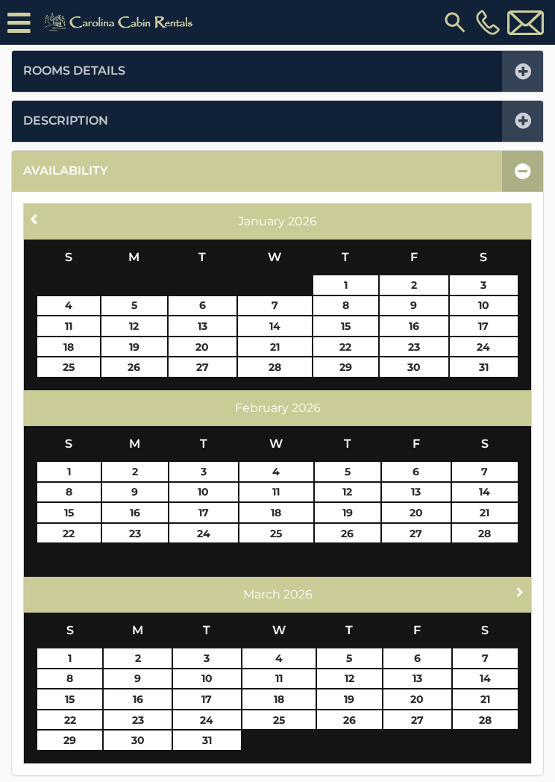
click at [516, 595] on span "Next" at bounding box center [520, 592] width 12 height 12
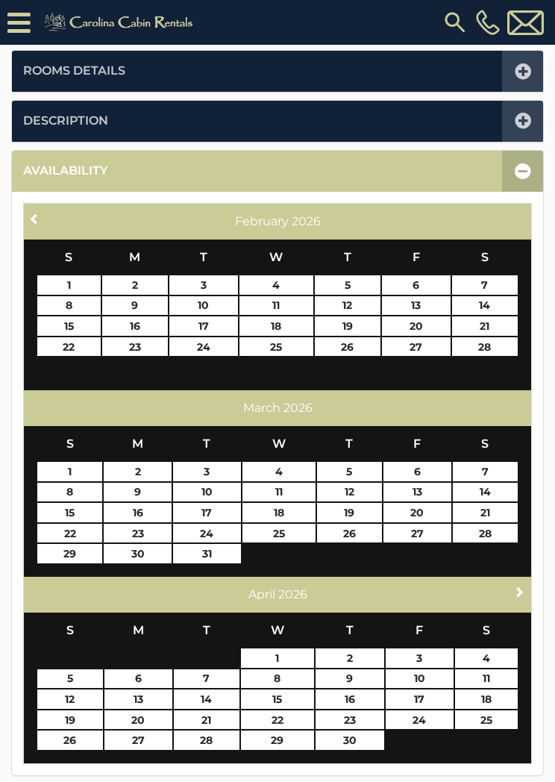
click at [516, 593] on span "Next" at bounding box center [520, 592] width 12 height 12
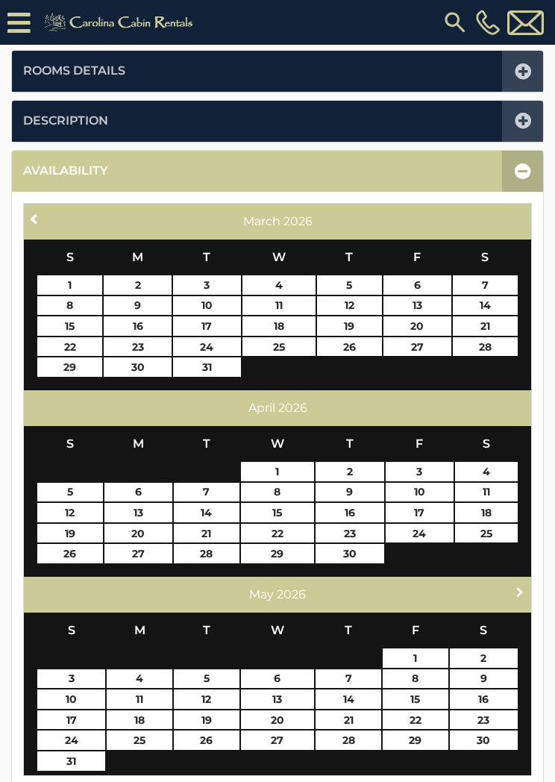
click at [518, 593] on span "Next" at bounding box center [520, 592] width 12 height 12
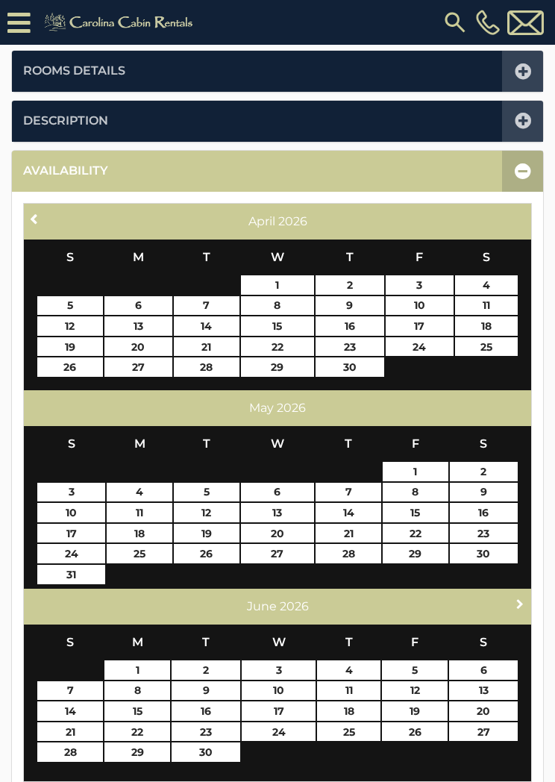
click at [526, 600] on span "Next" at bounding box center [520, 604] width 12 height 12
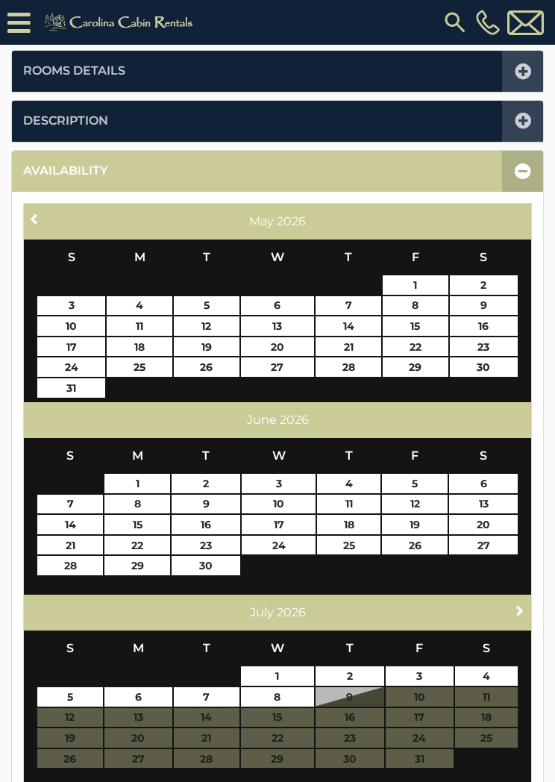
click at [522, 605] on span "Next" at bounding box center [520, 610] width 12 height 12
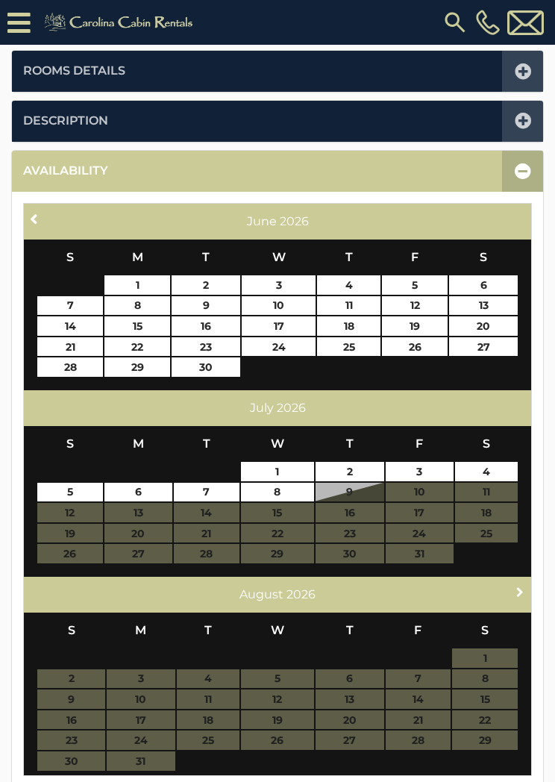
click at [519, 595] on span "Next" at bounding box center [520, 592] width 12 height 12
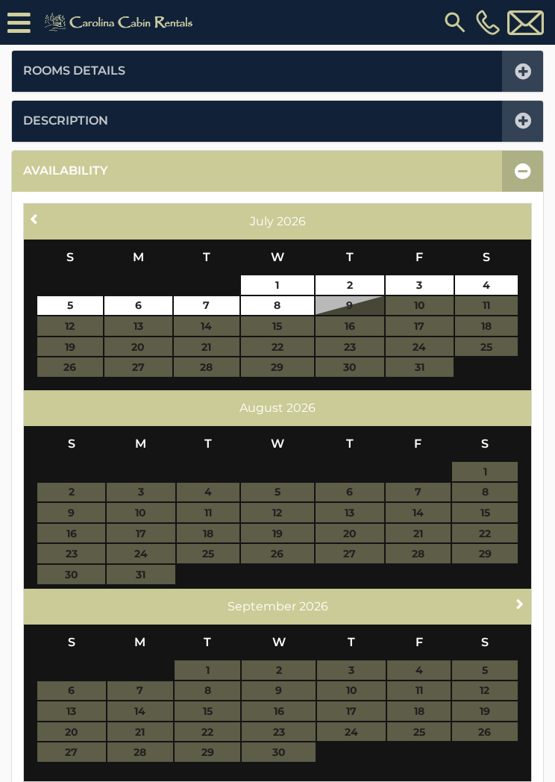
click at [522, 598] on span "Next" at bounding box center [520, 604] width 12 height 12
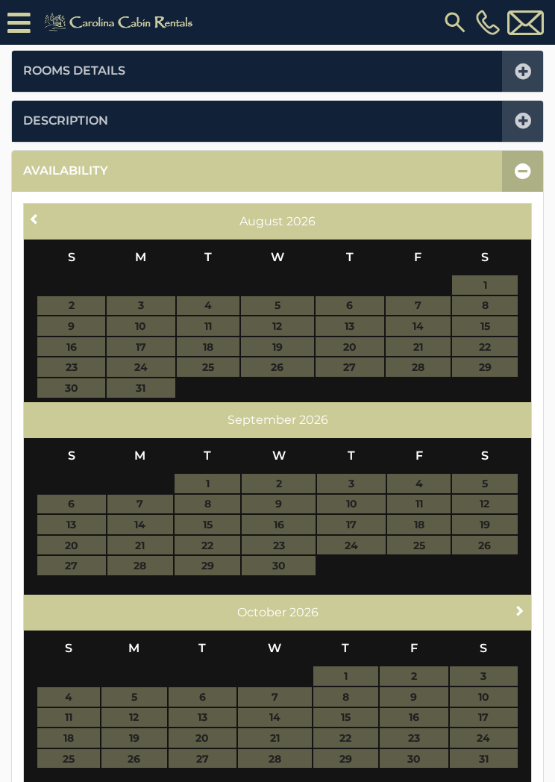
click at [522, 172] on icon at bounding box center [523, 171] width 16 height 16
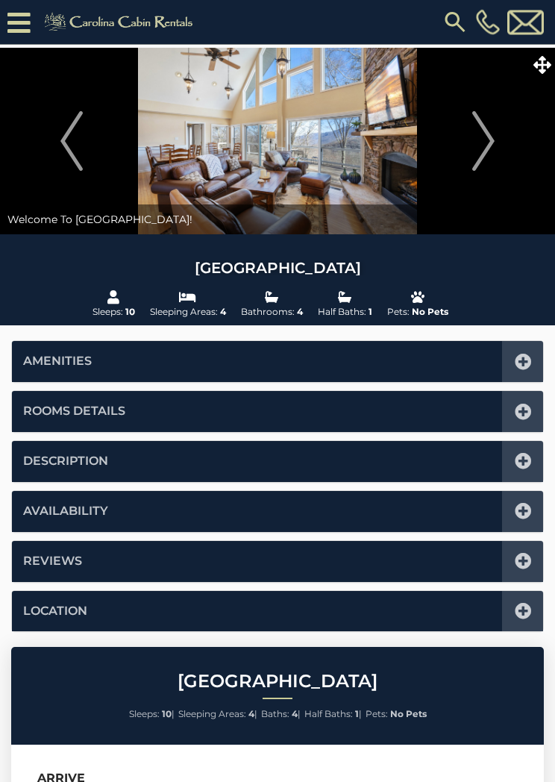
scroll to position [0, 0]
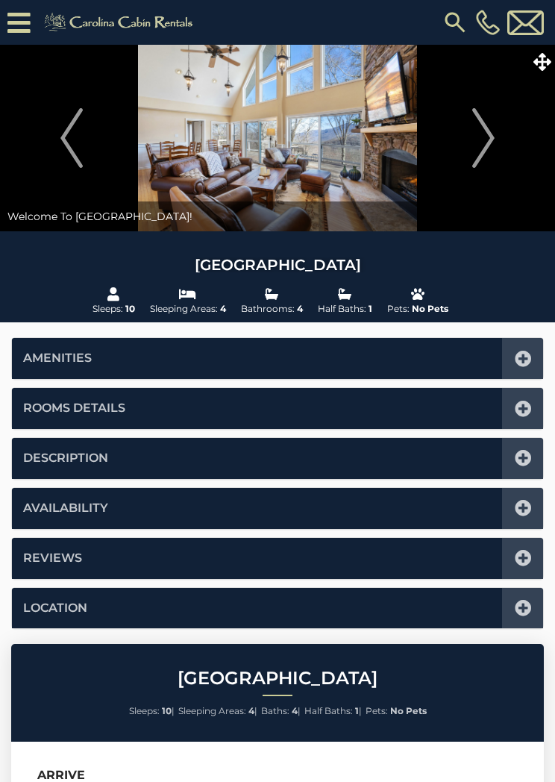
click at [548, 70] on icon at bounding box center [543, 62] width 18 height 18
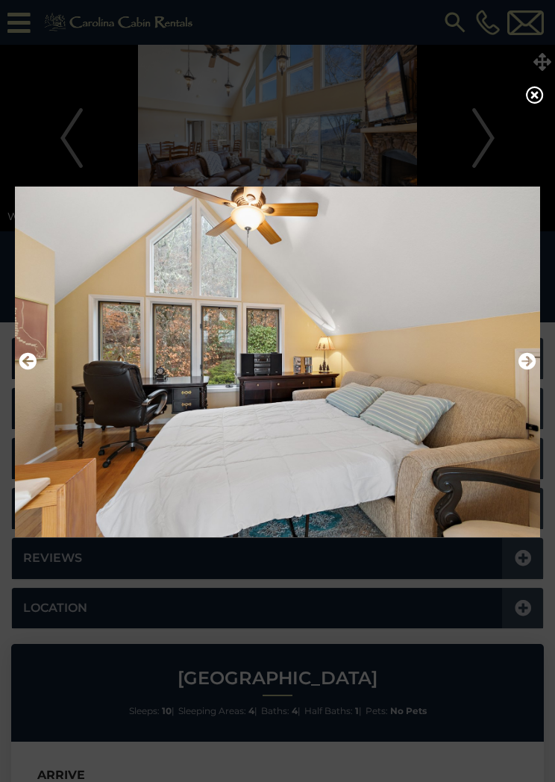
click at [540, 99] on icon at bounding box center [535, 95] width 18 height 18
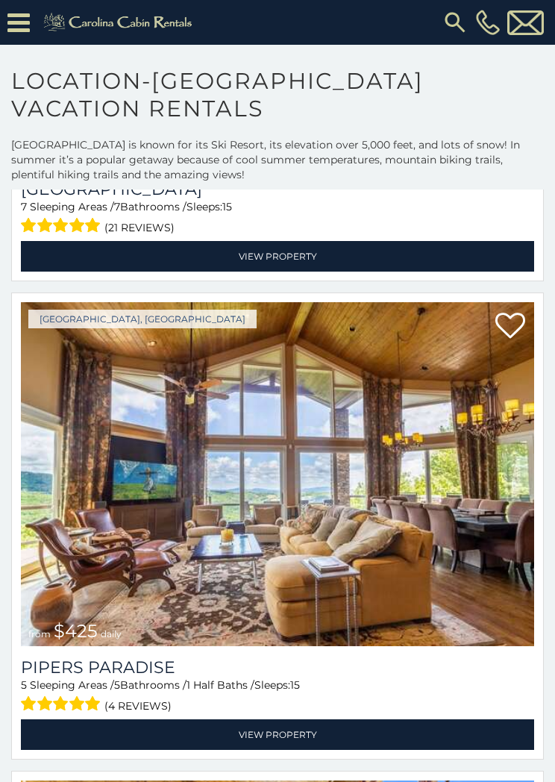
scroll to position [994, 0]
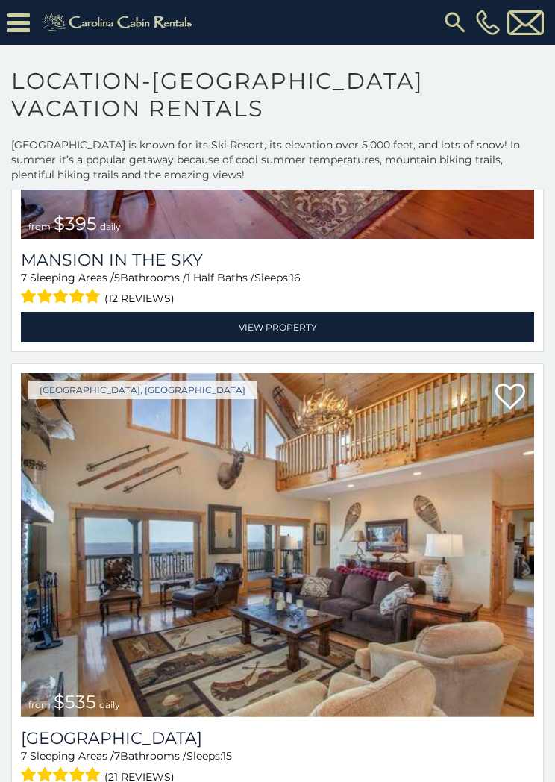
click at [24, 21] on icon at bounding box center [18, 23] width 22 height 26
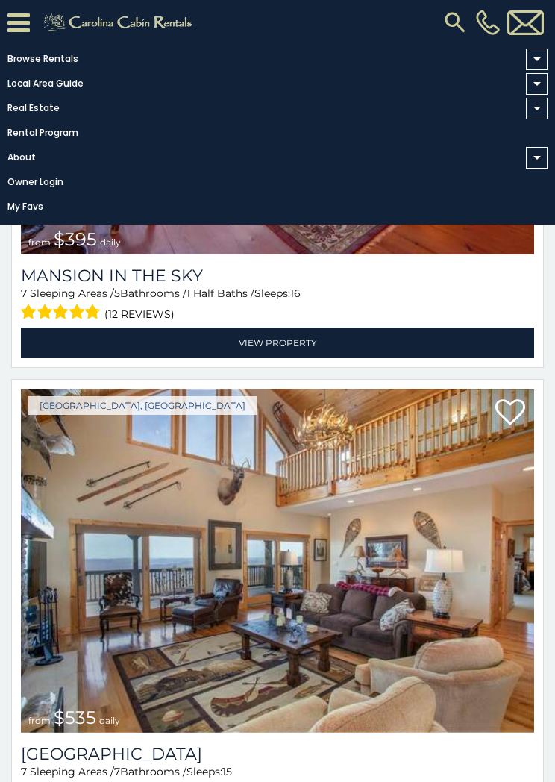
scroll to position [428, 0]
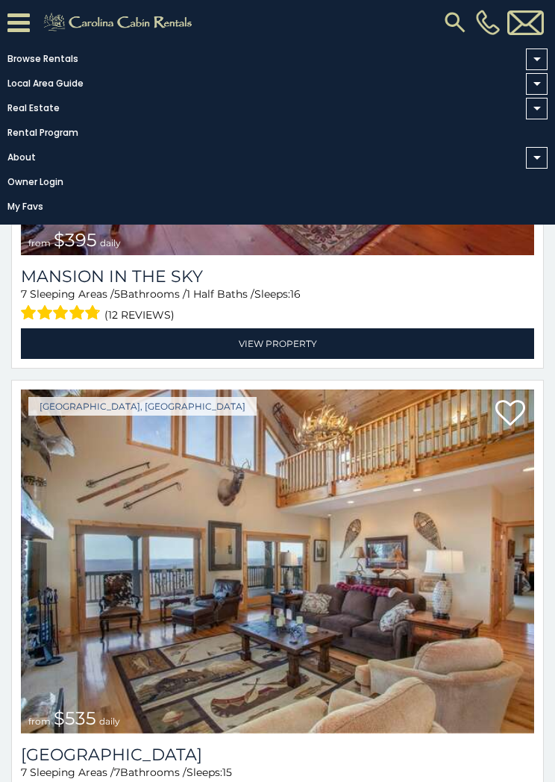
click at [66, 57] on link "Browse Rentals" at bounding box center [274, 59] width 548 height 21
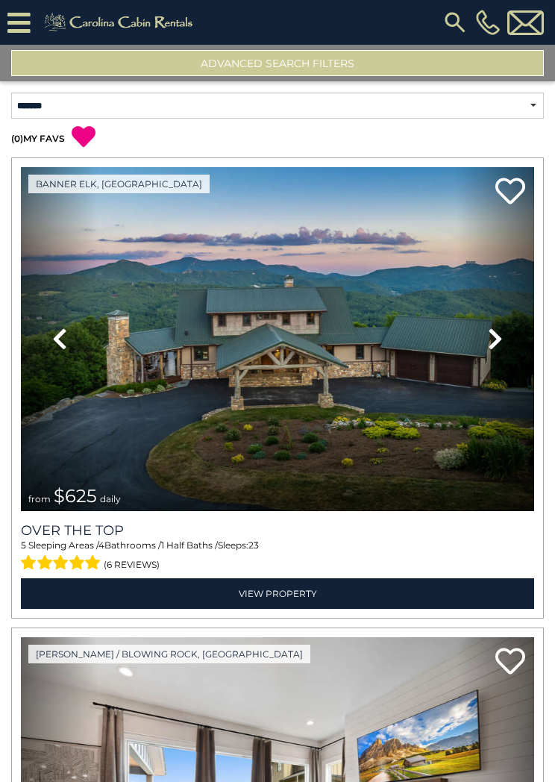
click at [29, 16] on icon at bounding box center [18, 23] width 23 height 26
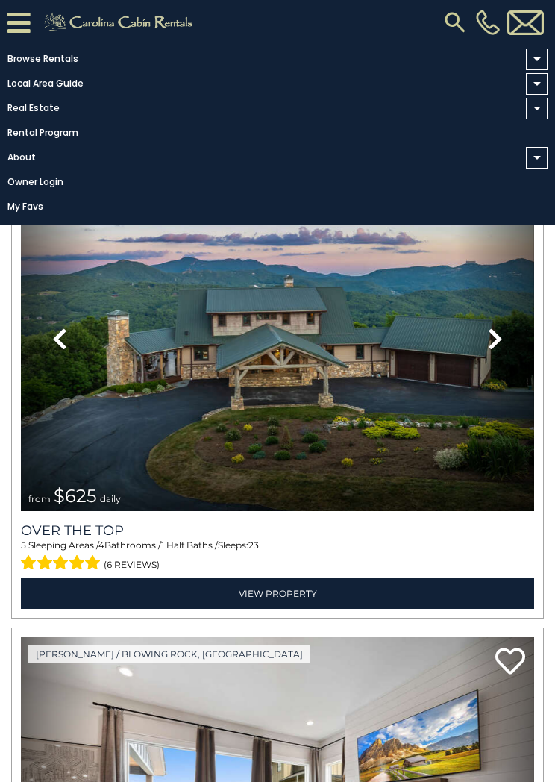
click at [544, 64] on span at bounding box center [537, 60] width 22 height 22
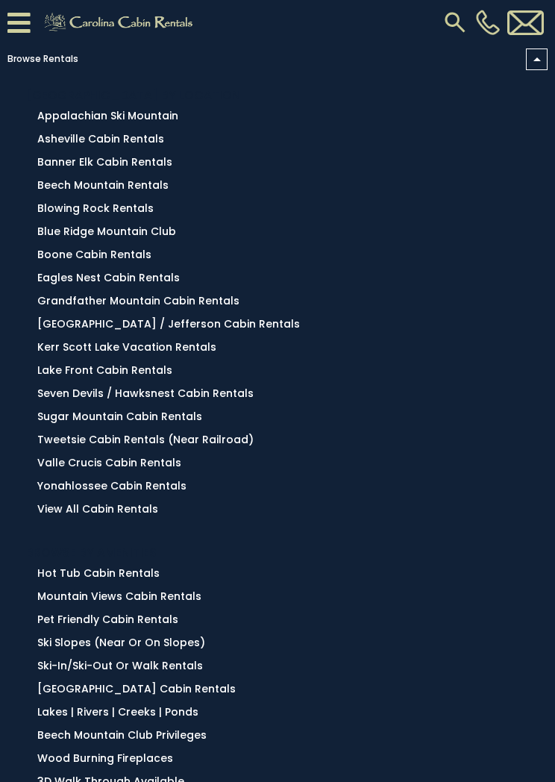
click at [147, 424] on link "Sugar Mountain Cabin Rentals" at bounding box center [119, 416] width 165 height 15
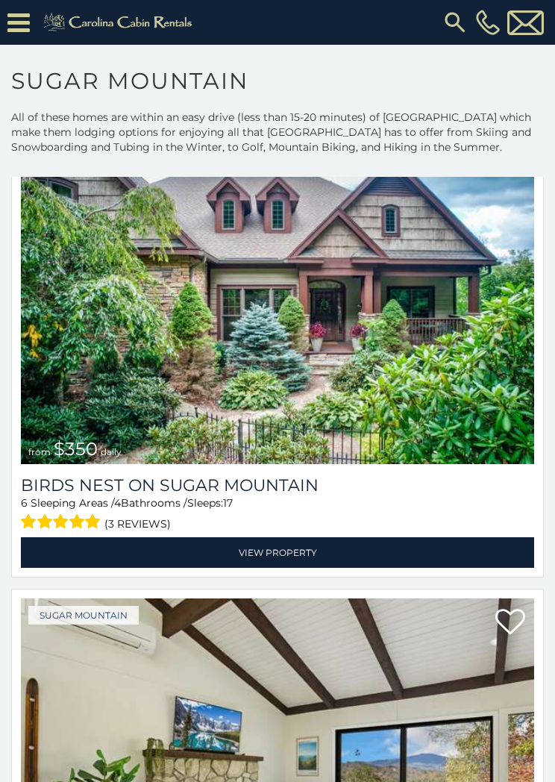
scroll to position [1645, 0]
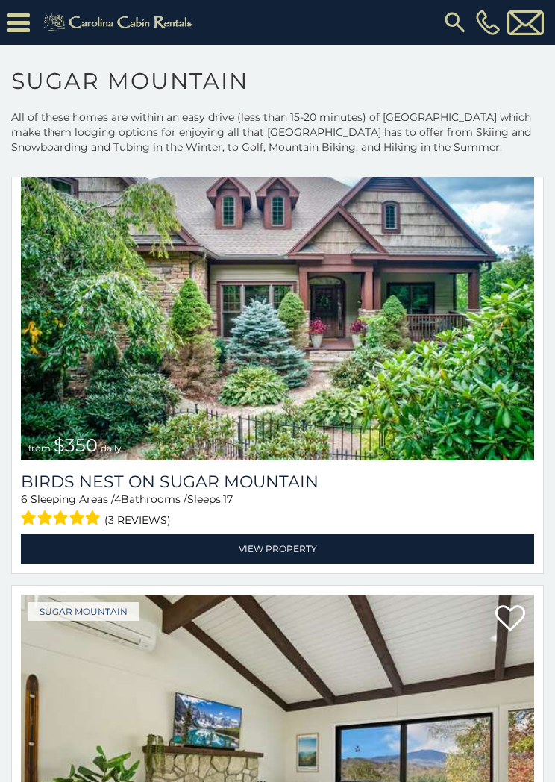
click at [296, 548] on link "View Property" at bounding box center [277, 549] width 513 height 31
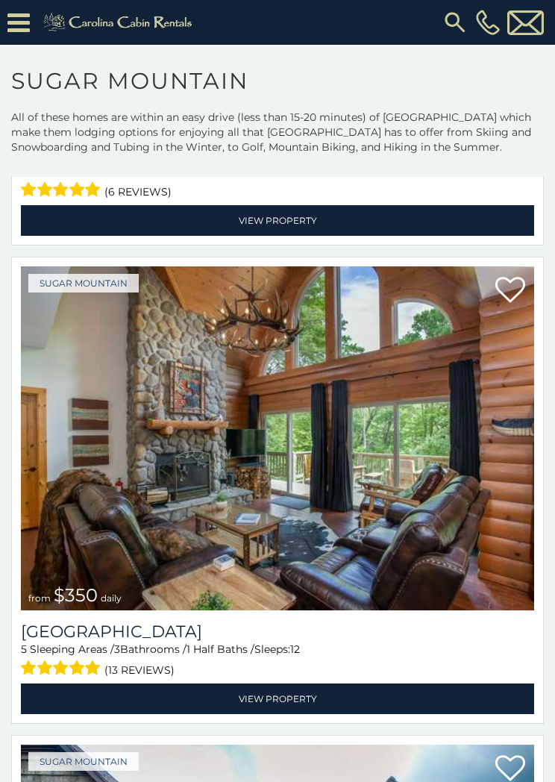
scroll to position [972, 0]
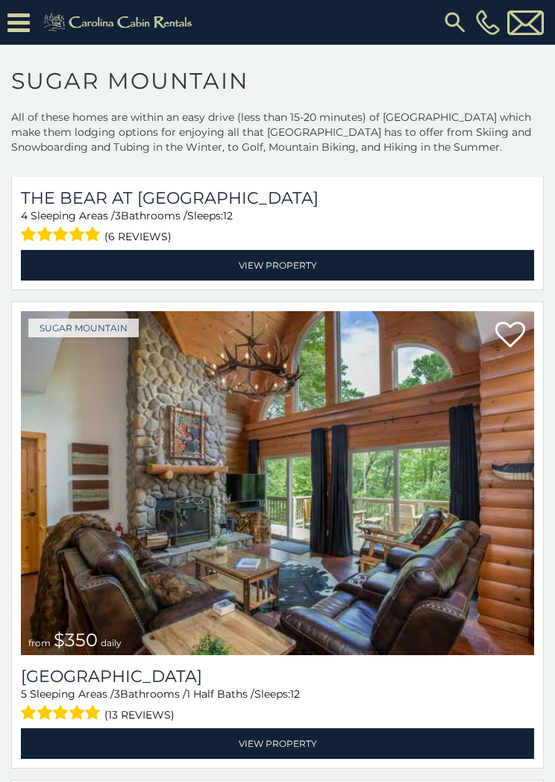
click at [0, 107] on h1 "Sugar Mountain" at bounding box center [277, 88] width 555 height 43
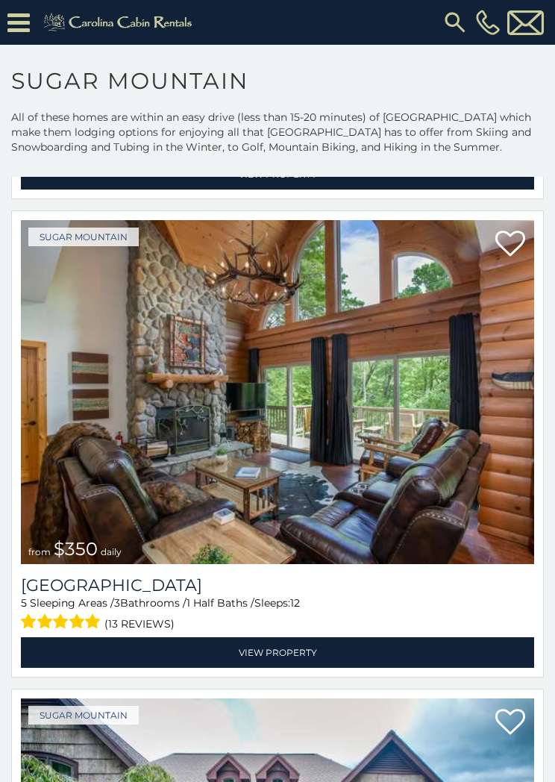
scroll to position [1063, 0]
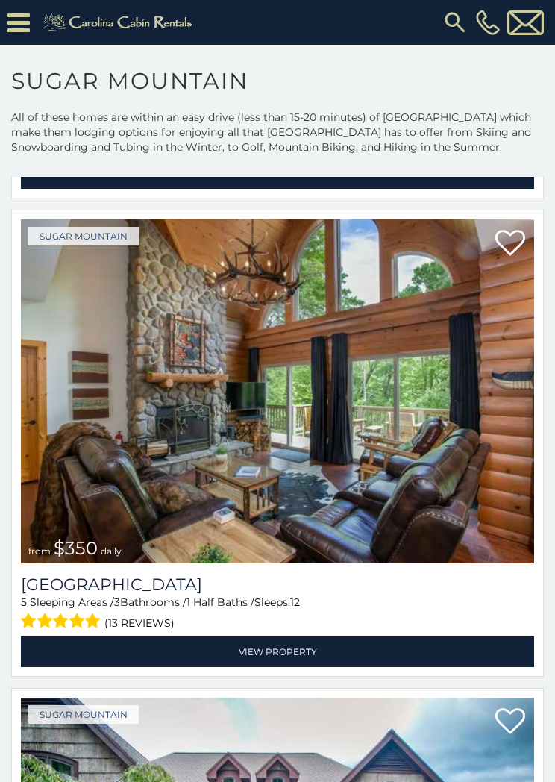
click at [278, 651] on link "View Property" at bounding box center [277, 652] width 513 height 31
click at [15, 25] on icon at bounding box center [18, 23] width 22 height 26
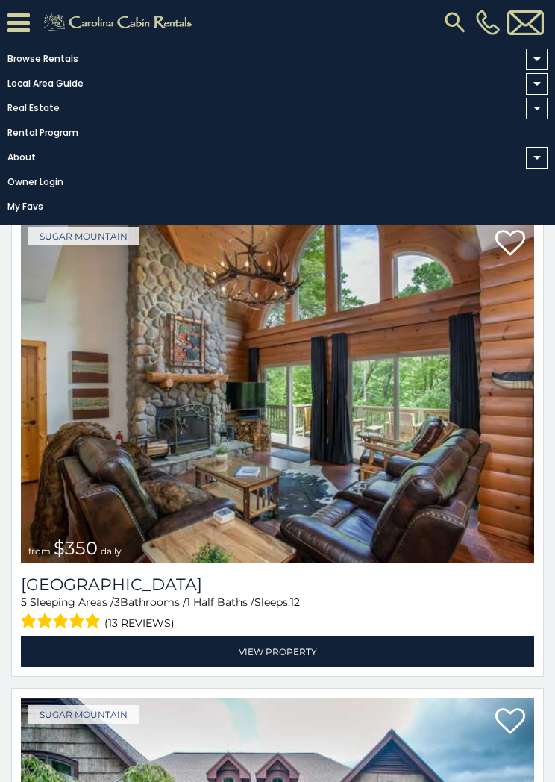
click at [541, 65] on span at bounding box center [537, 60] width 22 height 22
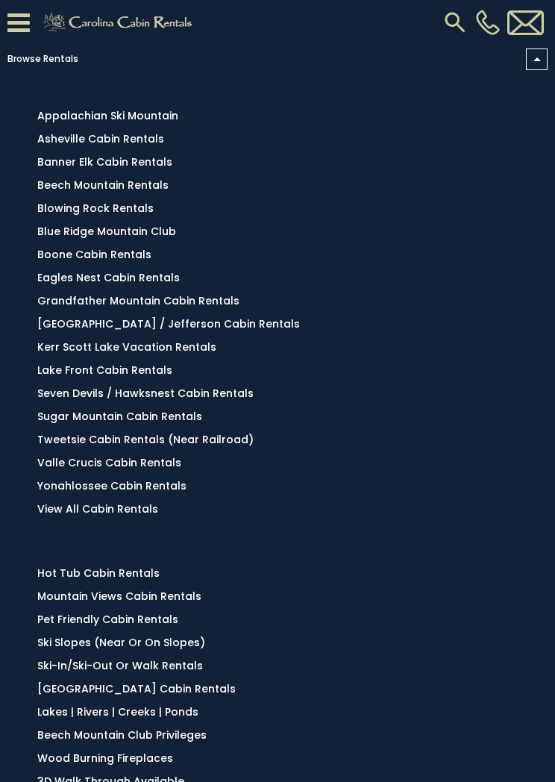
click at [135, 210] on link "Blowing Rock Rentals" at bounding box center [95, 208] width 116 height 15
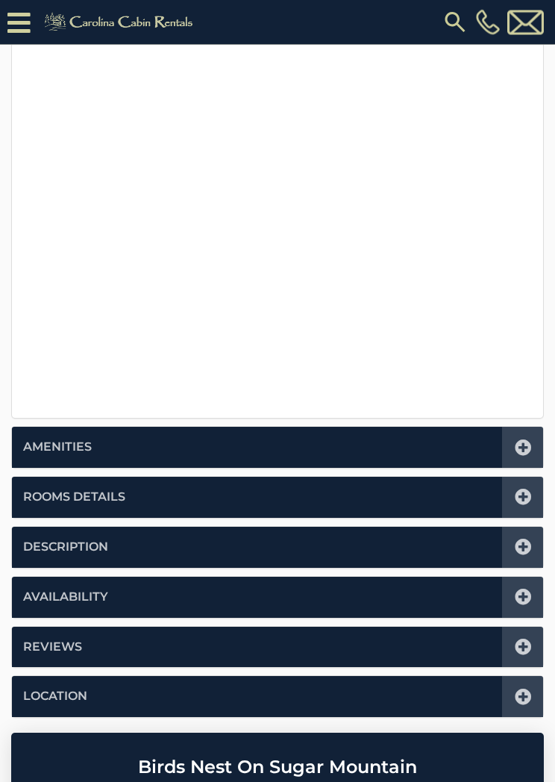
scroll to position [375, 0]
click at [523, 491] on icon at bounding box center [523, 497] width 16 height 16
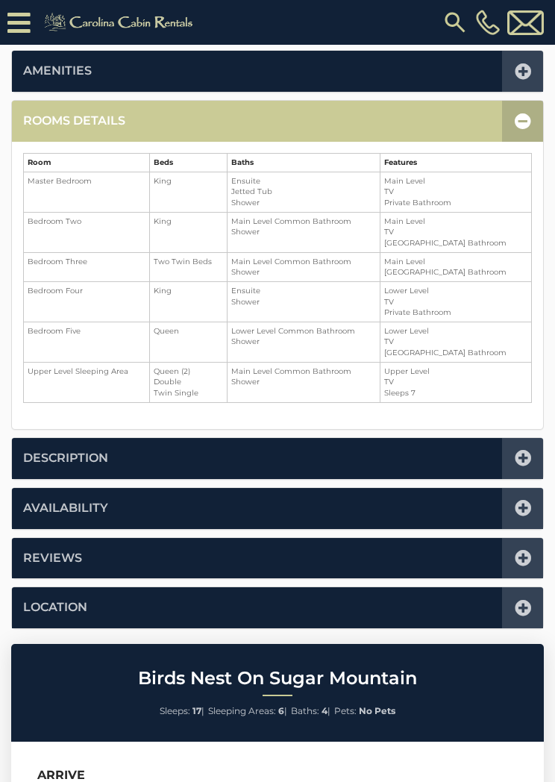
click at [525, 120] on icon at bounding box center [523, 121] width 16 height 16
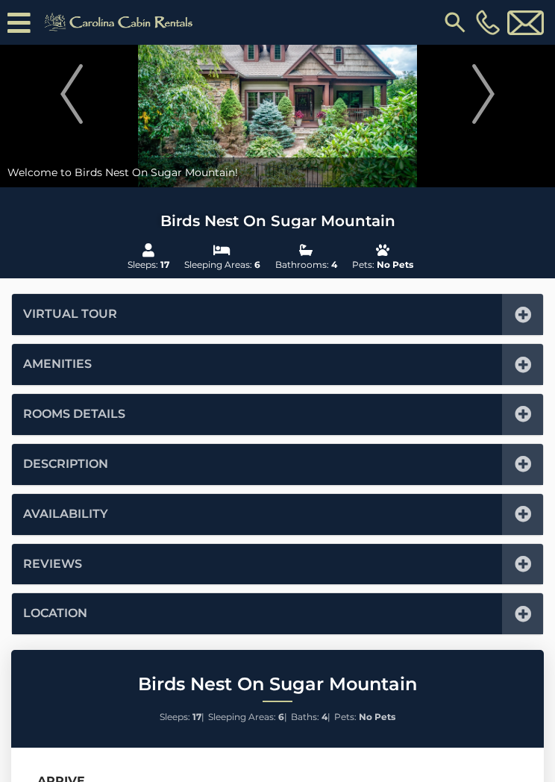
scroll to position [0, 0]
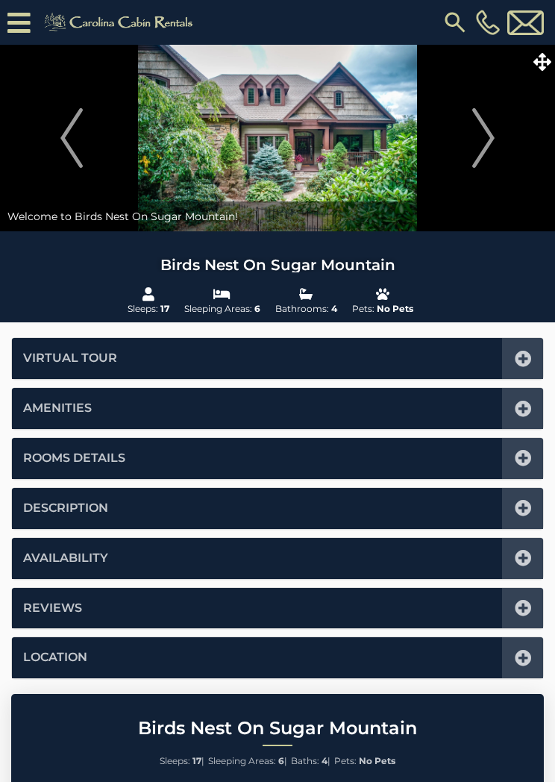
click at [545, 57] on icon at bounding box center [543, 62] width 18 height 18
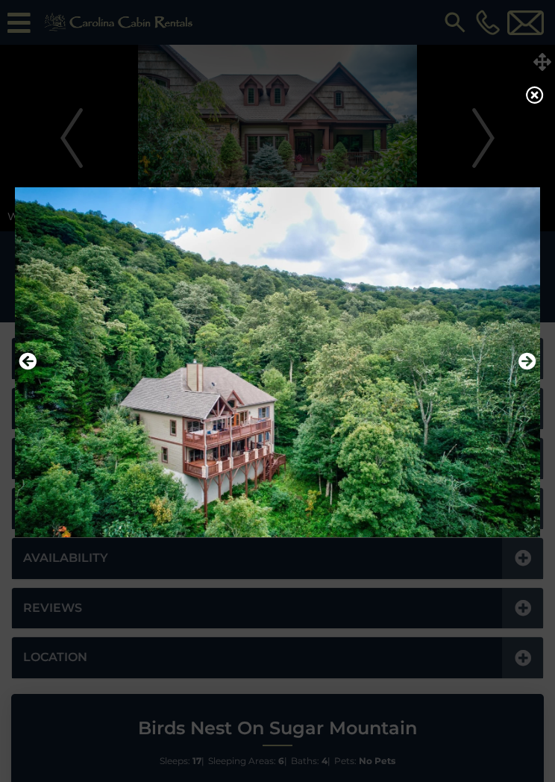
click at [540, 104] on icon at bounding box center [535, 95] width 18 height 18
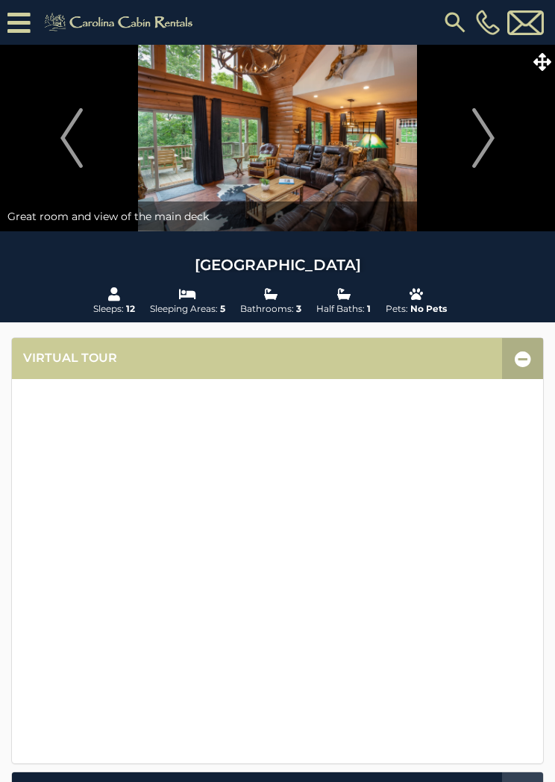
click at [543, 64] on icon at bounding box center [543, 62] width 18 height 18
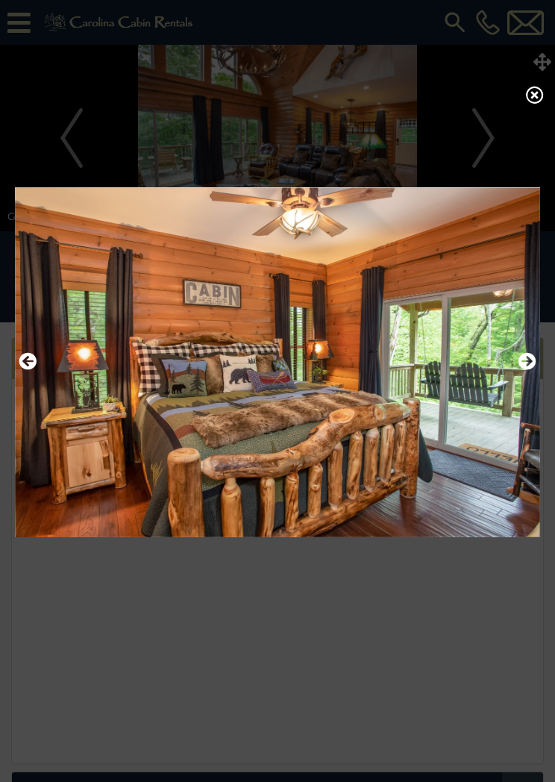
click at [531, 93] on icon at bounding box center [535, 95] width 18 height 18
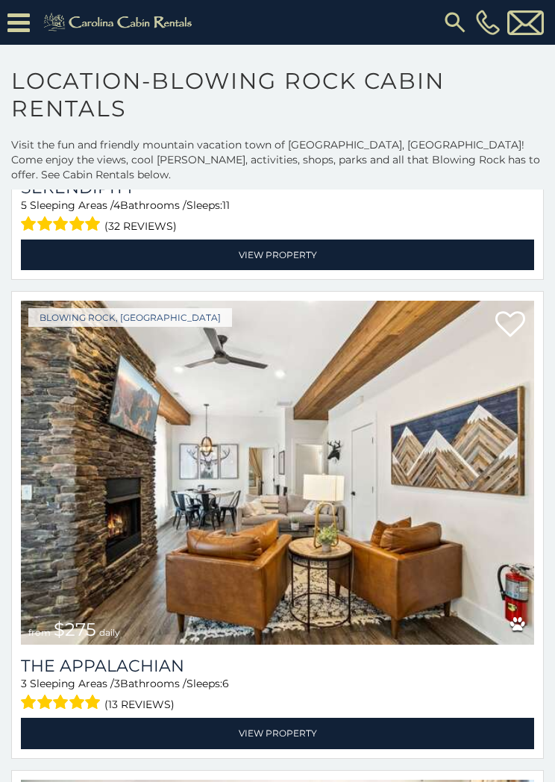
scroll to position [2431, 0]
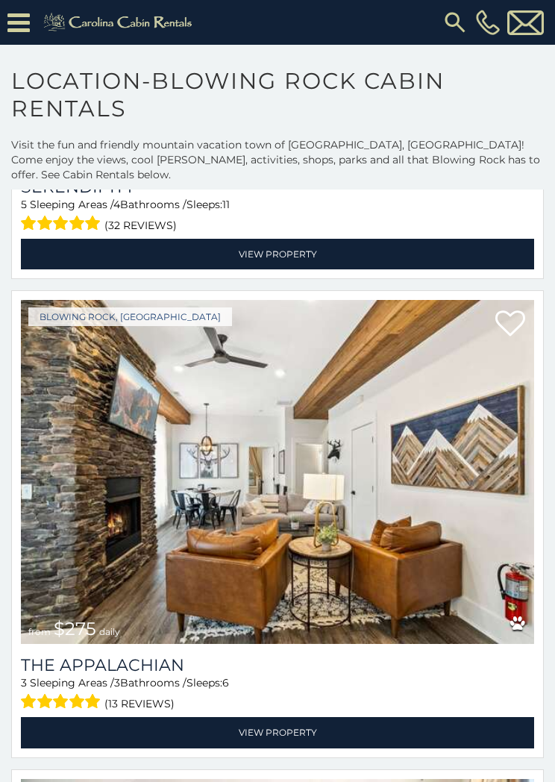
click at [287, 717] on link "View Property" at bounding box center [277, 732] width 513 height 31
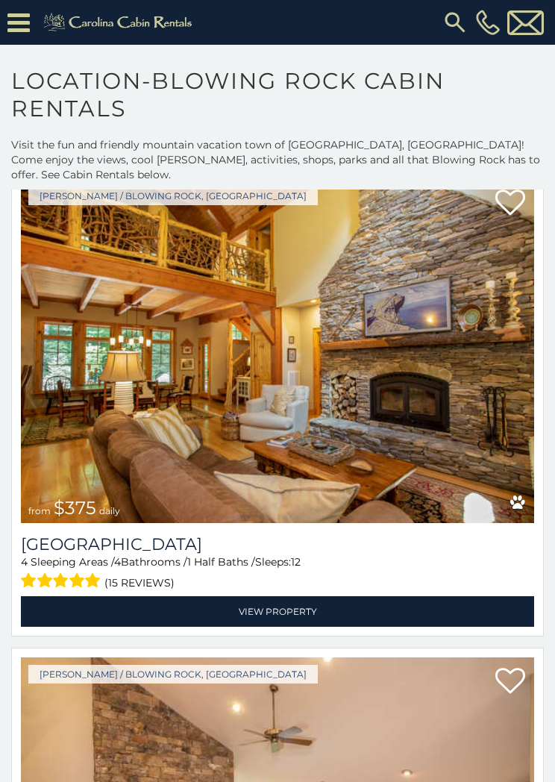
scroll to position [163, 0]
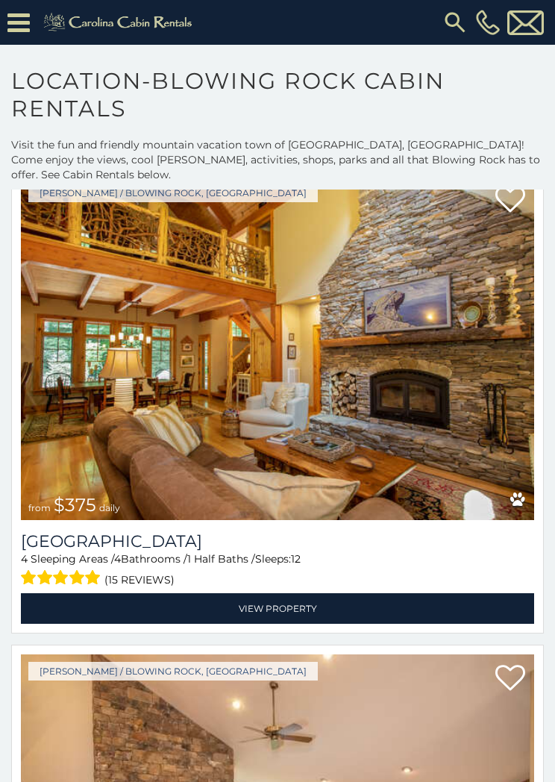
click at [299, 593] on link "View Property" at bounding box center [277, 608] width 513 height 31
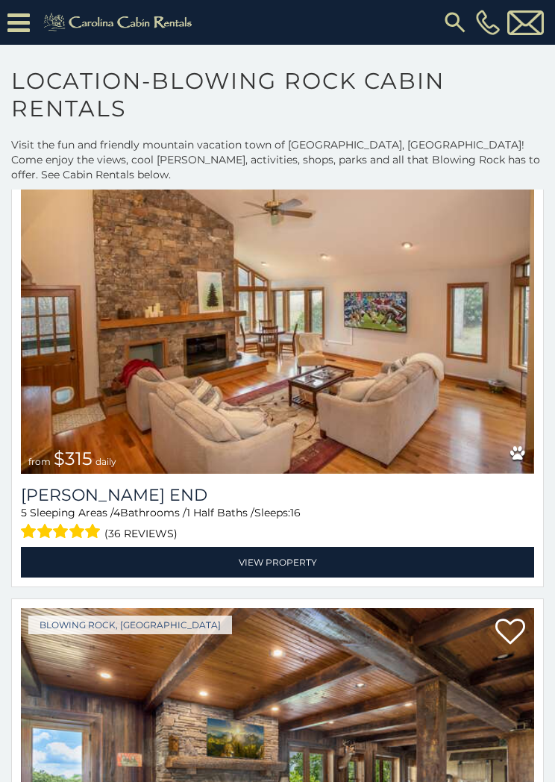
scroll to position [693, 0]
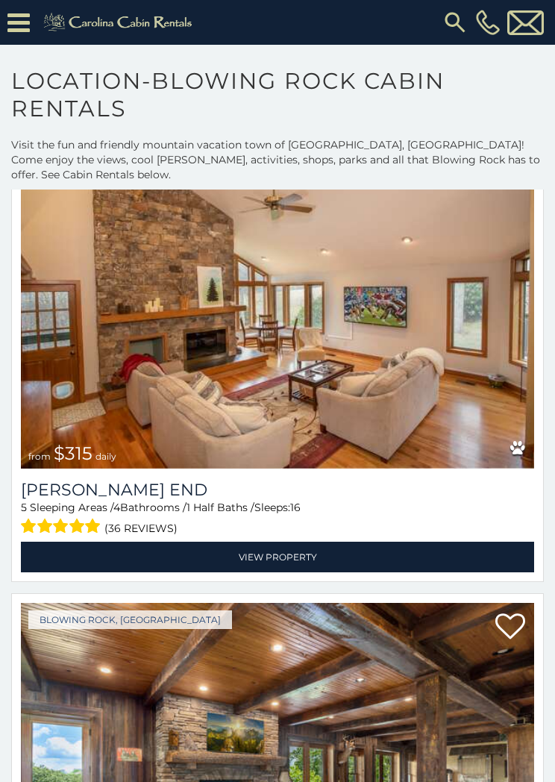
click at [296, 542] on link "View Property" at bounding box center [277, 557] width 513 height 31
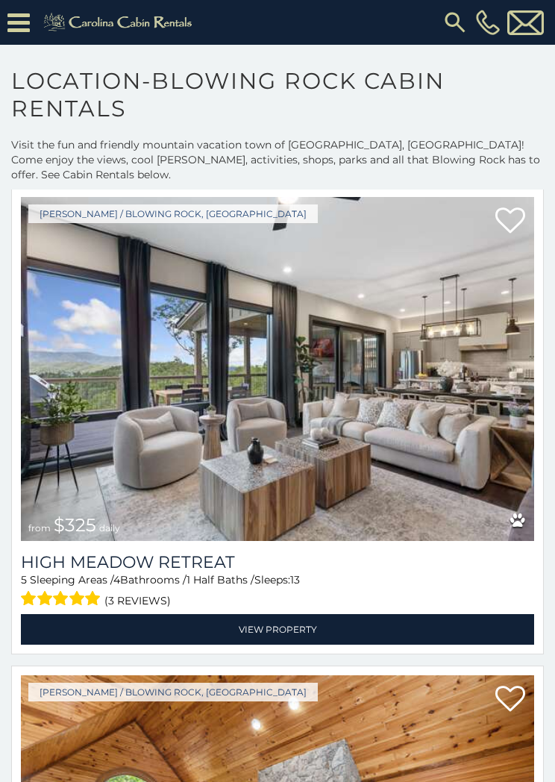
scroll to position [3968, 0]
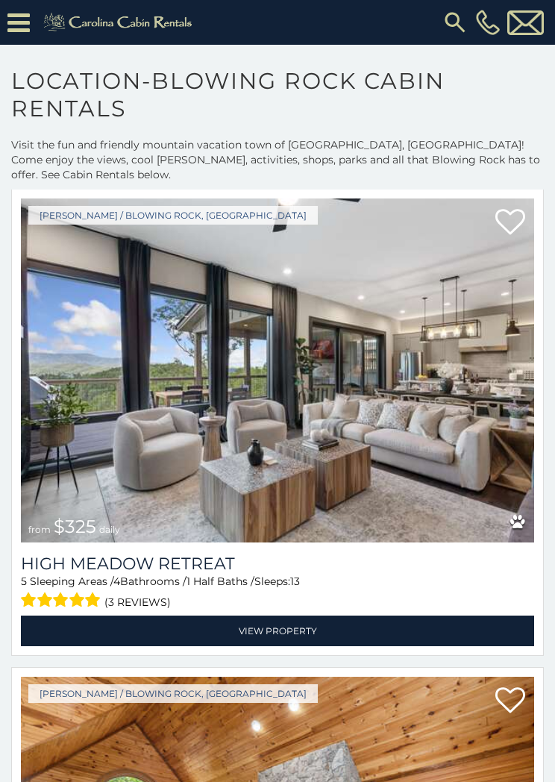
click at [287, 616] on link "View Property" at bounding box center [277, 631] width 513 height 31
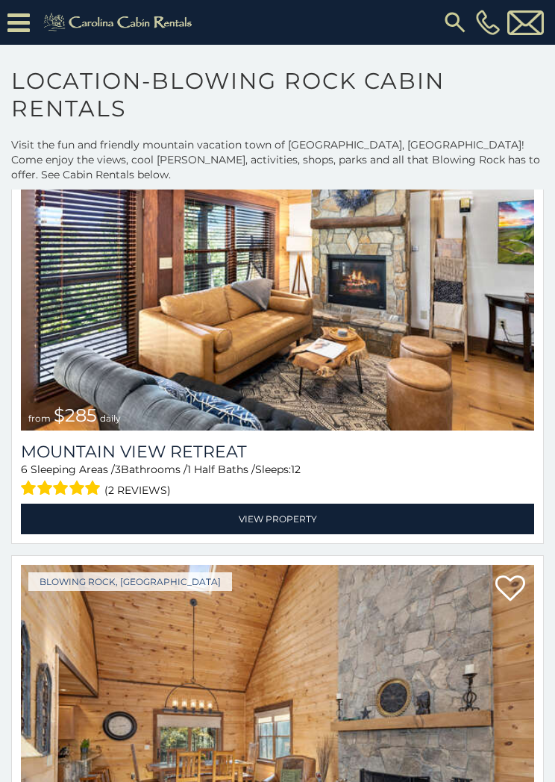
scroll to position [5516, 0]
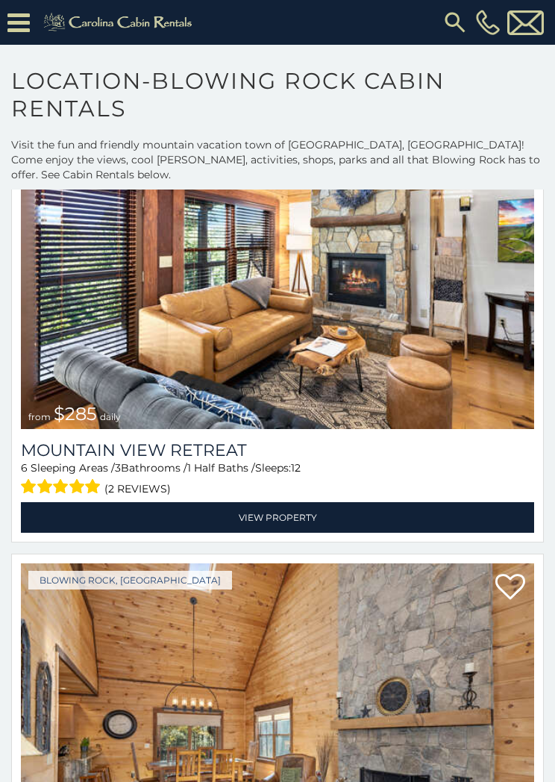
click at [268, 502] on link "View Property" at bounding box center [277, 517] width 513 height 31
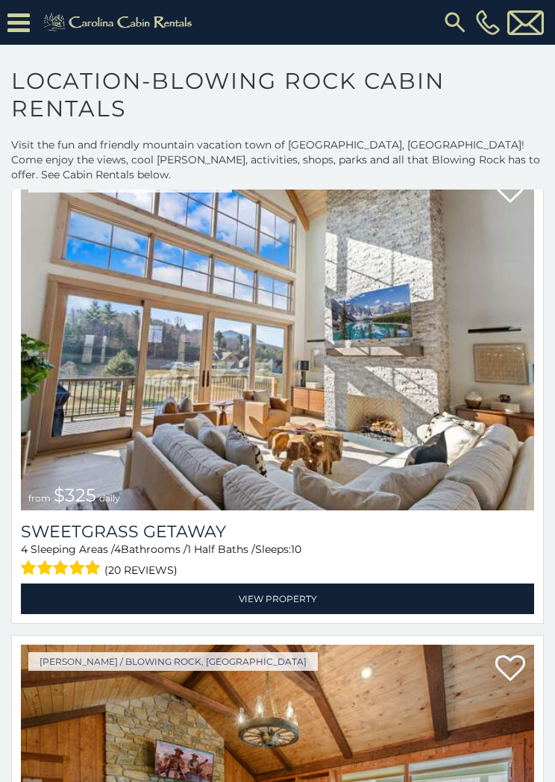
scroll to position [6392, 0]
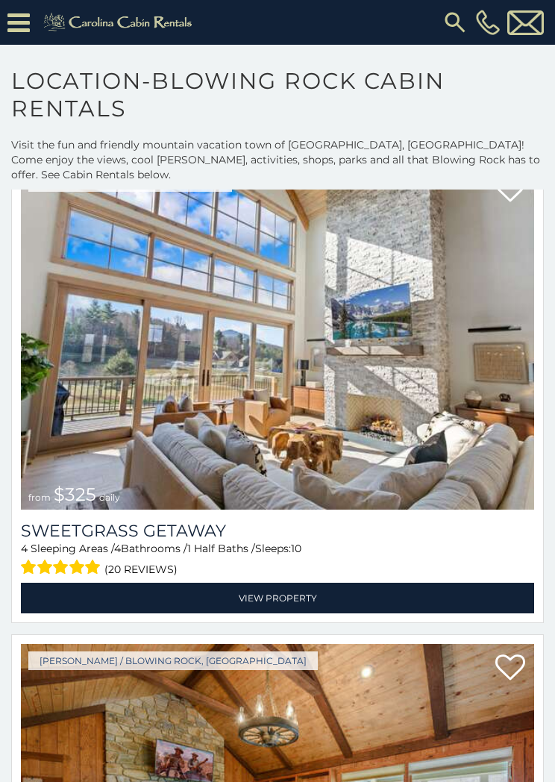
click at [288, 583] on link "View Property" at bounding box center [277, 598] width 513 height 31
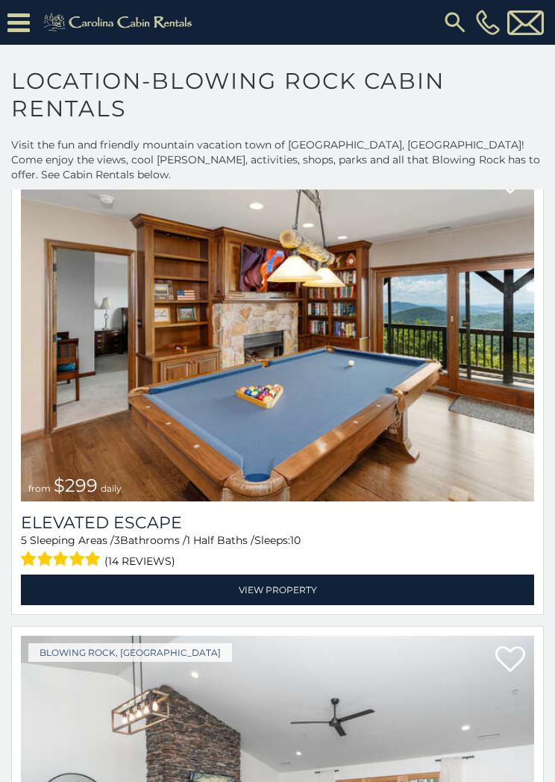
scroll to position [8316, 0]
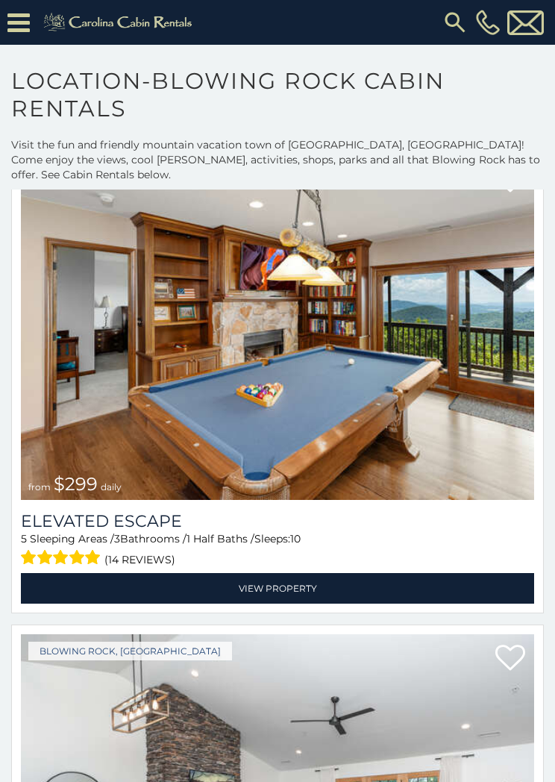
click at [285, 573] on link "View Property" at bounding box center [277, 588] width 513 height 31
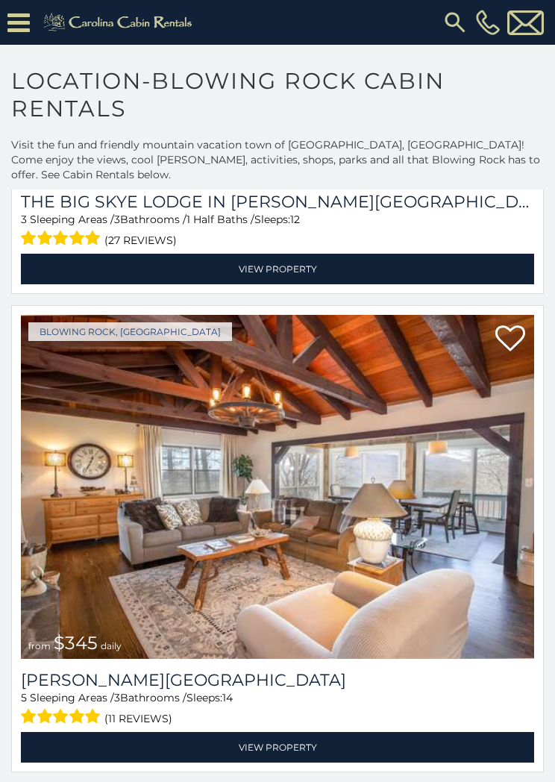
scroll to position [9627, 0]
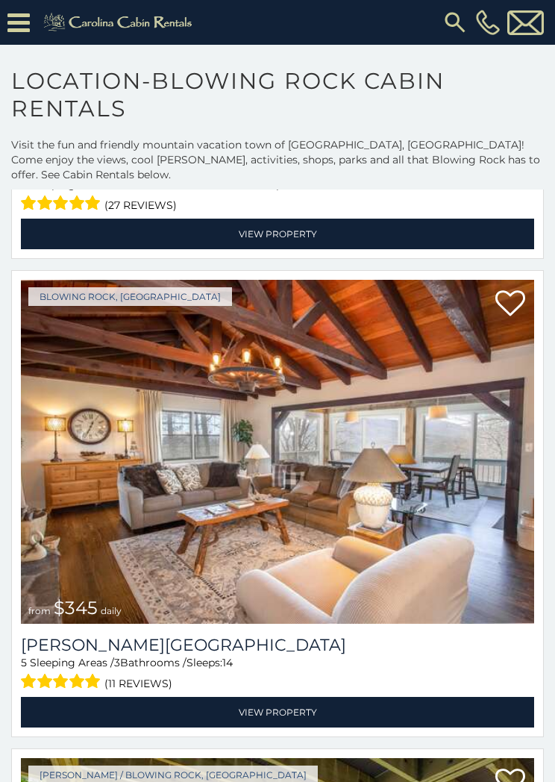
click at [284, 704] on link "View Property" at bounding box center [277, 712] width 513 height 31
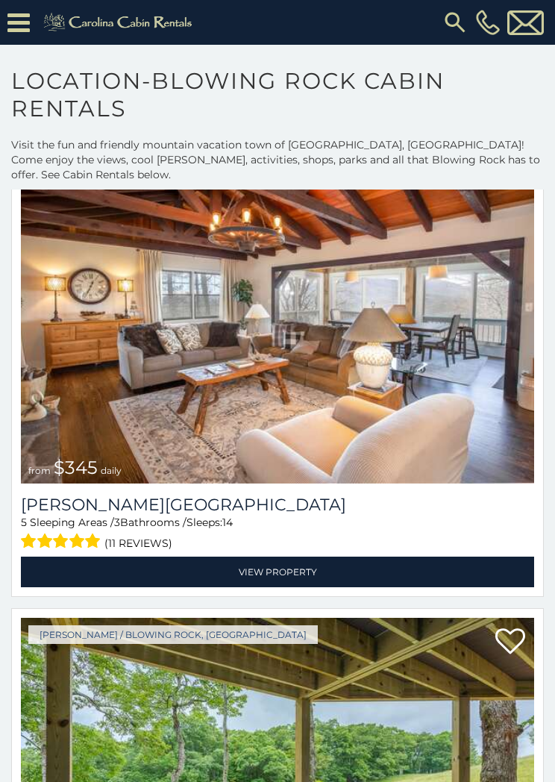
scroll to position [9766, 0]
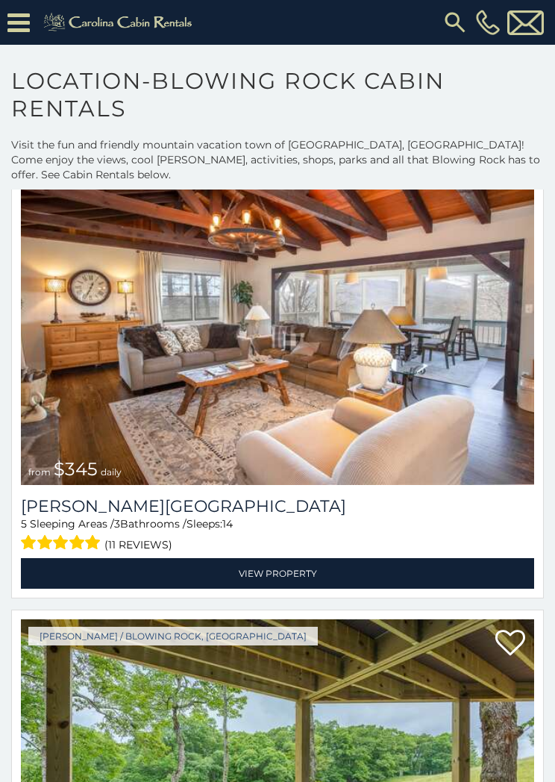
click at [294, 558] on link "View Property" at bounding box center [277, 573] width 513 height 31
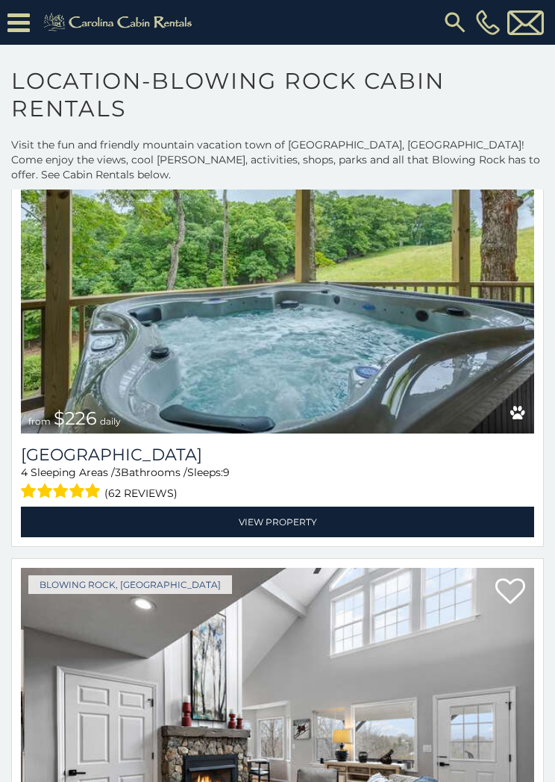
scroll to position [10268, 0]
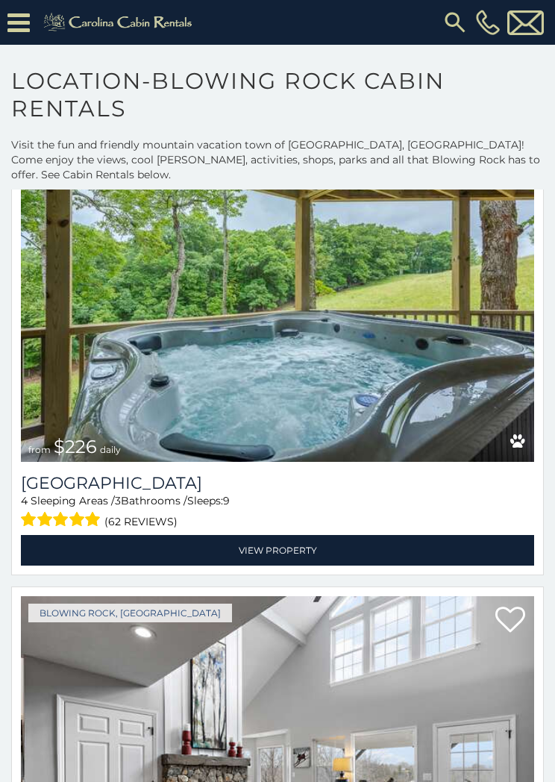
click at [295, 535] on link "View Property" at bounding box center [277, 550] width 513 height 31
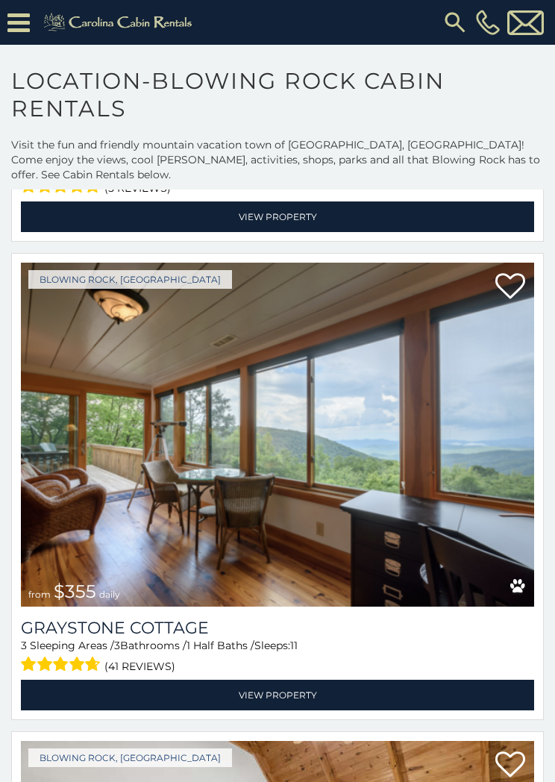
scroll to position [11602, 0]
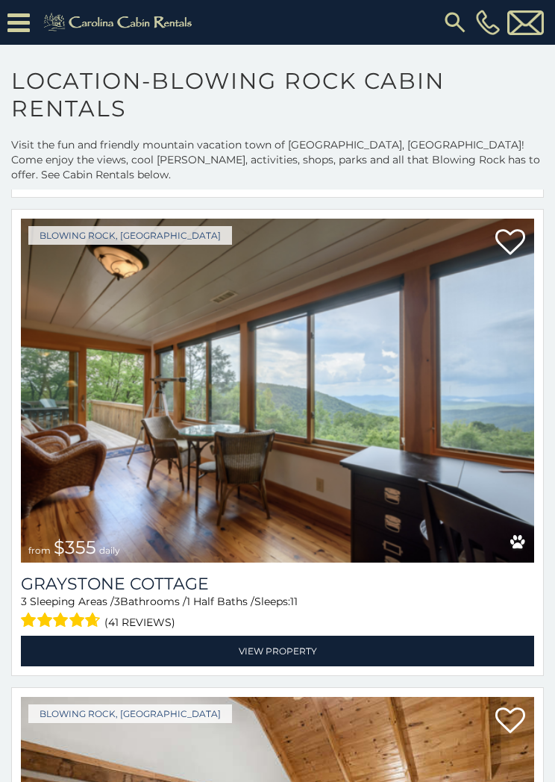
click at [288, 636] on link "View Property" at bounding box center [277, 651] width 513 height 31
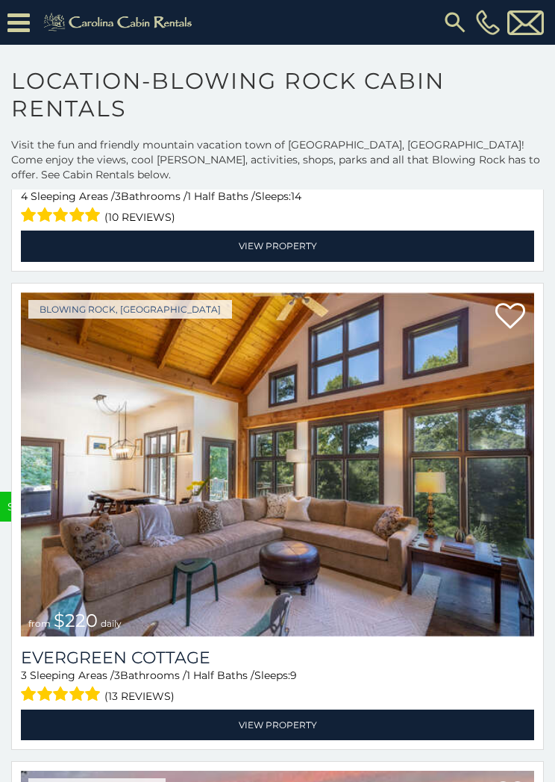
scroll to position [13443, 0]
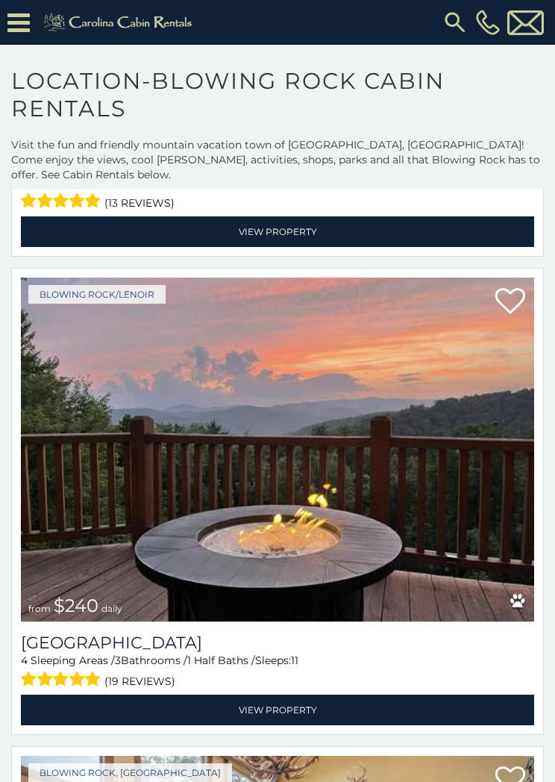
scroll to position [13936, 0]
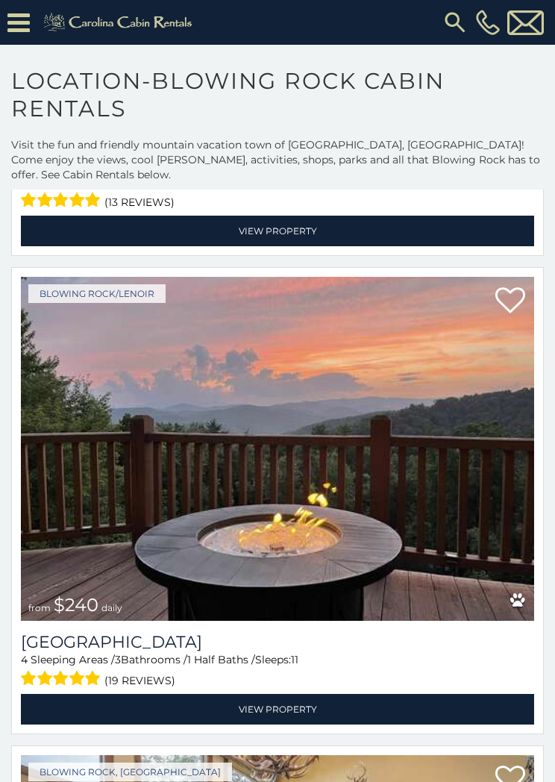
click at [291, 694] on link "View Property" at bounding box center [277, 709] width 513 height 31
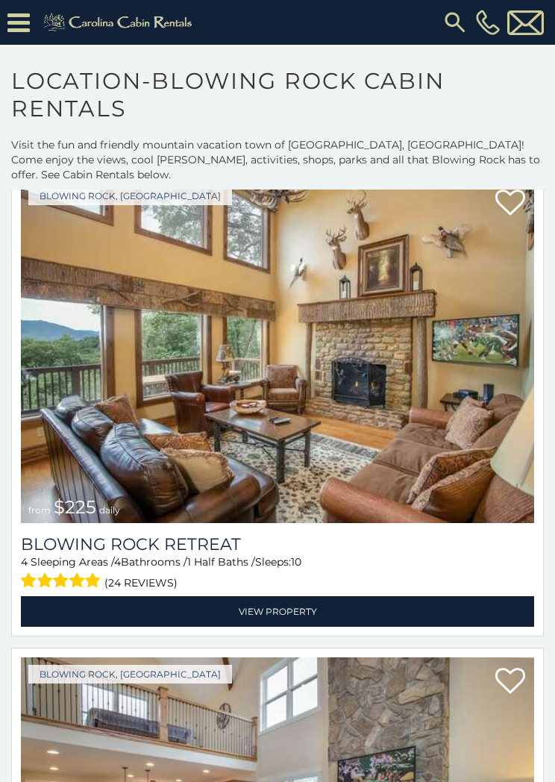
scroll to position [14513, 0]
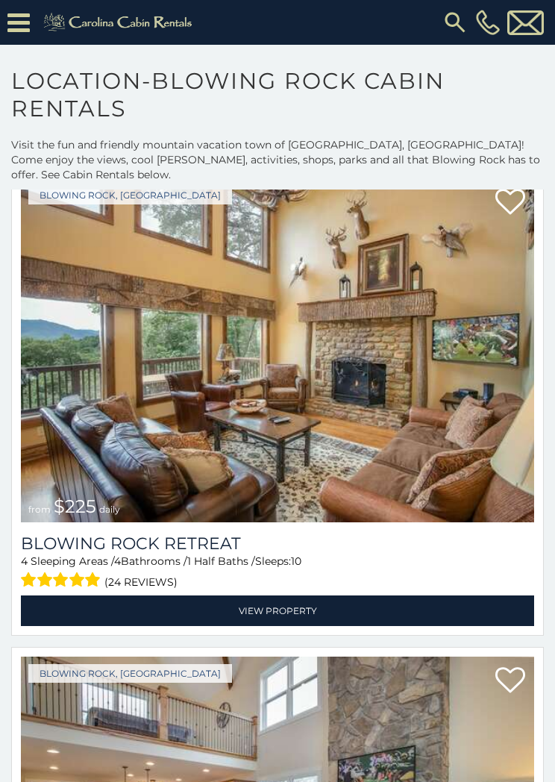
click at [504, 477] on img at bounding box center [277, 350] width 513 height 344
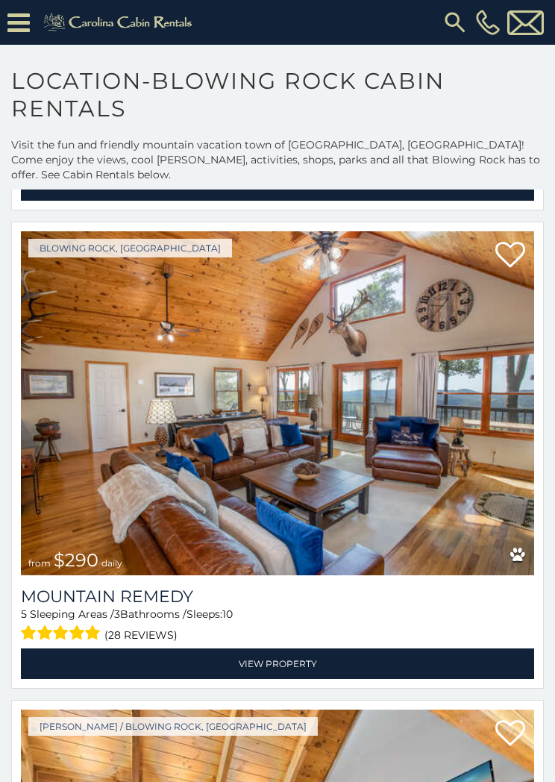
scroll to position [16853, 0]
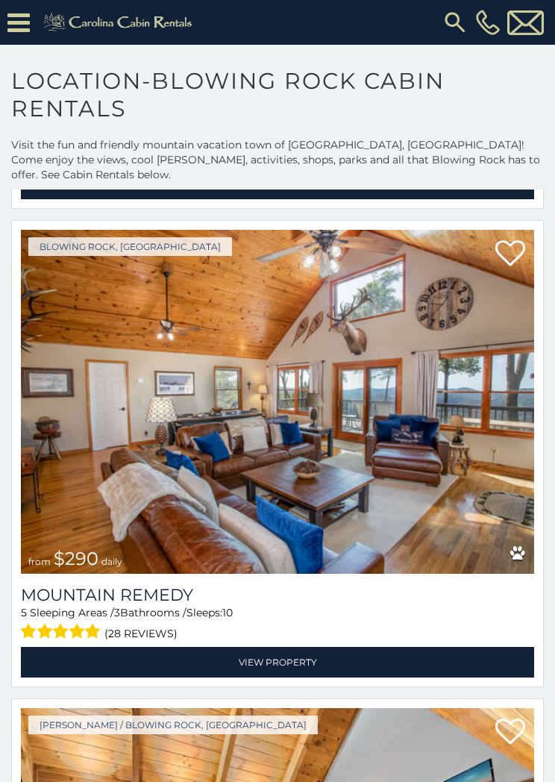
click at [315, 647] on link "View Property" at bounding box center [277, 662] width 513 height 31
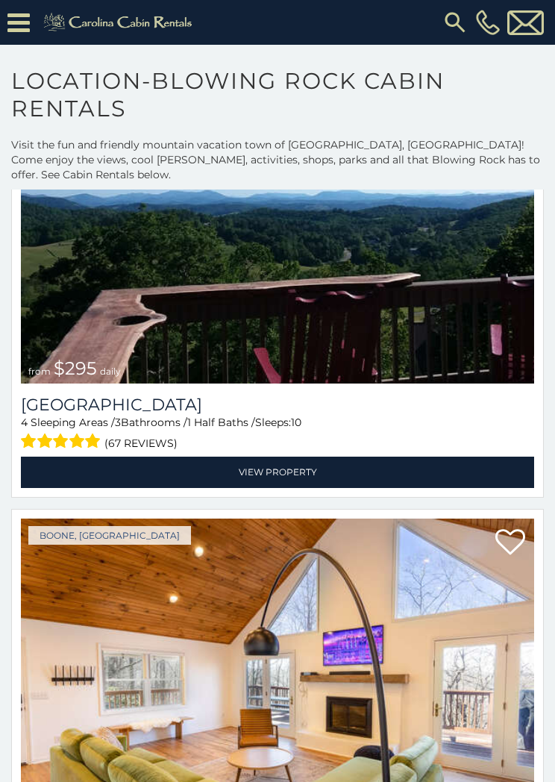
scroll to position [18001, 0]
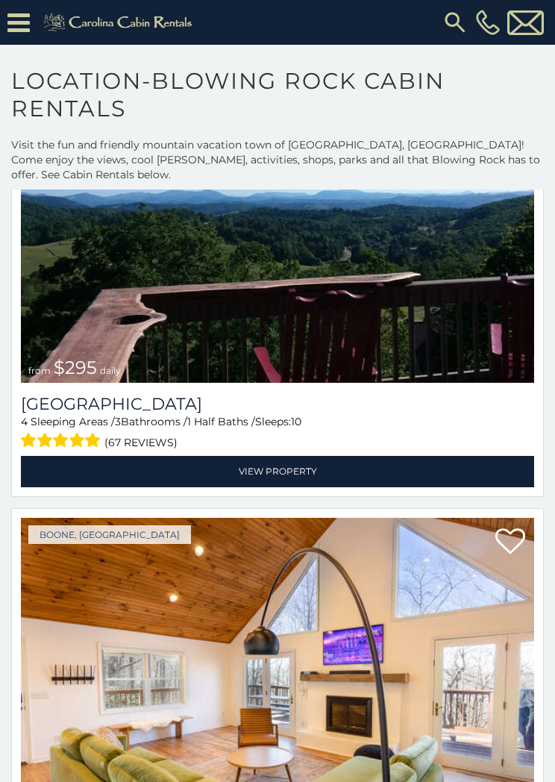
click at [281, 461] on link "View Property" at bounding box center [277, 471] width 513 height 31
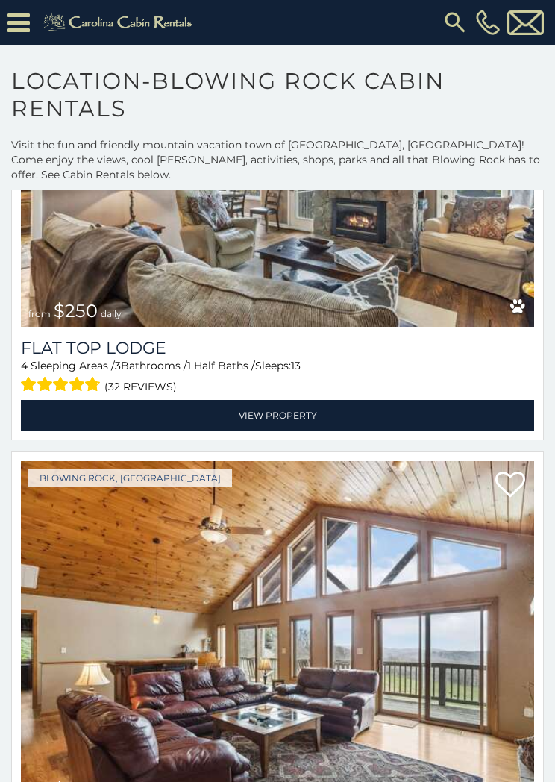
scroll to position [19489, 0]
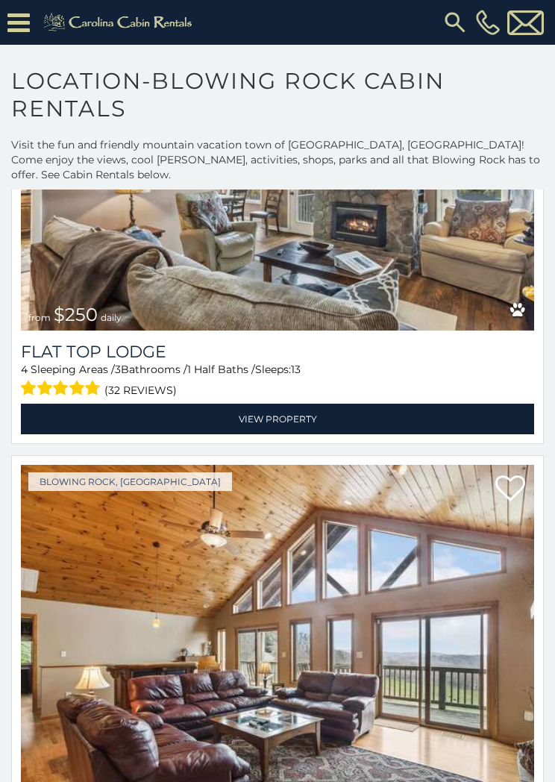
click at [294, 404] on link "View Property" at bounding box center [277, 419] width 513 height 31
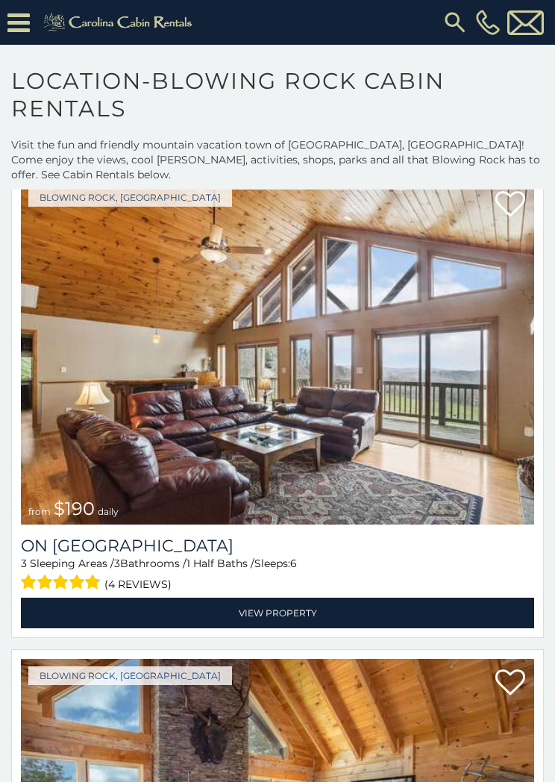
scroll to position [19774, 0]
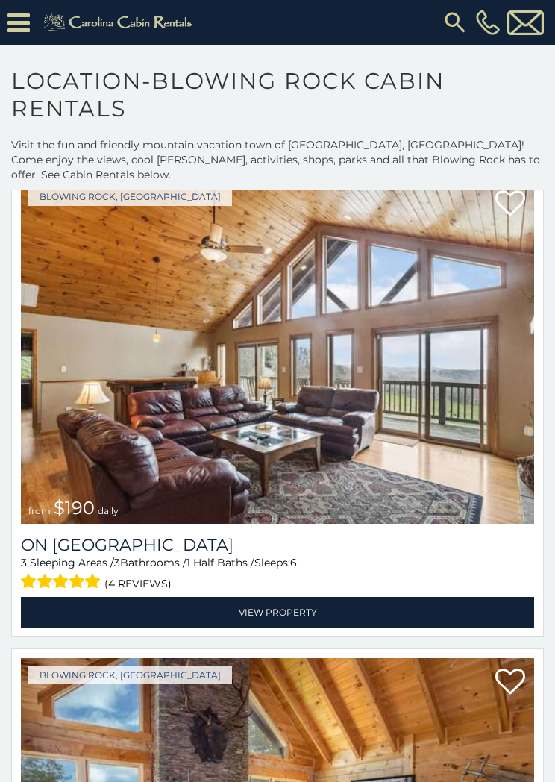
click at [273, 597] on link "View Property" at bounding box center [277, 612] width 513 height 31
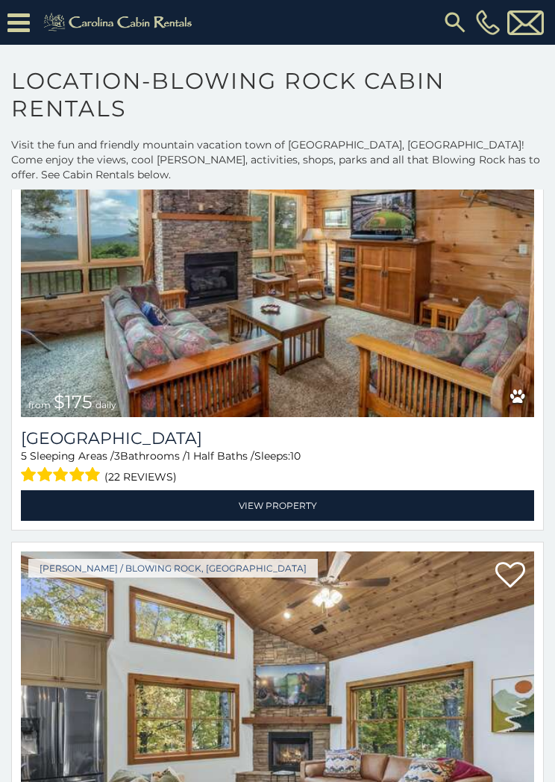
scroll to position [20360, 0]
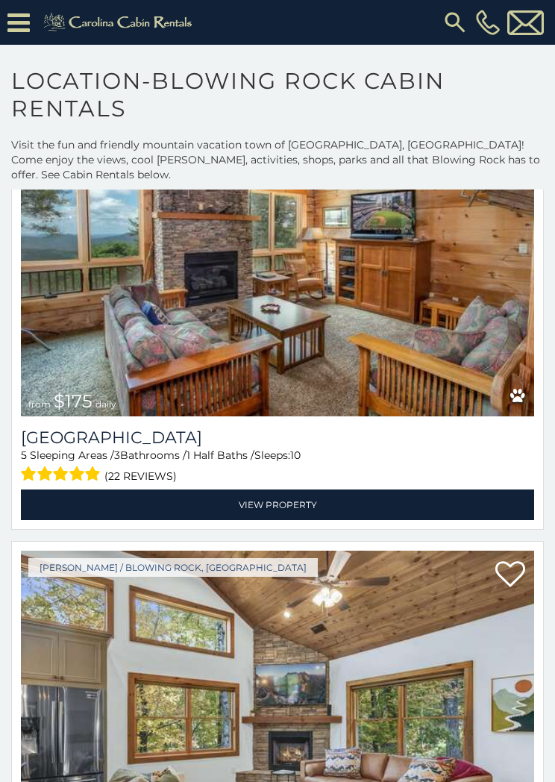
click at [291, 490] on link "View Property" at bounding box center [277, 505] width 513 height 31
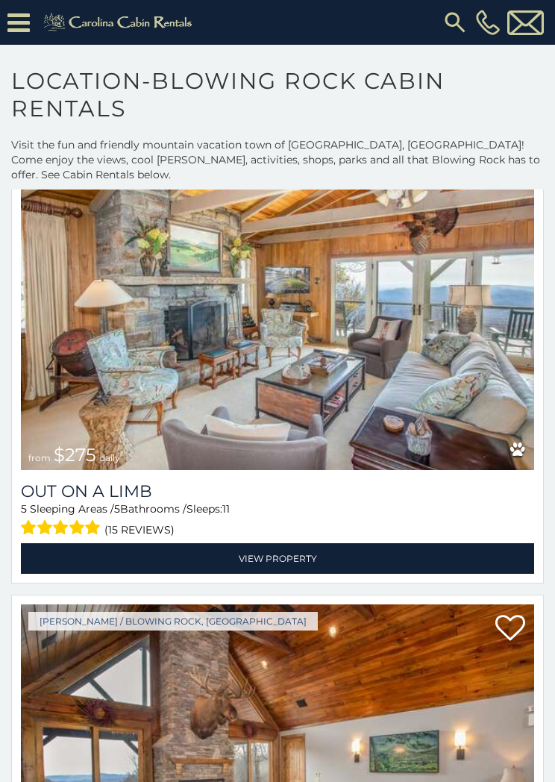
scroll to position [21262, 0]
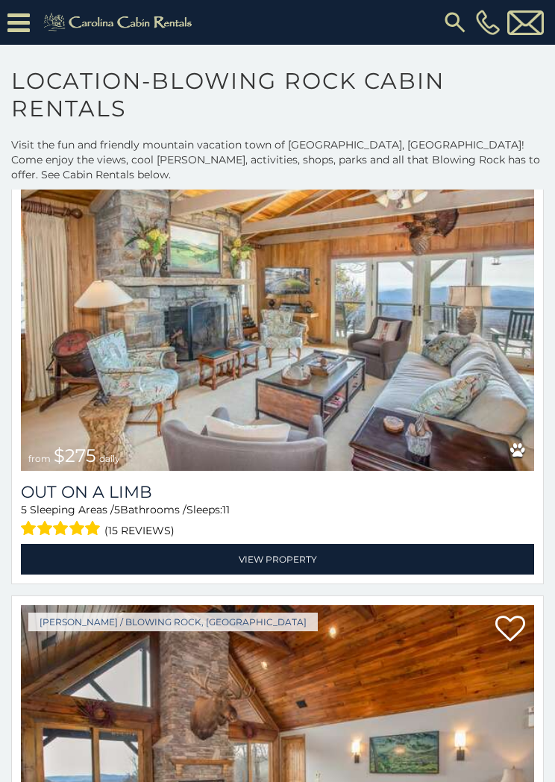
click at [308, 544] on link "View Property" at bounding box center [277, 559] width 513 height 31
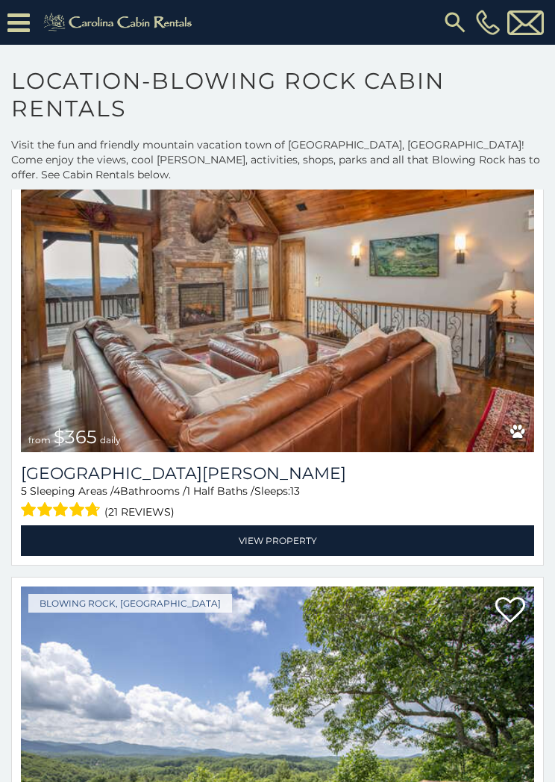
scroll to position [21754, 0]
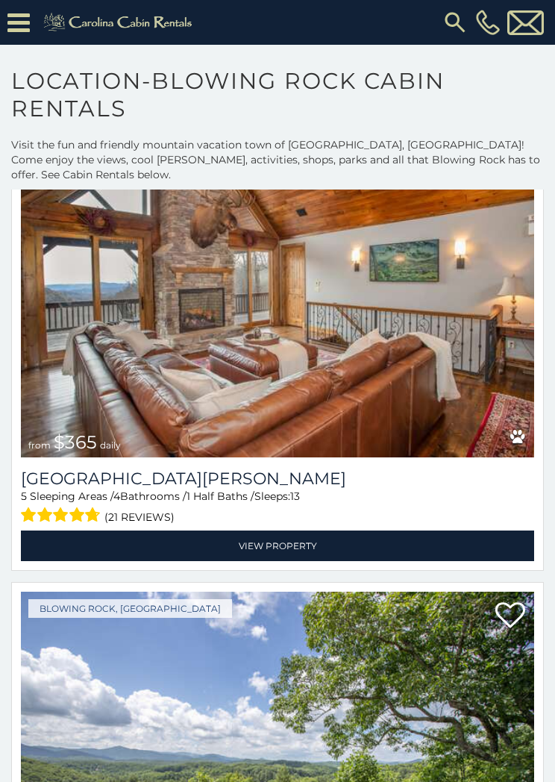
click at [284, 531] on link "View Property" at bounding box center [277, 546] width 513 height 31
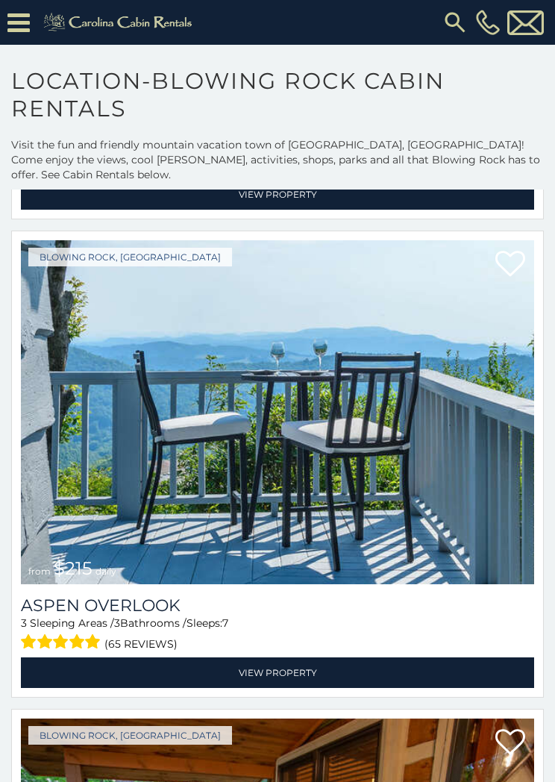
scroll to position [24977, 0]
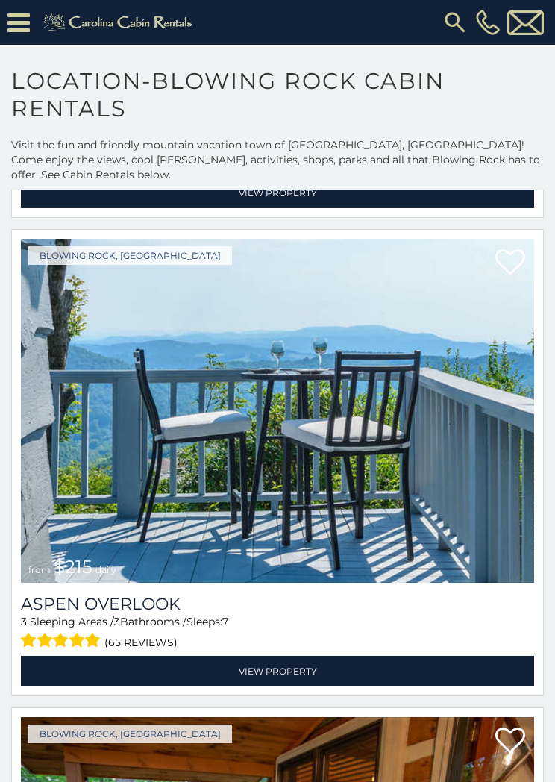
click at [270, 656] on link "View Property" at bounding box center [277, 671] width 513 height 31
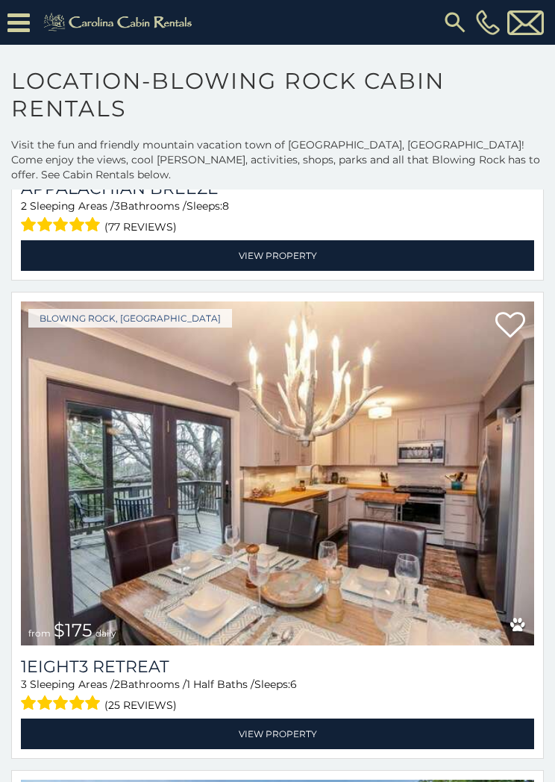
scroll to position [30714, 0]
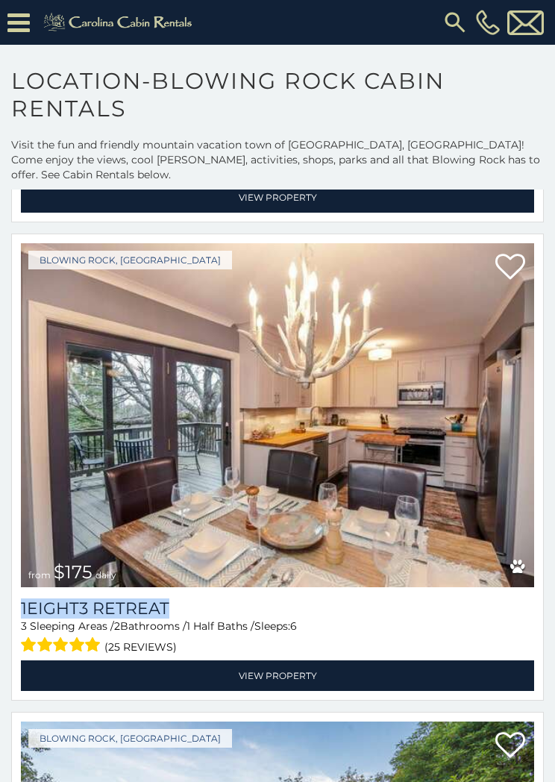
click at [346, 444] on img at bounding box center [277, 415] width 513 height 344
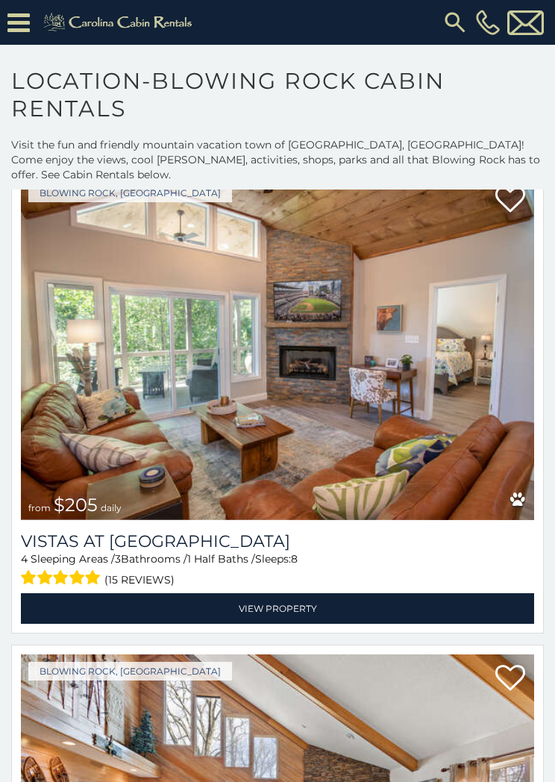
scroll to position [32224, 0]
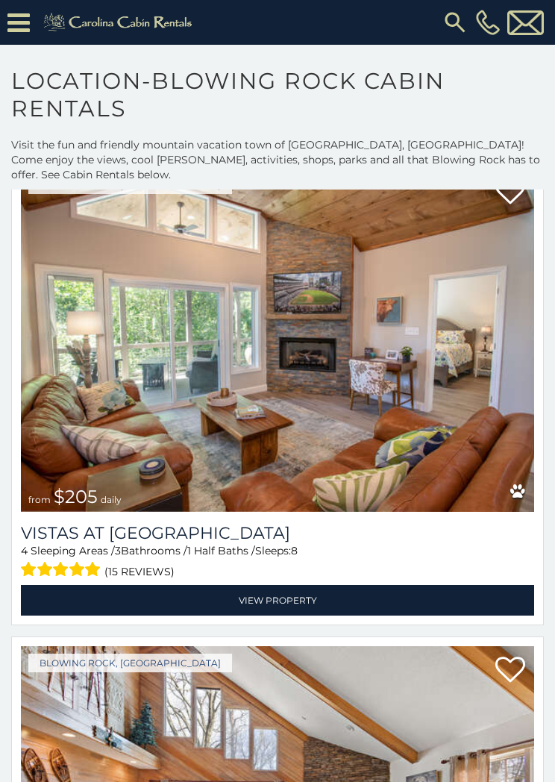
click at [284, 585] on link "View Property" at bounding box center [277, 600] width 513 height 31
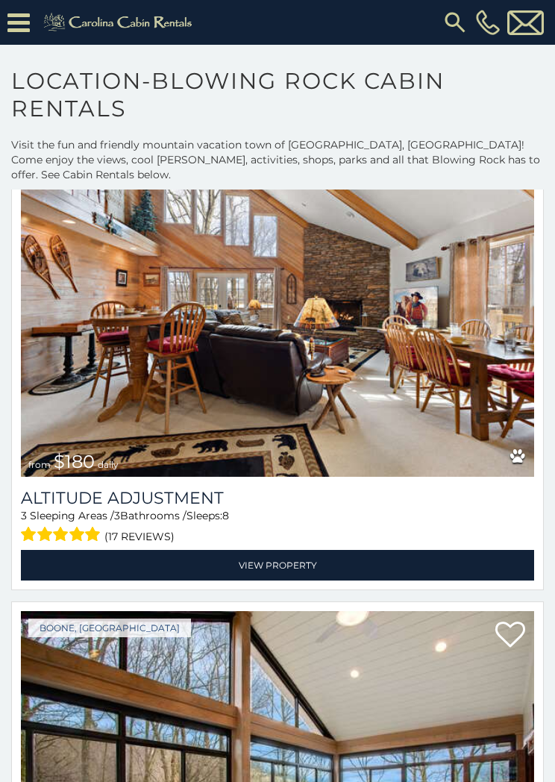
scroll to position [32740, 0]
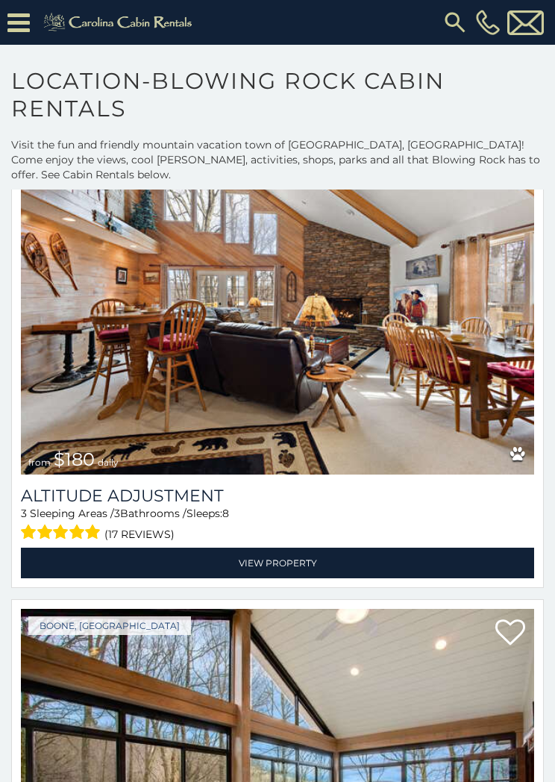
click at [271, 548] on link "View Property" at bounding box center [277, 563] width 513 height 31
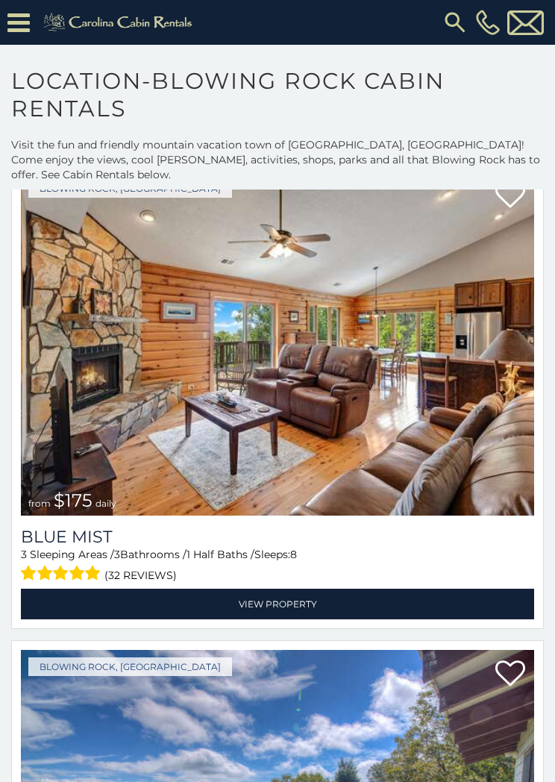
scroll to position [35566, 0]
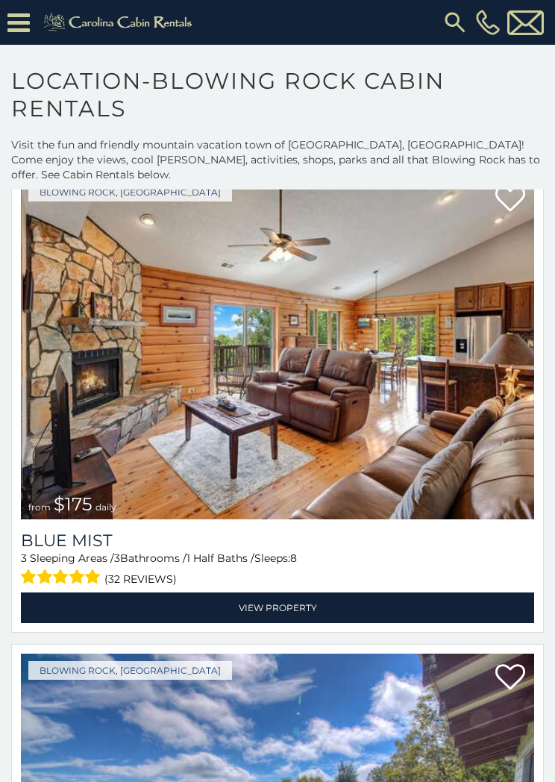
click at [293, 593] on link "View Property" at bounding box center [277, 608] width 513 height 31
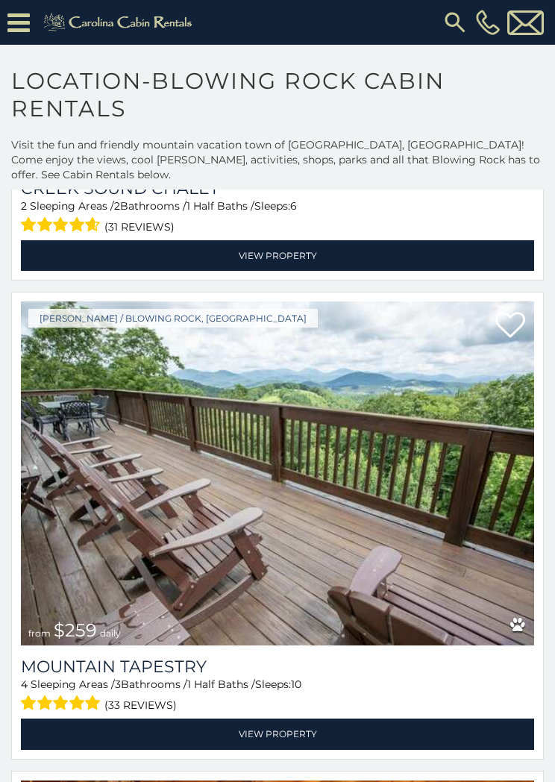
scroll to position [37833, 0]
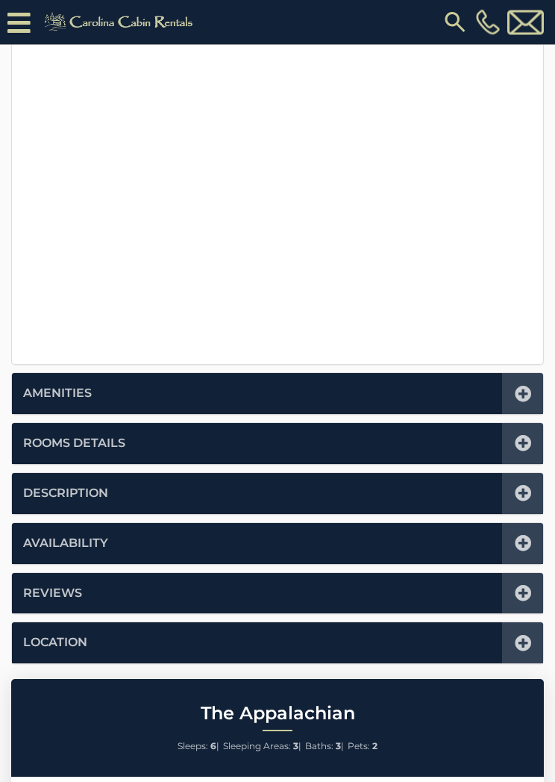
scroll to position [431, 0]
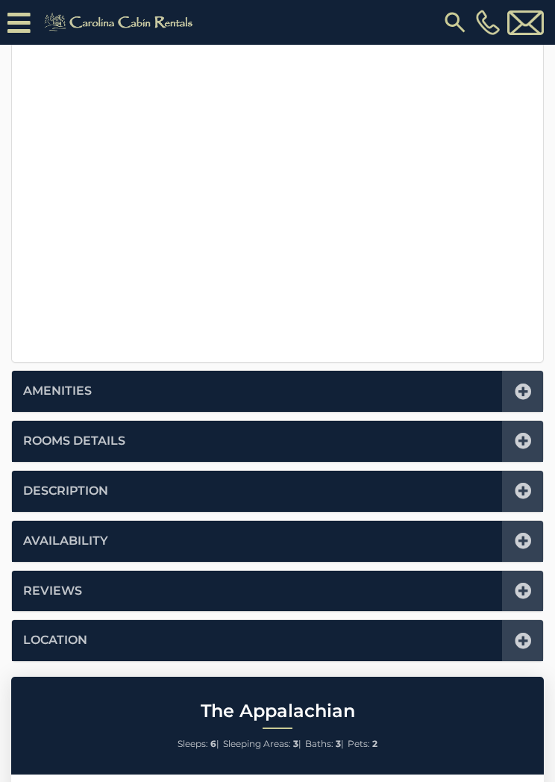
click at [521, 438] on icon at bounding box center [523, 441] width 16 height 16
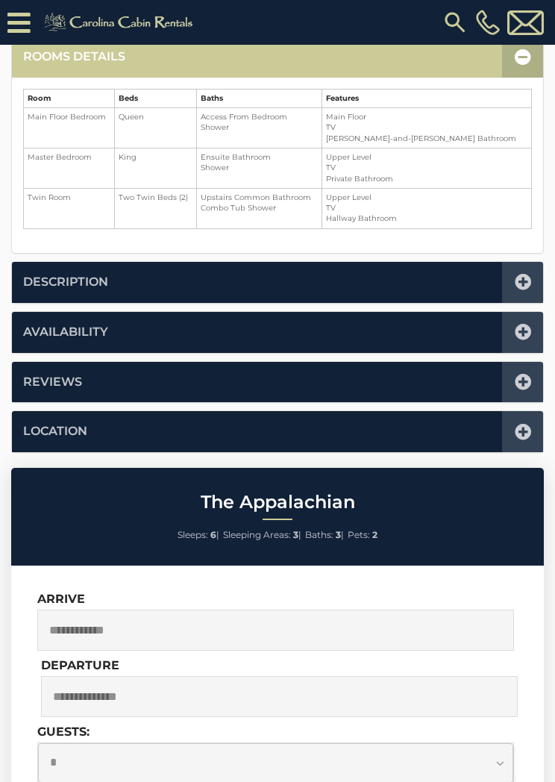
scroll to position [367, 0]
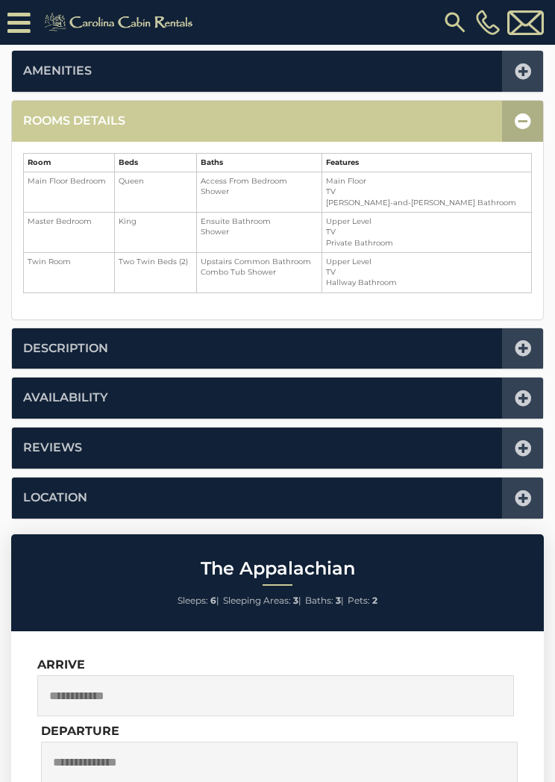
click at [527, 116] on icon at bounding box center [523, 121] width 16 height 16
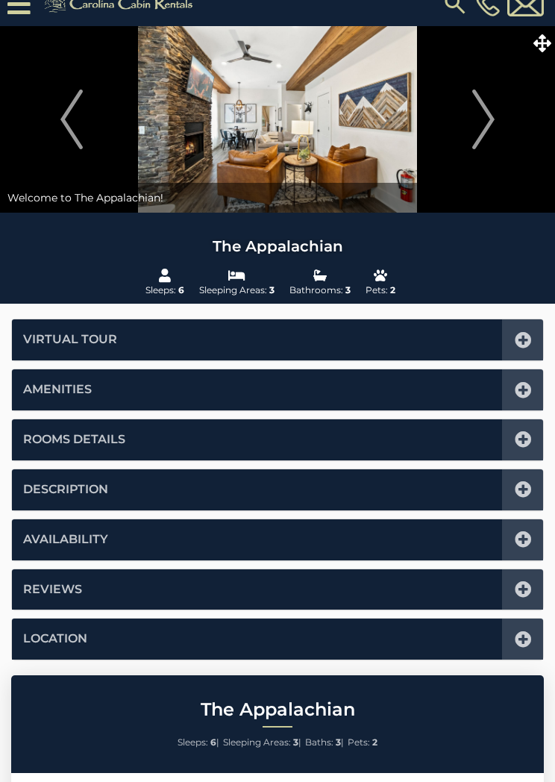
scroll to position [0, 0]
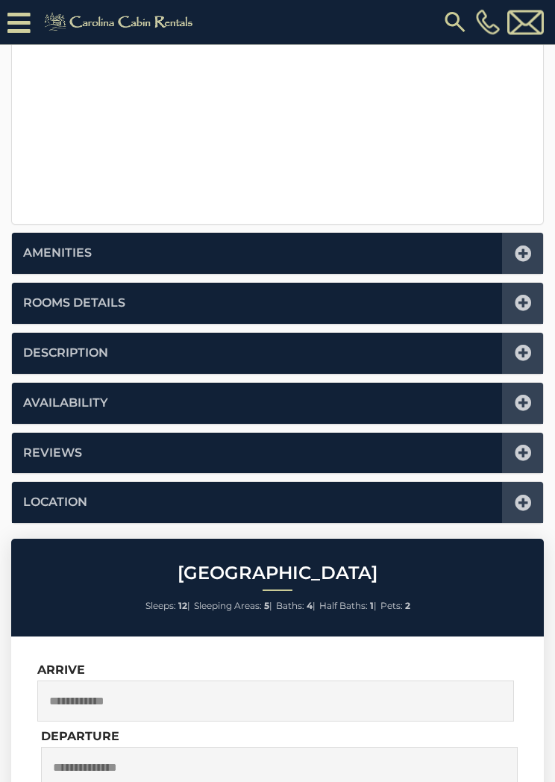
scroll to position [569, 0]
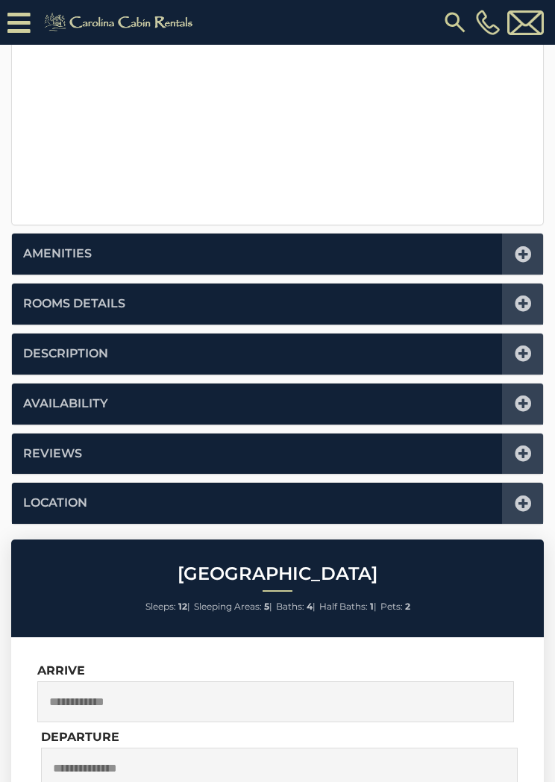
click at [519, 301] on icon at bounding box center [523, 304] width 16 height 16
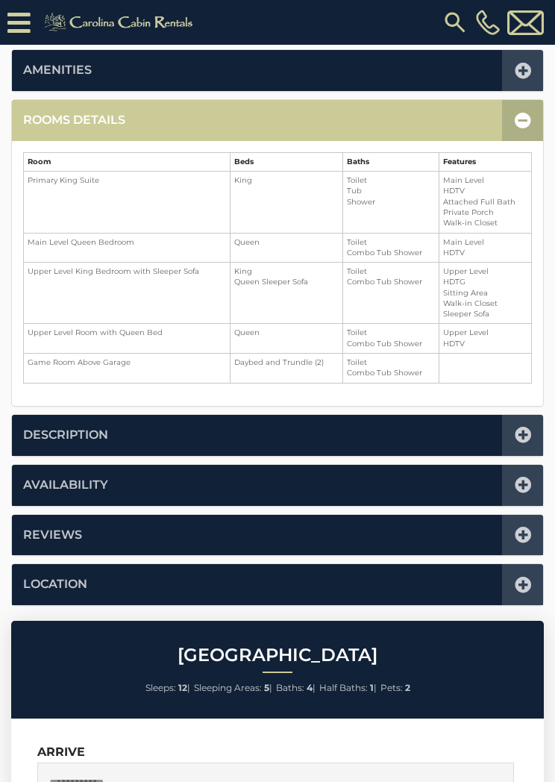
scroll to position [367, 0]
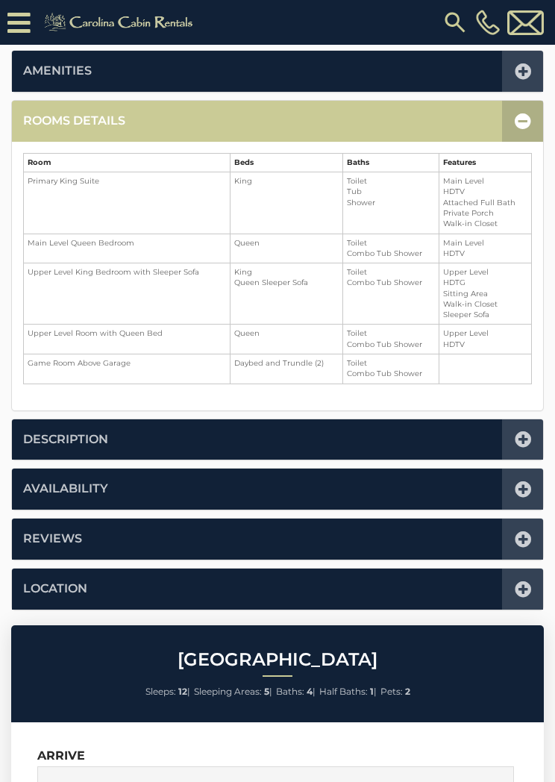
click at [528, 117] on icon at bounding box center [523, 121] width 16 height 16
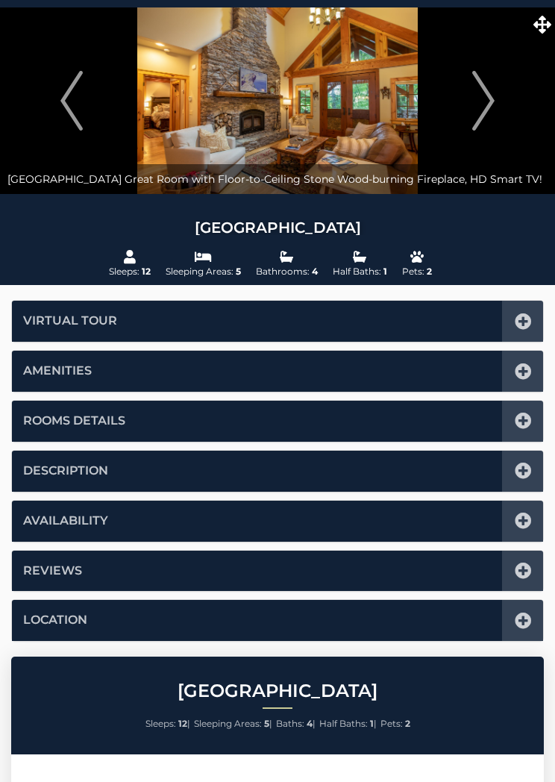
scroll to position [37, 0]
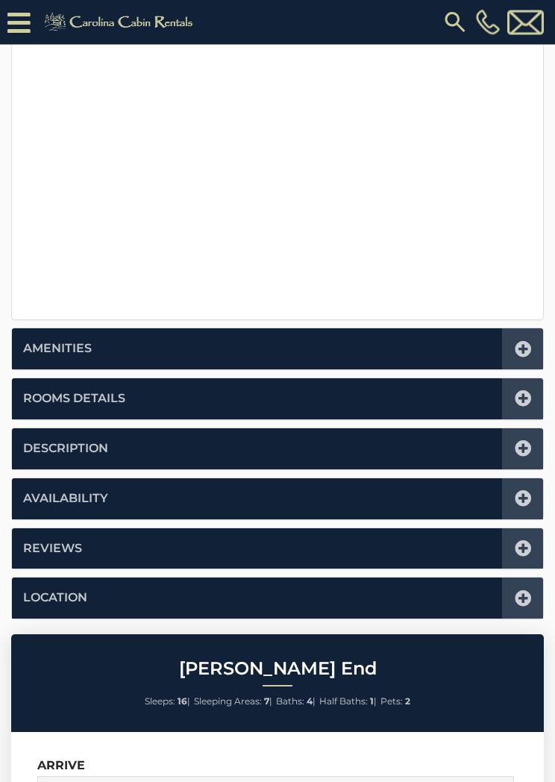
scroll to position [478, 0]
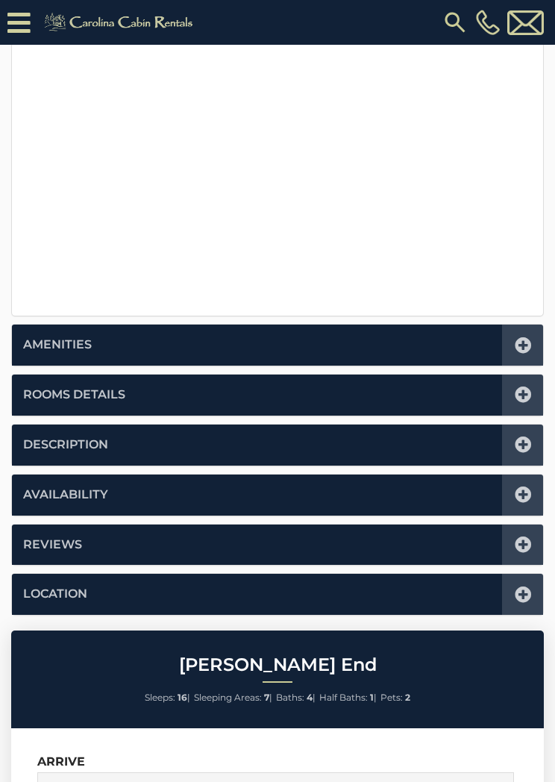
click at [522, 390] on icon at bounding box center [523, 395] width 16 height 16
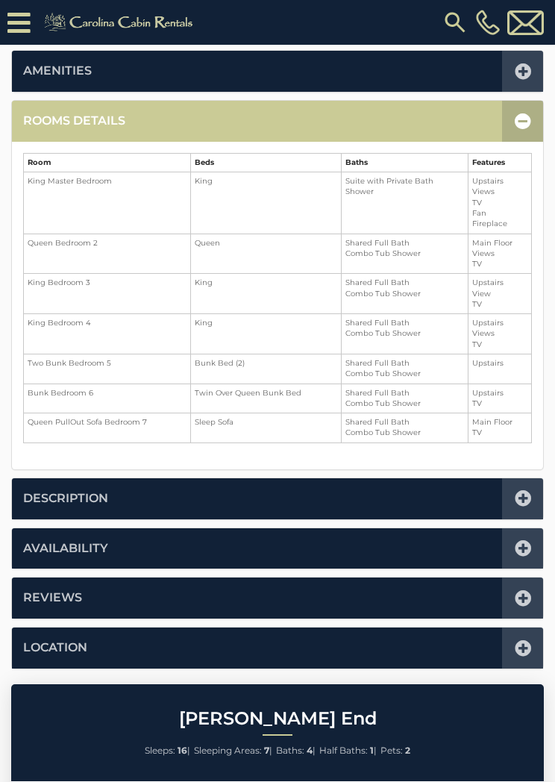
click at [517, 113] on icon at bounding box center [523, 121] width 16 height 16
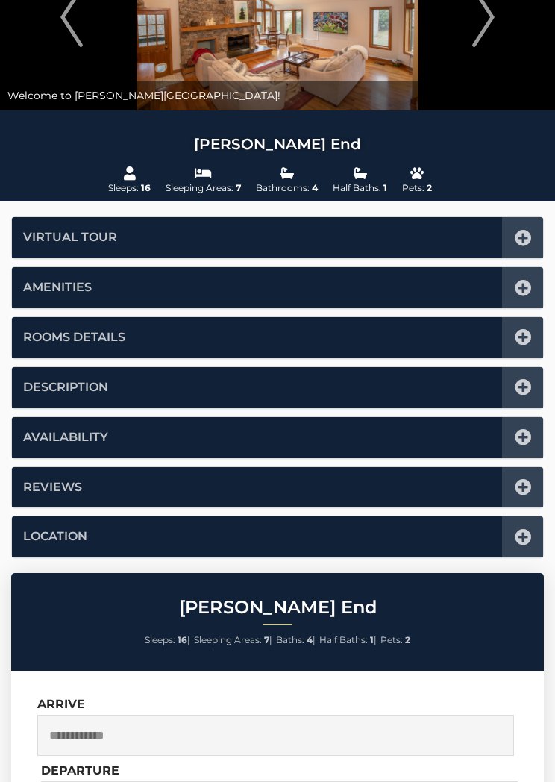
scroll to position [0, 0]
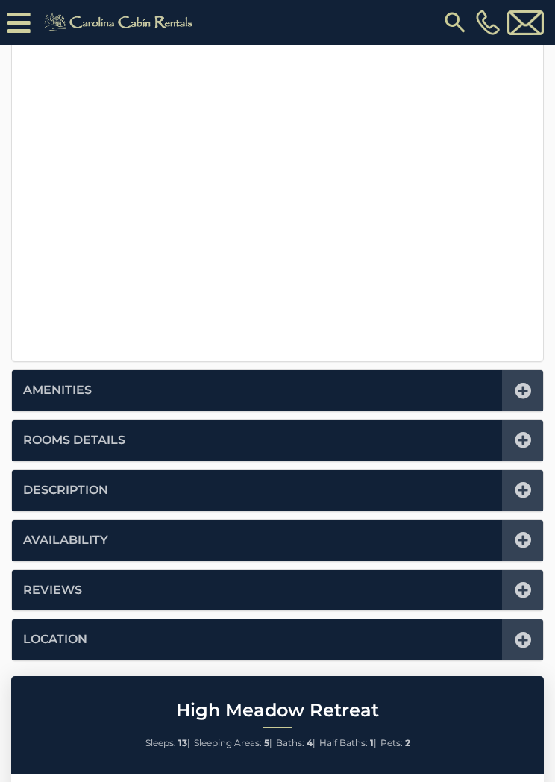
click at [524, 436] on icon at bounding box center [523, 440] width 16 height 16
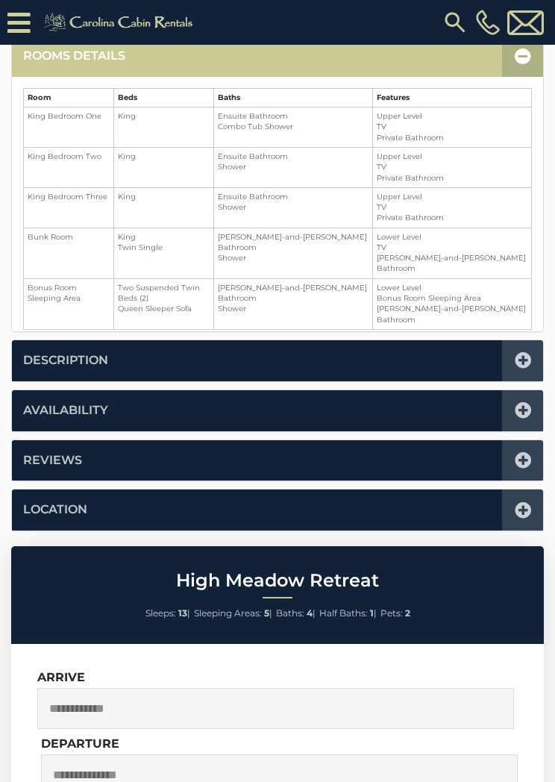
scroll to position [367, 0]
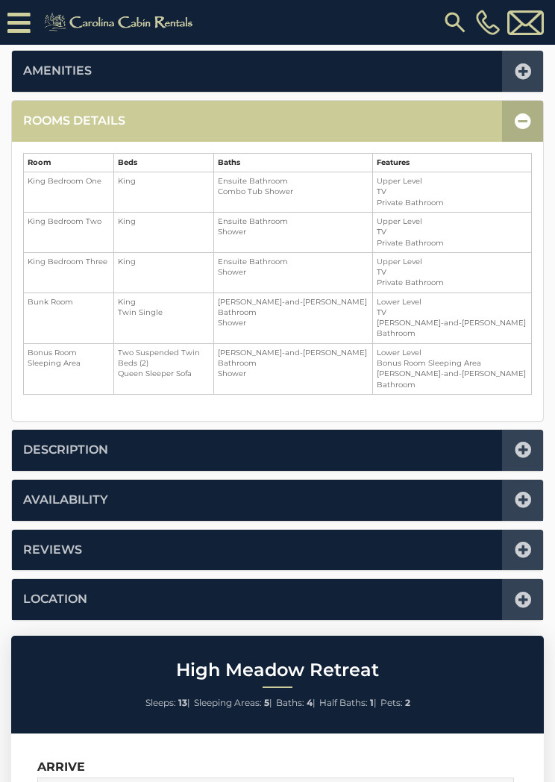
click at [524, 118] on icon at bounding box center [523, 121] width 16 height 16
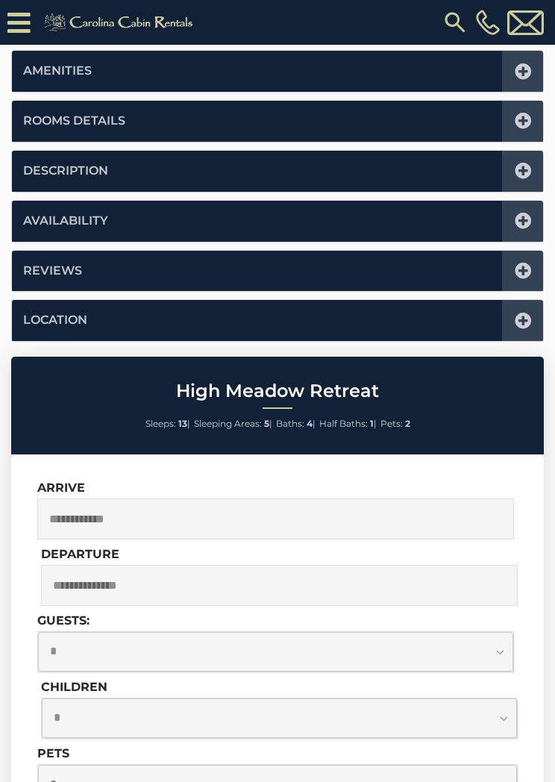
click at [527, 216] on icon at bounding box center [523, 221] width 16 height 16
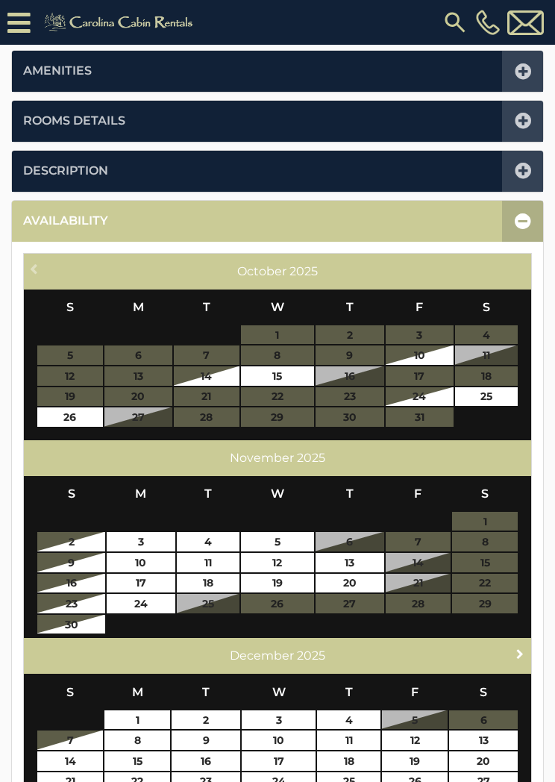
click at [515, 648] on span "Next" at bounding box center [520, 654] width 12 height 12
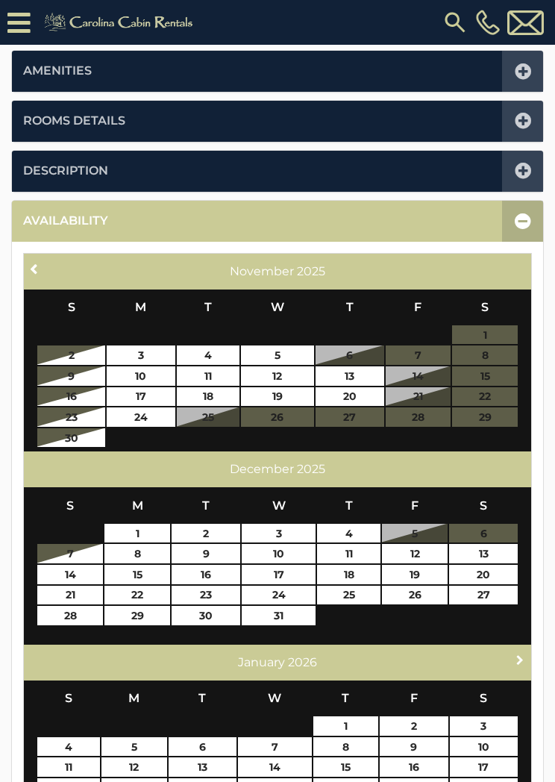
click at [522, 651] on link "Next" at bounding box center [520, 660] width 19 height 19
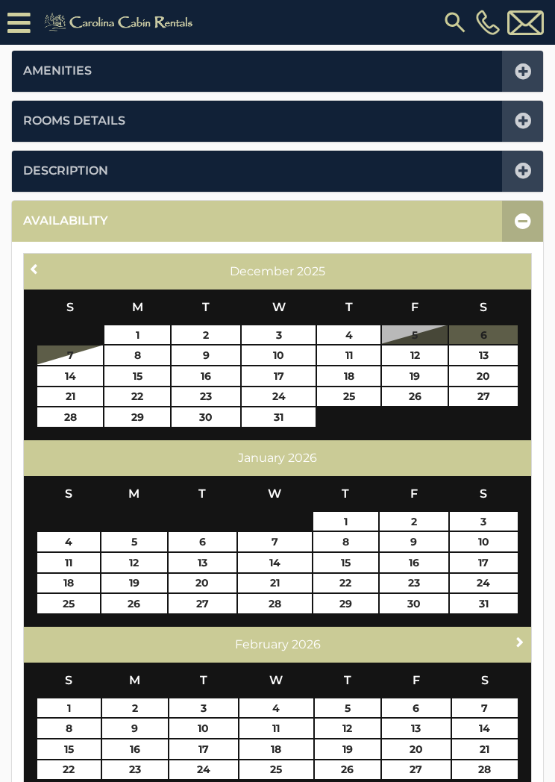
click at [522, 636] on span "Next" at bounding box center [520, 642] width 12 height 12
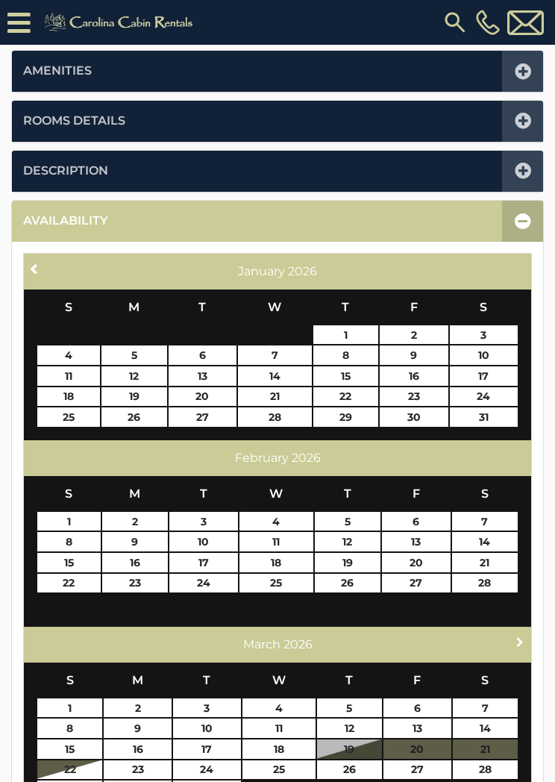
click at [526, 641] on span "Next" at bounding box center [520, 642] width 12 height 12
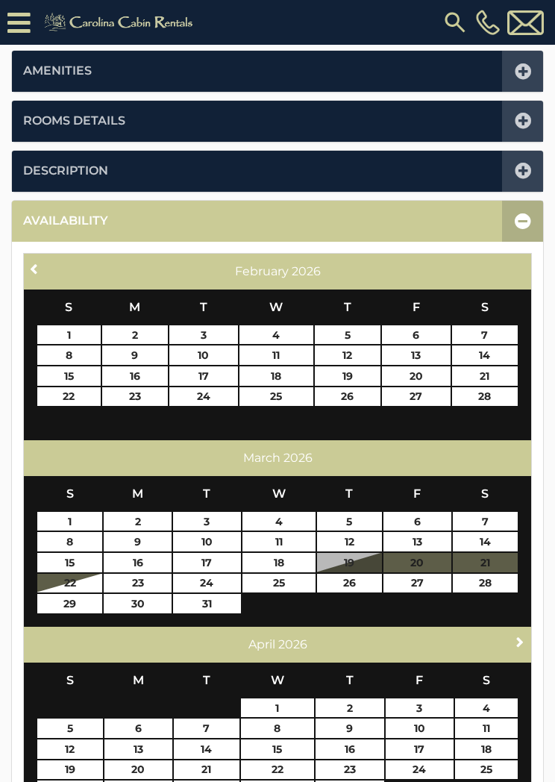
click at [524, 641] on span "Next" at bounding box center [520, 642] width 12 height 12
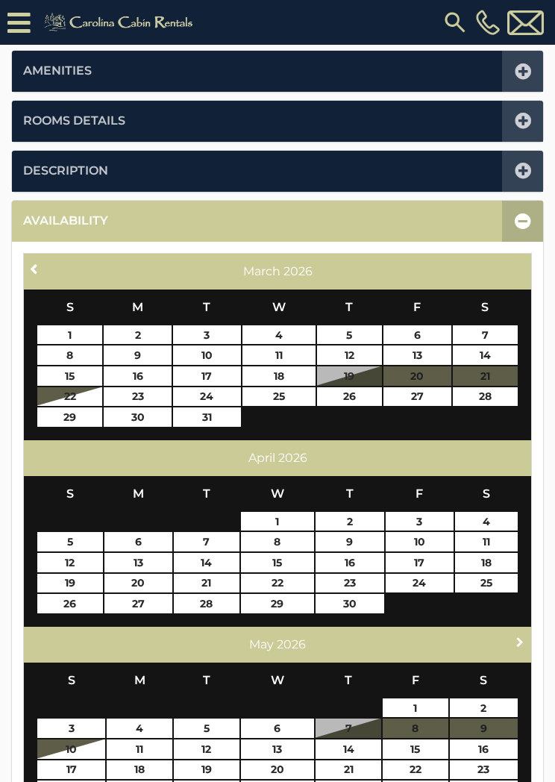
click at [519, 643] on span "Next" at bounding box center [520, 642] width 12 height 12
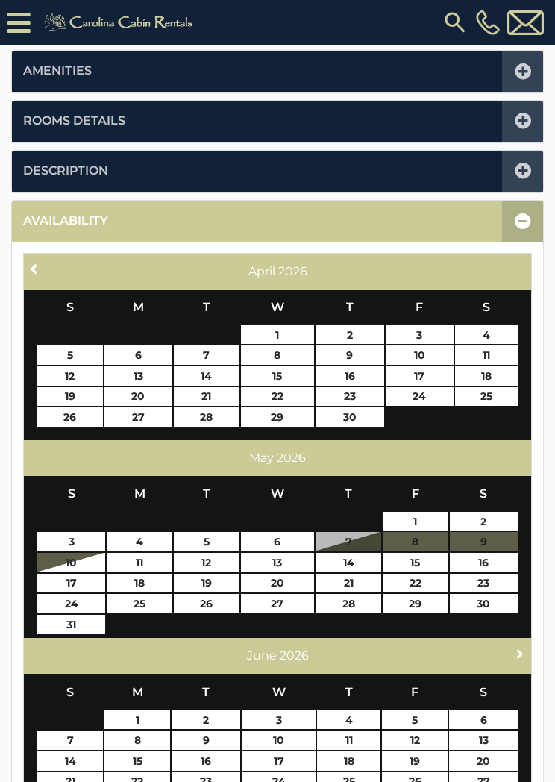
click at [525, 644] on link "Next" at bounding box center [520, 653] width 19 height 19
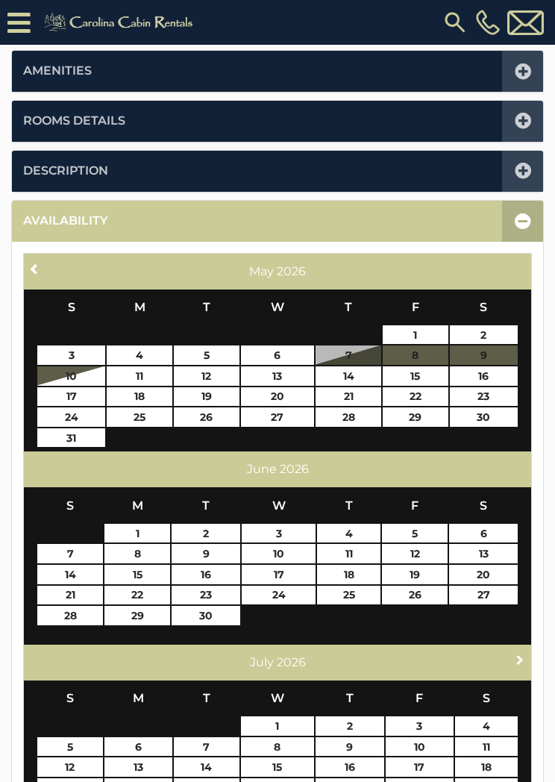
click at [528, 651] on link "Next" at bounding box center [520, 660] width 19 height 19
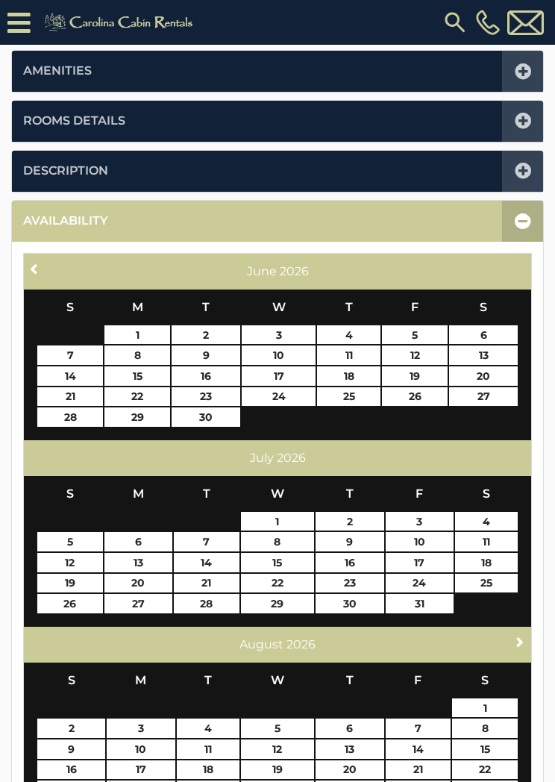
click at [525, 643] on span "Next" at bounding box center [520, 642] width 12 height 12
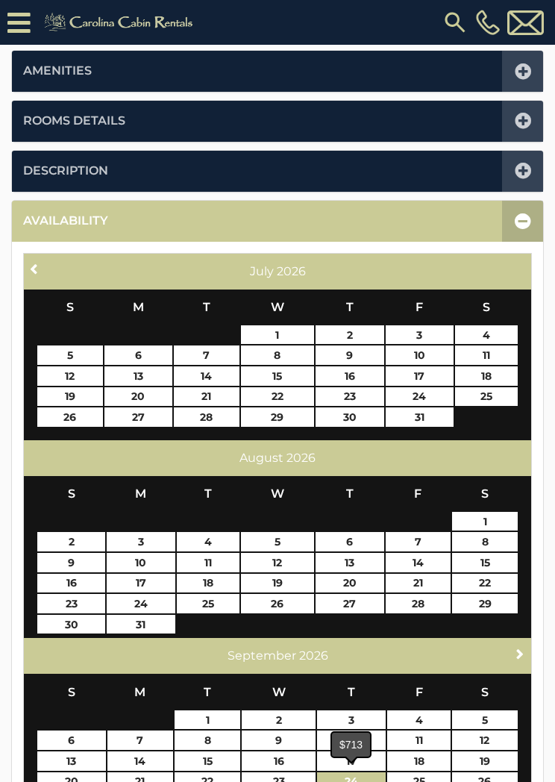
click at [361, 778] on link "24" at bounding box center [351, 781] width 69 height 19
type input "**********"
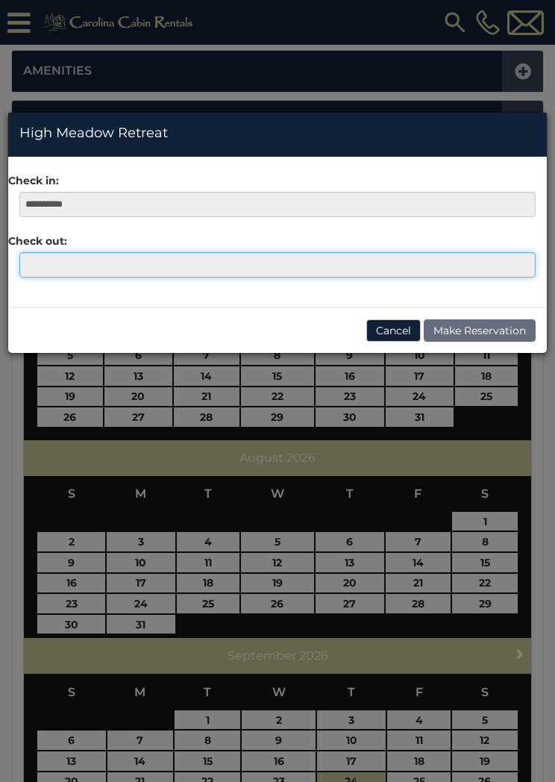
click at [48, 261] on input "text" at bounding box center [277, 264] width 516 height 25
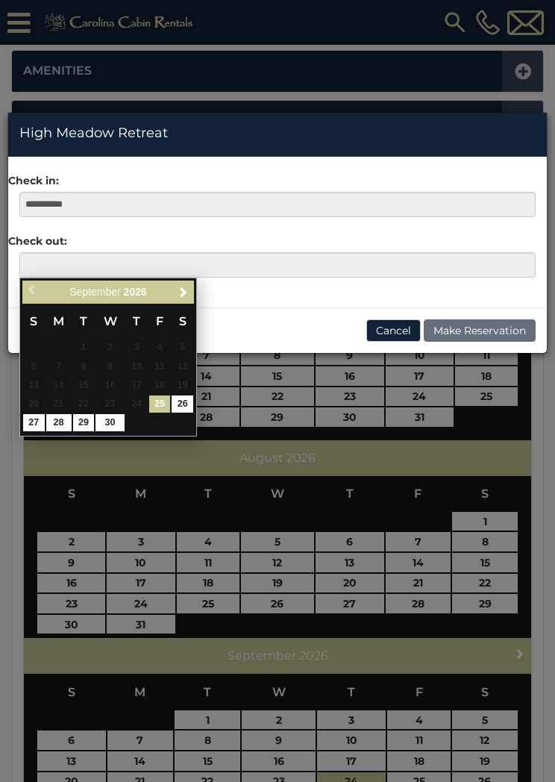
click at [125, 436] on div "**********" at bounding box center [277, 391] width 555 height 782
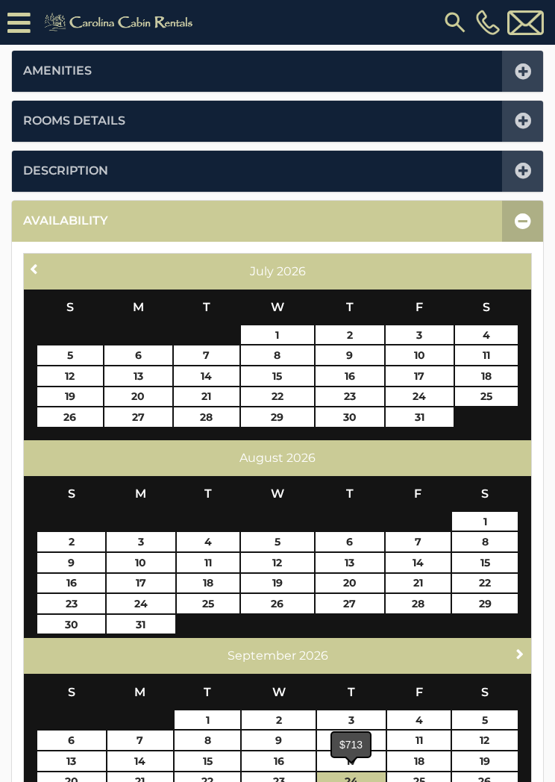
click at [358, 772] on link "24" at bounding box center [351, 781] width 69 height 19
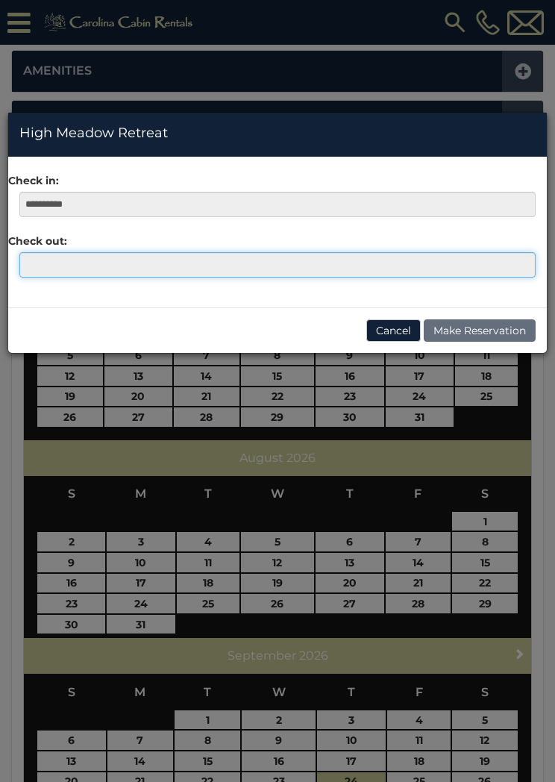
click at [43, 260] on input "text" at bounding box center [277, 264] width 516 height 25
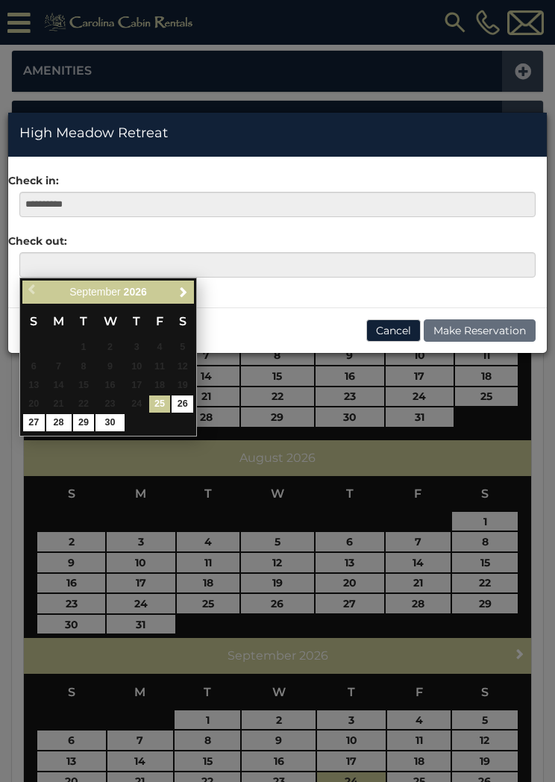
click at [124, 414] on link "30" at bounding box center [110, 422] width 28 height 17
type input "**********"
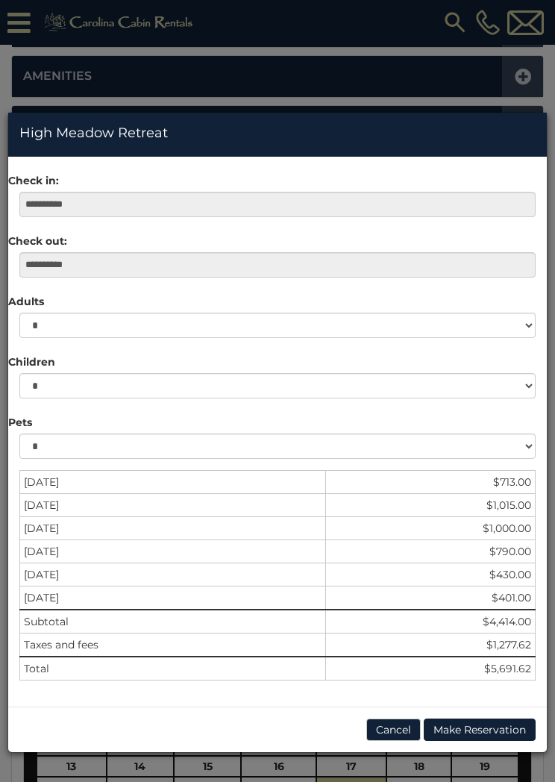
scroll to position [360, 0]
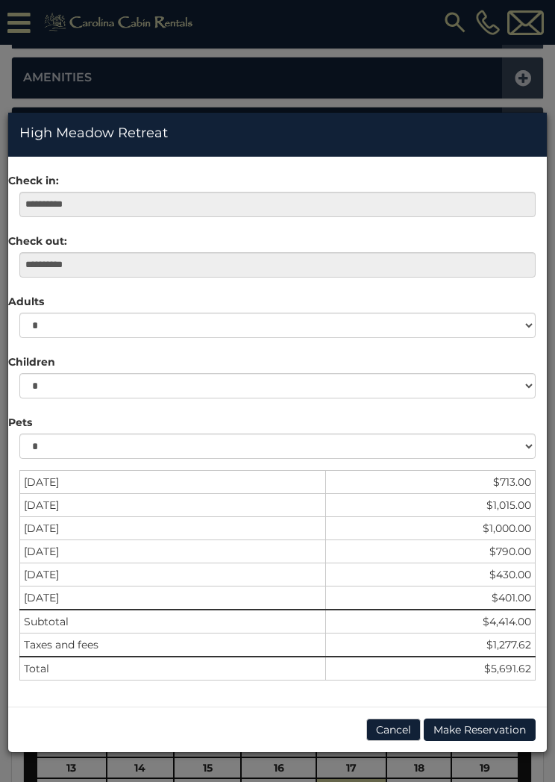
click at [399, 719] on button "Cancel" at bounding box center [393, 730] width 54 height 22
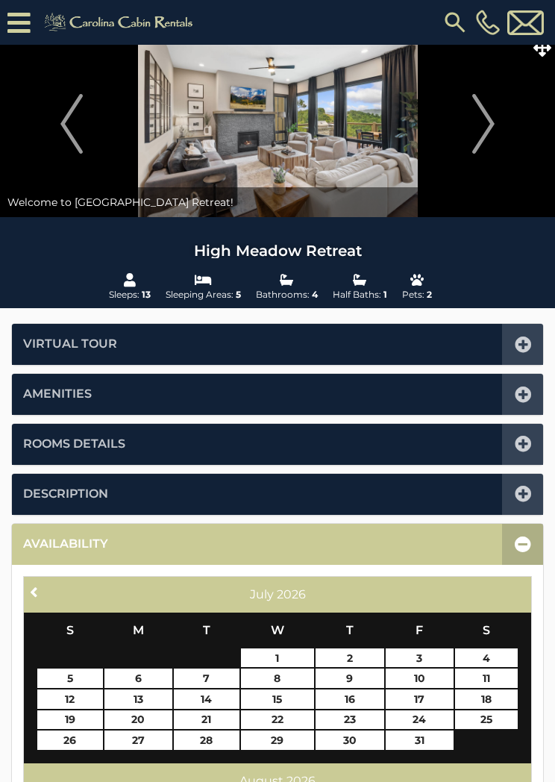
scroll to position [0, 0]
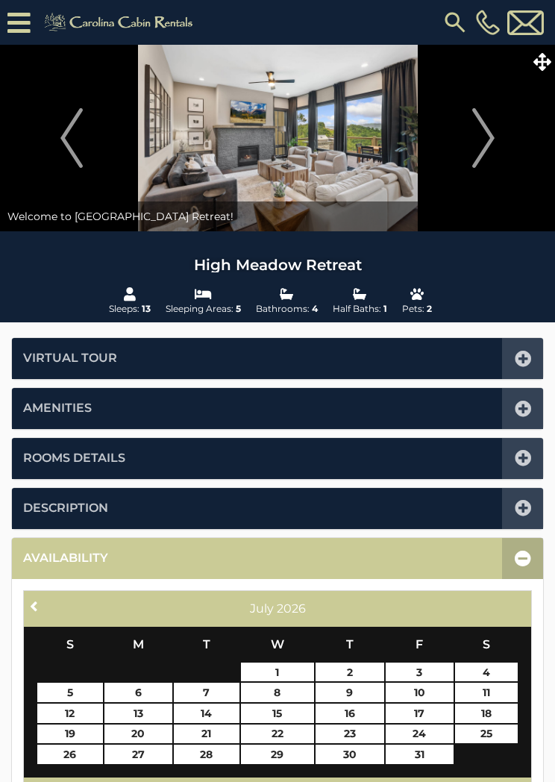
click at [546, 57] on icon at bounding box center [543, 62] width 18 height 18
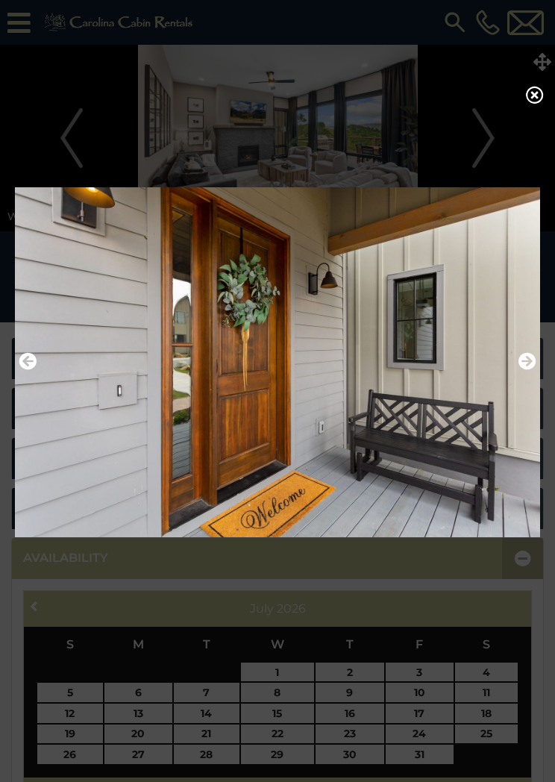
click at [540, 98] on icon at bounding box center [535, 95] width 18 height 18
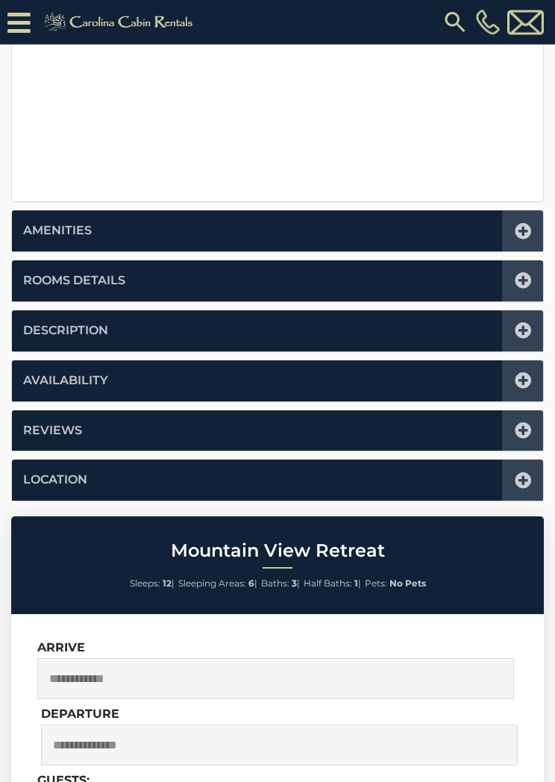
scroll to position [593, 0]
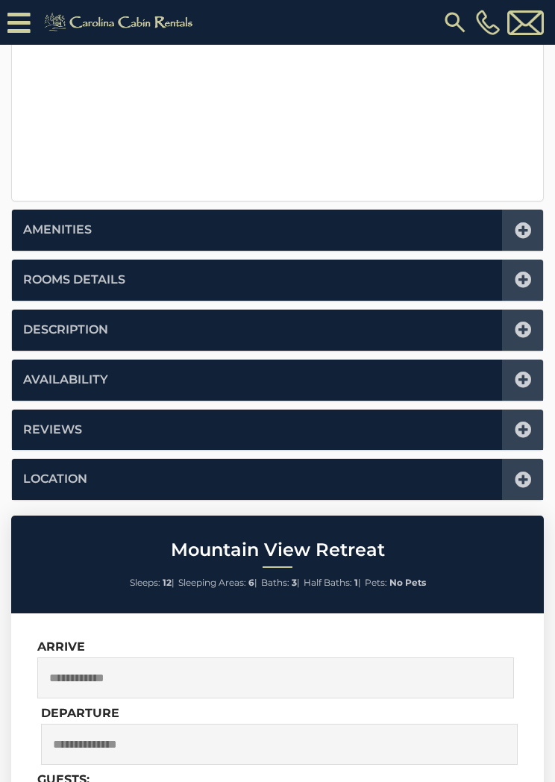
click at [529, 275] on icon at bounding box center [523, 280] width 16 height 16
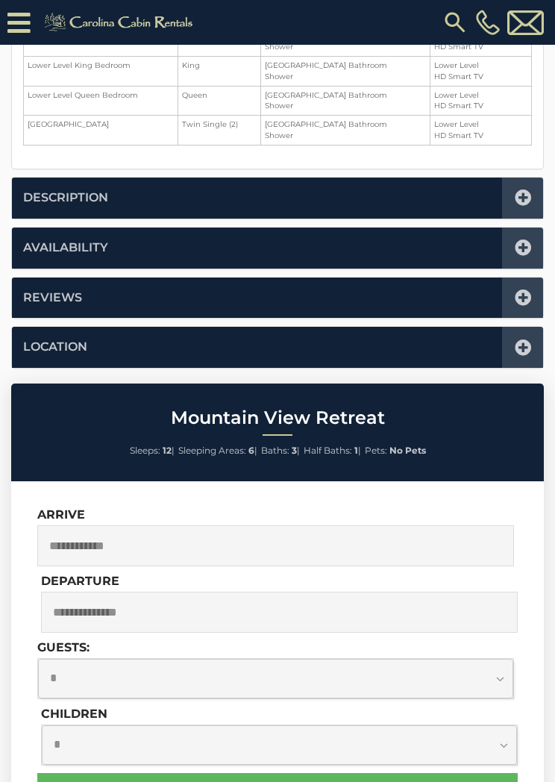
scroll to position [367, 0]
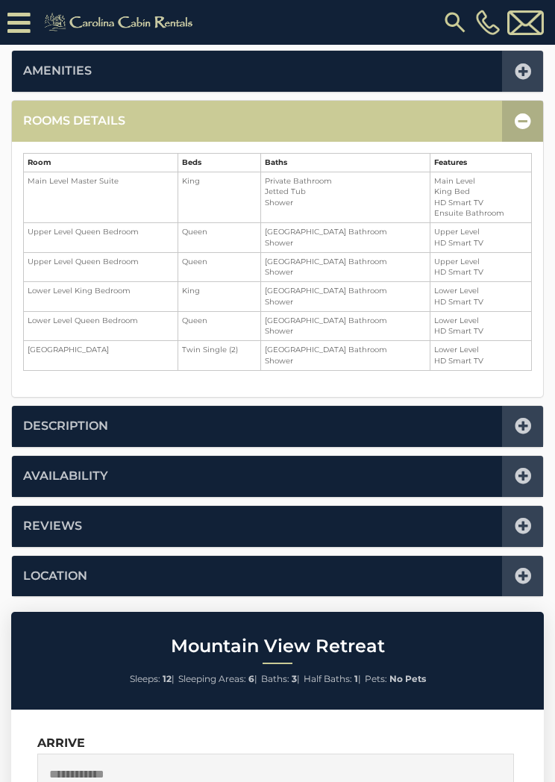
click at [528, 119] on icon at bounding box center [523, 121] width 16 height 16
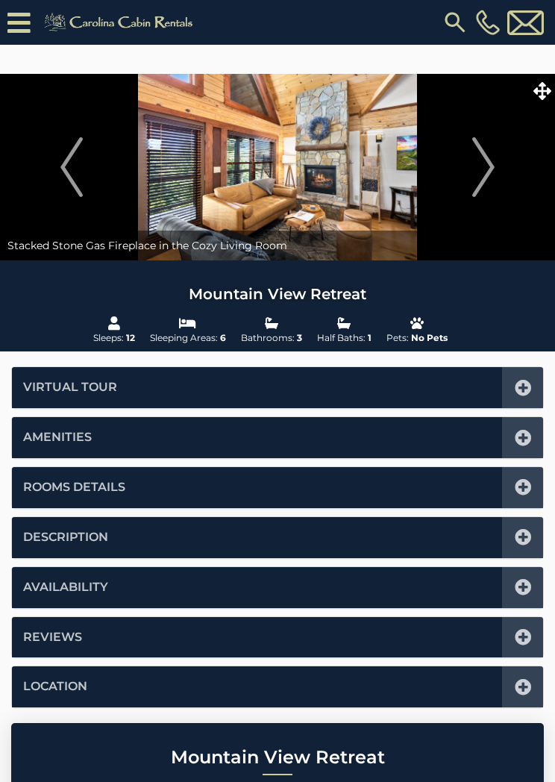
scroll to position [0, 0]
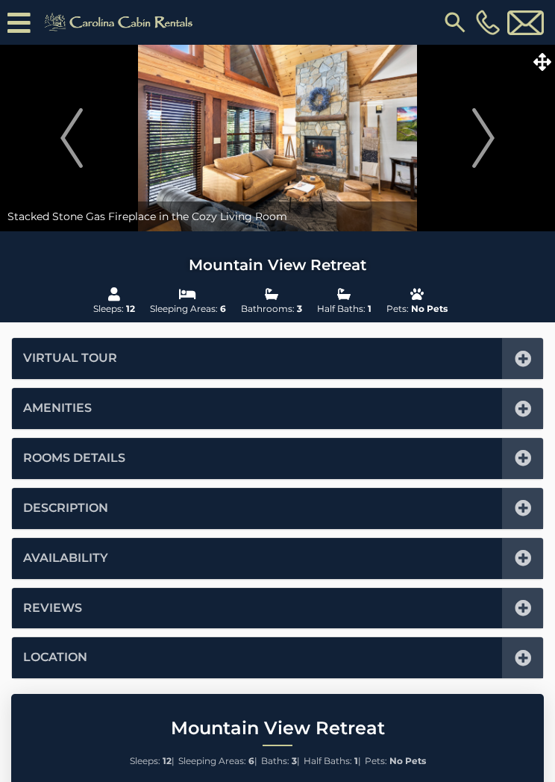
click at [545, 64] on icon at bounding box center [543, 62] width 18 height 18
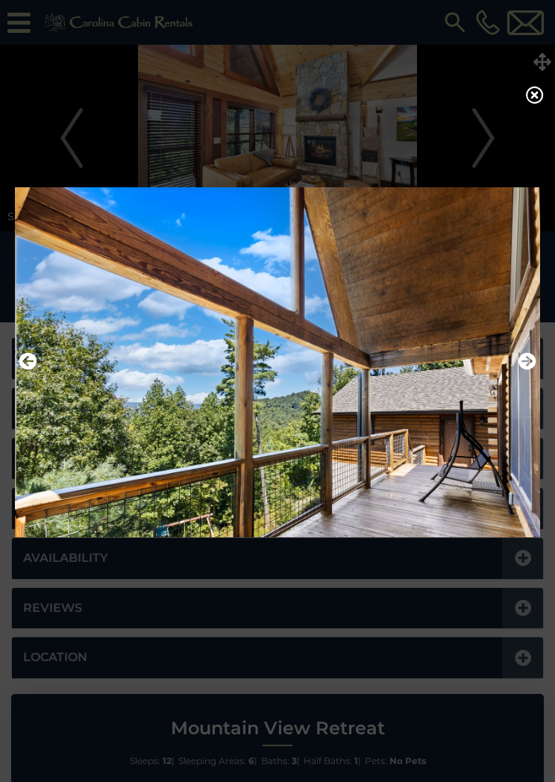
click at [541, 93] on icon at bounding box center [535, 95] width 18 height 18
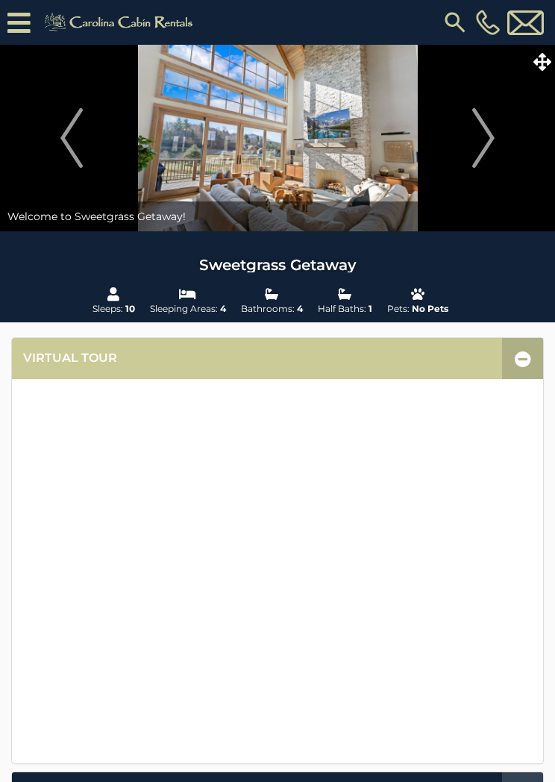
click at [546, 60] on icon at bounding box center [543, 62] width 18 height 18
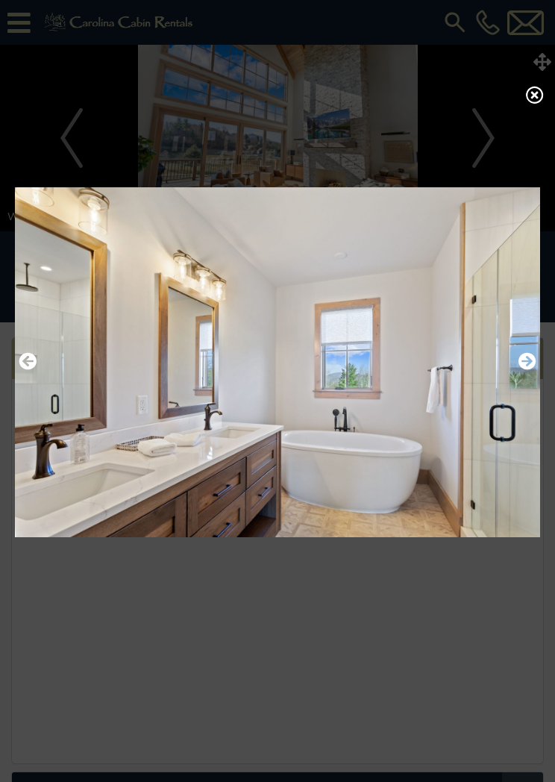
click at [537, 96] on icon at bounding box center [535, 95] width 18 height 18
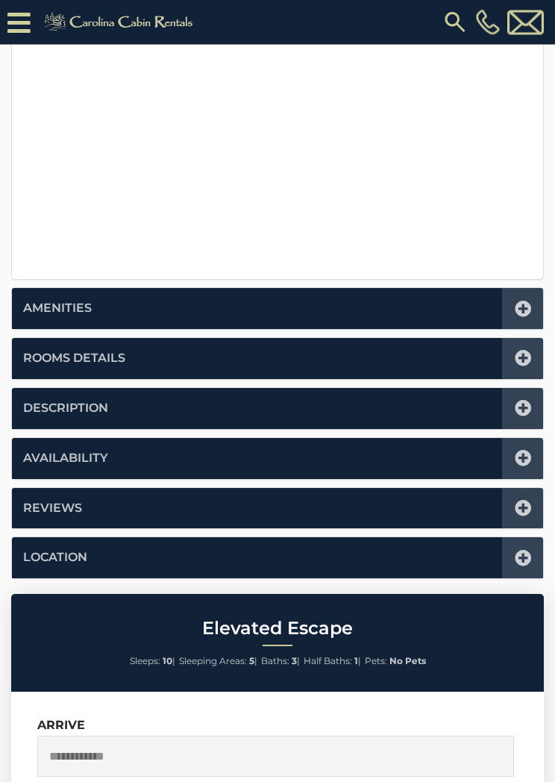
scroll to position [524, 0]
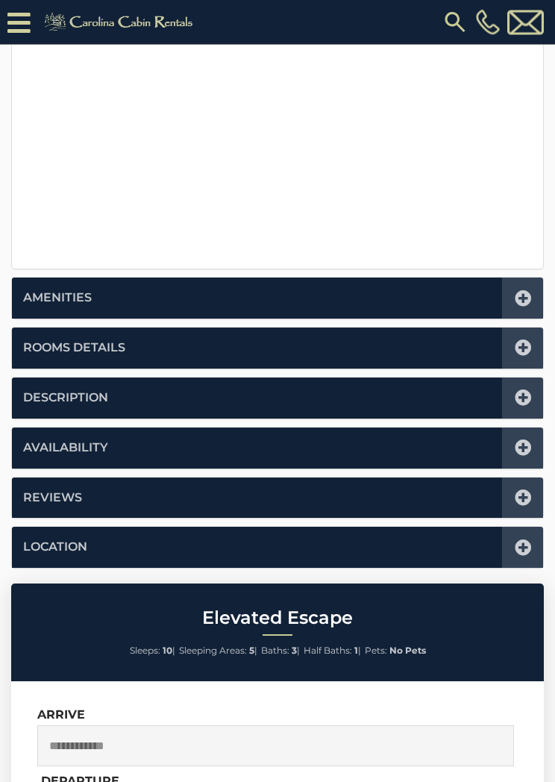
click at [527, 343] on icon at bounding box center [523, 348] width 16 height 16
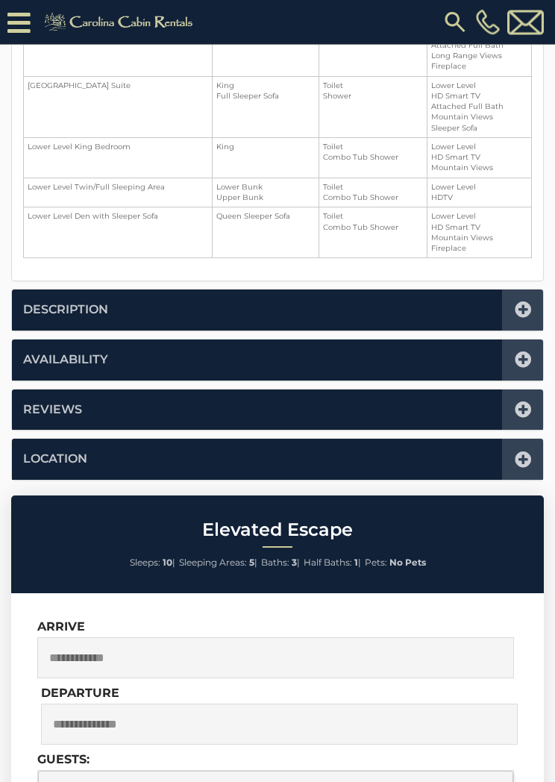
scroll to position [367, 0]
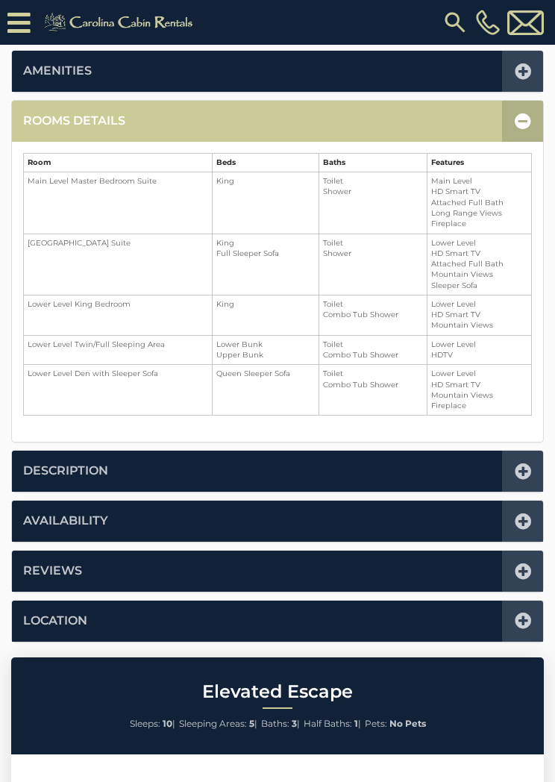
click at [525, 123] on icon at bounding box center [523, 121] width 16 height 16
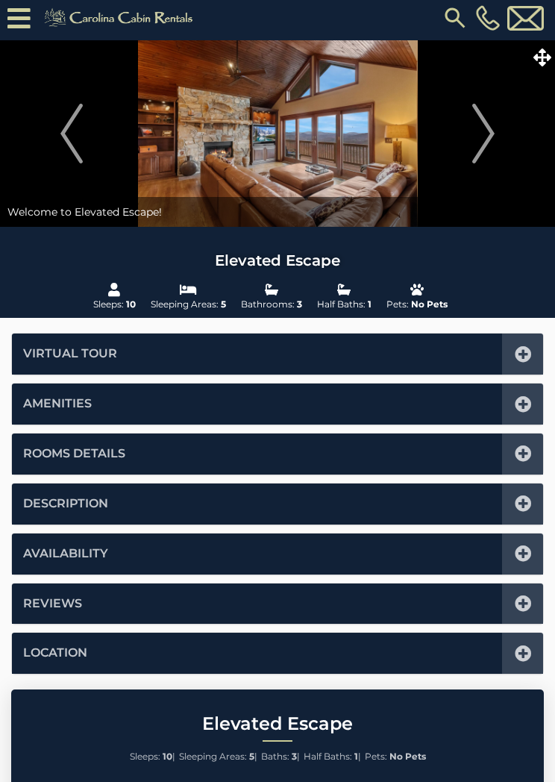
scroll to position [0, 0]
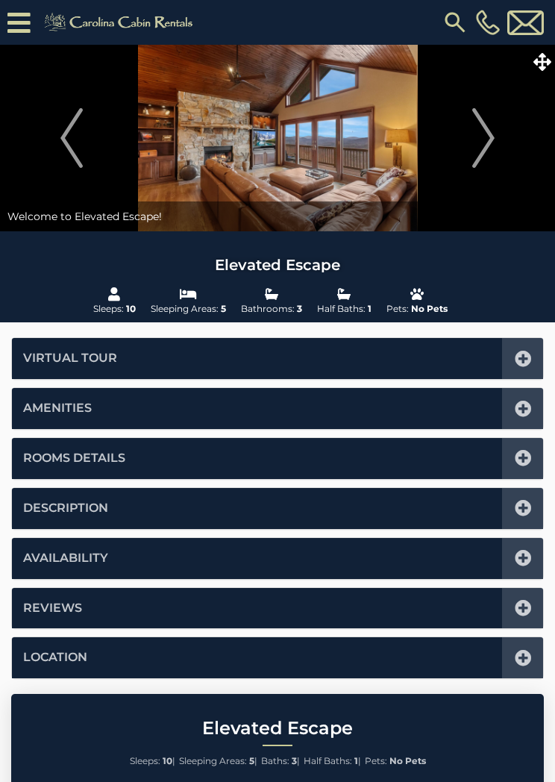
click at [543, 61] on icon at bounding box center [543, 62] width 18 height 18
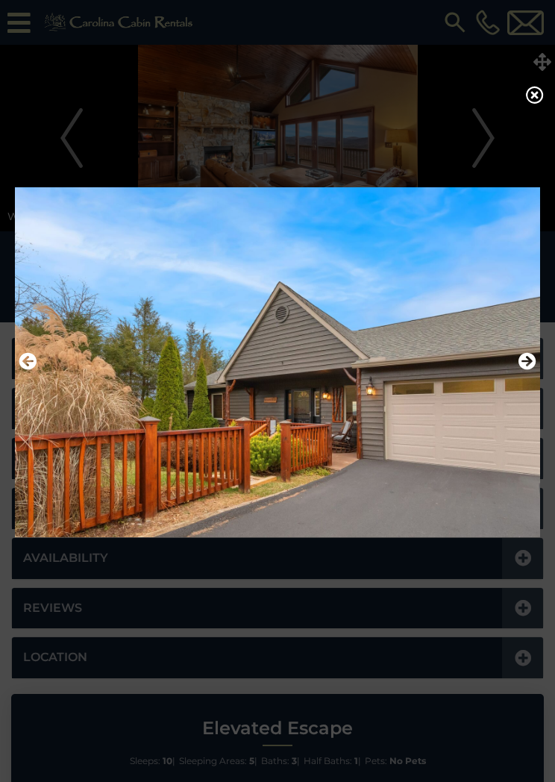
click at [541, 103] on icon at bounding box center [535, 95] width 18 height 18
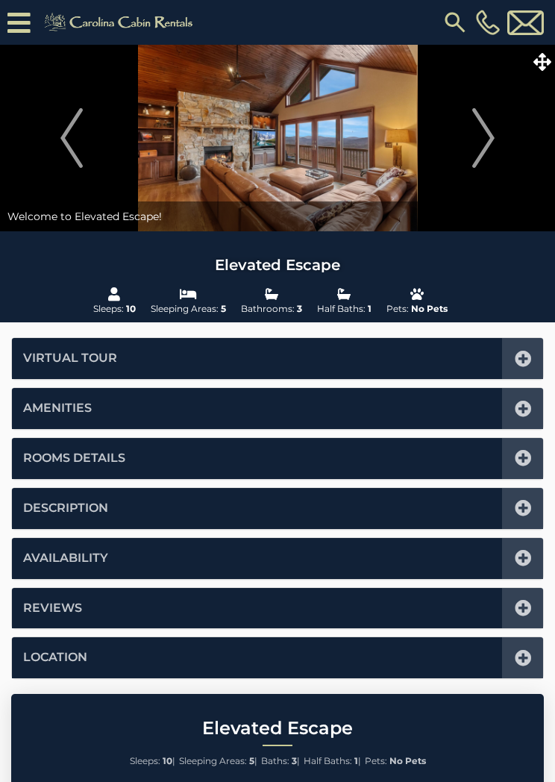
click at [519, 560] on icon at bounding box center [523, 558] width 16 height 16
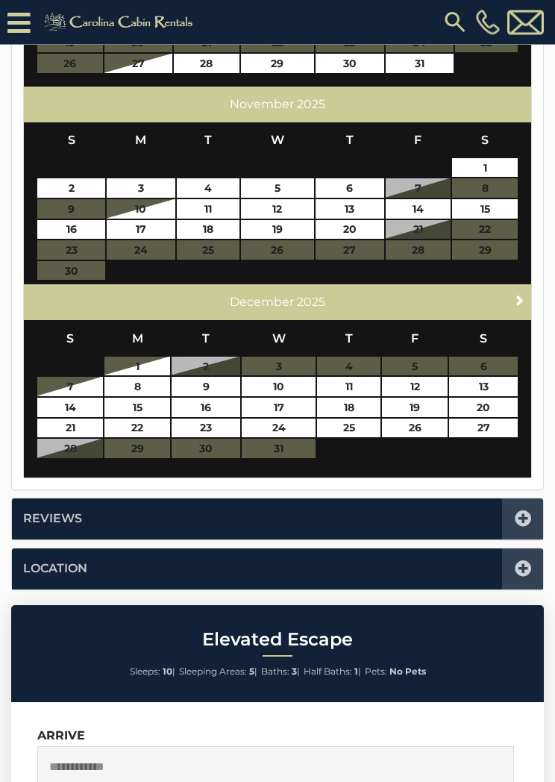
scroll to position [722, 0]
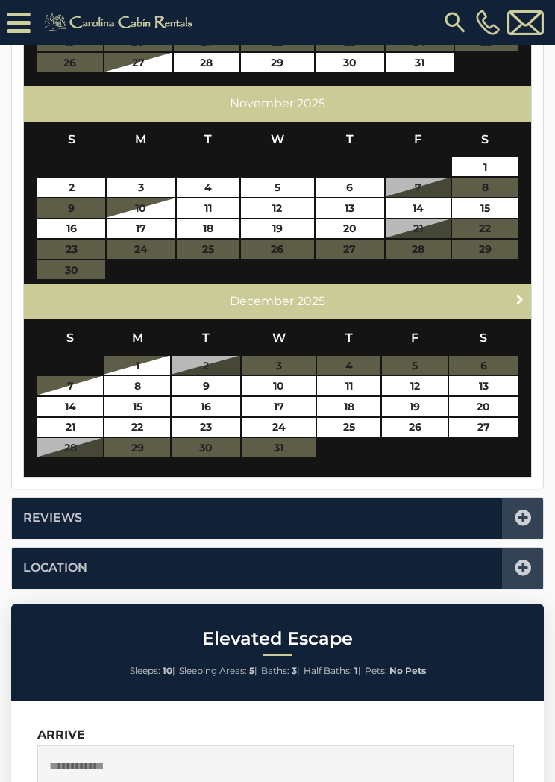
click at [519, 293] on span "Next" at bounding box center [520, 299] width 12 height 12
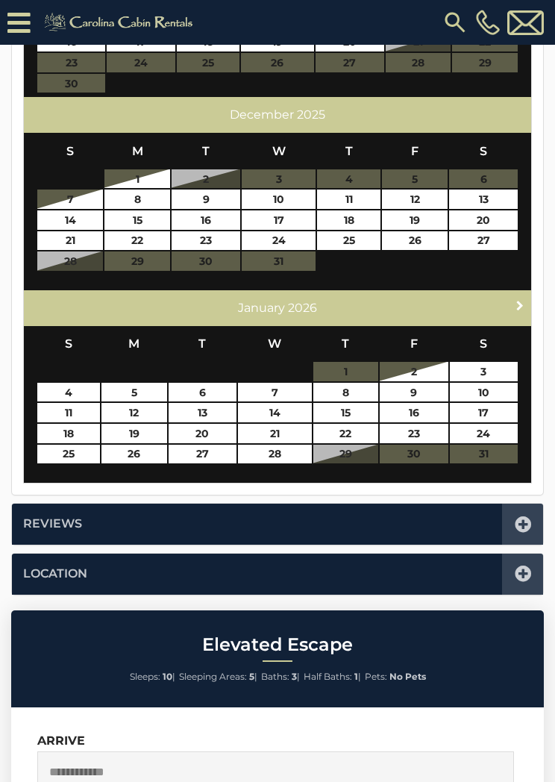
click at [519, 301] on span "Next" at bounding box center [520, 305] width 12 height 12
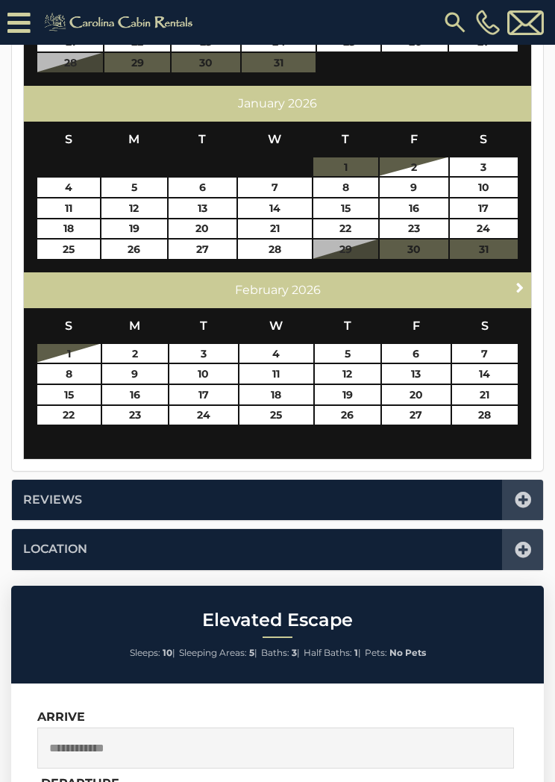
click at [522, 286] on span "Next" at bounding box center [520, 287] width 12 height 12
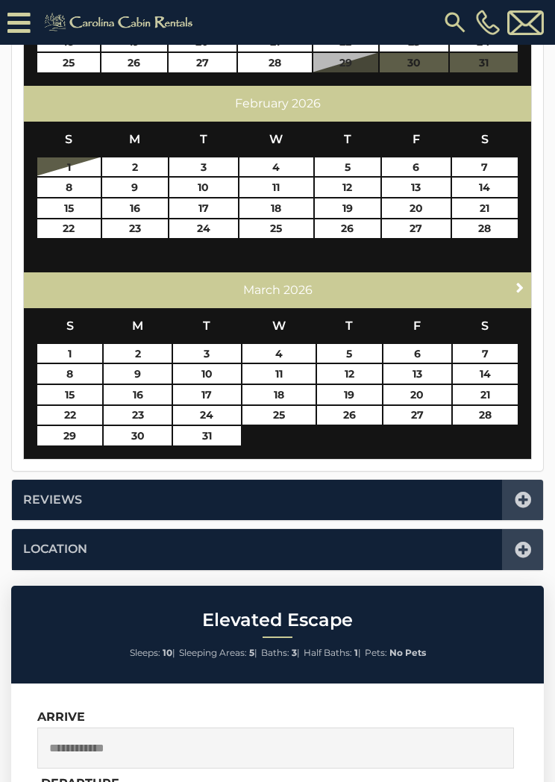
click at [511, 285] on link "Next" at bounding box center [520, 287] width 19 height 19
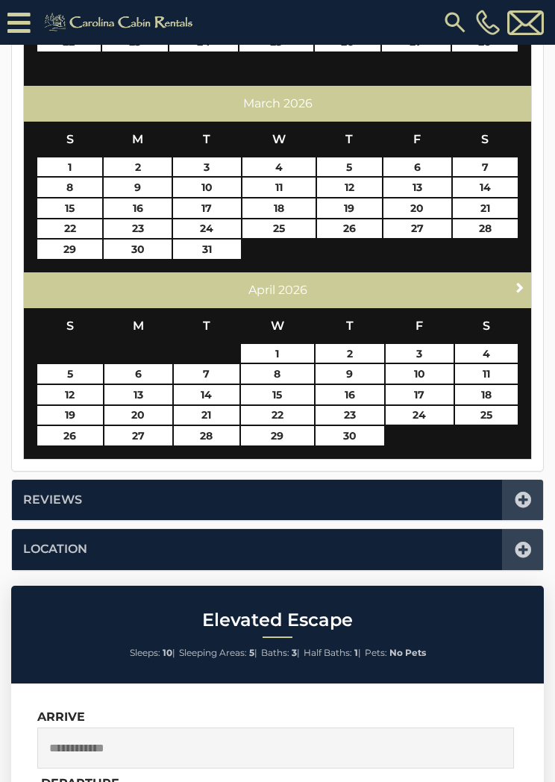
click at [516, 284] on span "Next" at bounding box center [520, 287] width 12 height 12
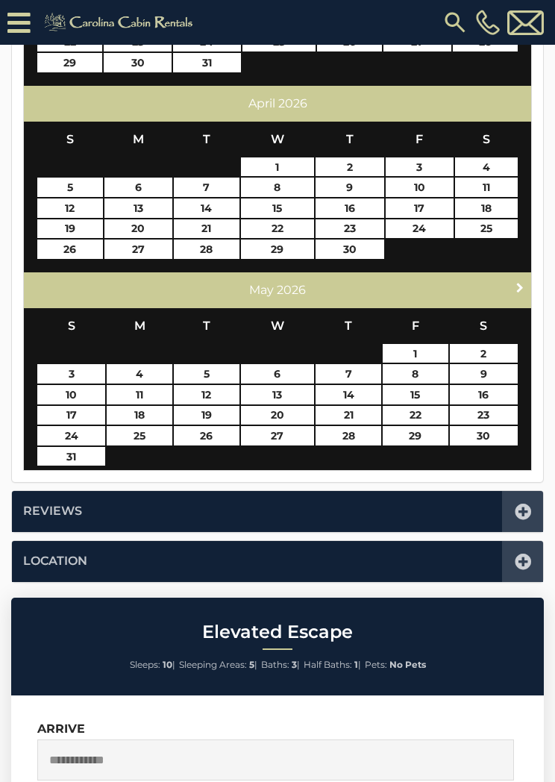
click at [521, 281] on span "Next" at bounding box center [520, 287] width 12 height 12
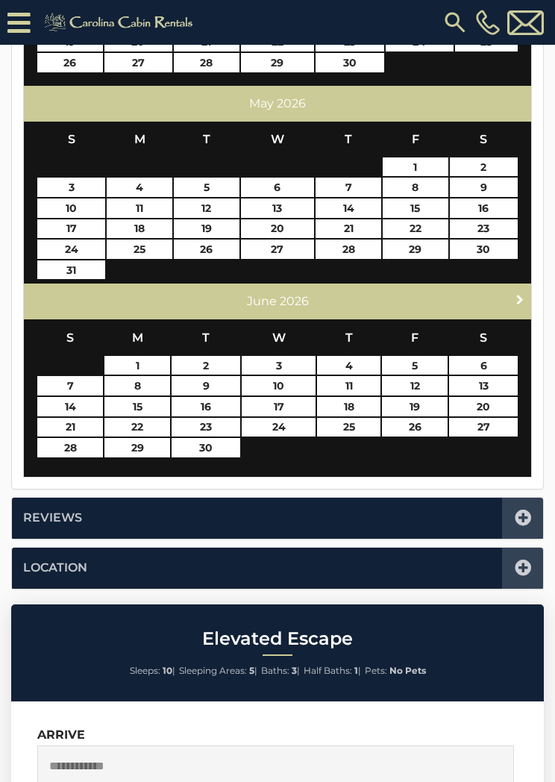
click at [522, 293] on span "Next" at bounding box center [520, 299] width 12 height 12
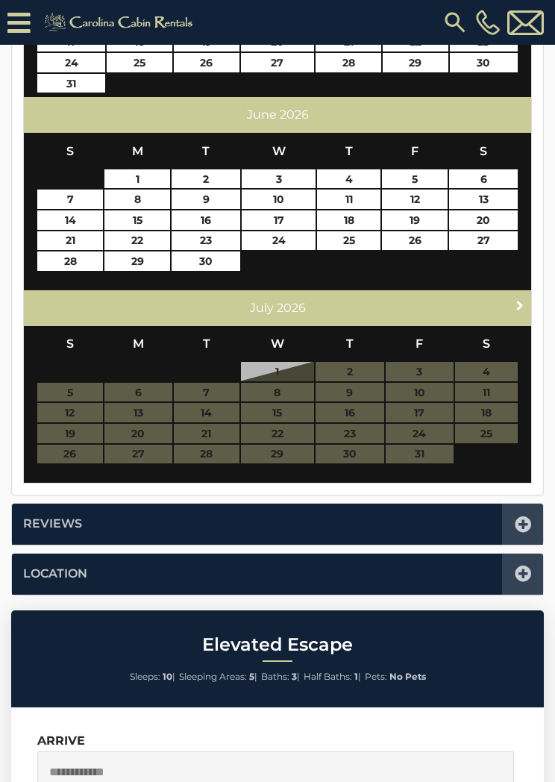
click at [527, 296] on link "Next" at bounding box center [520, 305] width 19 height 19
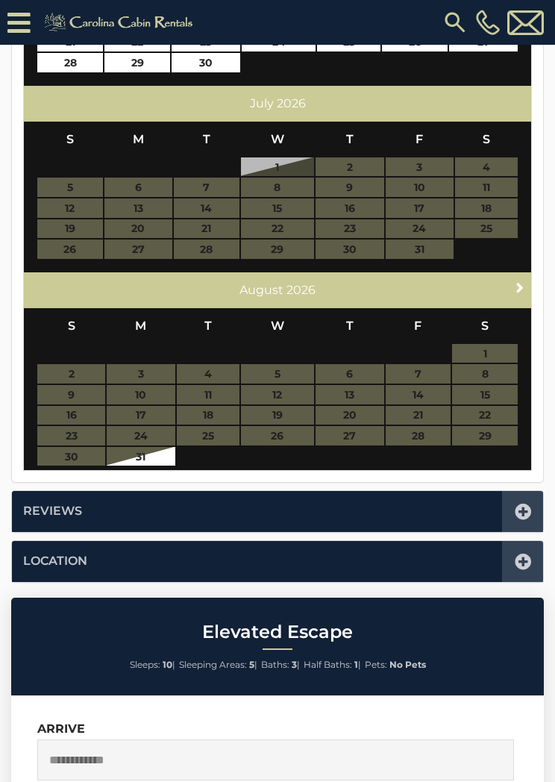
click at [521, 284] on span "Next" at bounding box center [520, 287] width 12 height 12
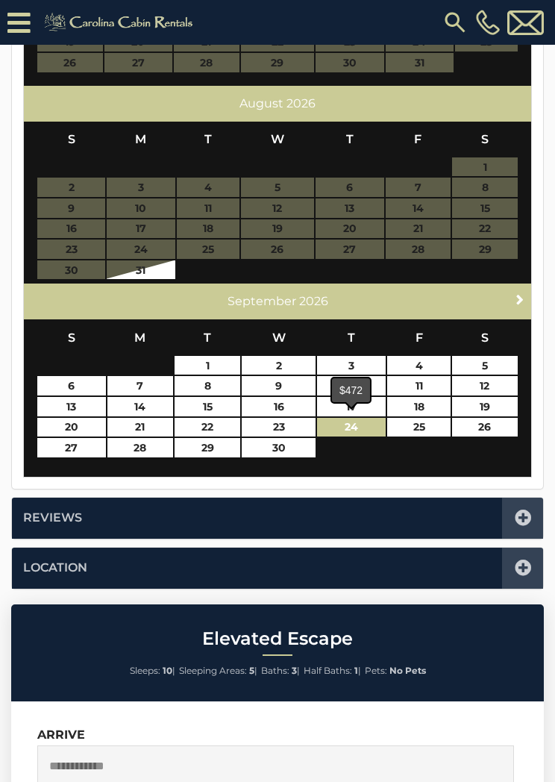
click at [353, 425] on link "24" at bounding box center [351, 427] width 69 height 19
type input "**********"
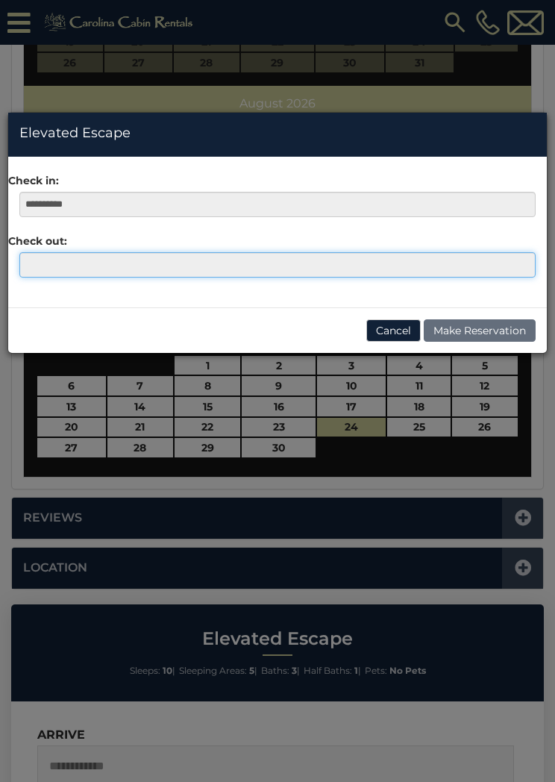
click at [44, 260] on input "text" at bounding box center [277, 264] width 516 height 25
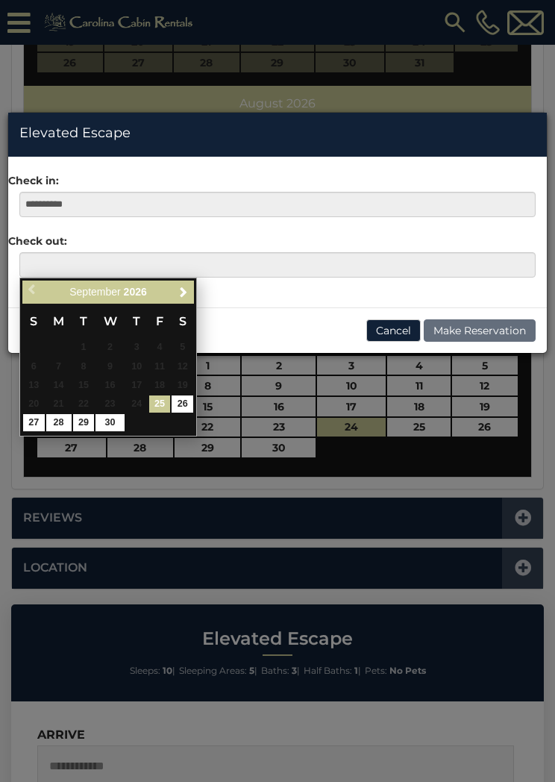
click at [124, 423] on link "30" at bounding box center [110, 422] width 28 height 17
type input "**********"
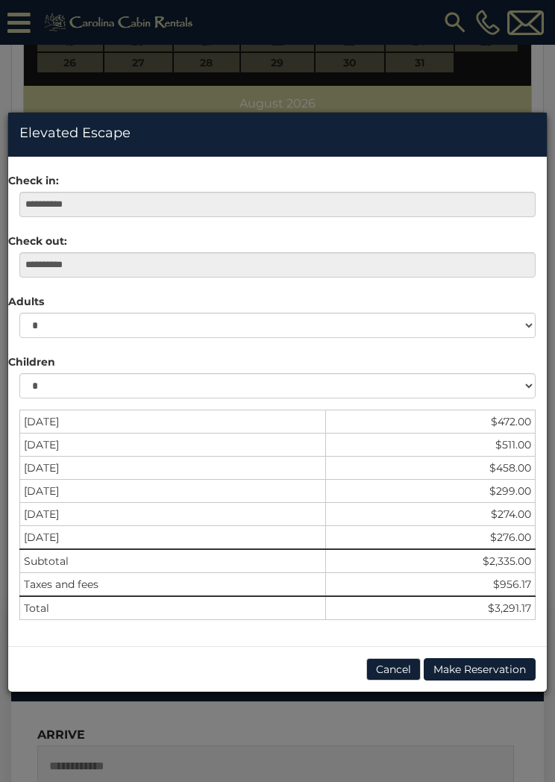
click at [394, 667] on button "Cancel" at bounding box center [393, 669] width 54 height 22
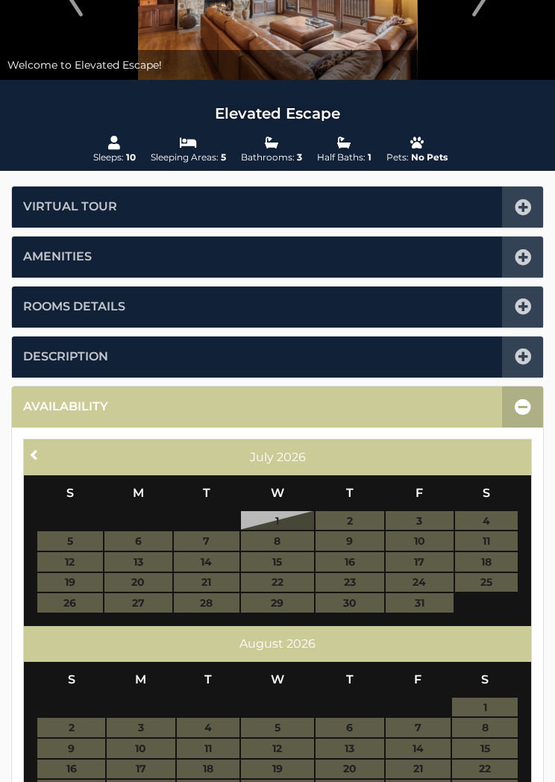
scroll to position [0, 0]
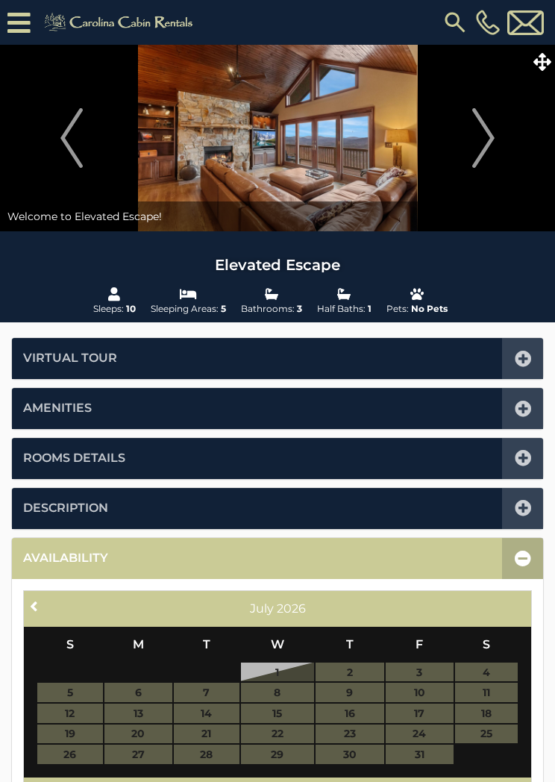
click at [551, 64] on span at bounding box center [542, 62] width 26 height 26
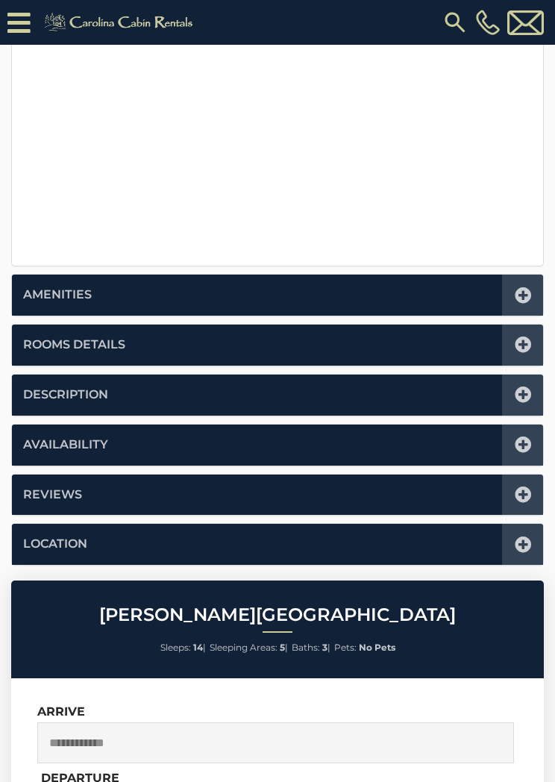
scroll to position [519, 0]
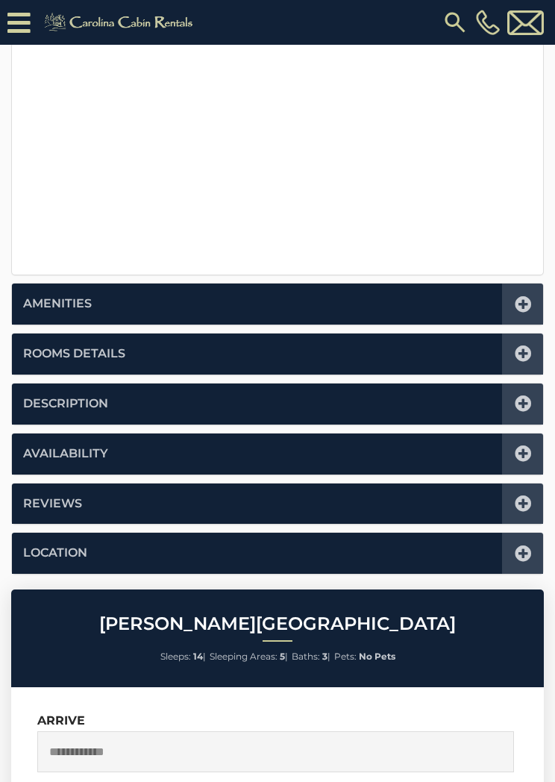
click at [528, 356] on icon at bounding box center [523, 354] width 16 height 16
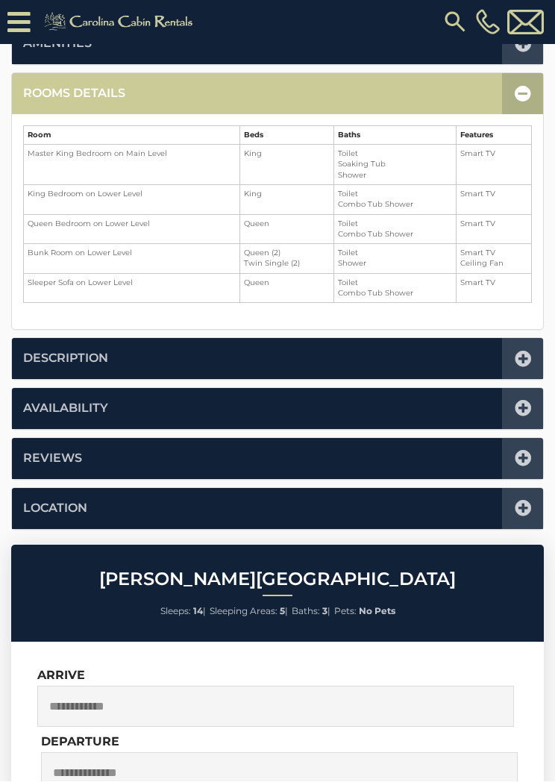
scroll to position [395, 0]
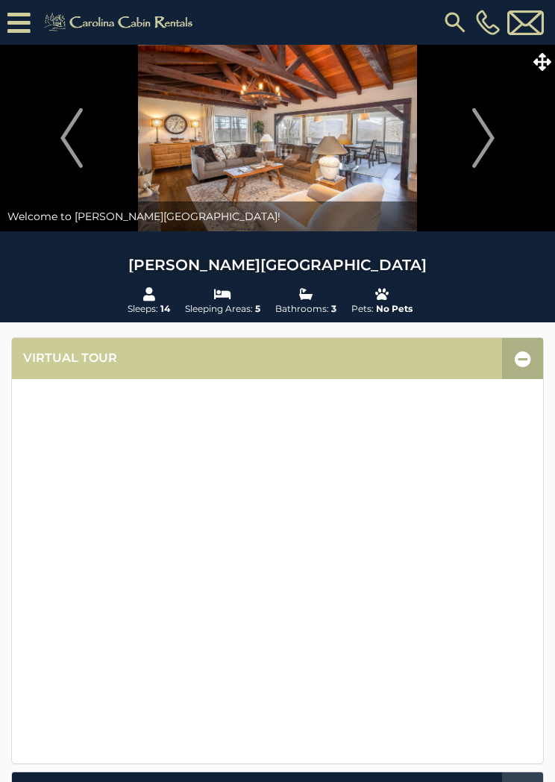
click at [543, 61] on icon at bounding box center [543, 62] width 18 height 18
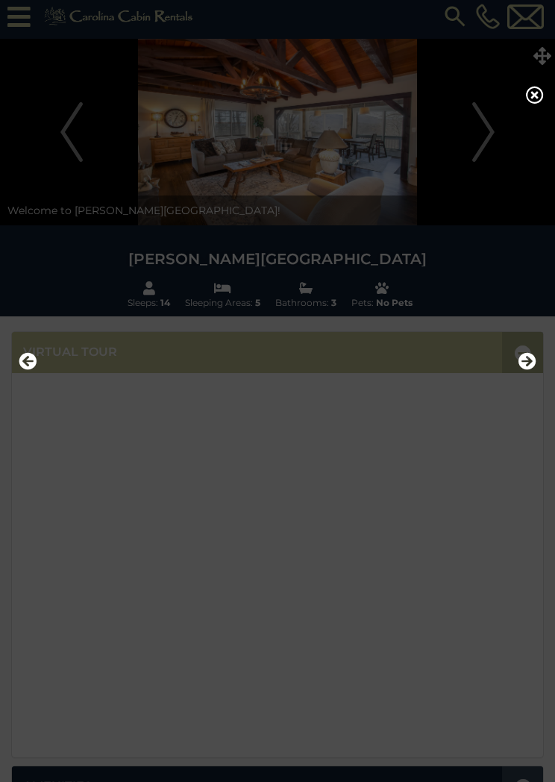
scroll to position [20, 0]
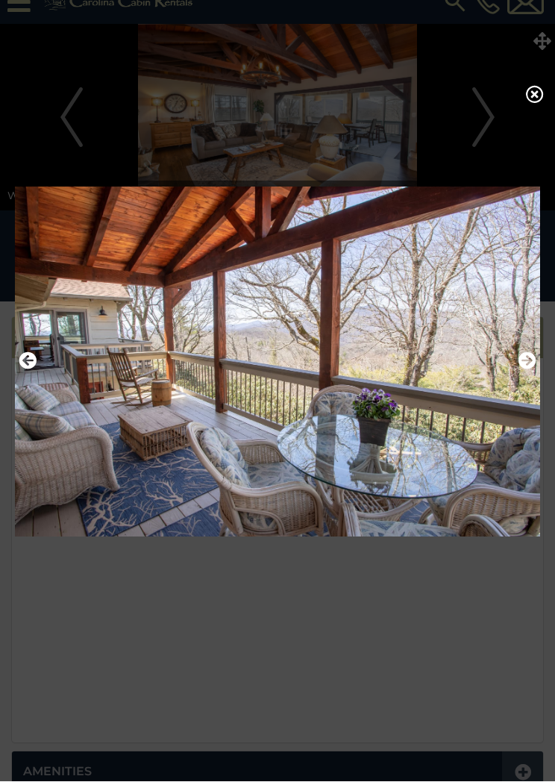
click at [181, 393] on img at bounding box center [277, 362] width 525 height 370
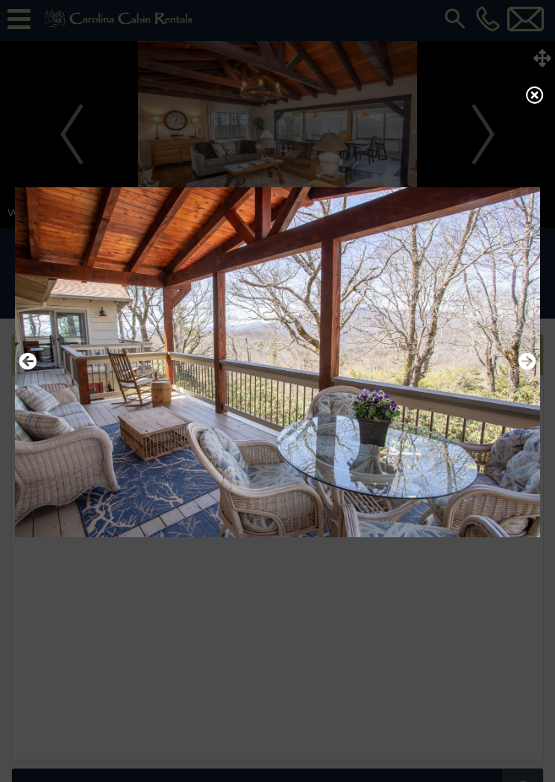
scroll to position [1, 0]
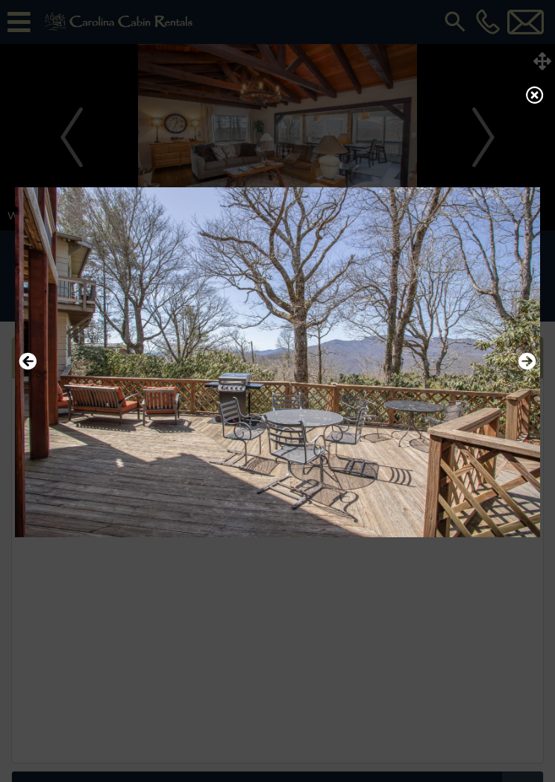
click at [548, 85] on div at bounding box center [277, 391] width 555 height 782
click at [540, 100] on icon at bounding box center [535, 95] width 18 height 18
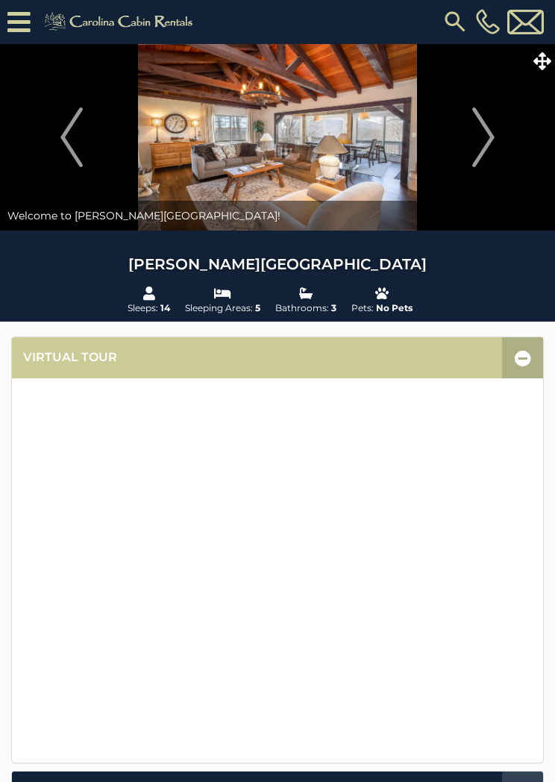
click at [548, 61] on icon at bounding box center [543, 61] width 18 height 18
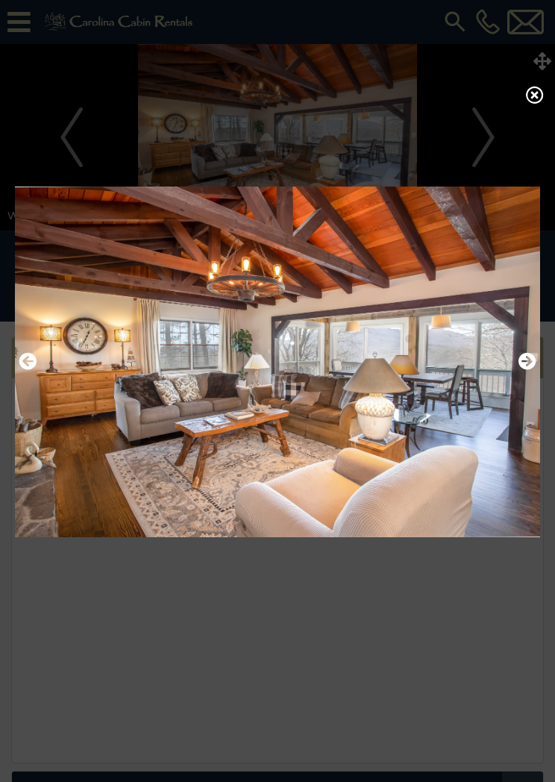
click at [543, 104] on icon at bounding box center [535, 95] width 18 height 18
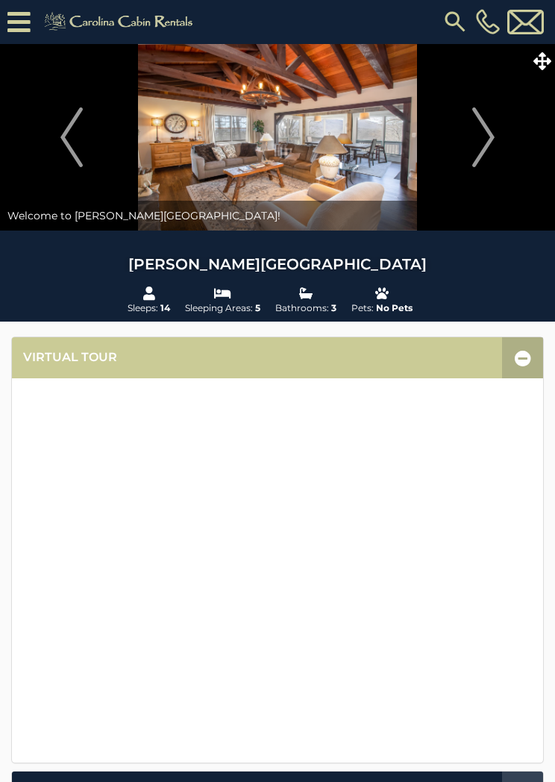
scroll to position [0, 0]
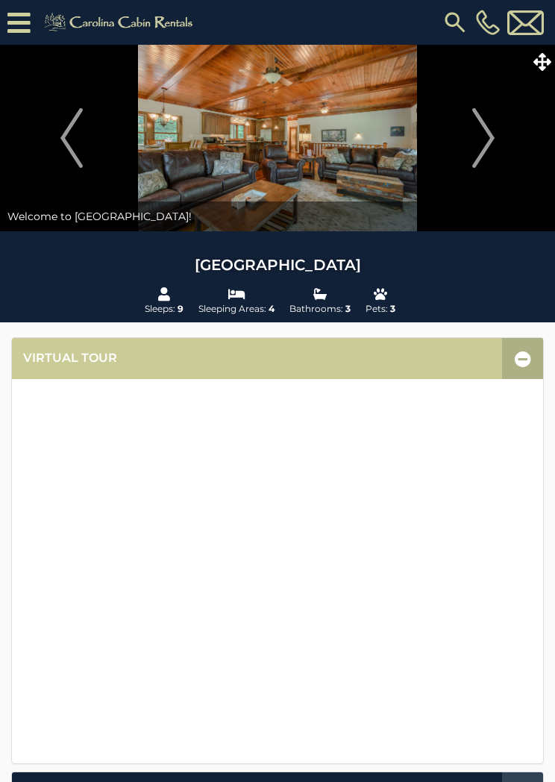
click at [545, 63] on icon at bounding box center [543, 62] width 18 height 18
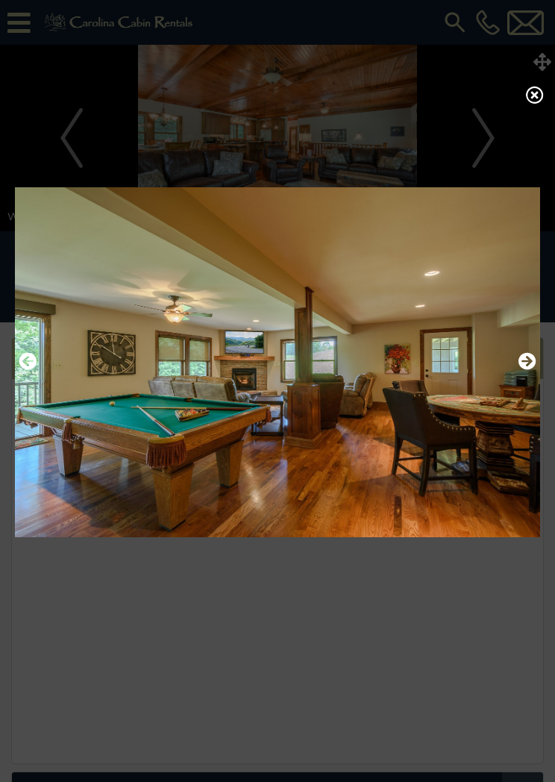
click at [540, 101] on icon at bounding box center [535, 95] width 18 height 18
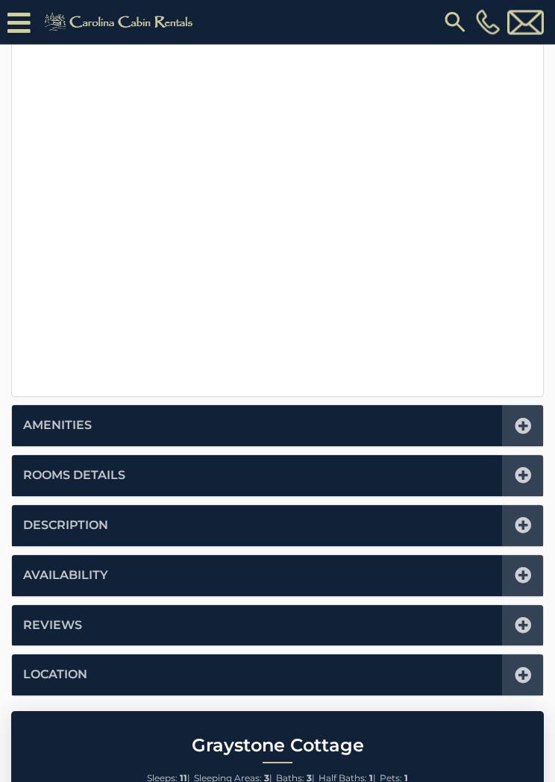
scroll to position [399, 0]
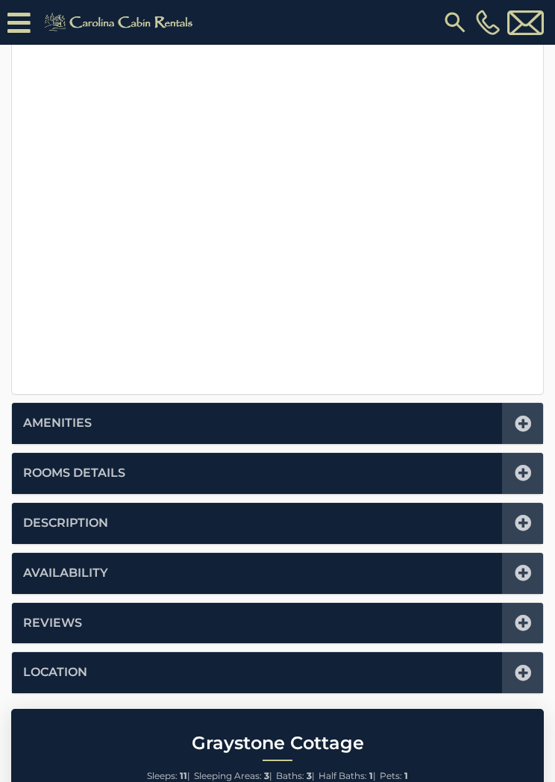
click at [527, 472] on icon at bounding box center [523, 473] width 16 height 16
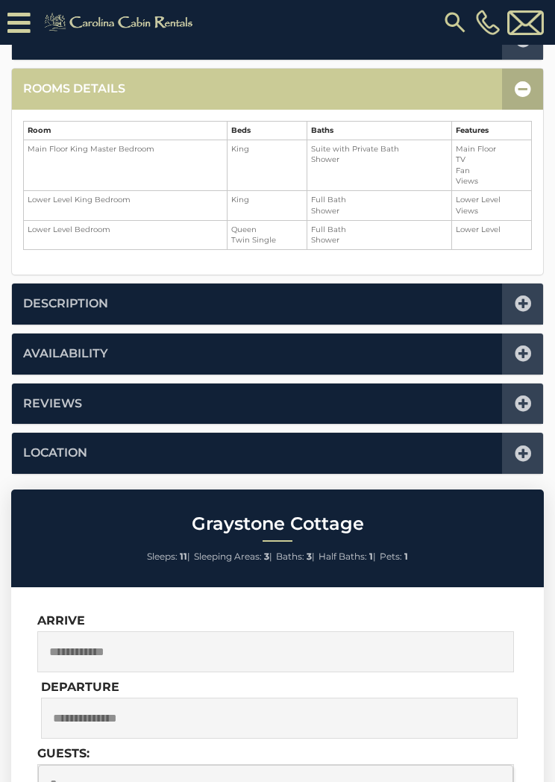
scroll to position [367, 0]
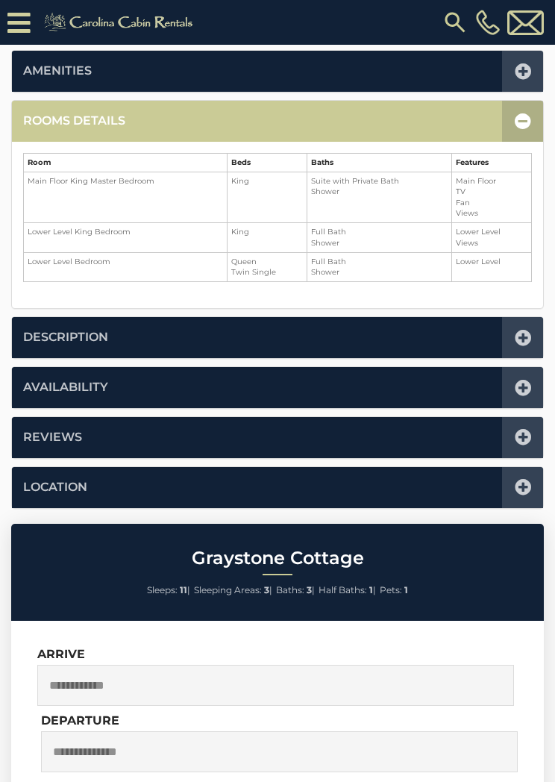
click at [523, 117] on icon at bounding box center [523, 121] width 16 height 16
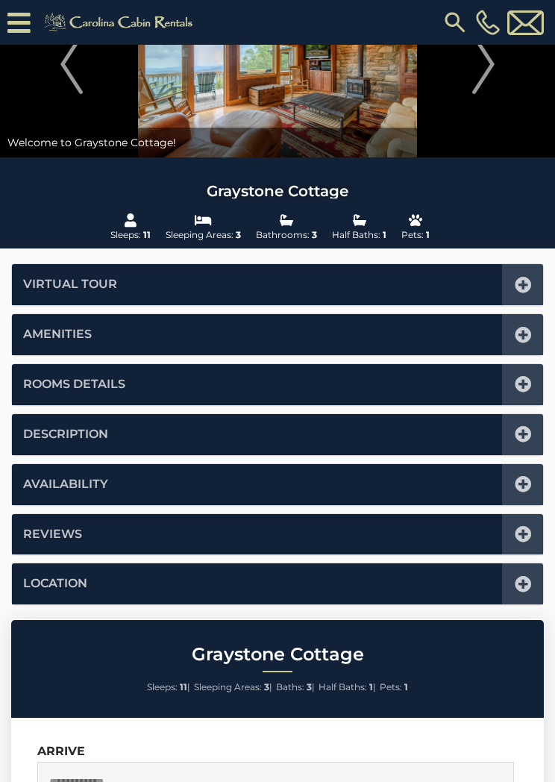
scroll to position [0, 0]
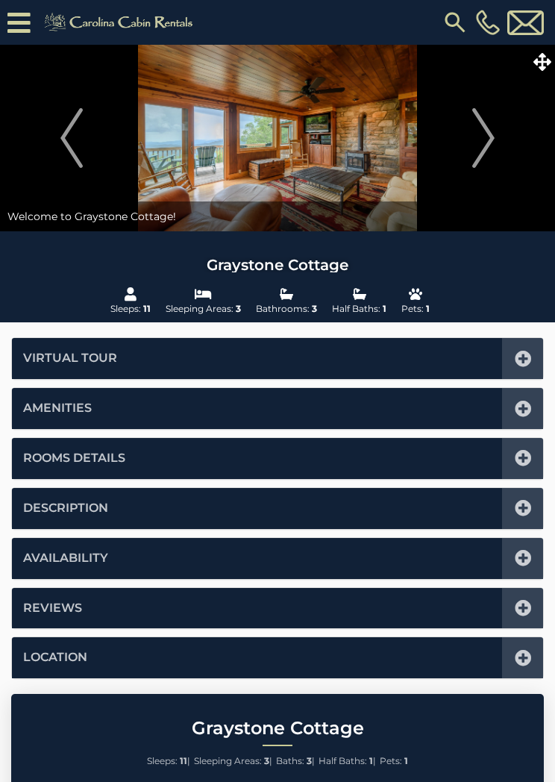
click at [551, 59] on icon at bounding box center [543, 62] width 18 height 18
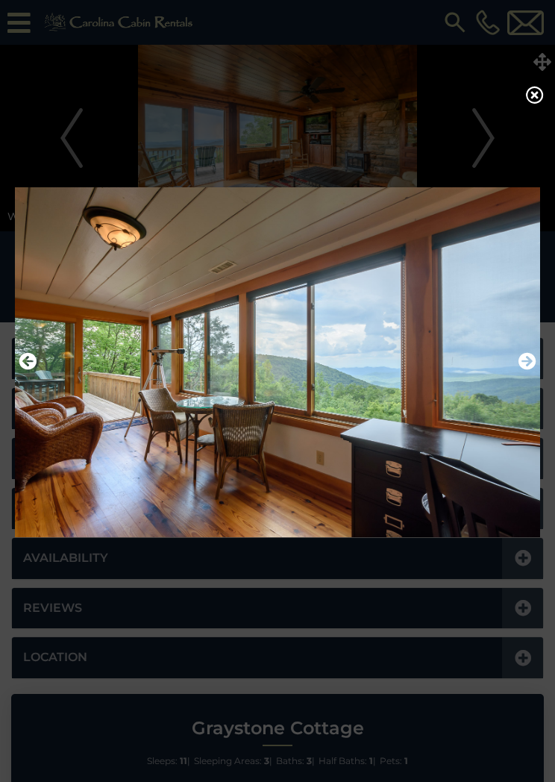
click at [534, 104] on icon at bounding box center [535, 95] width 18 height 18
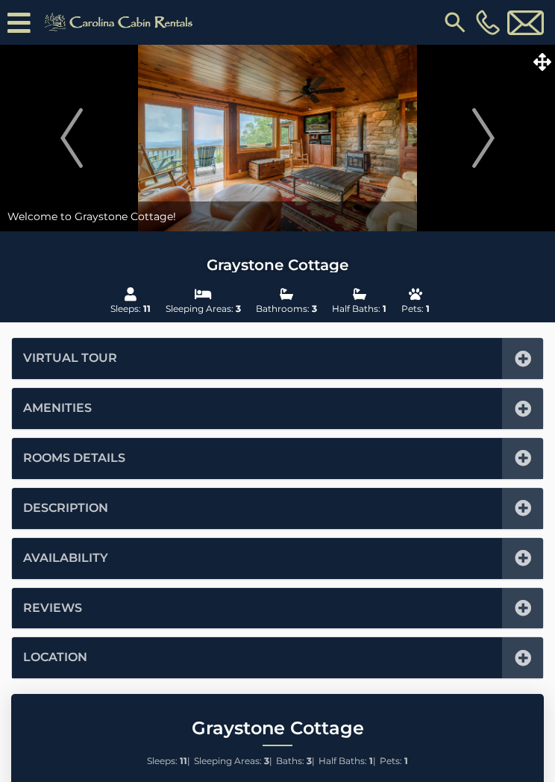
click at [527, 560] on icon at bounding box center [523, 558] width 16 height 16
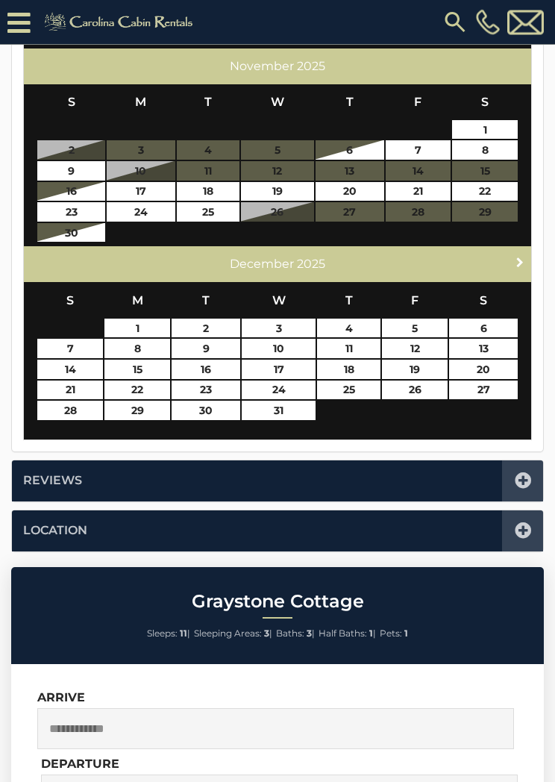
scroll to position [759, 0]
click at [512, 256] on link "Next" at bounding box center [520, 261] width 19 height 19
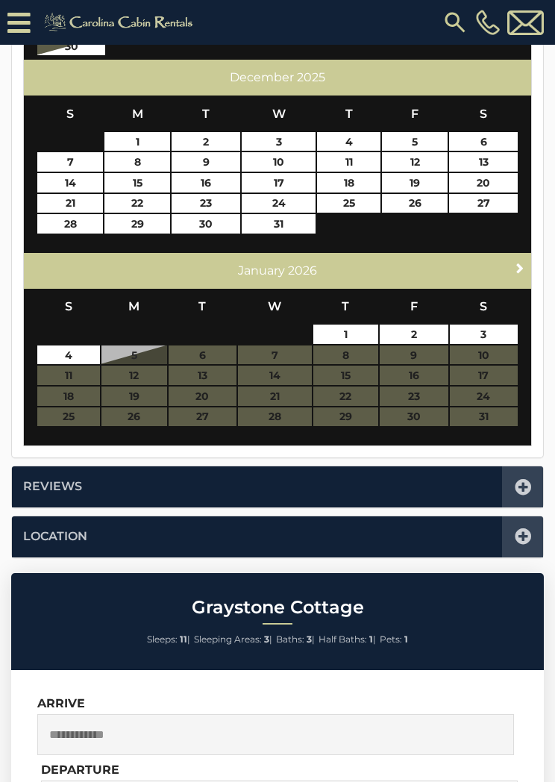
click at [511, 266] on link "Next" at bounding box center [520, 268] width 19 height 19
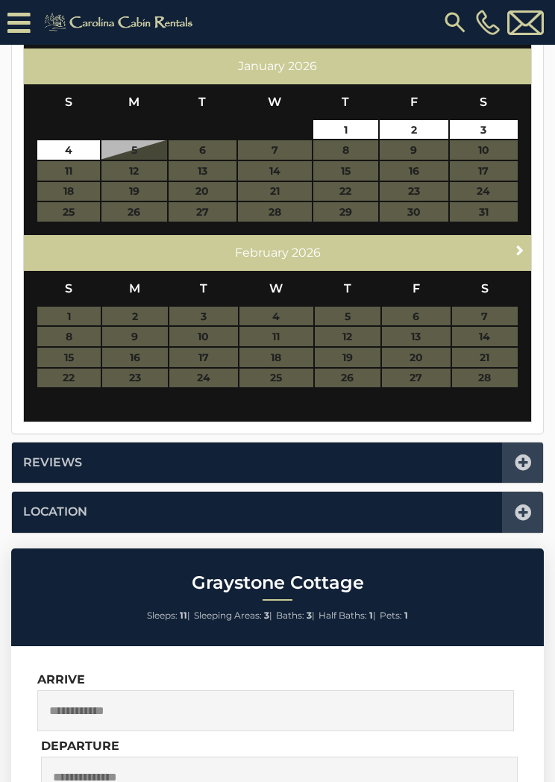
click at [525, 244] on span "Next" at bounding box center [520, 250] width 12 height 12
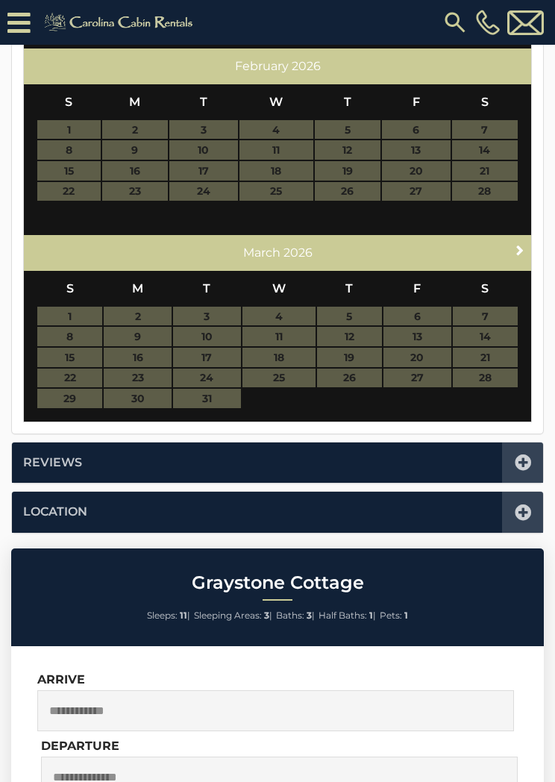
click at [525, 244] on span "Next" at bounding box center [520, 250] width 12 height 12
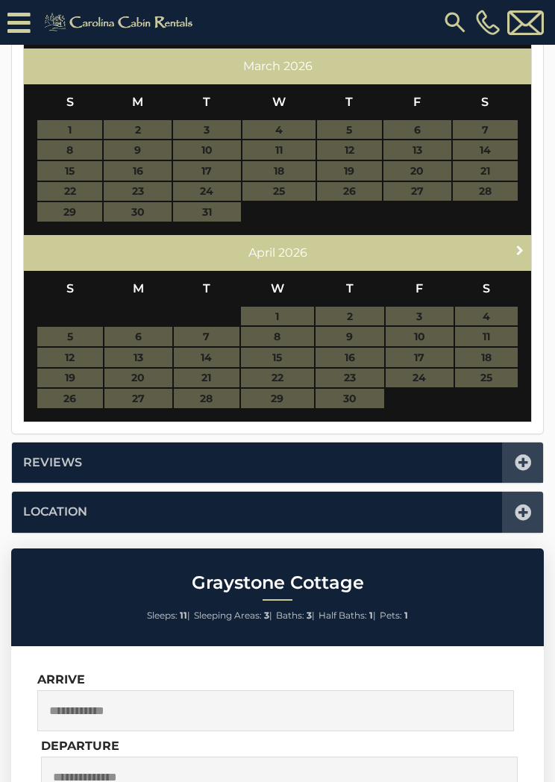
click at [522, 244] on span "Next" at bounding box center [520, 250] width 12 height 12
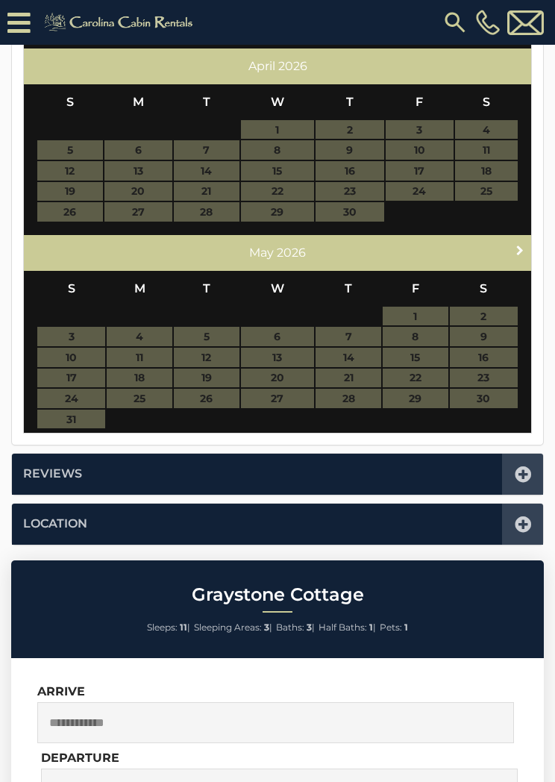
click at [528, 241] on link "Next" at bounding box center [520, 250] width 19 height 19
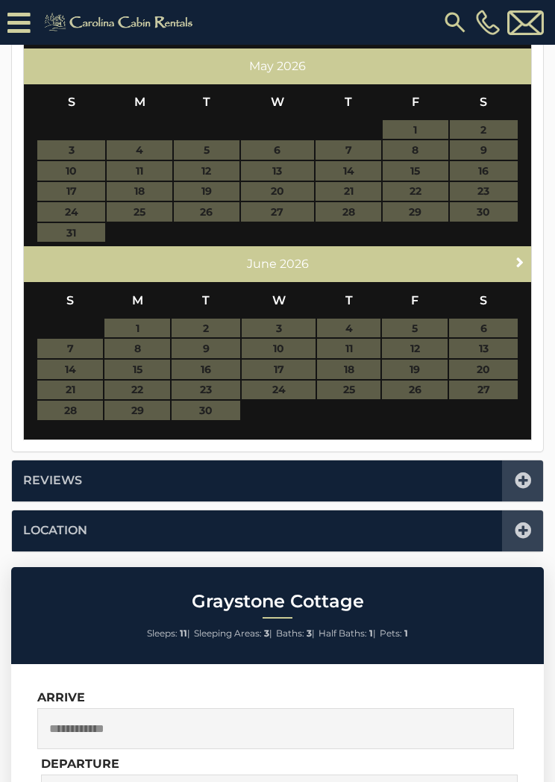
click at [524, 259] on span "Next" at bounding box center [520, 262] width 12 height 12
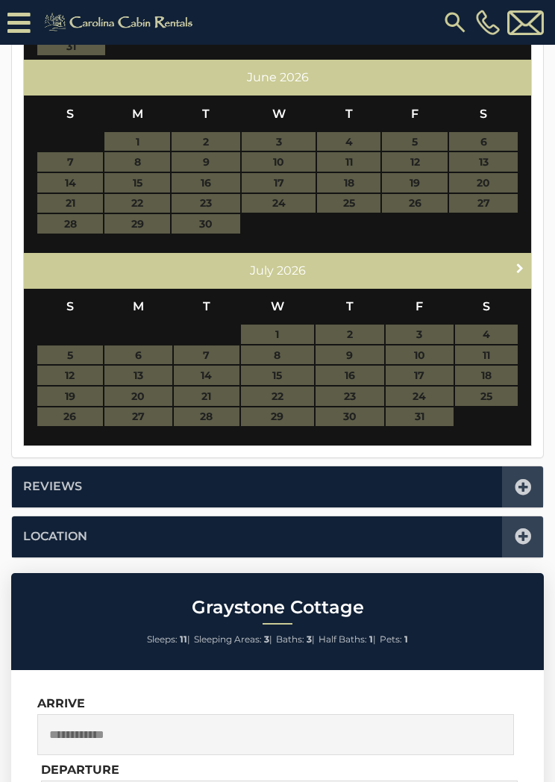
click at [522, 259] on link "Next" at bounding box center [520, 268] width 19 height 19
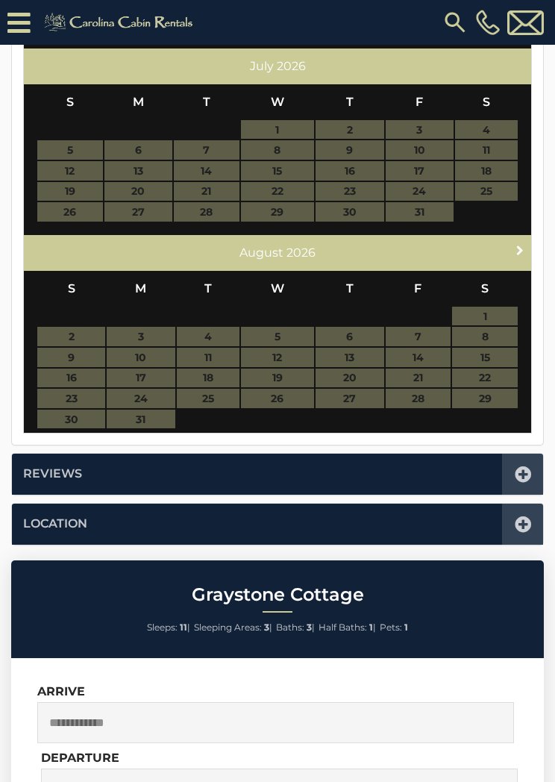
click at [522, 244] on span "Next" at bounding box center [520, 250] width 12 height 12
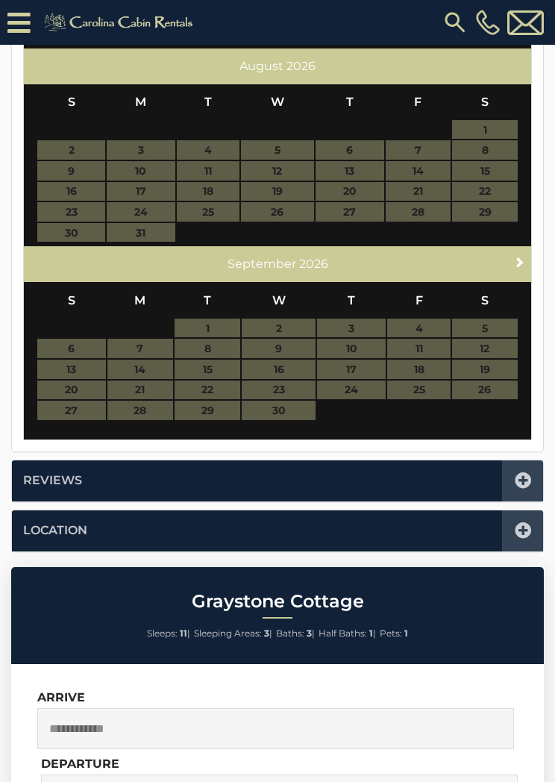
click at [524, 257] on span "Next" at bounding box center [520, 262] width 12 height 12
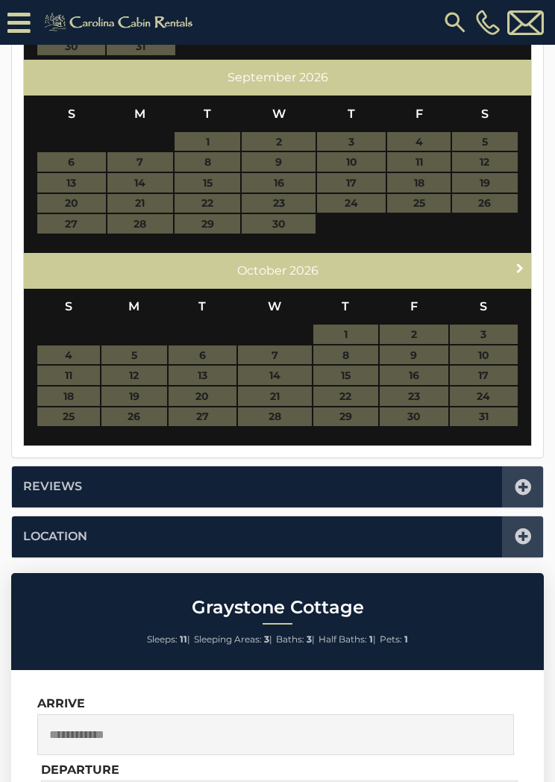
click at [524, 263] on span "Next" at bounding box center [520, 268] width 12 height 12
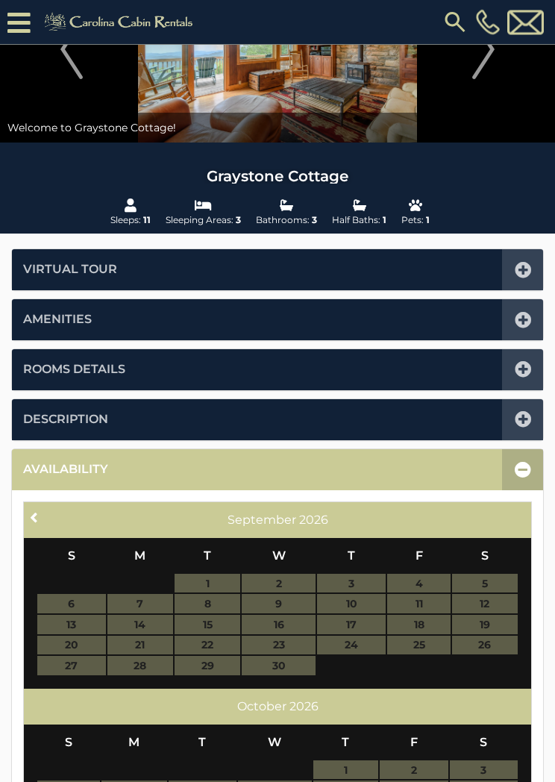
scroll to position [0, 0]
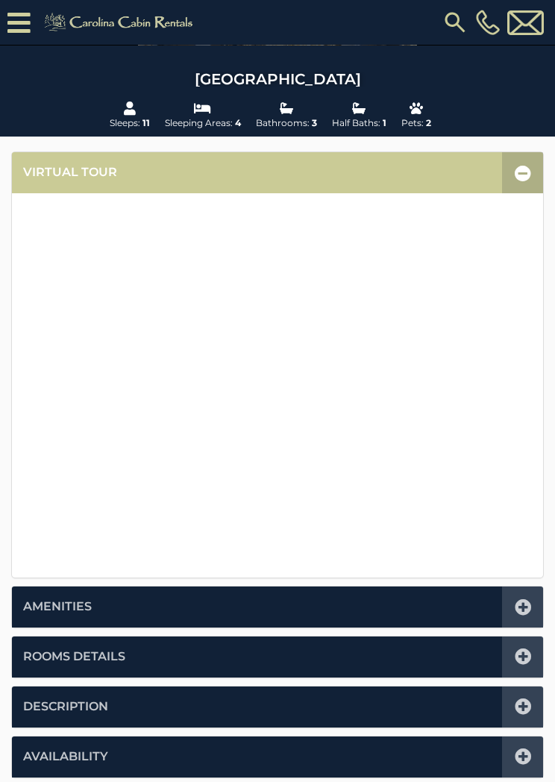
scroll to position [217, 0]
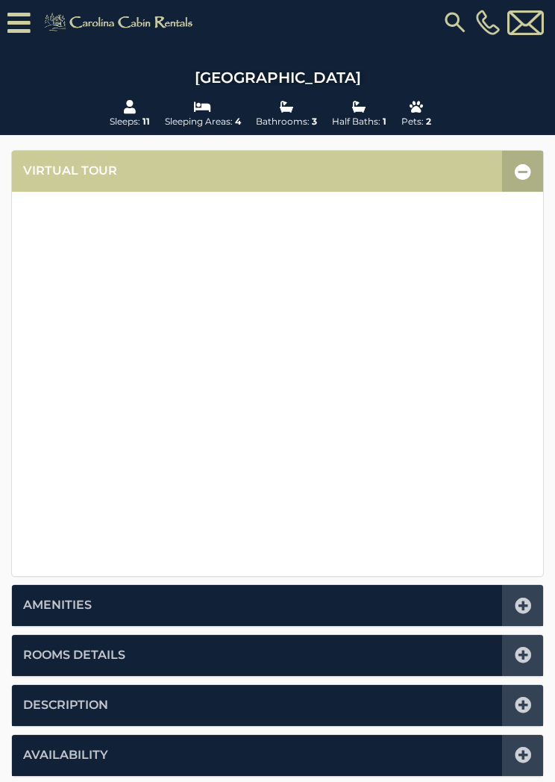
click at [523, 648] on icon at bounding box center [523, 655] width 16 height 16
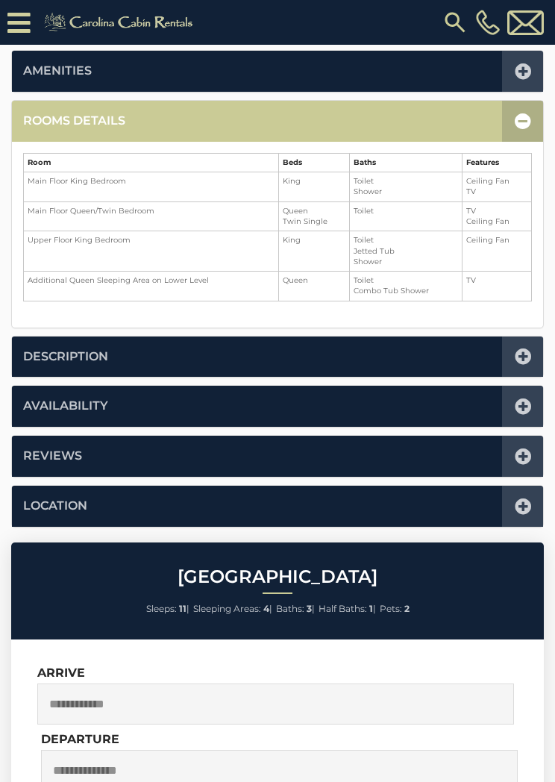
click at [521, 128] on icon at bounding box center [523, 121] width 16 height 16
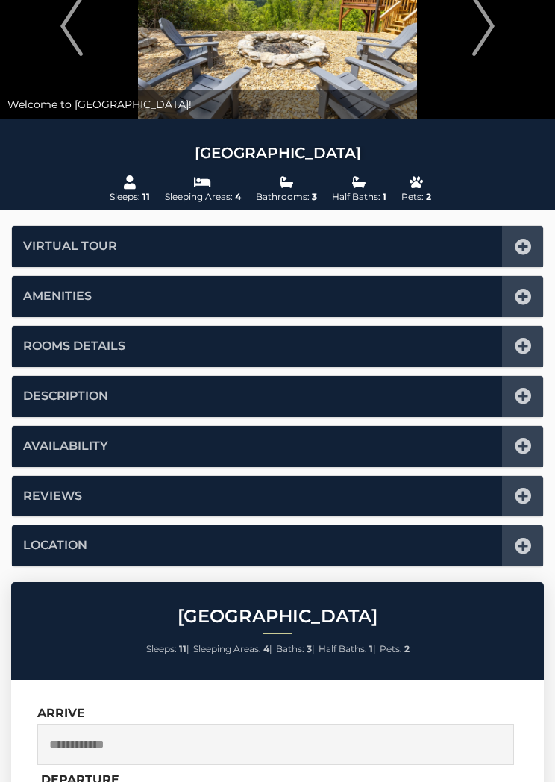
scroll to position [0, 0]
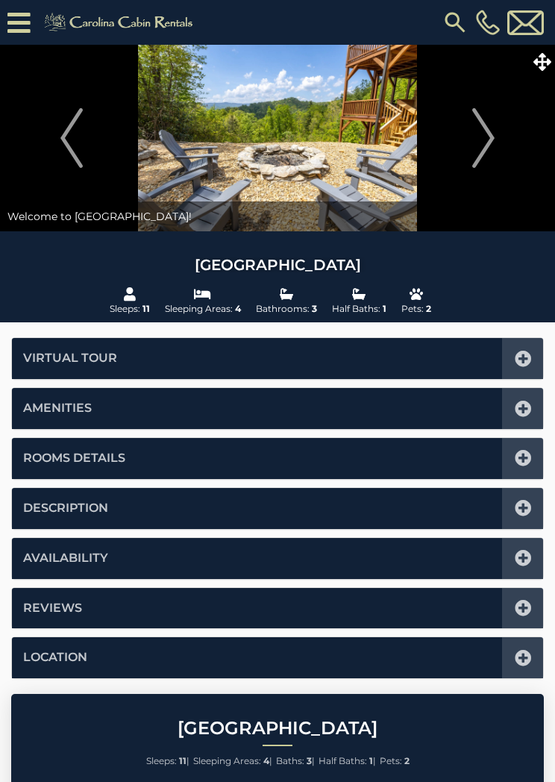
click at [544, 64] on icon at bounding box center [543, 62] width 18 height 18
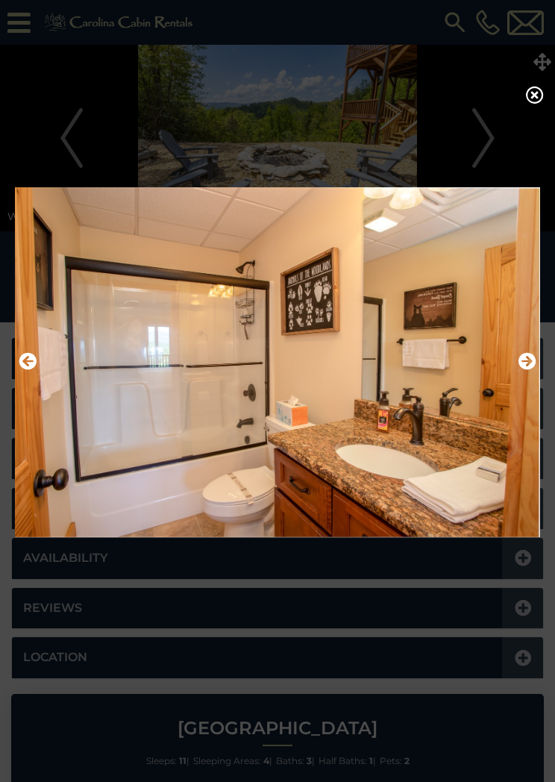
click at [526, 104] on icon at bounding box center [535, 95] width 18 height 18
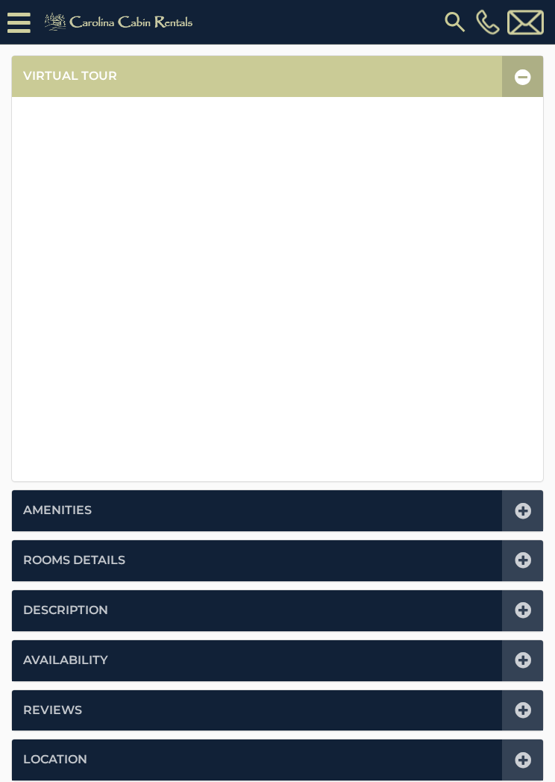
scroll to position [312, 0]
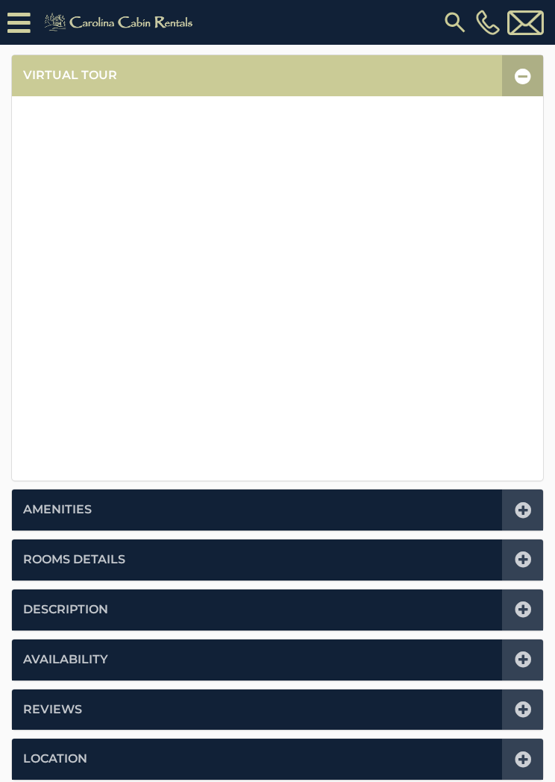
click at [521, 566] on icon at bounding box center [523, 559] width 16 height 16
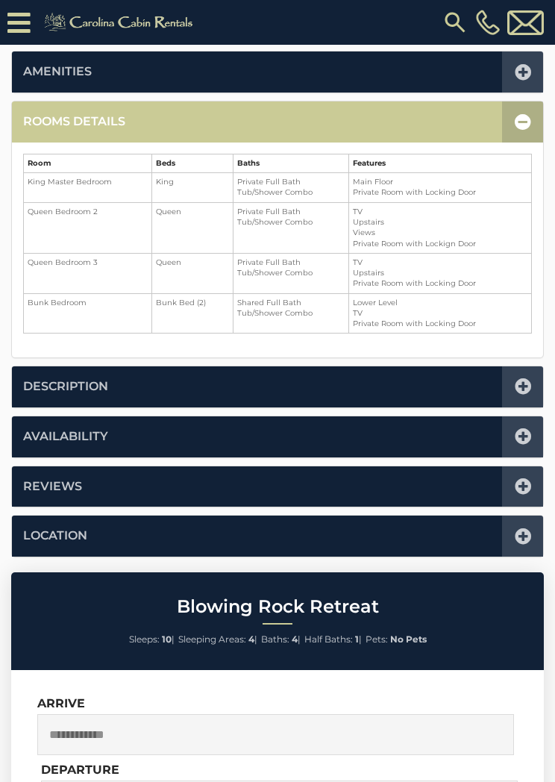
scroll to position [367, 0]
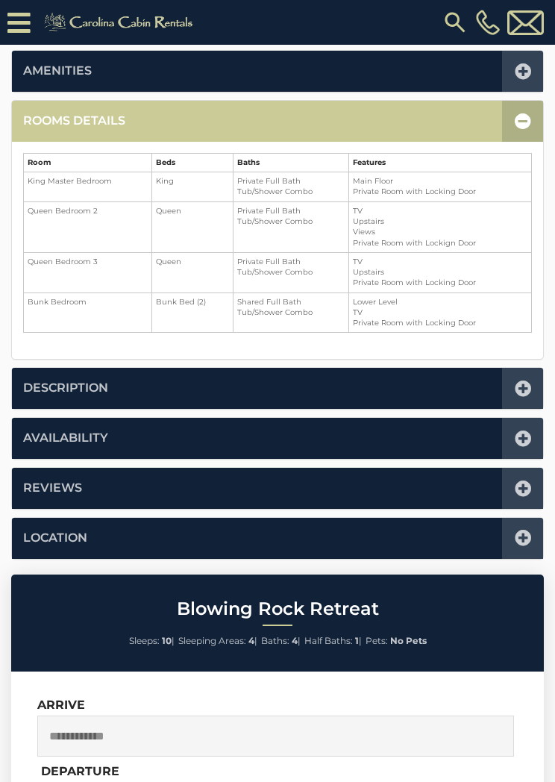
click at [522, 125] on icon at bounding box center [523, 121] width 16 height 16
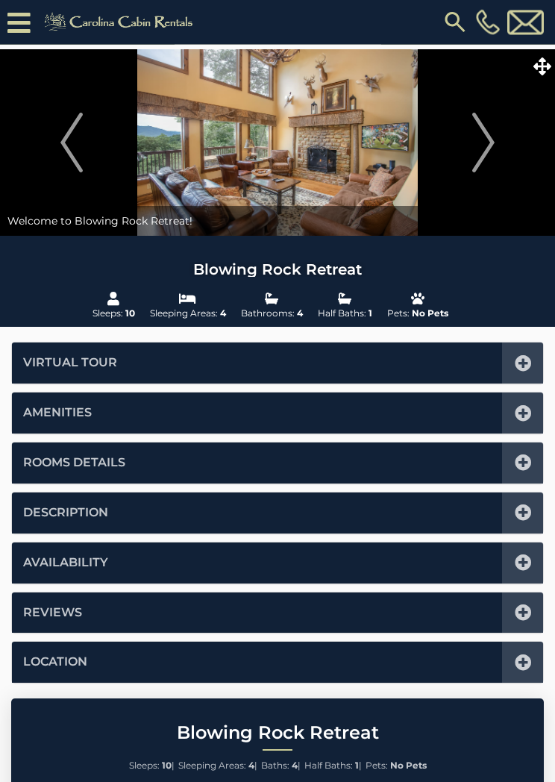
scroll to position [0, 0]
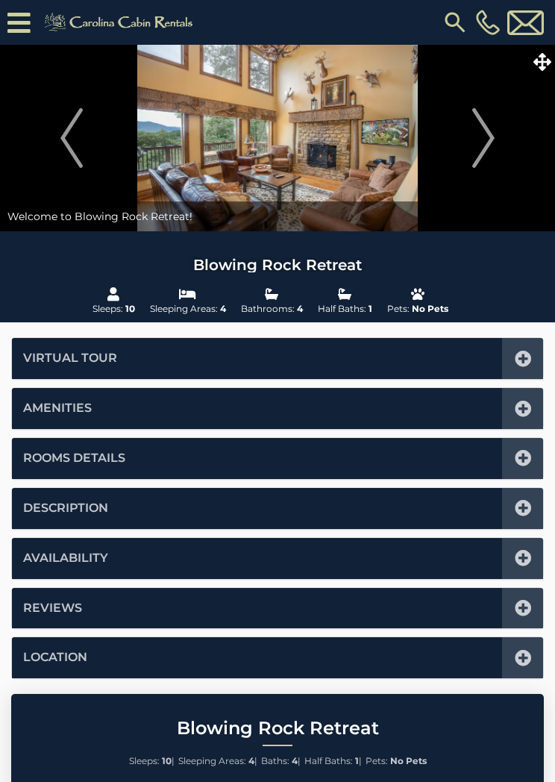
click at [540, 75] on button "Next" at bounding box center [483, 138] width 128 height 187
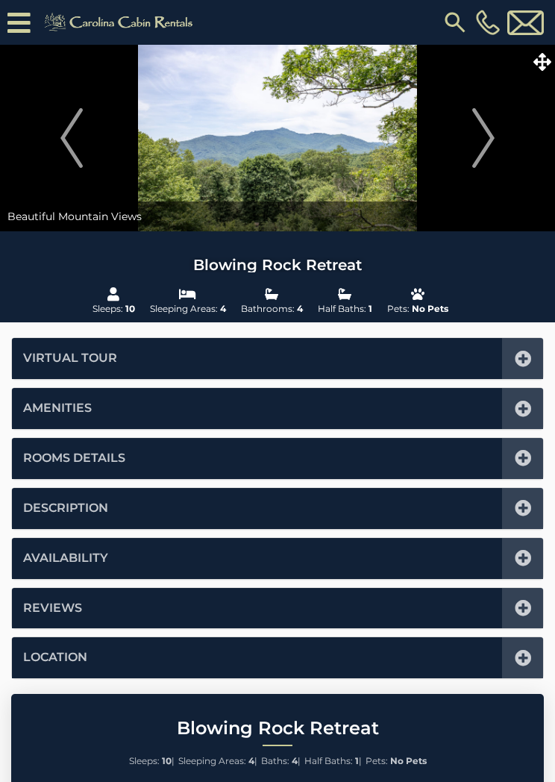
click at [549, 63] on icon at bounding box center [543, 62] width 18 height 18
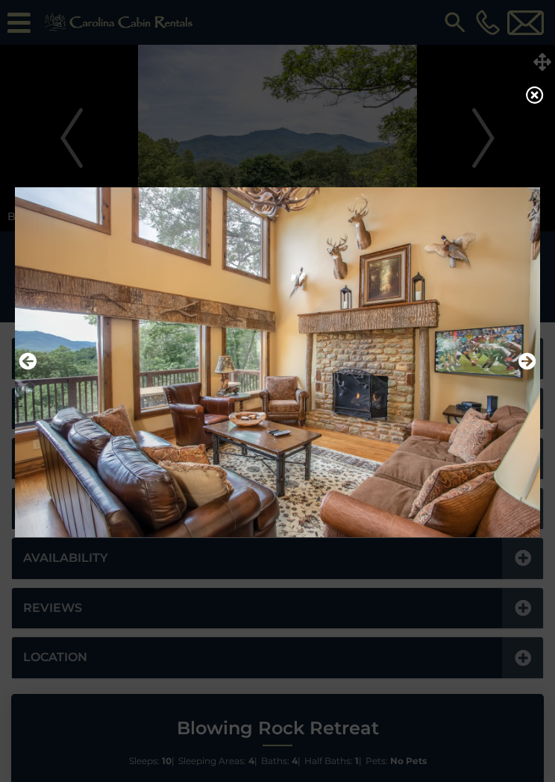
click at [539, 93] on icon at bounding box center [535, 95] width 18 height 18
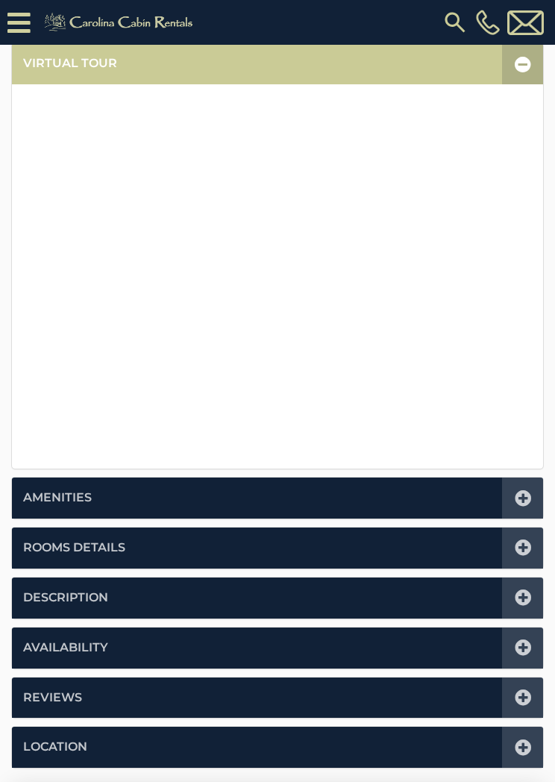
scroll to position [325, 0]
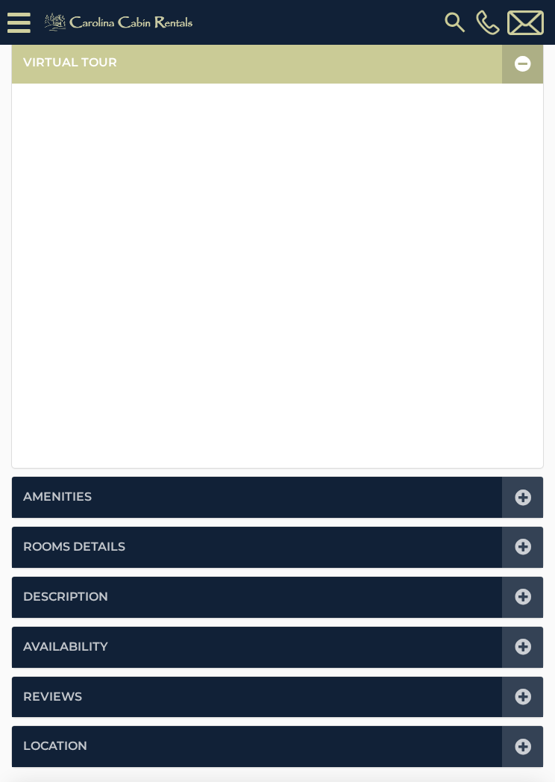
click at [532, 549] on div at bounding box center [522, 547] width 41 height 41
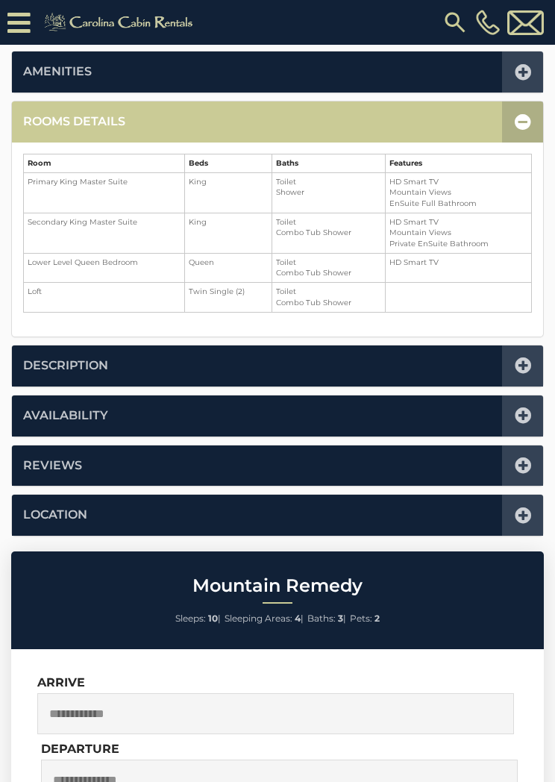
scroll to position [367, 0]
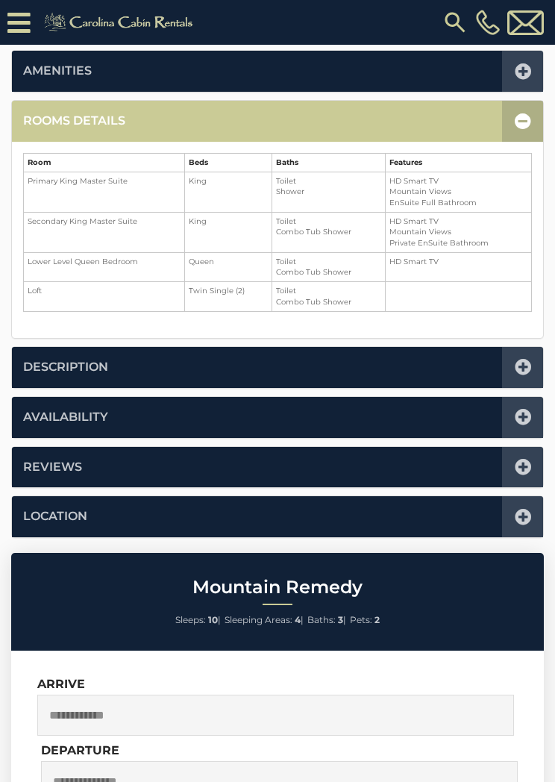
click at [419, 219] on li "HD Smart TV" at bounding box center [459, 221] width 138 height 10
click at [522, 120] on icon at bounding box center [523, 121] width 16 height 16
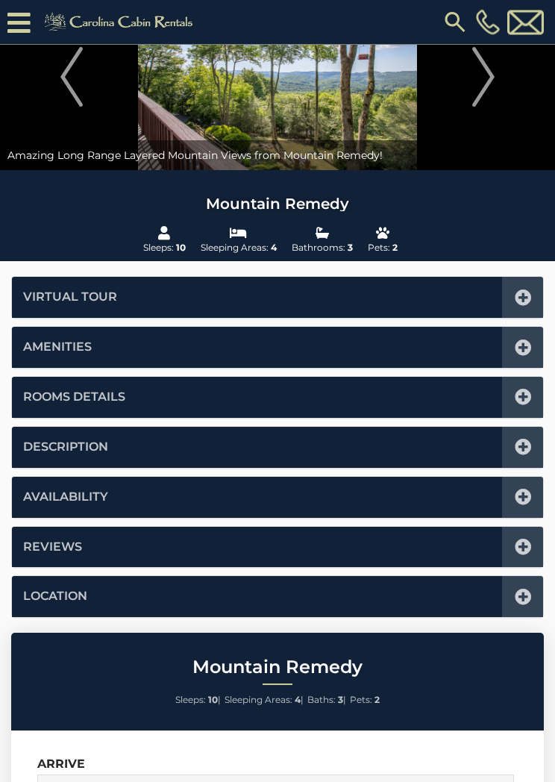
scroll to position [0, 0]
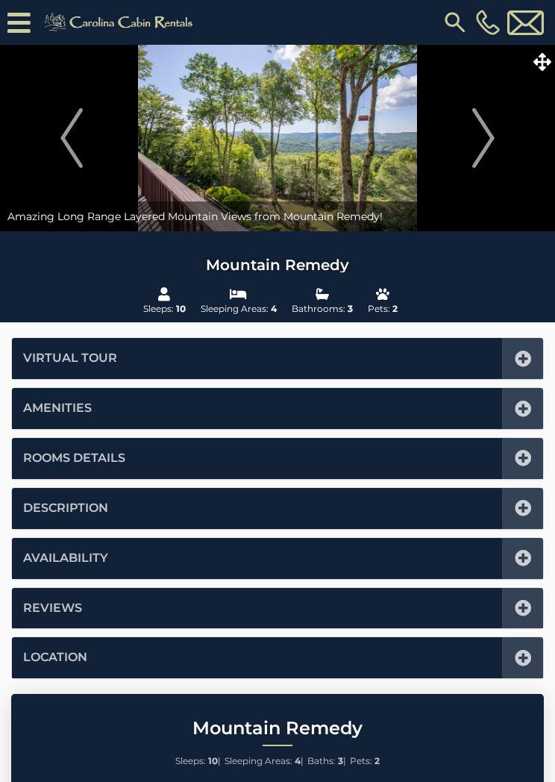
click at [551, 67] on span at bounding box center [542, 62] width 26 height 26
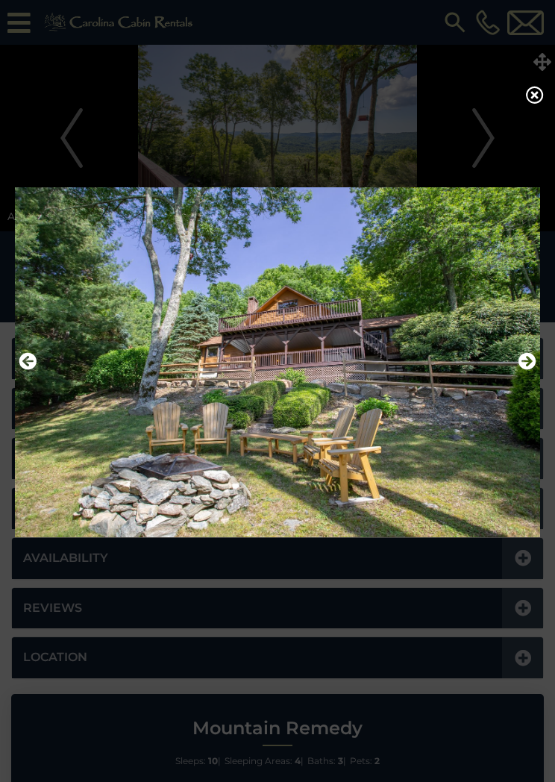
click at [543, 102] on icon at bounding box center [535, 95] width 18 height 18
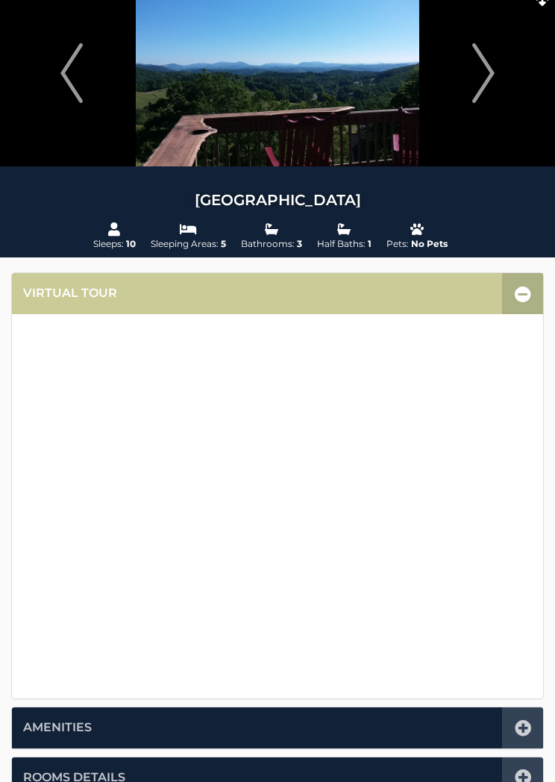
scroll to position [61, 0]
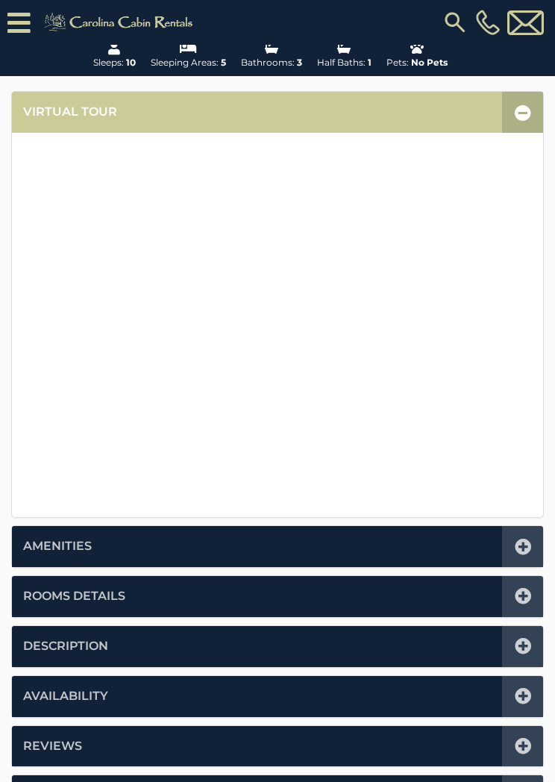
click at [523, 603] on div at bounding box center [522, 596] width 41 height 41
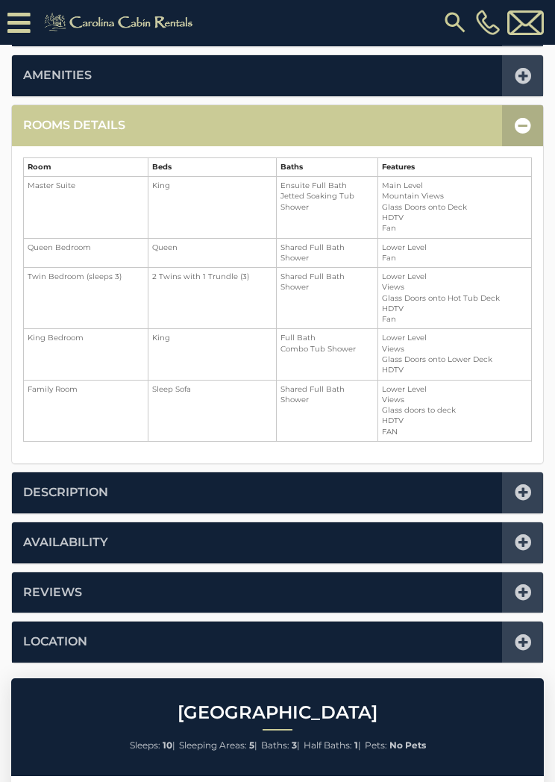
scroll to position [367, 0]
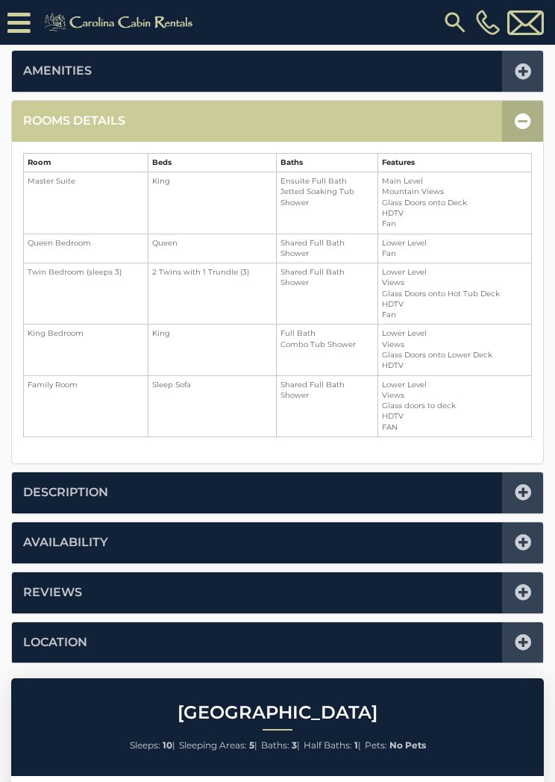
click at [527, 127] on icon at bounding box center [523, 121] width 16 height 16
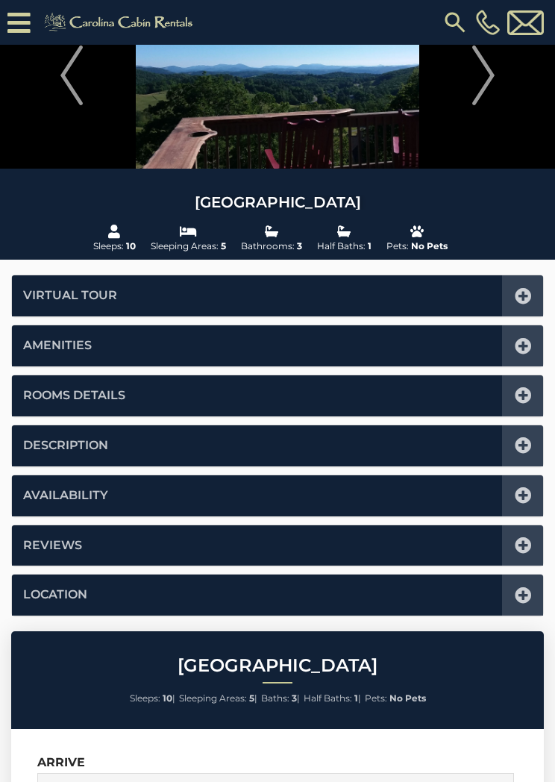
scroll to position [0, 0]
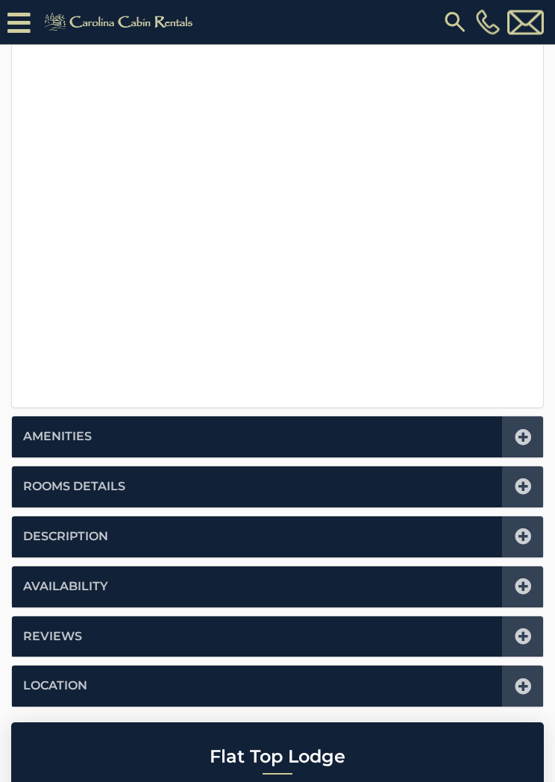
scroll to position [386, 0]
click at [524, 478] on icon at bounding box center [523, 486] width 16 height 16
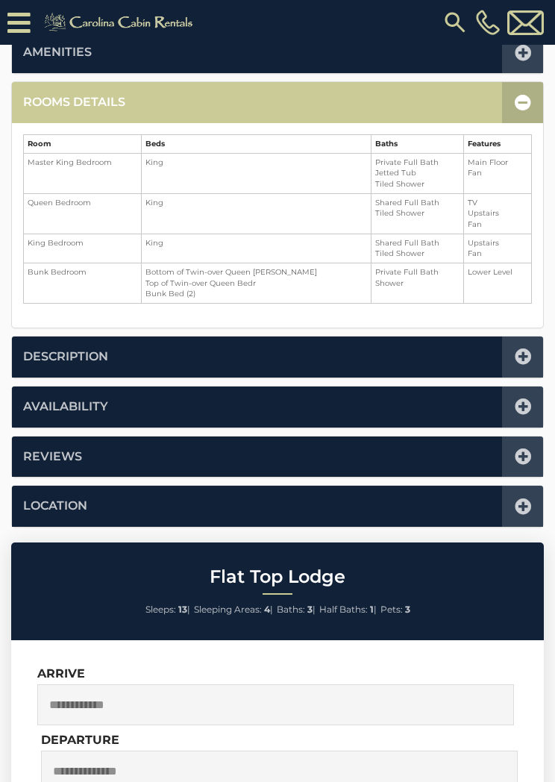
scroll to position [367, 0]
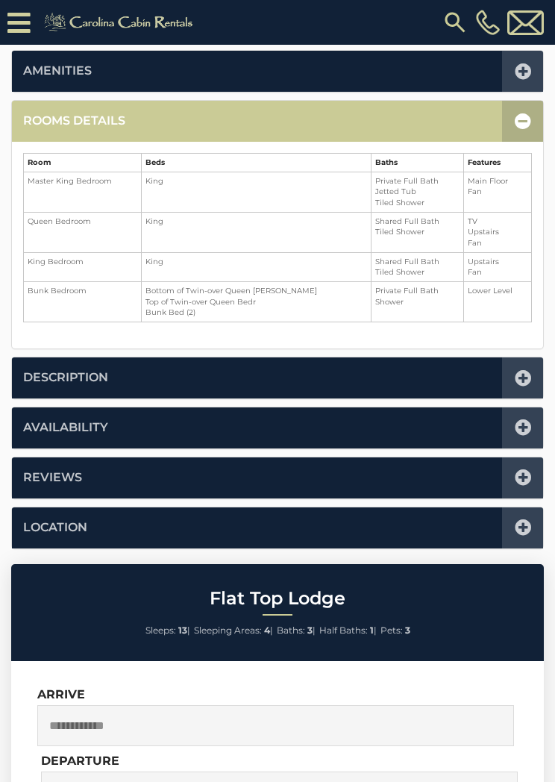
click at [526, 118] on icon at bounding box center [523, 121] width 16 height 16
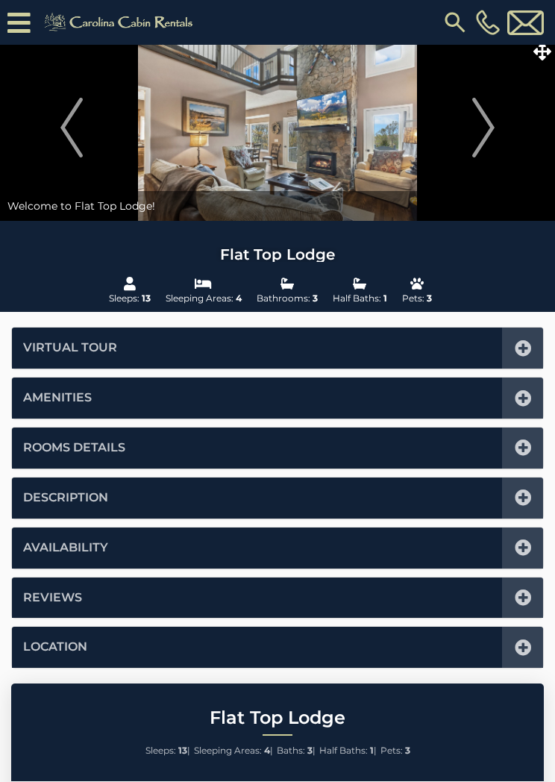
scroll to position [0, 0]
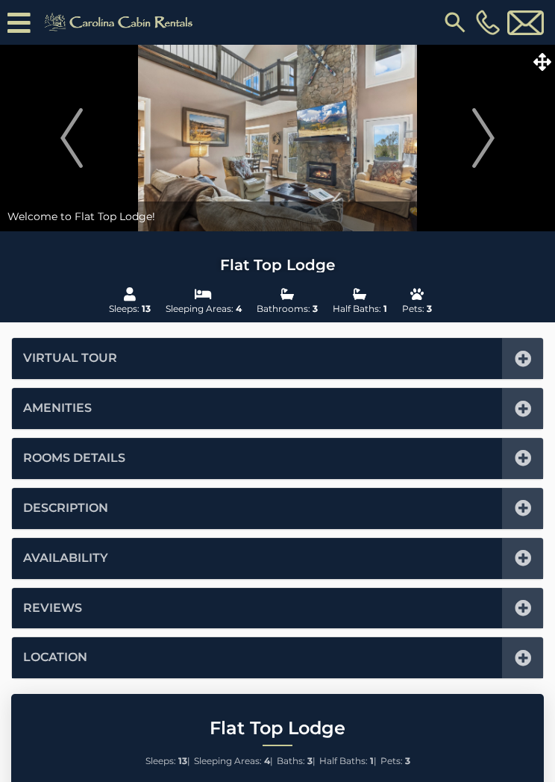
click at [549, 55] on icon at bounding box center [543, 62] width 18 height 18
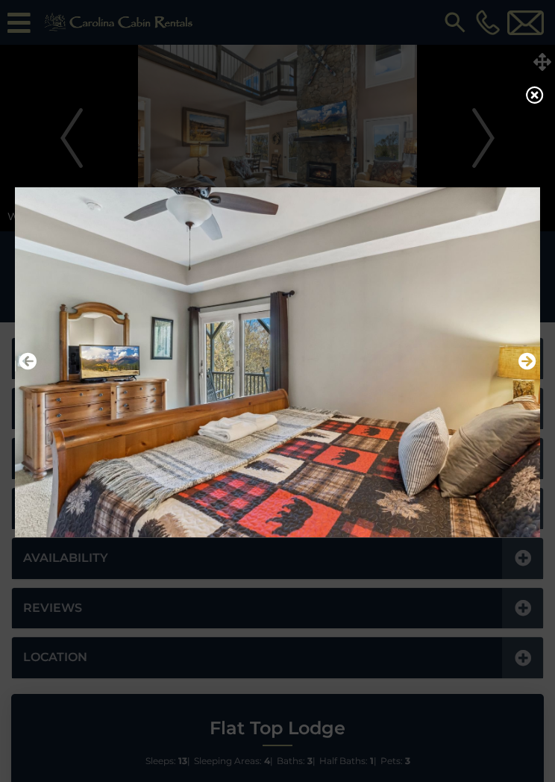
click at [528, 93] on icon at bounding box center [535, 95] width 18 height 18
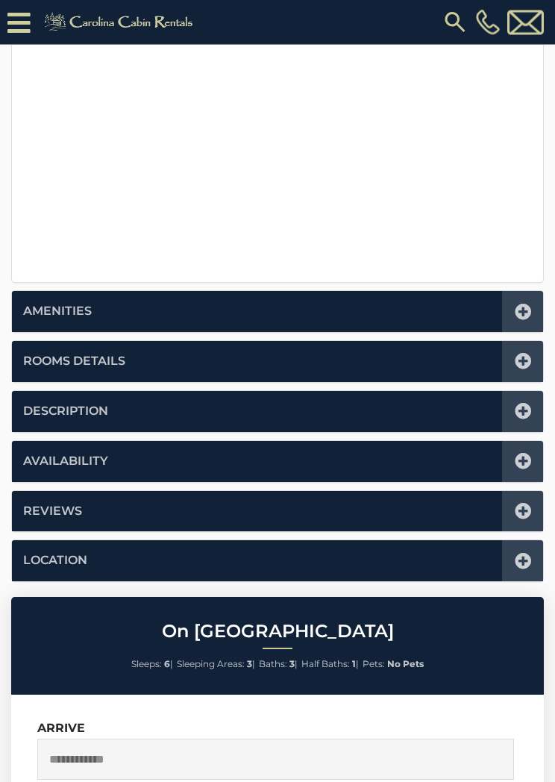
scroll to position [511, 0]
click at [527, 348] on div at bounding box center [522, 361] width 41 height 41
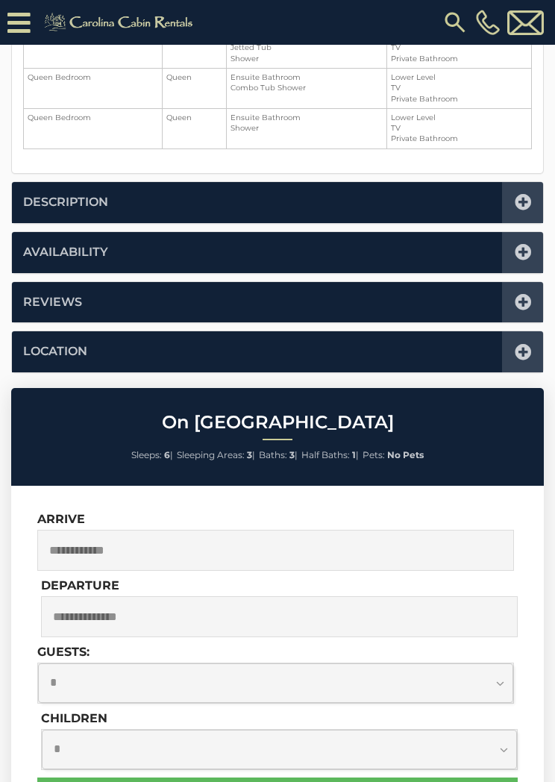
scroll to position [367, 0]
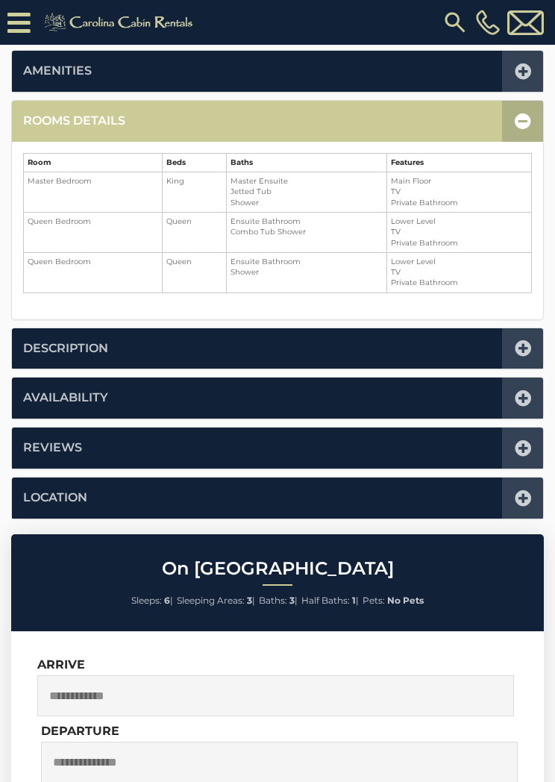
click at [525, 117] on icon at bounding box center [523, 121] width 16 height 16
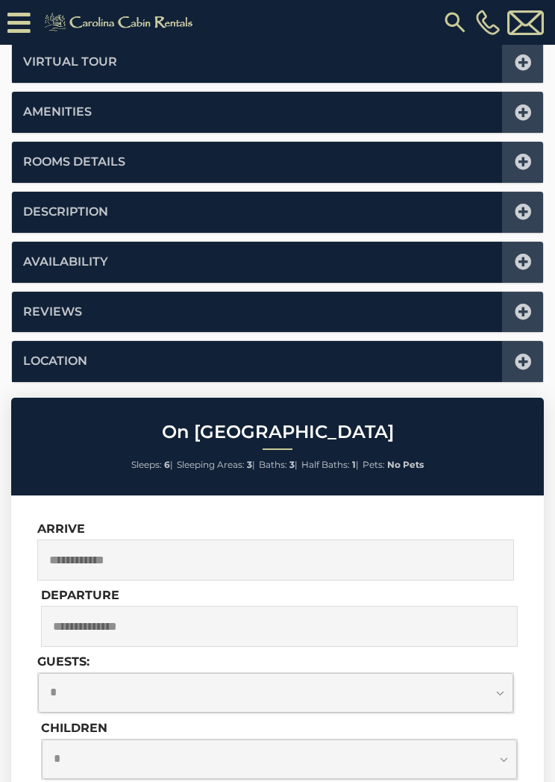
scroll to position [0, 0]
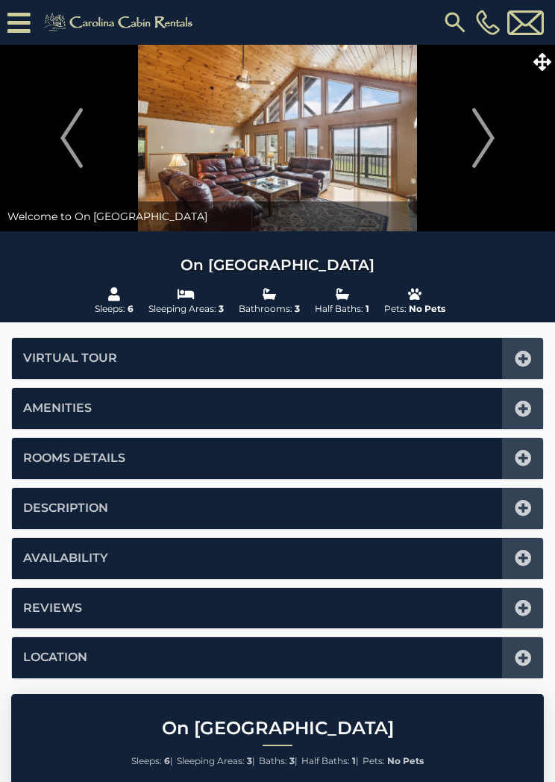
click at [544, 54] on icon at bounding box center [543, 62] width 18 height 18
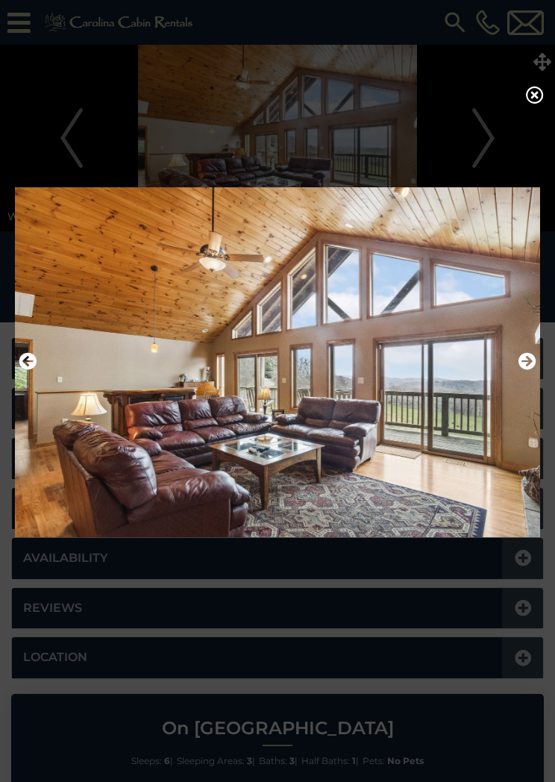
click at [535, 93] on icon at bounding box center [535, 95] width 18 height 18
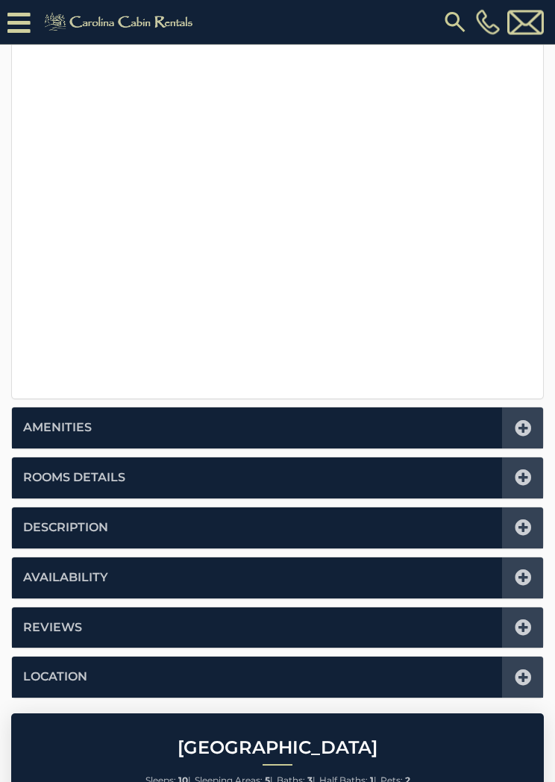
scroll to position [395, 0]
click at [519, 470] on icon at bounding box center [523, 477] width 16 height 16
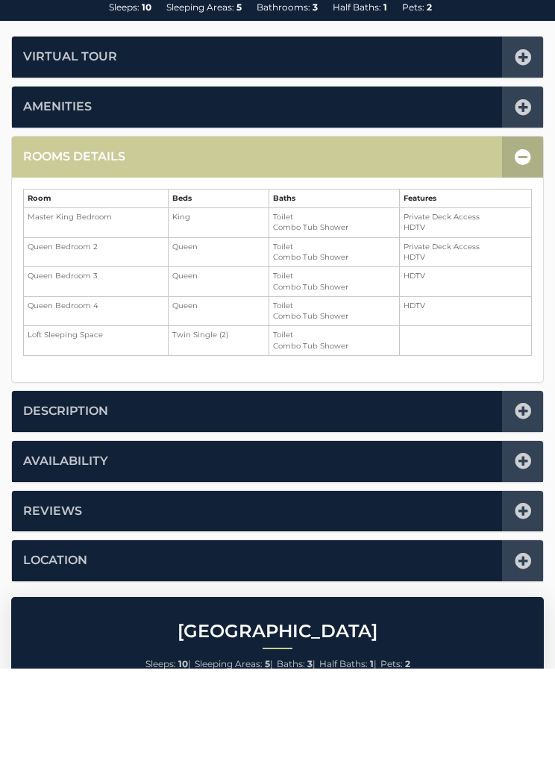
scroll to position [331, 0]
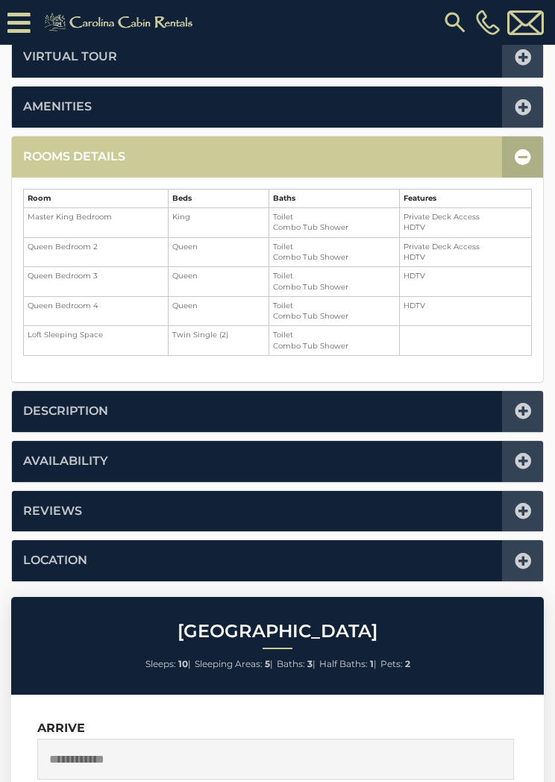
click at [520, 150] on icon at bounding box center [523, 157] width 16 height 16
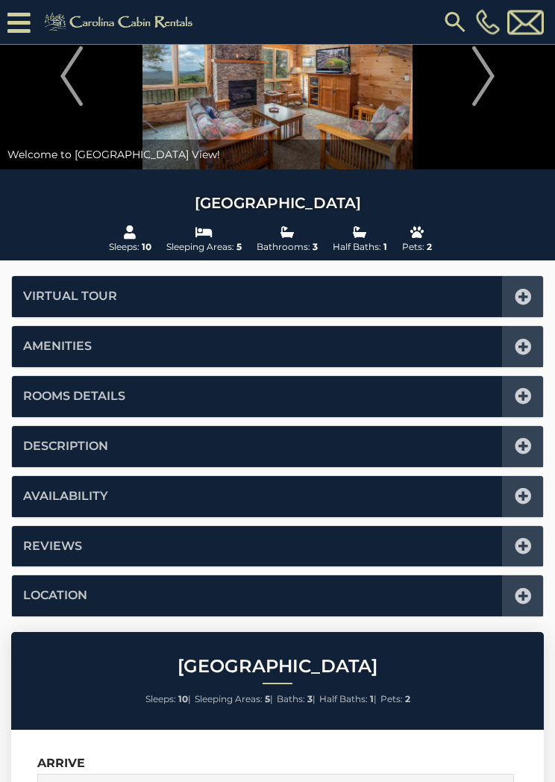
scroll to position [0, 0]
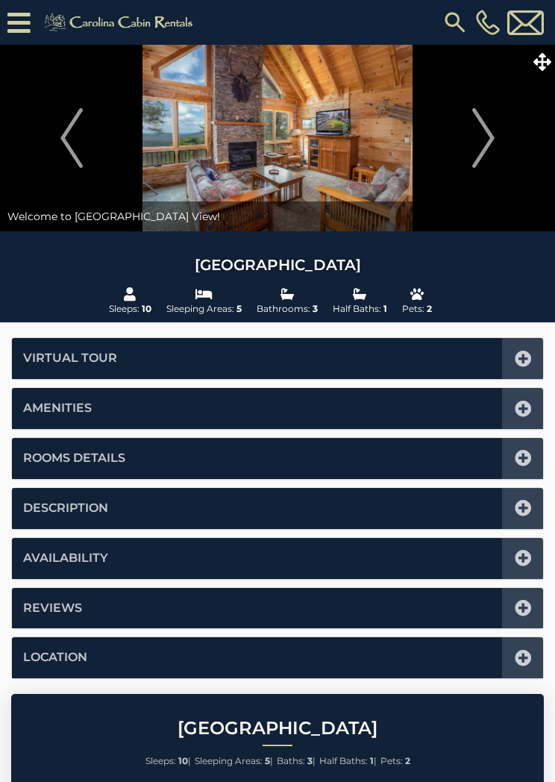
click at [546, 54] on icon at bounding box center [543, 62] width 18 height 18
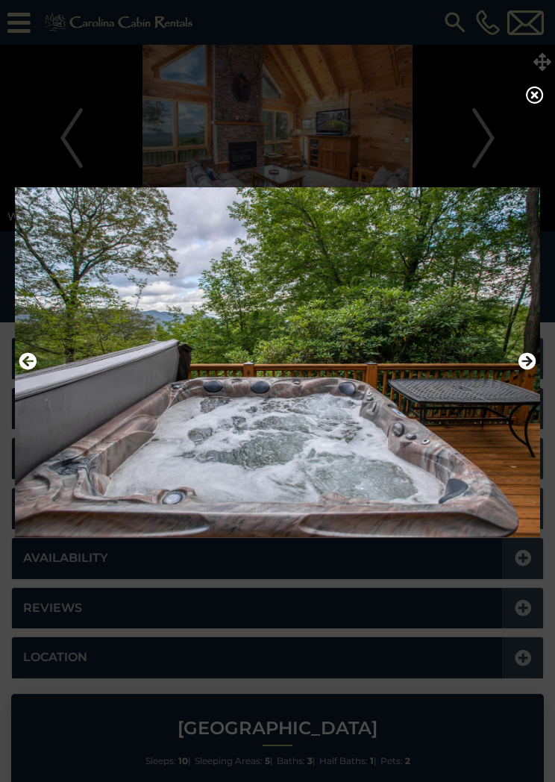
click at [527, 99] on icon at bounding box center [535, 95] width 18 height 18
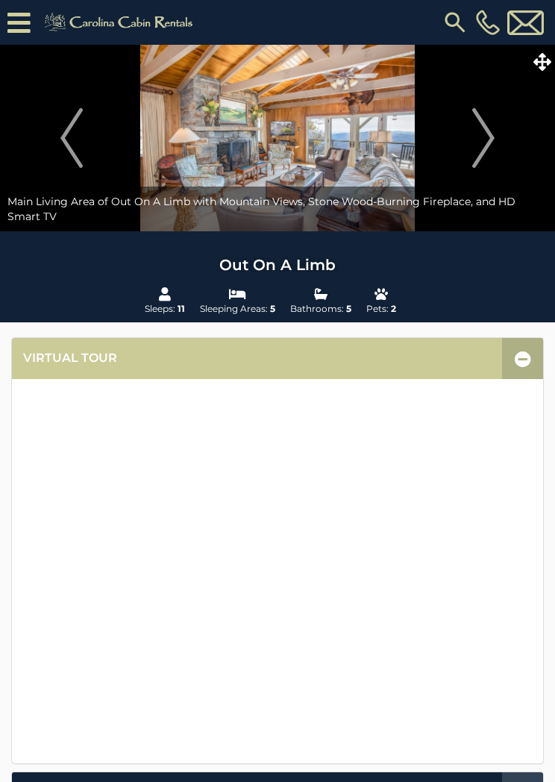
click at [554, 57] on span at bounding box center [542, 62] width 26 height 26
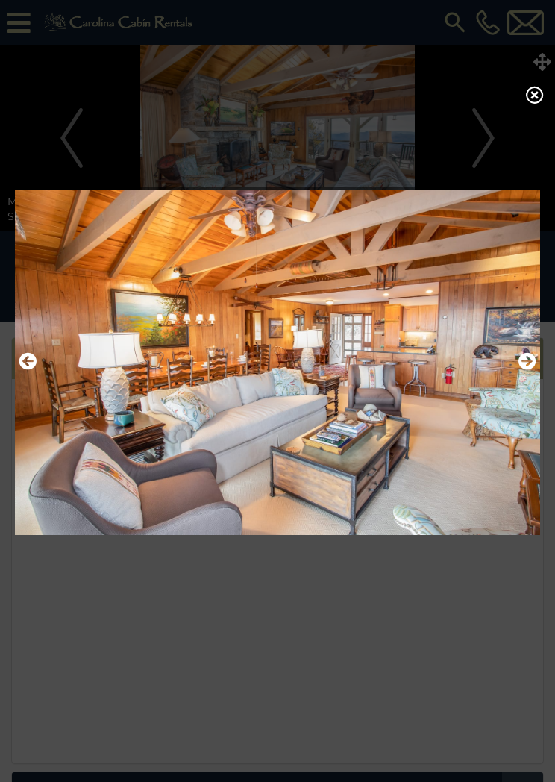
click at [528, 99] on icon at bounding box center [535, 95] width 18 height 18
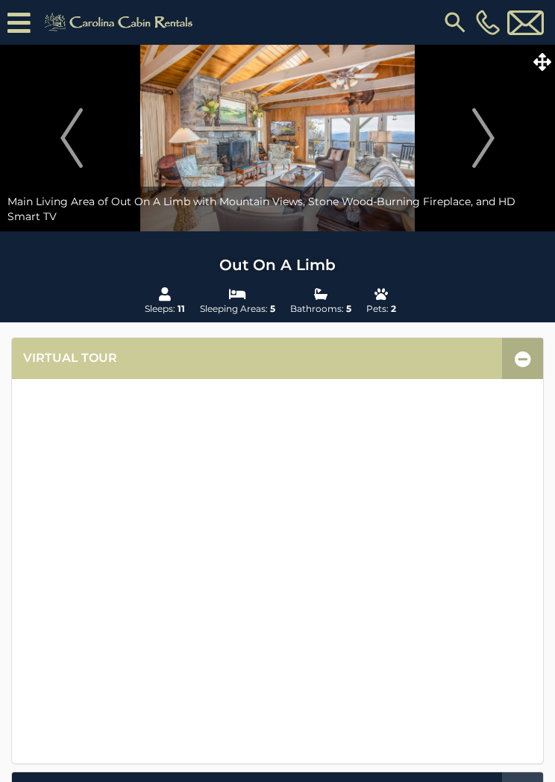
click at [546, 51] on span at bounding box center [542, 62] width 26 height 26
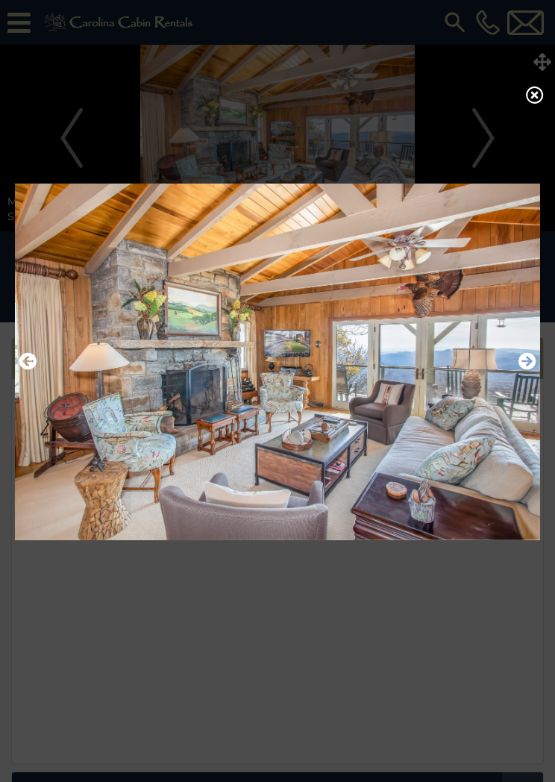
click at [540, 96] on icon at bounding box center [535, 95] width 18 height 18
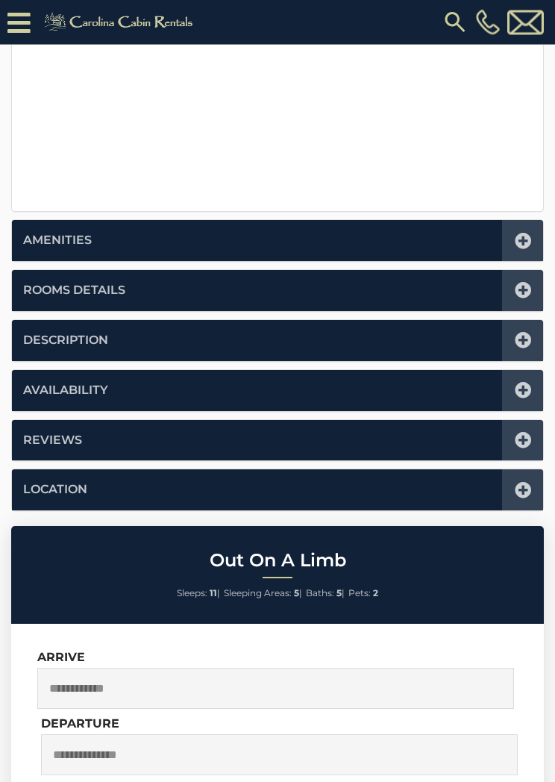
scroll to position [582, 0]
click at [524, 378] on div at bounding box center [522, 390] width 41 height 41
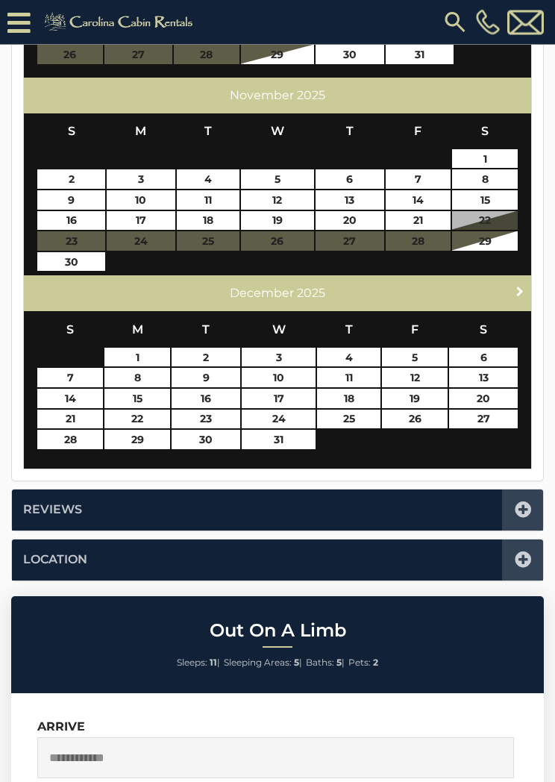
scroll to position [730, 0]
click at [516, 288] on span "Next" at bounding box center [520, 291] width 12 height 12
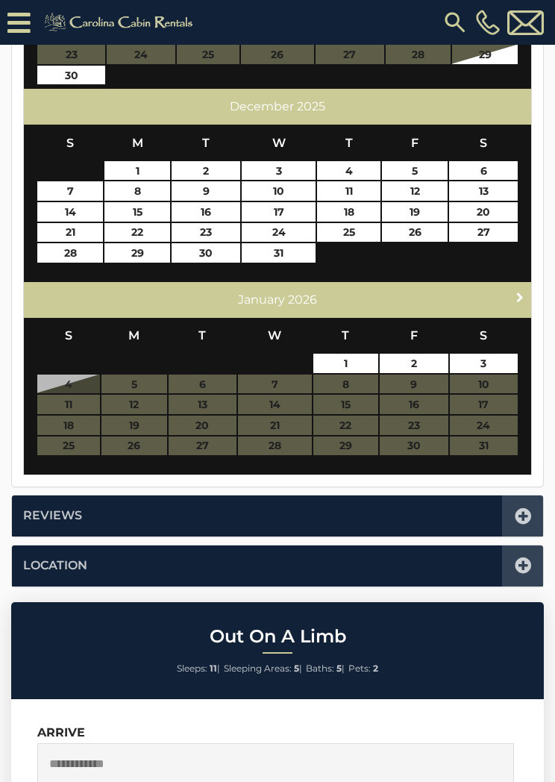
click at [518, 291] on span "Next" at bounding box center [520, 297] width 12 height 12
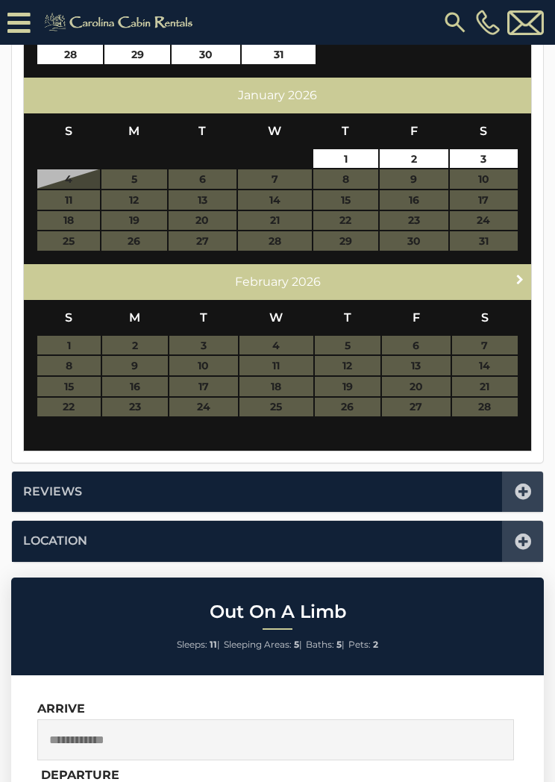
click at [513, 270] on link "Next" at bounding box center [520, 279] width 19 height 19
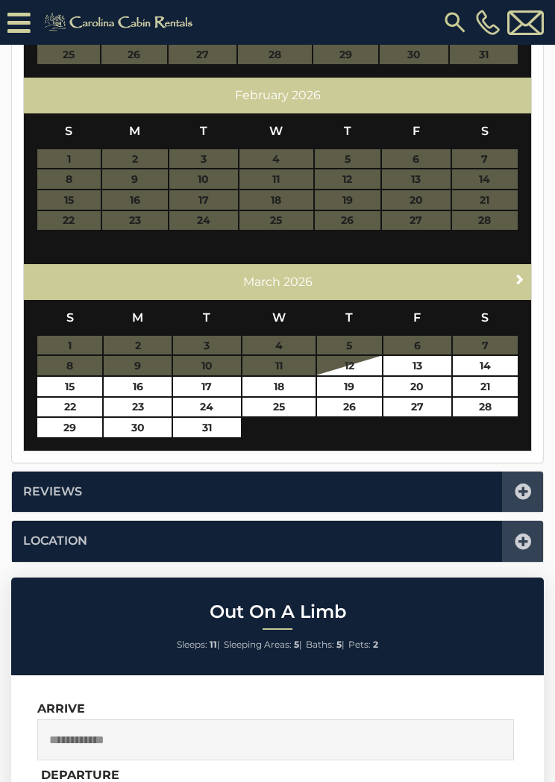
click at [514, 270] on link "Next" at bounding box center [520, 279] width 19 height 19
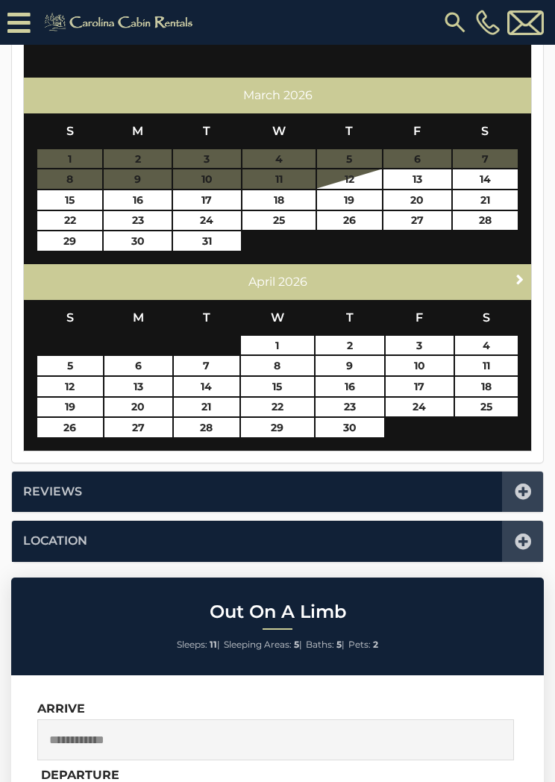
click at [516, 270] on link "Next" at bounding box center [520, 279] width 19 height 19
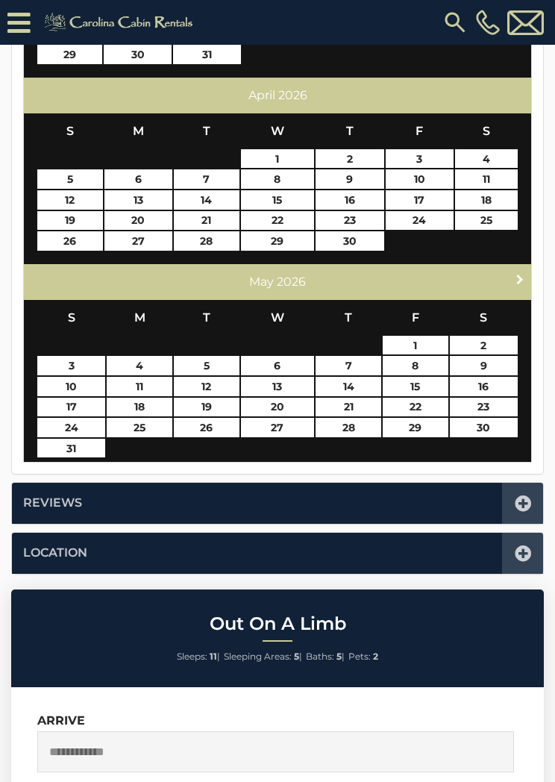
click at [516, 273] on span "Next" at bounding box center [520, 279] width 12 height 12
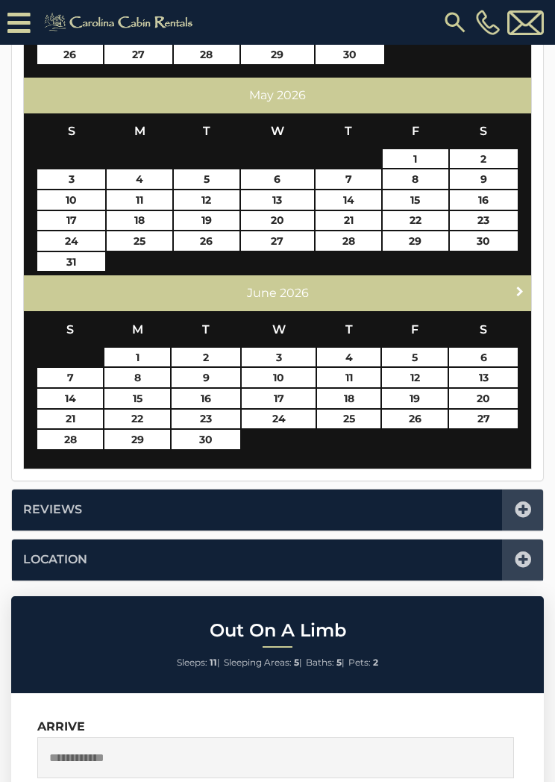
click at [515, 281] on link "Next" at bounding box center [520, 290] width 19 height 19
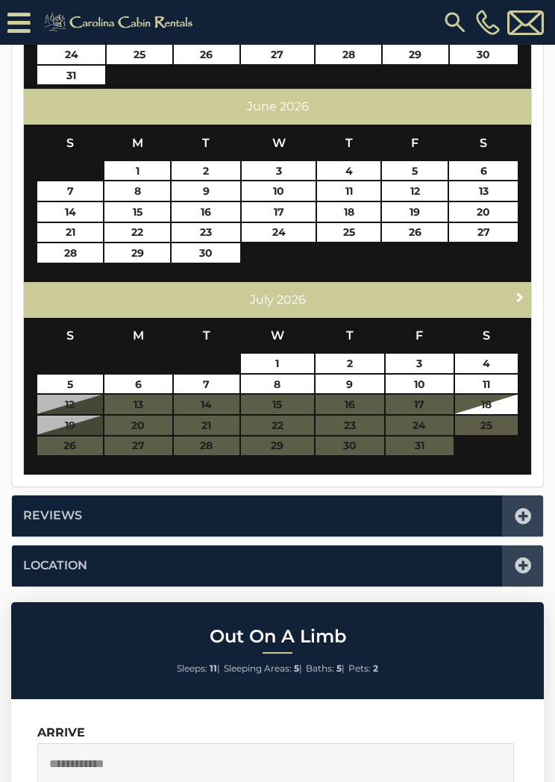
click at [514, 291] on span "Next" at bounding box center [520, 297] width 12 height 12
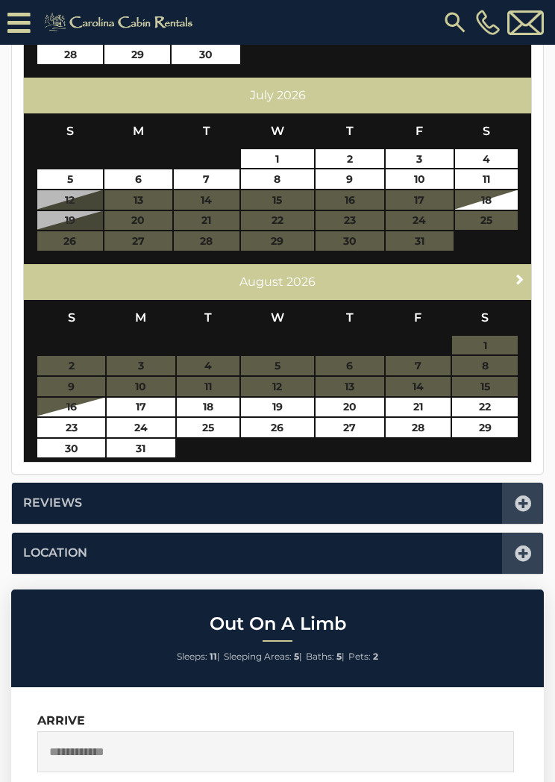
click at [513, 290] on div "Next August 2026" at bounding box center [277, 282] width 507 height 36
click at [522, 274] on span "Next" at bounding box center [520, 279] width 12 height 12
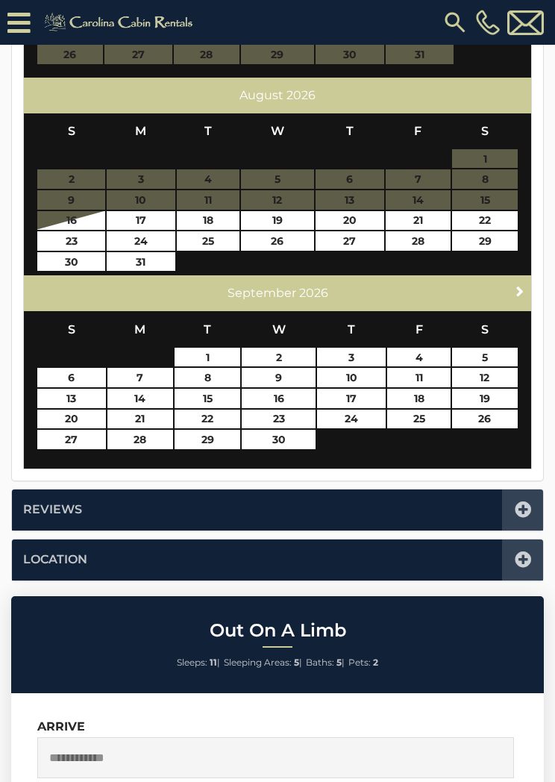
click at [518, 275] on div "Next September 2026" at bounding box center [277, 293] width 507 height 36
click at [361, 413] on link "24" at bounding box center [351, 419] width 69 height 19
type input "**********"
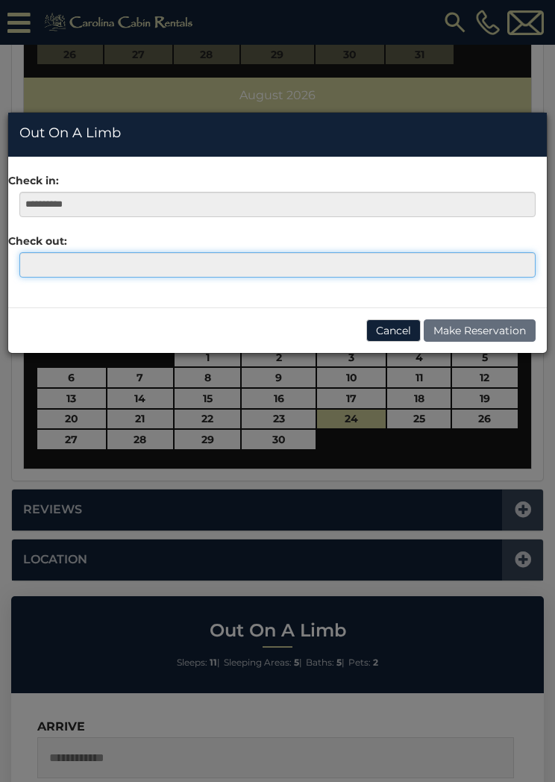
click at [40, 265] on input "text" at bounding box center [277, 264] width 516 height 25
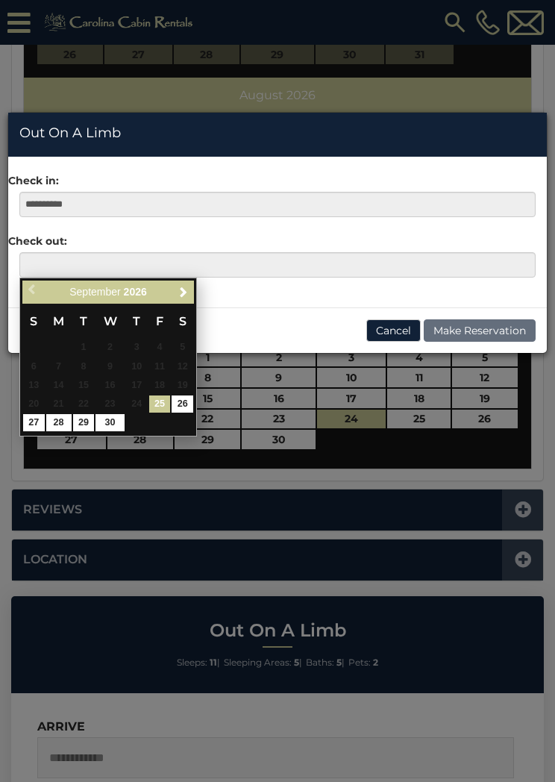
click at [116, 419] on link "30" at bounding box center [110, 422] width 28 height 17
type input "**********"
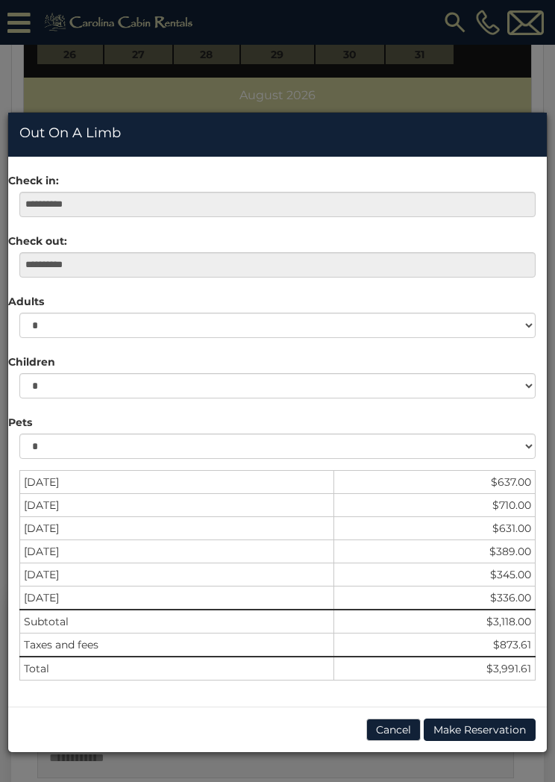
click at [400, 723] on button "Cancel" at bounding box center [393, 730] width 54 height 22
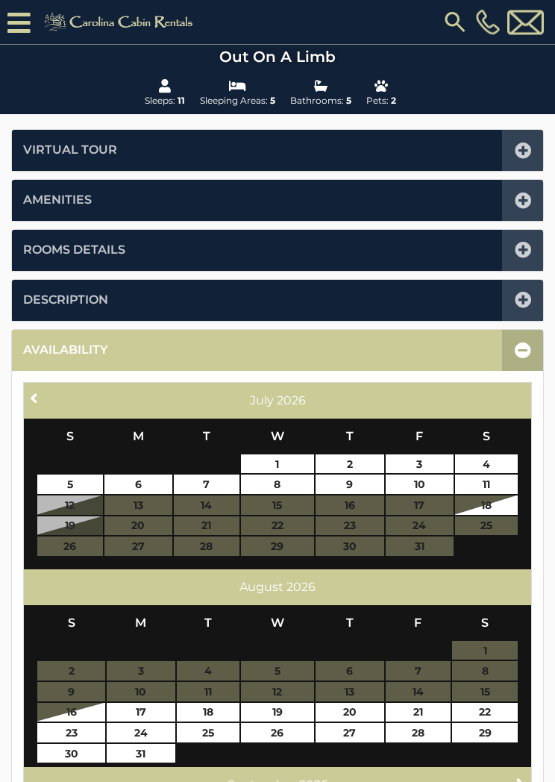
scroll to position [0, 0]
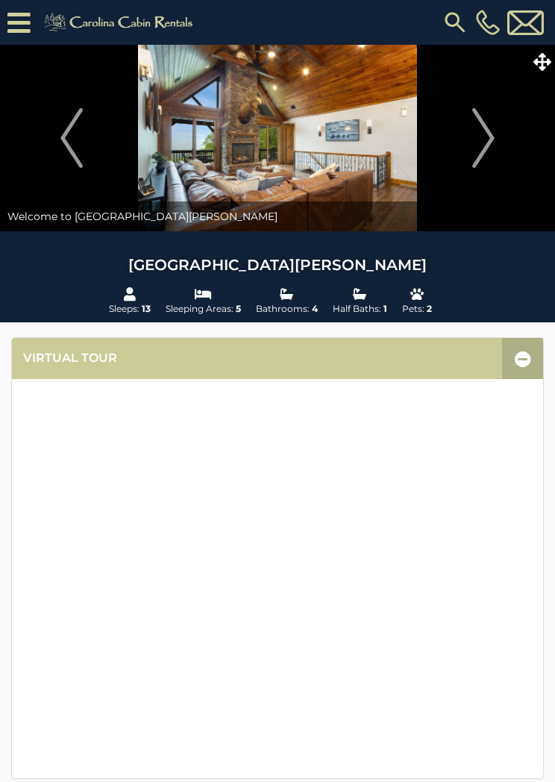
click at [543, 51] on span at bounding box center [542, 62] width 26 height 26
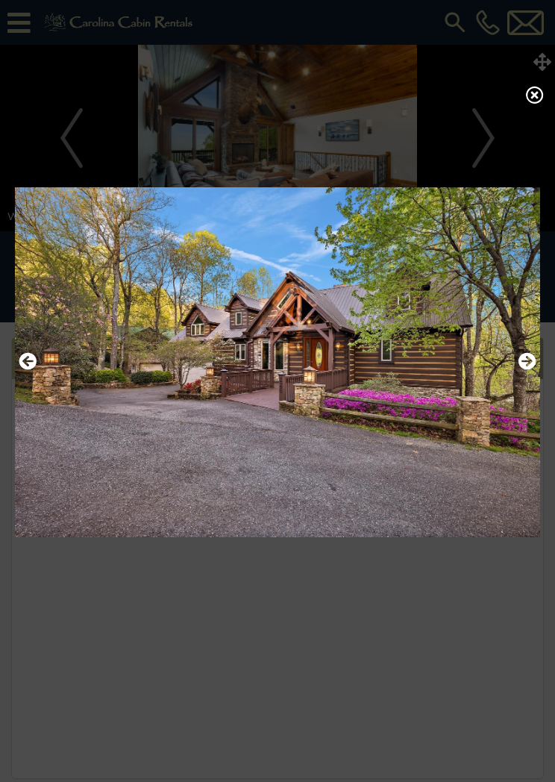
click at [540, 98] on icon at bounding box center [535, 95] width 18 height 18
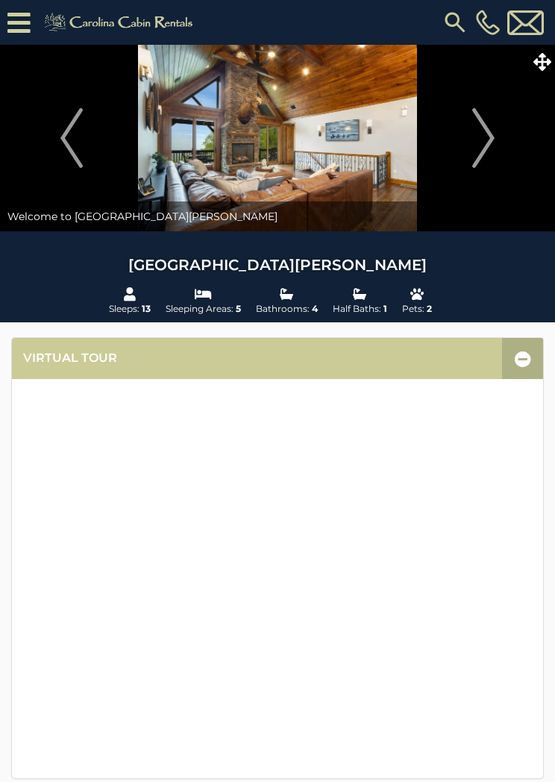
click at [531, 60] on span at bounding box center [542, 62] width 26 height 26
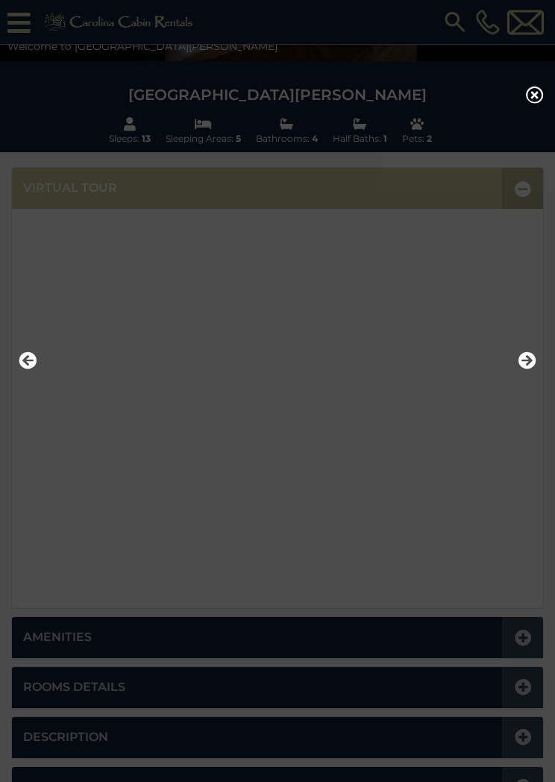
scroll to position [201, 0]
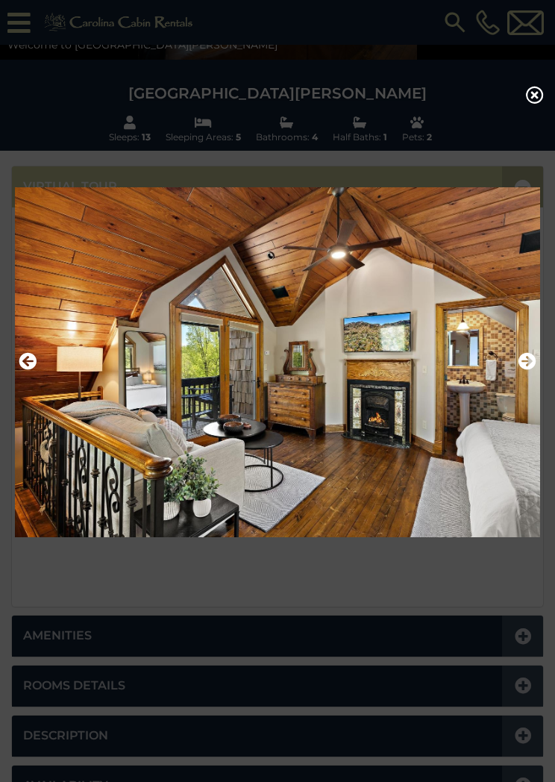
click at [543, 104] on icon at bounding box center [535, 95] width 18 height 18
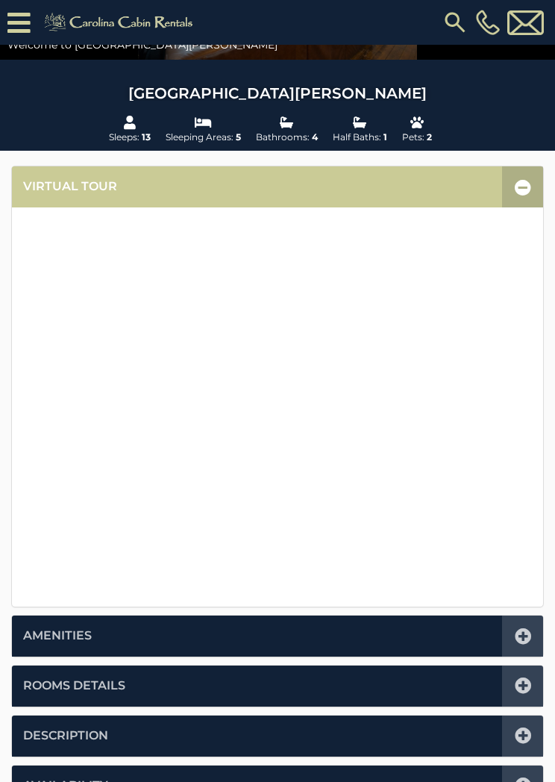
click at [522, 180] on icon at bounding box center [523, 187] width 16 height 16
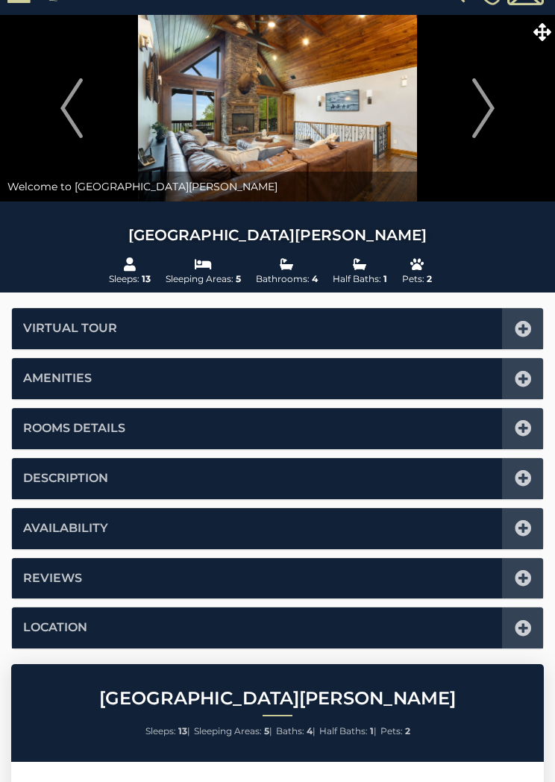
scroll to position [0, 0]
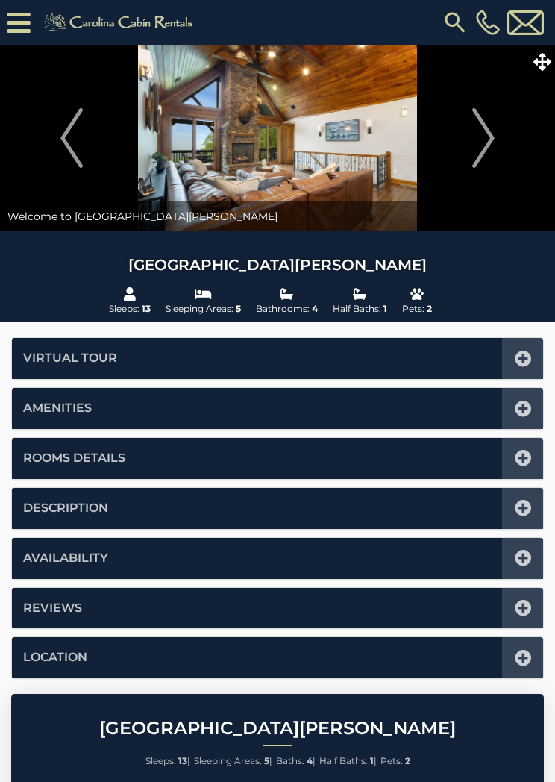
click at [525, 564] on div at bounding box center [522, 558] width 41 height 41
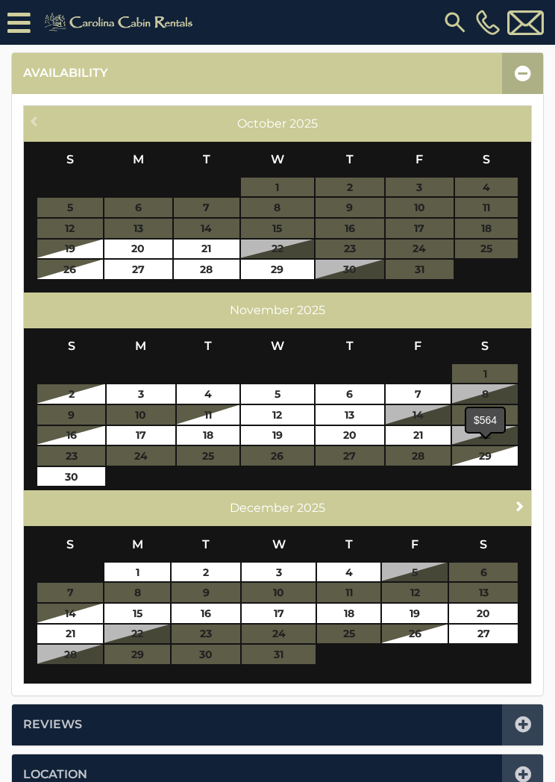
scroll to position [516, 0]
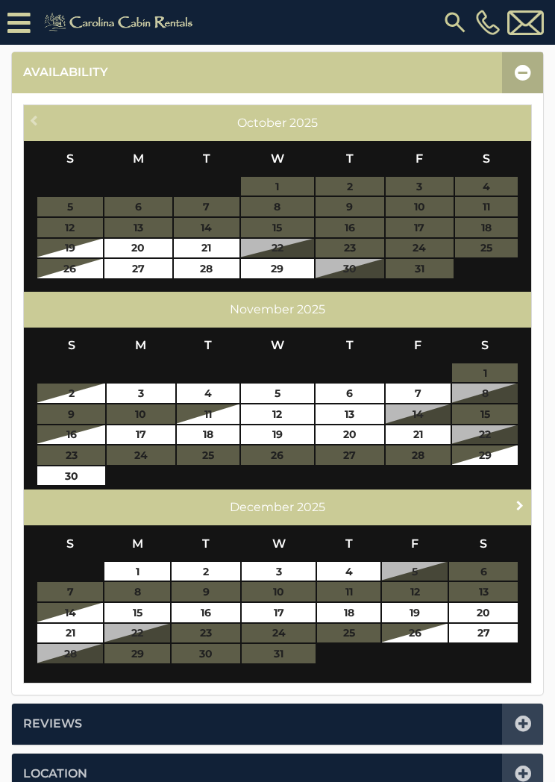
click at [519, 499] on span "Next" at bounding box center [520, 505] width 12 height 12
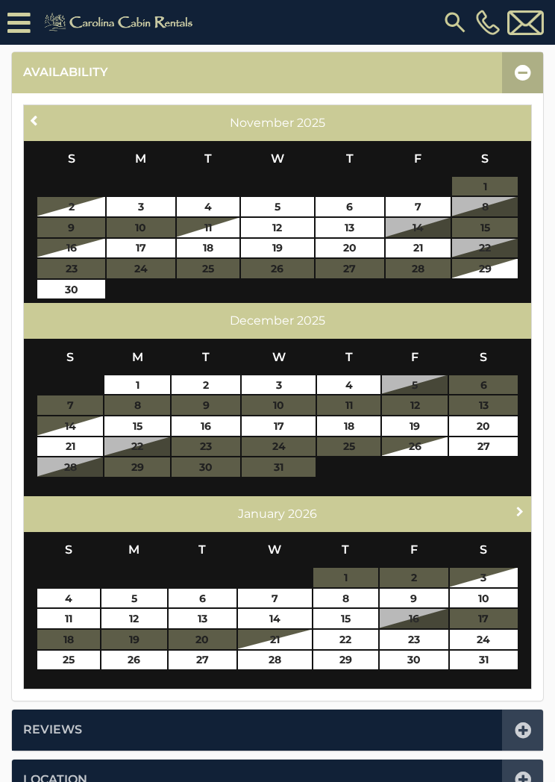
click at [518, 505] on span "Next" at bounding box center [520, 511] width 12 height 12
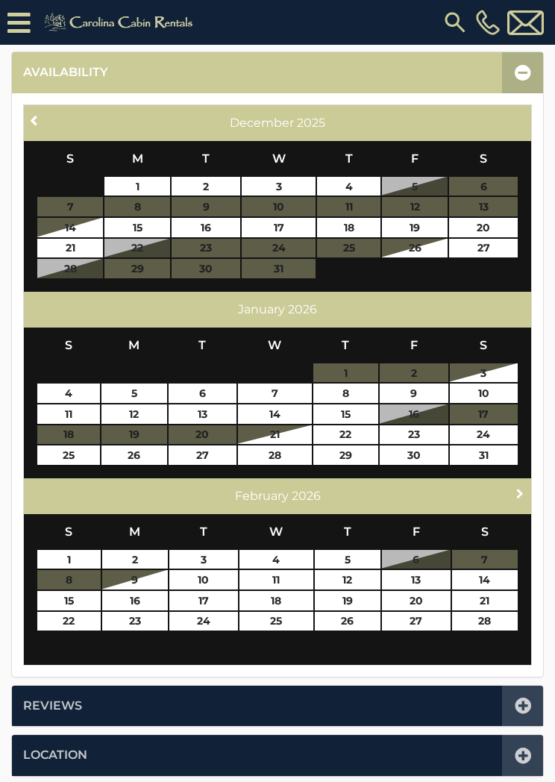
click at [520, 490] on span "Next" at bounding box center [520, 493] width 12 height 12
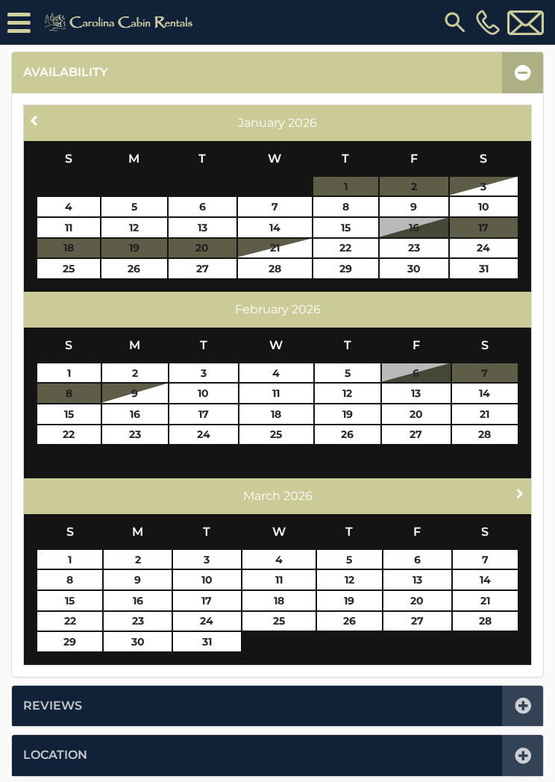
click at [520, 490] on span "Next" at bounding box center [520, 493] width 12 height 12
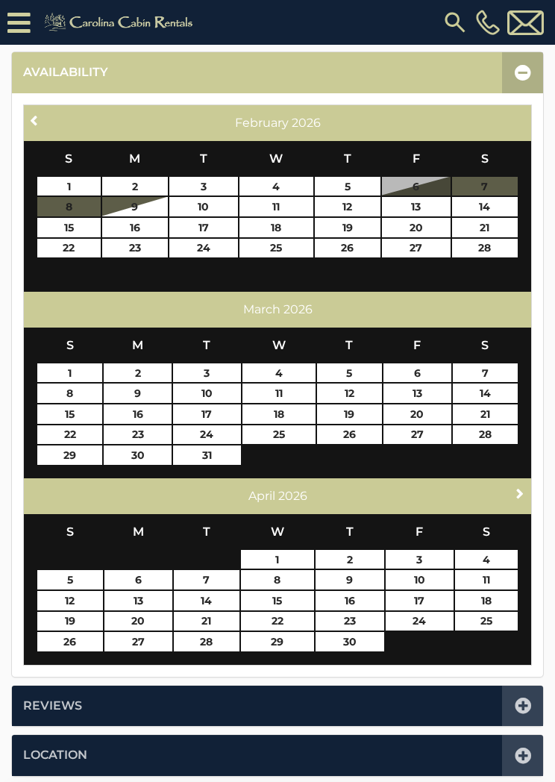
click at [519, 491] on span "Next" at bounding box center [520, 493] width 12 height 12
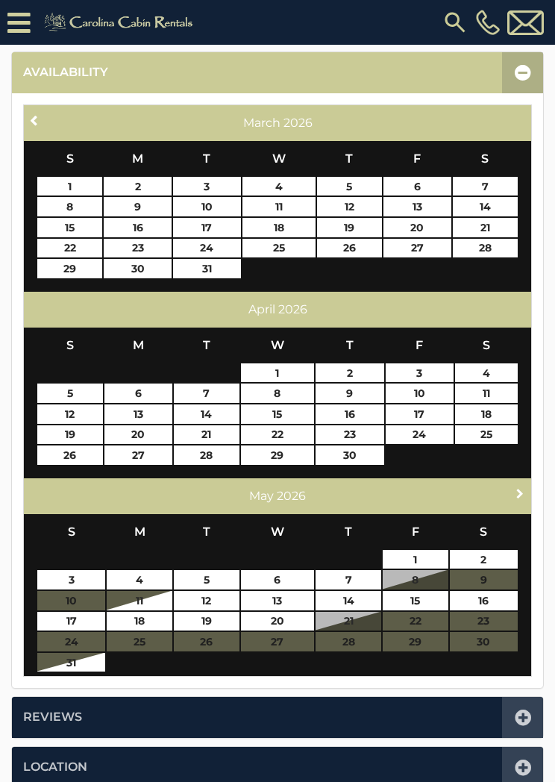
click at [519, 492] on span "Next" at bounding box center [520, 493] width 12 height 12
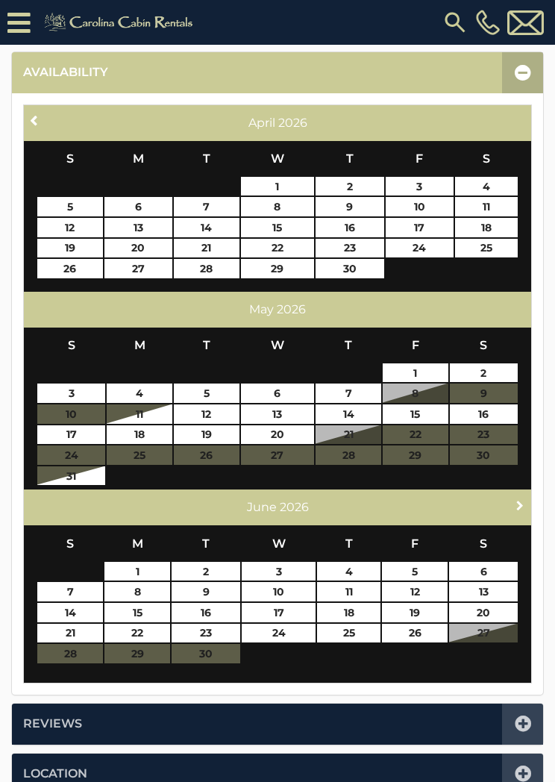
click at [518, 499] on span "Next" at bounding box center [520, 505] width 12 height 12
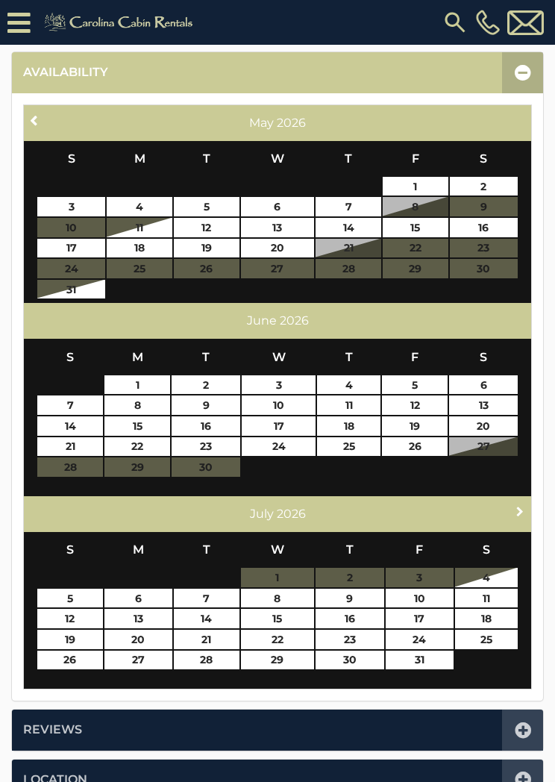
click at [520, 505] on span "Next" at bounding box center [520, 511] width 12 height 12
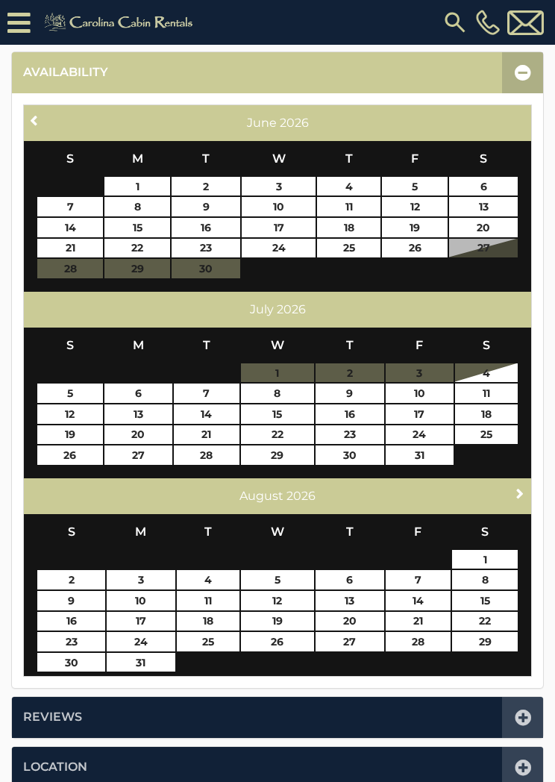
click at [521, 487] on span "Next" at bounding box center [520, 493] width 12 height 12
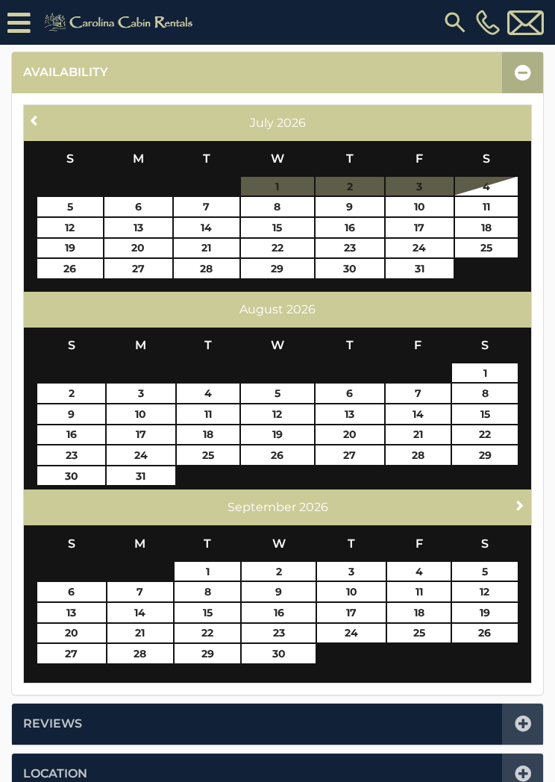
click at [519, 490] on div "Next [DATE]" at bounding box center [277, 508] width 507 height 36
click at [363, 630] on link "24" at bounding box center [351, 633] width 69 height 19
type input "**********"
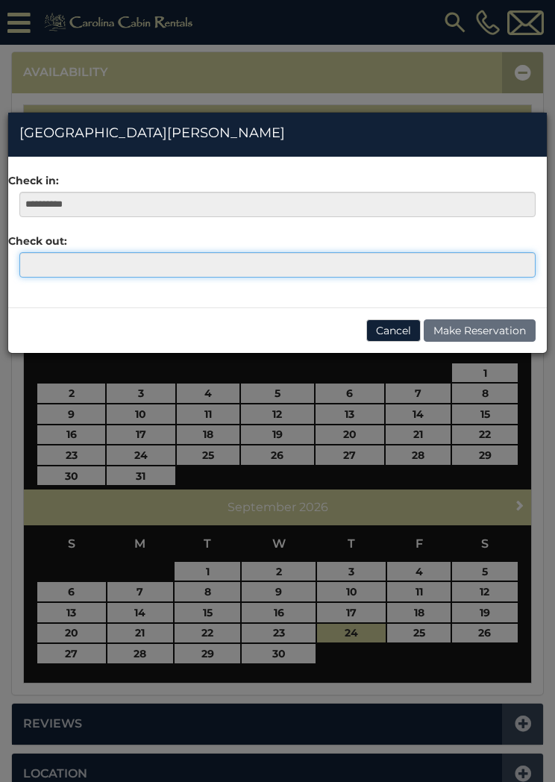
click at [43, 270] on input "text" at bounding box center [277, 264] width 516 height 25
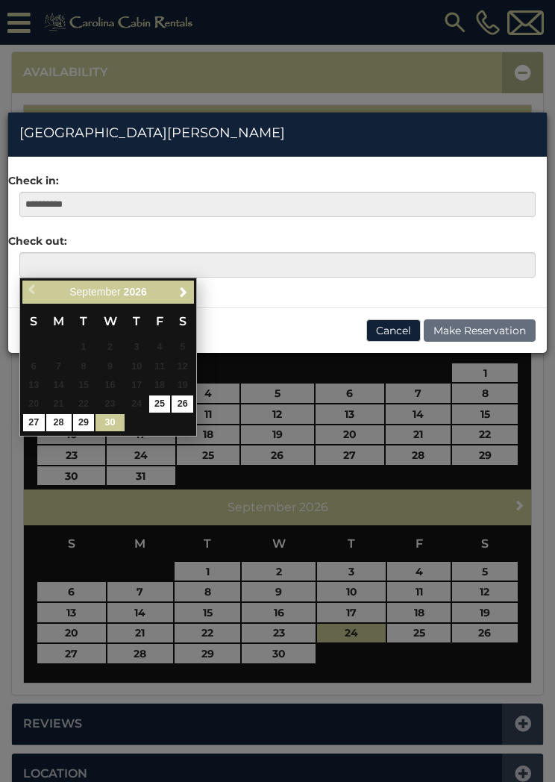
click at [113, 424] on link "30" at bounding box center [110, 422] width 28 height 17
type input "**********"
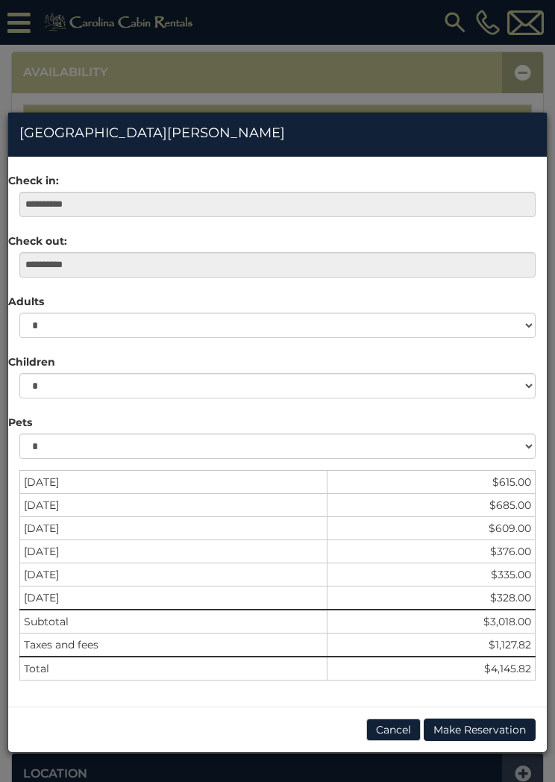
click at [401, 720] on button "Cancel" at bounding box center [393, 730] width 54 height 22
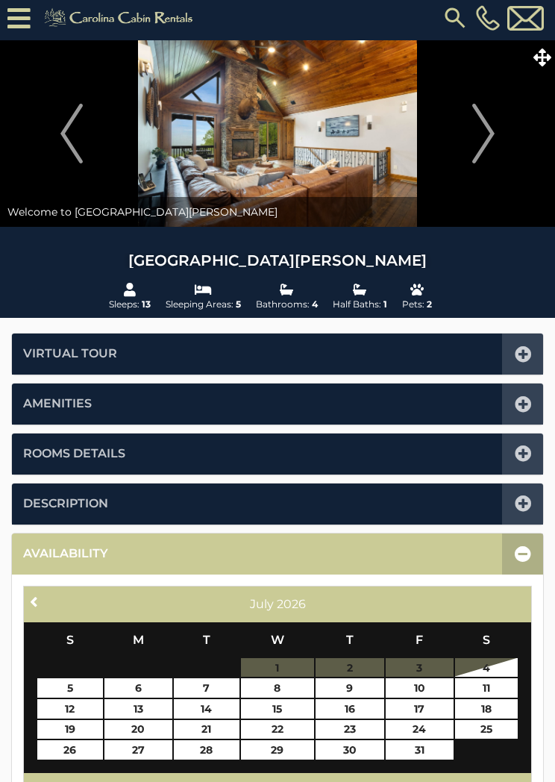
scroll to position [0, 0]
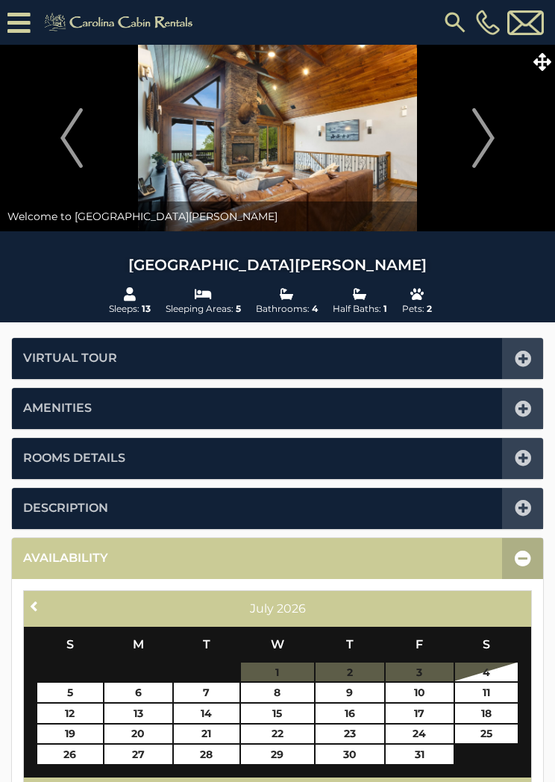
click at [545, 64] on icon at bounding box center [543, 62] width 18 height 18
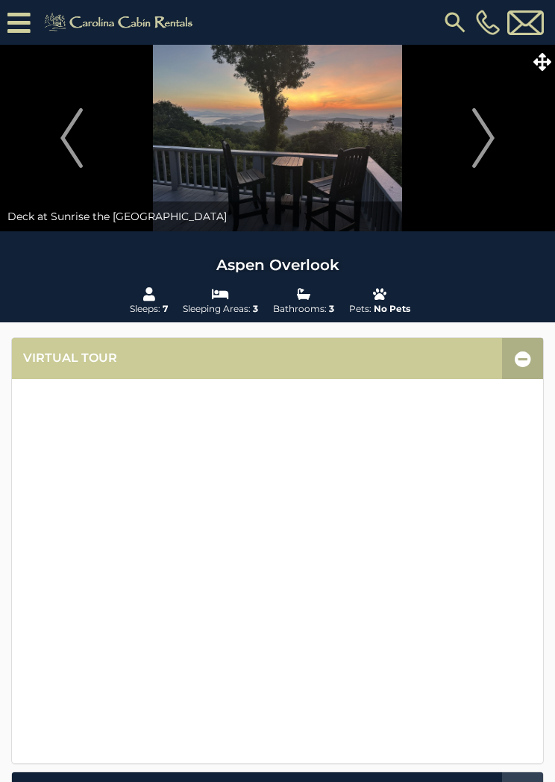
click at [544, 65] on icon at bounding box center [543, 62] width 18 height 18
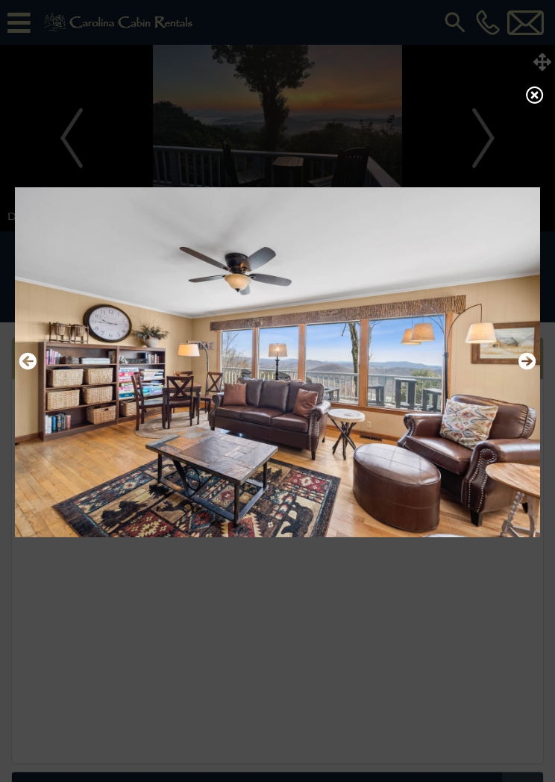
click at [537, 100] on icon at bounding box center [535, 95] width 18 height 18
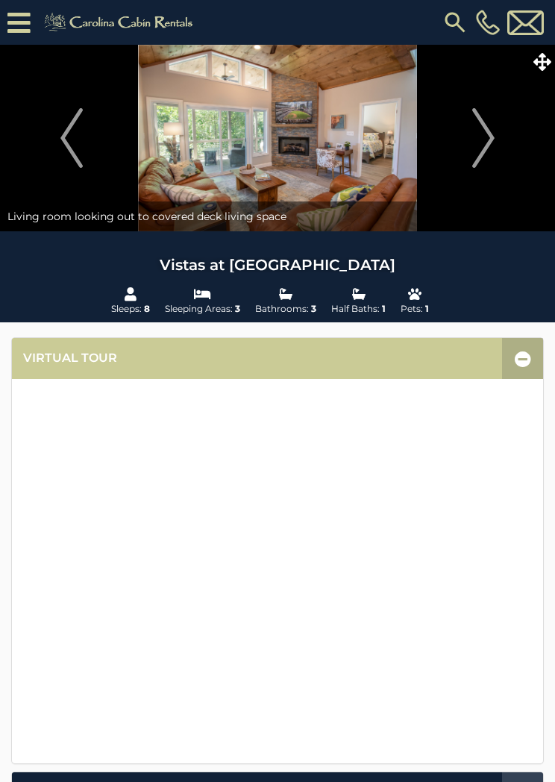
click at [541, 61] on icon at bounding box center [543, 62] width 18 height 18
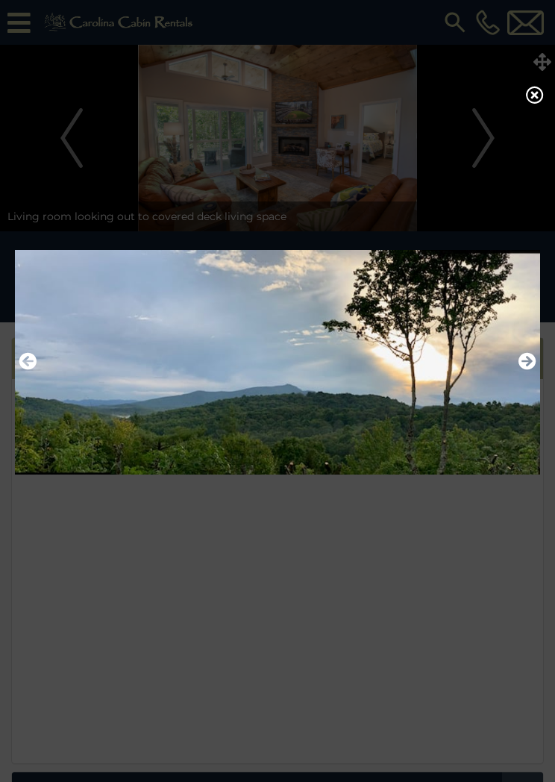
click at [546, 93] on div at bounding box center [277, 391] width 555 height 782
click at [527, 100] on icon at bounding box center [535, 95] width 18 height 18
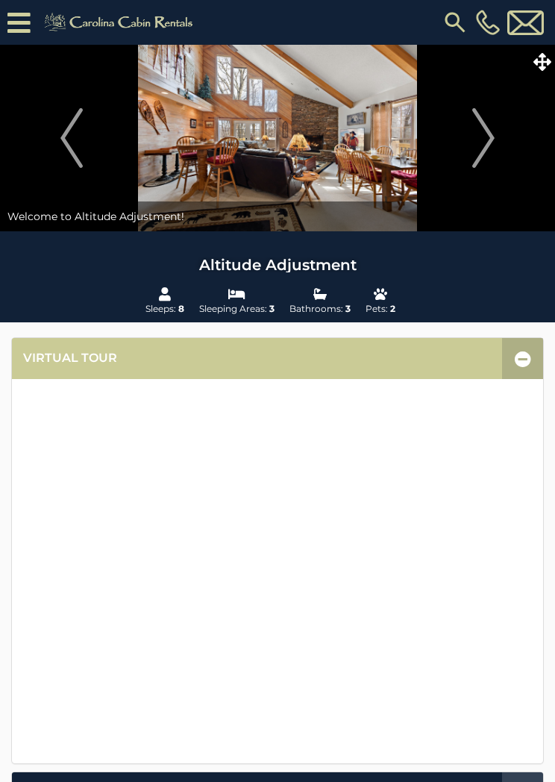
click at [540, 60] on icon at bounding box center [543, 62] width 18 height 18
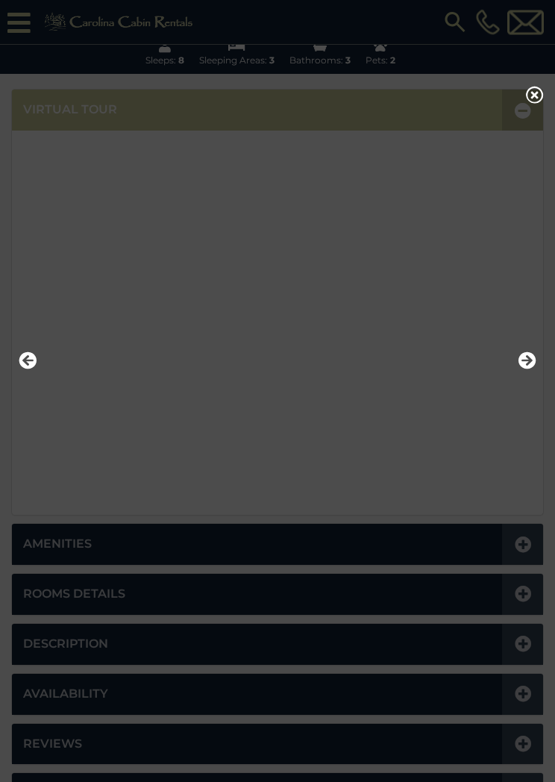
scroll to position [278, 0]
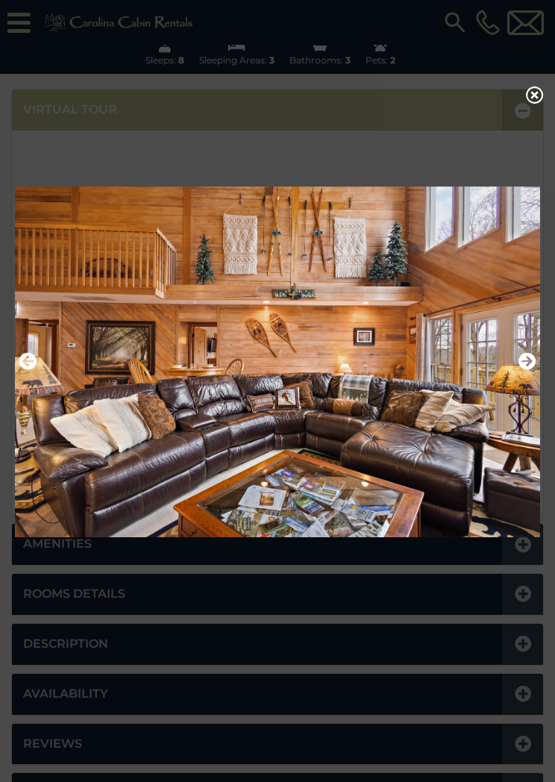
click at [540, 99] on icon at bounding box center [535, 95] width 18 height 18
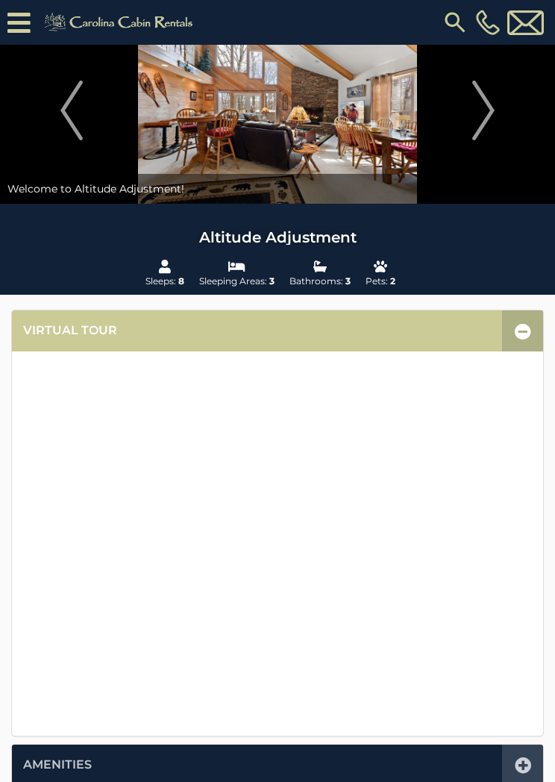
scroll to position [0, 0]
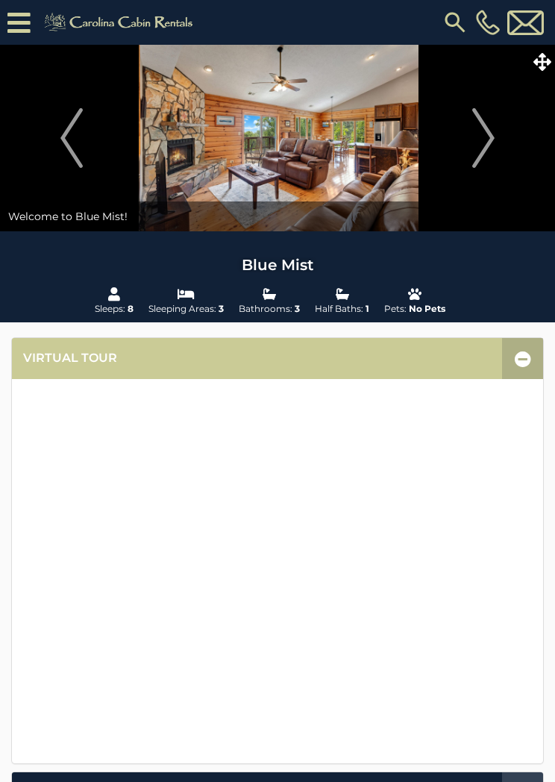
click at [546, 63] on icon at bounding box center [543, 62] width 18 height 18
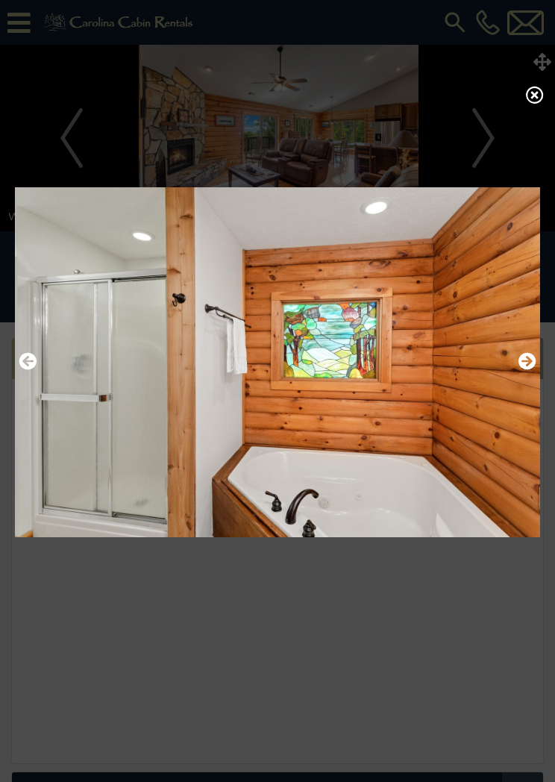
click at [542, 97] on icon at bounding box center [535, 95] width 18 height 18
